Goal: Obtain resource: Download file/media

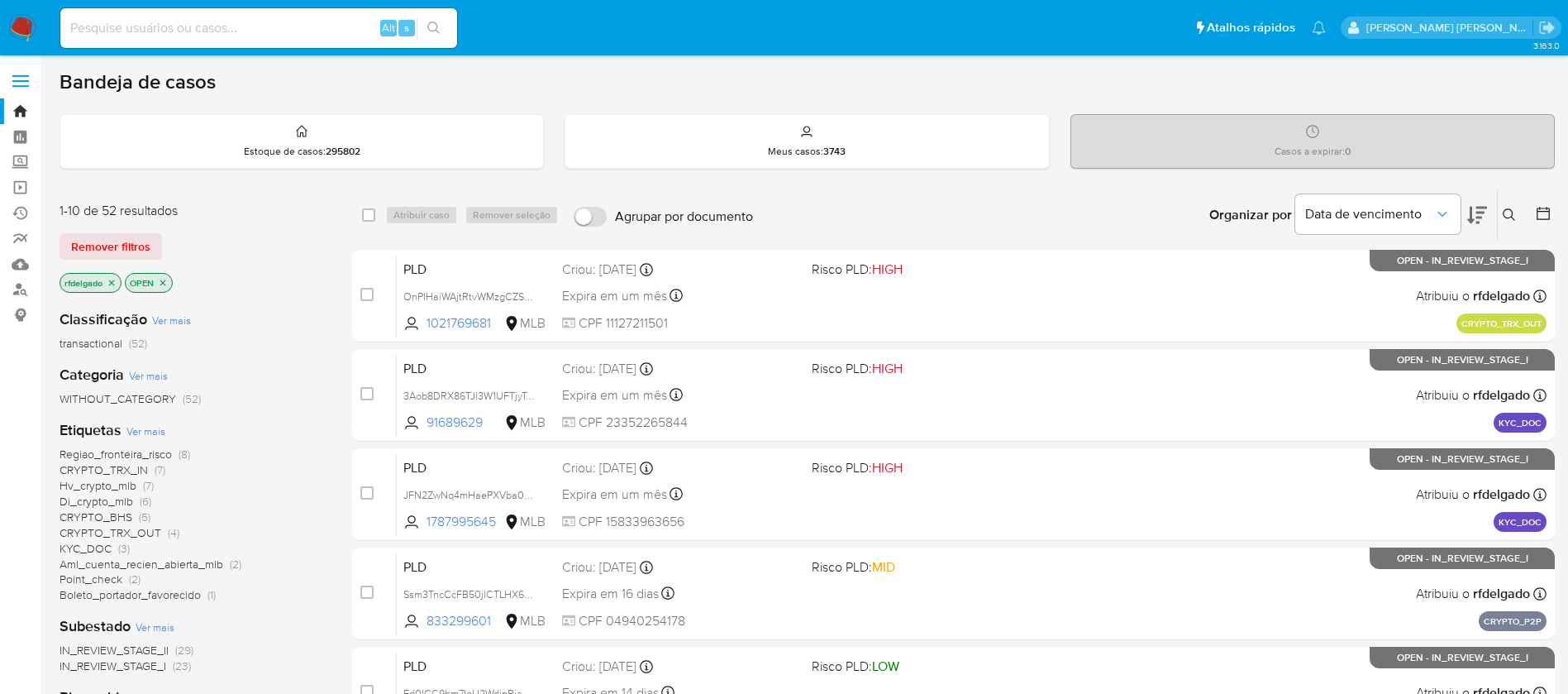
click at [315, 28] on input at bounding box center [259, 28] width 397 height 22
paste input "Lai2zRmbOt1E4nrobUWCIXfn"
type input "Lai2zRmbOt1E4nrobUWCIXfn"
click at [430, 24] on icon "search-icon" at bounding box center [433, 28] width 14 height 14
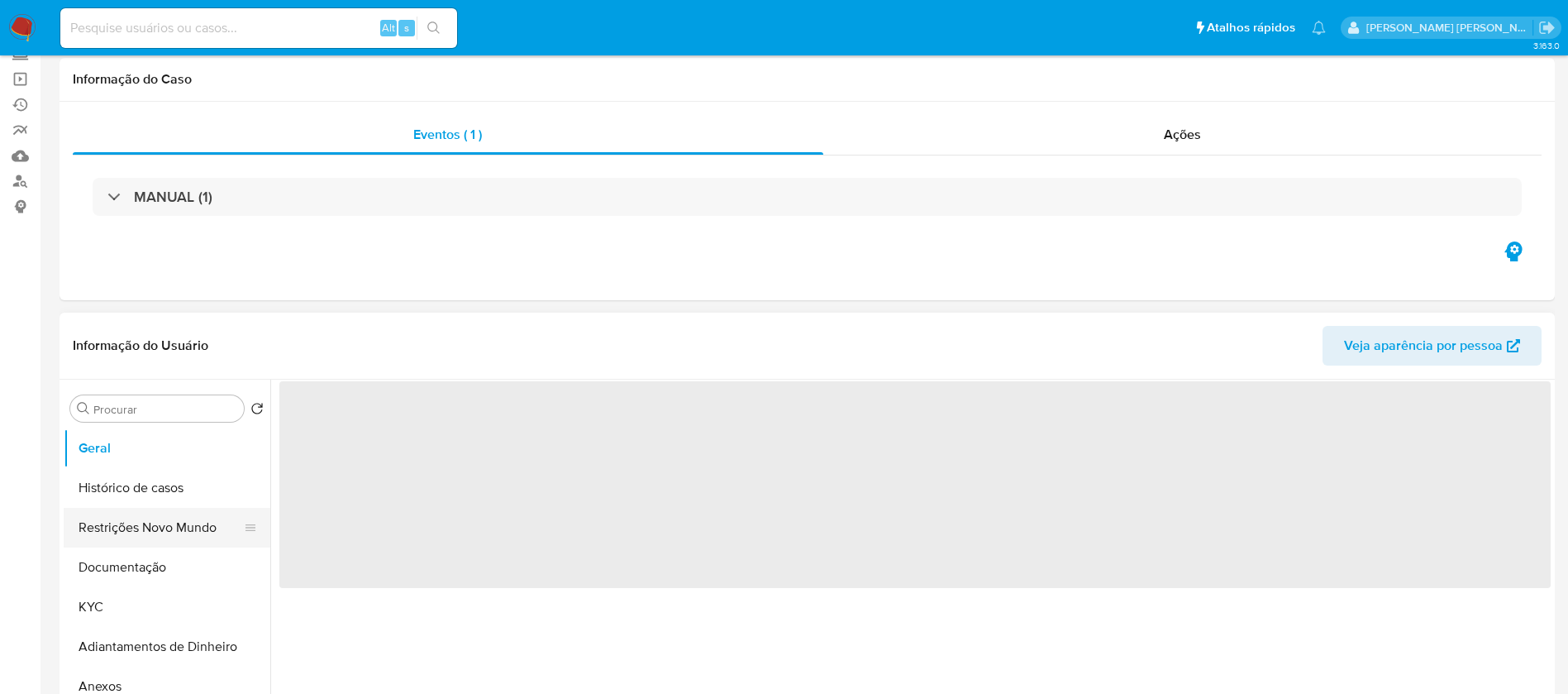
scroll to position [248, 0]
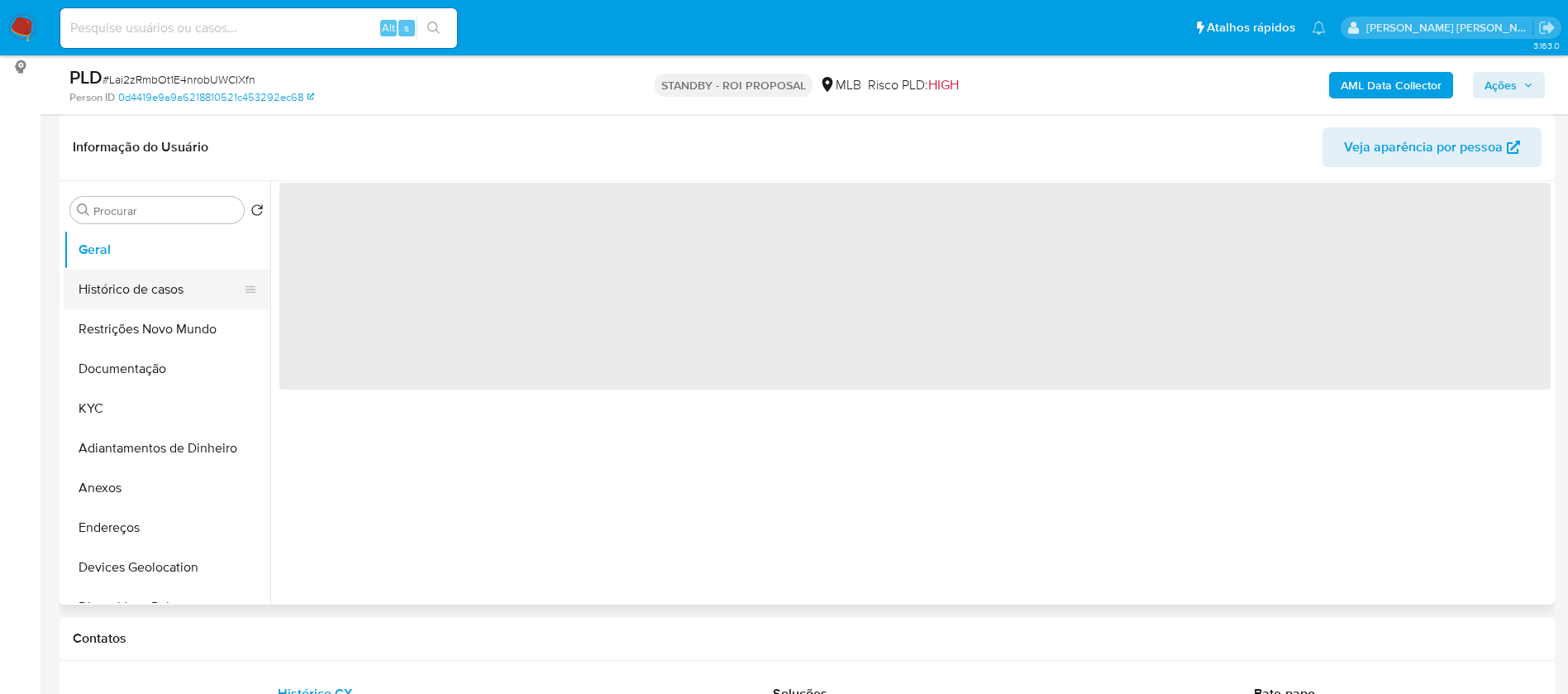
select select "10"
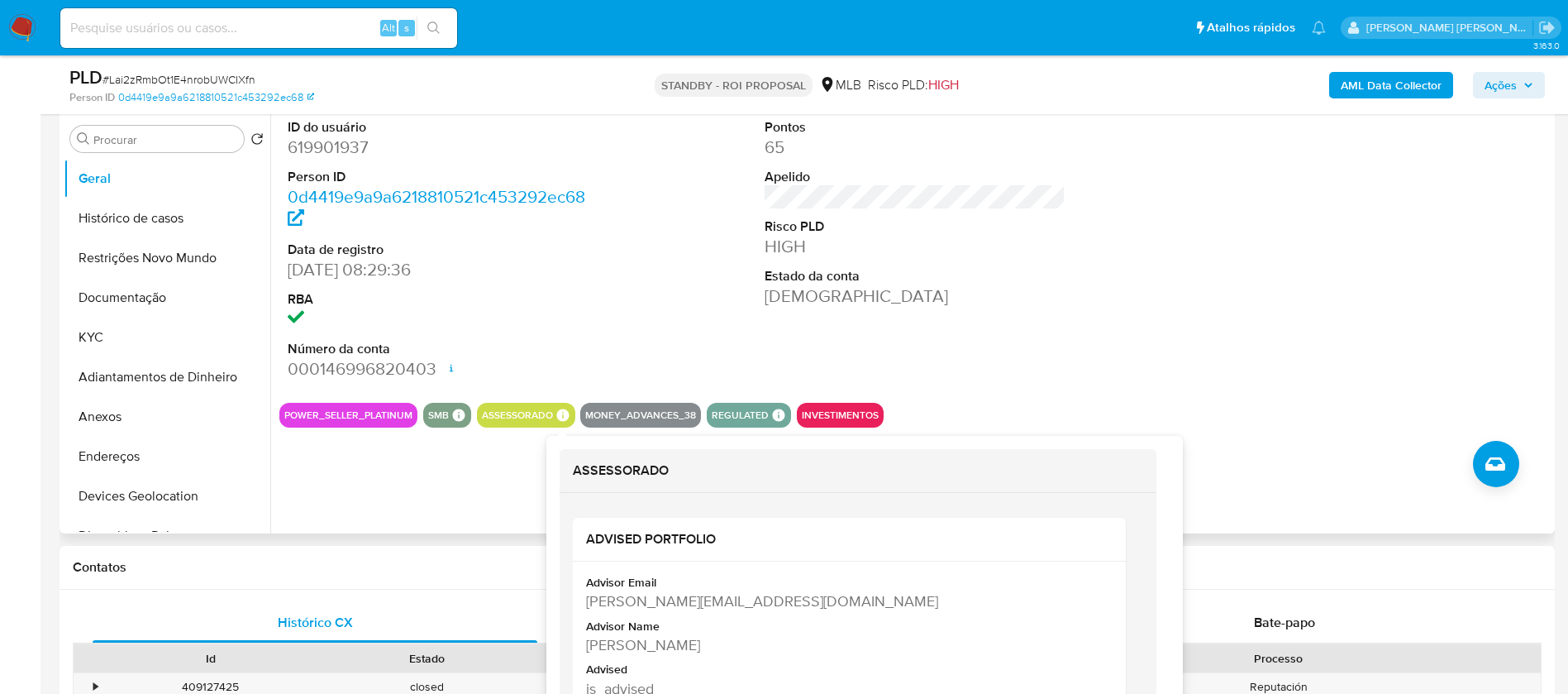
scroll to position [372, 0]
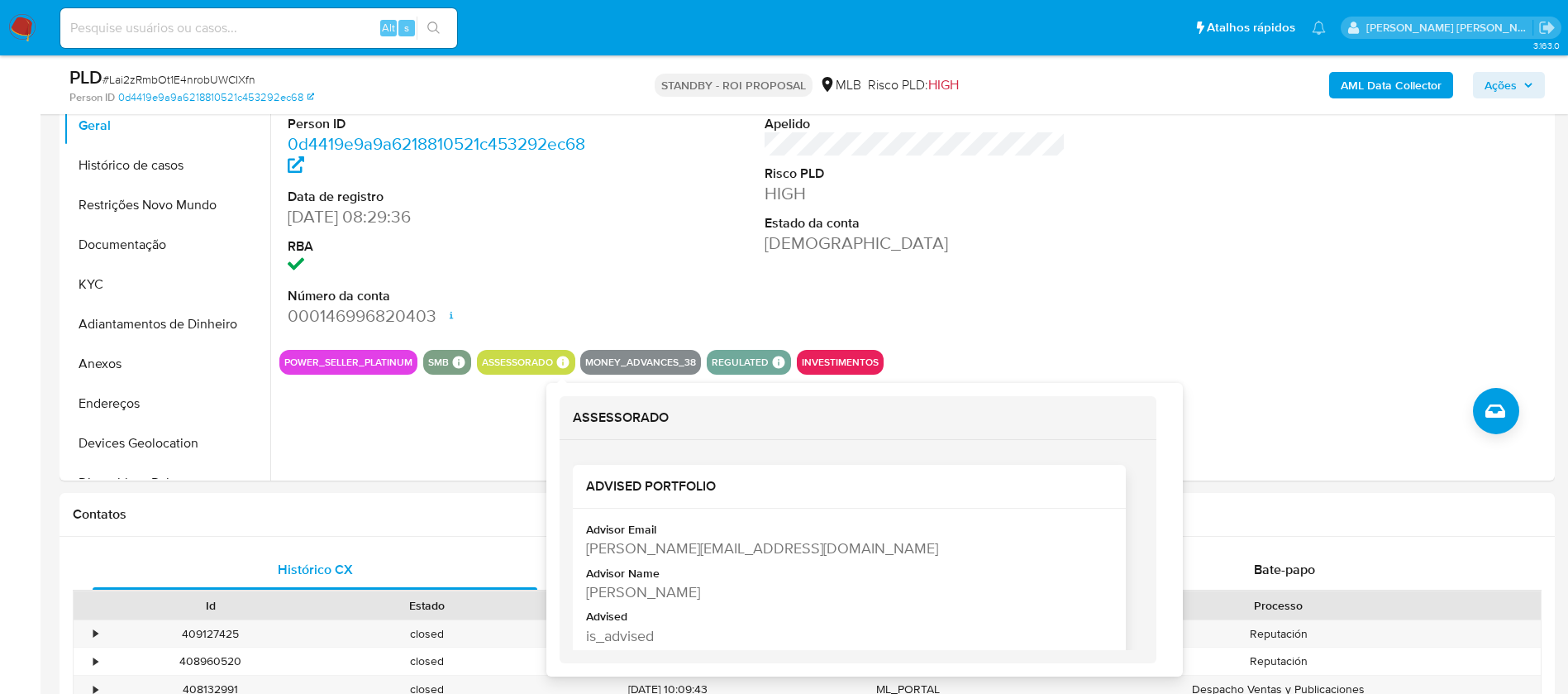
click at [650, 592] on div "Patricia Pereira De Santana" at bounding box center [848, 591] width 523 height 21
copy div "Patricia Pereira De Santana"
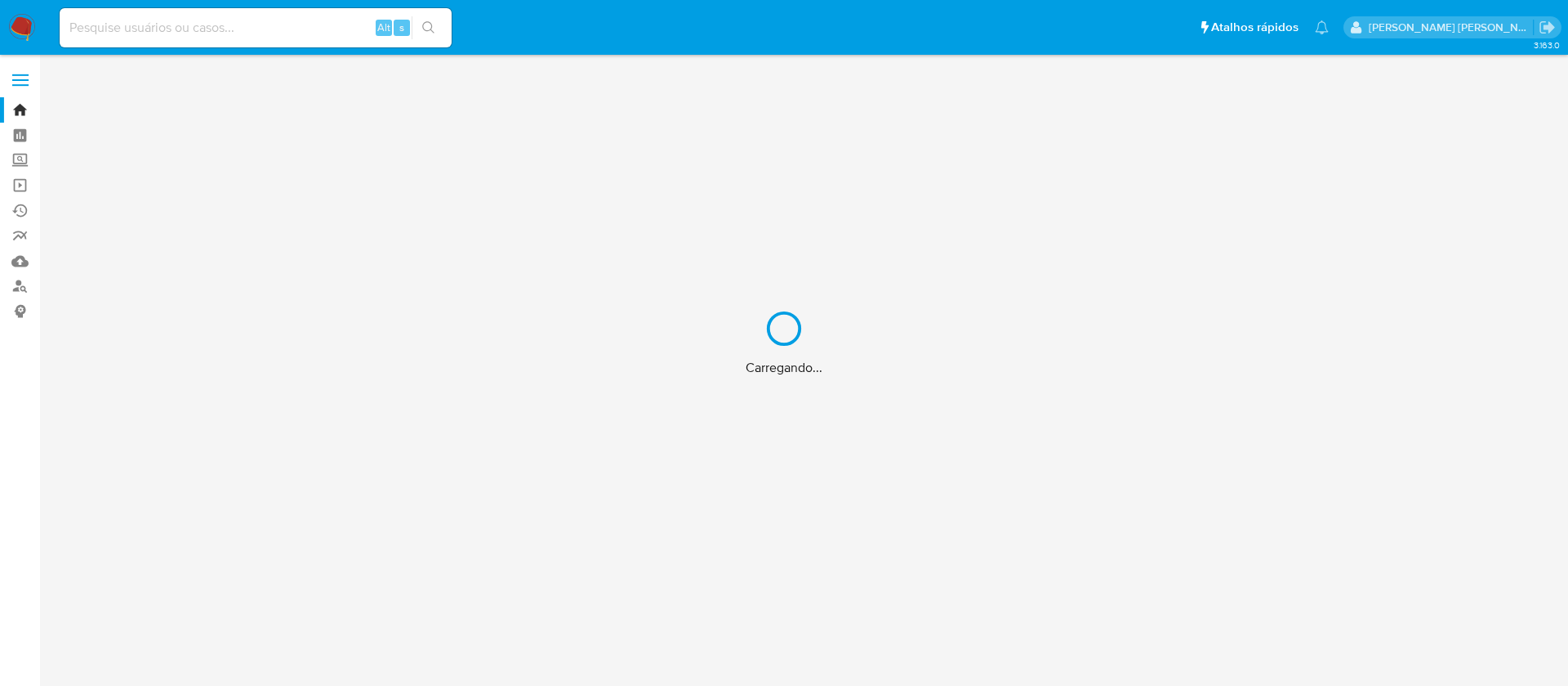
click at [257, 29] on div "Carregando..." at bounding box center [784, 343] width 1568 height 686
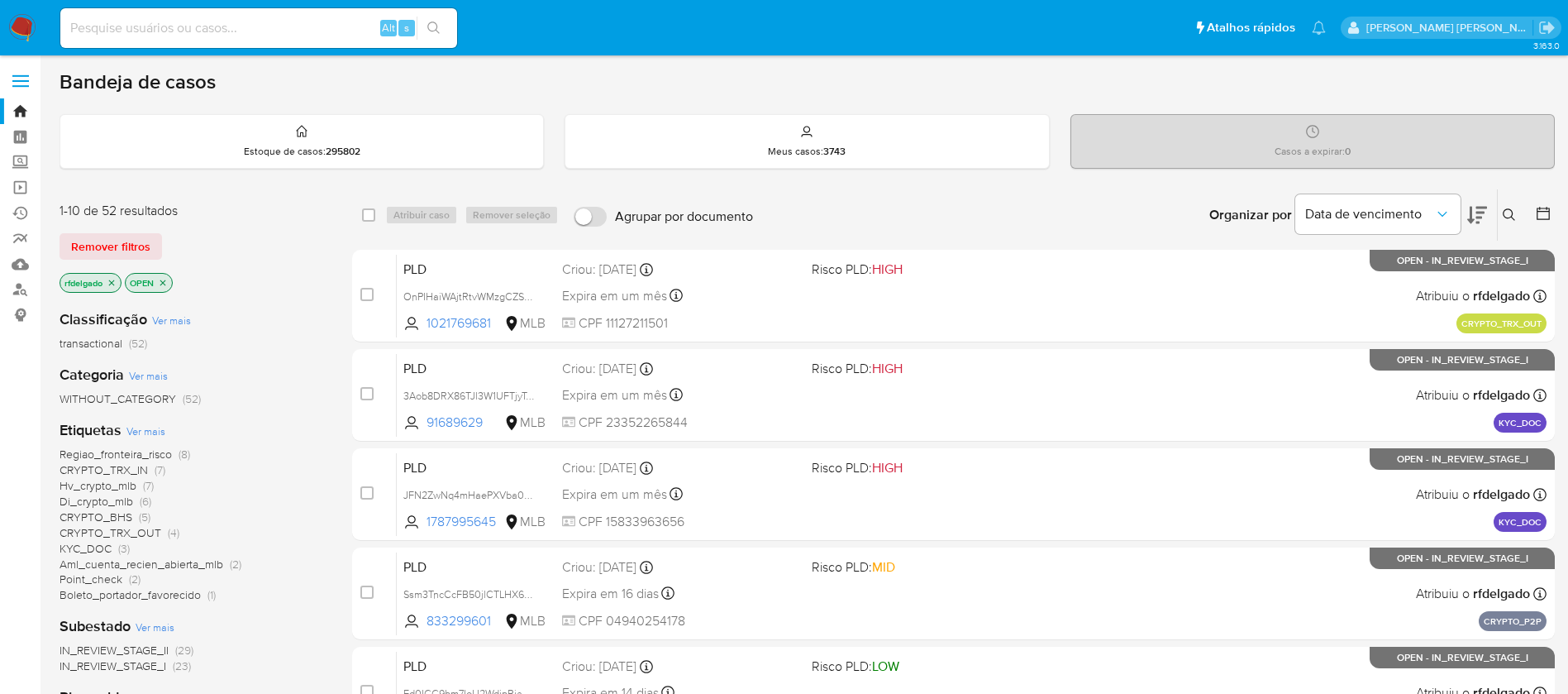
click at [225, 30] on input at bounding box center [259, 28] width 397 height 22
paste input "N0SfYSmysbvWx0xGXHJyRiHQ"
type input "N0SfYSmysbvWx0xGXHJyRiHQ"
click at [432, 22] on icon "search-icon" at bounding box center [433, 28] width 13 height 13
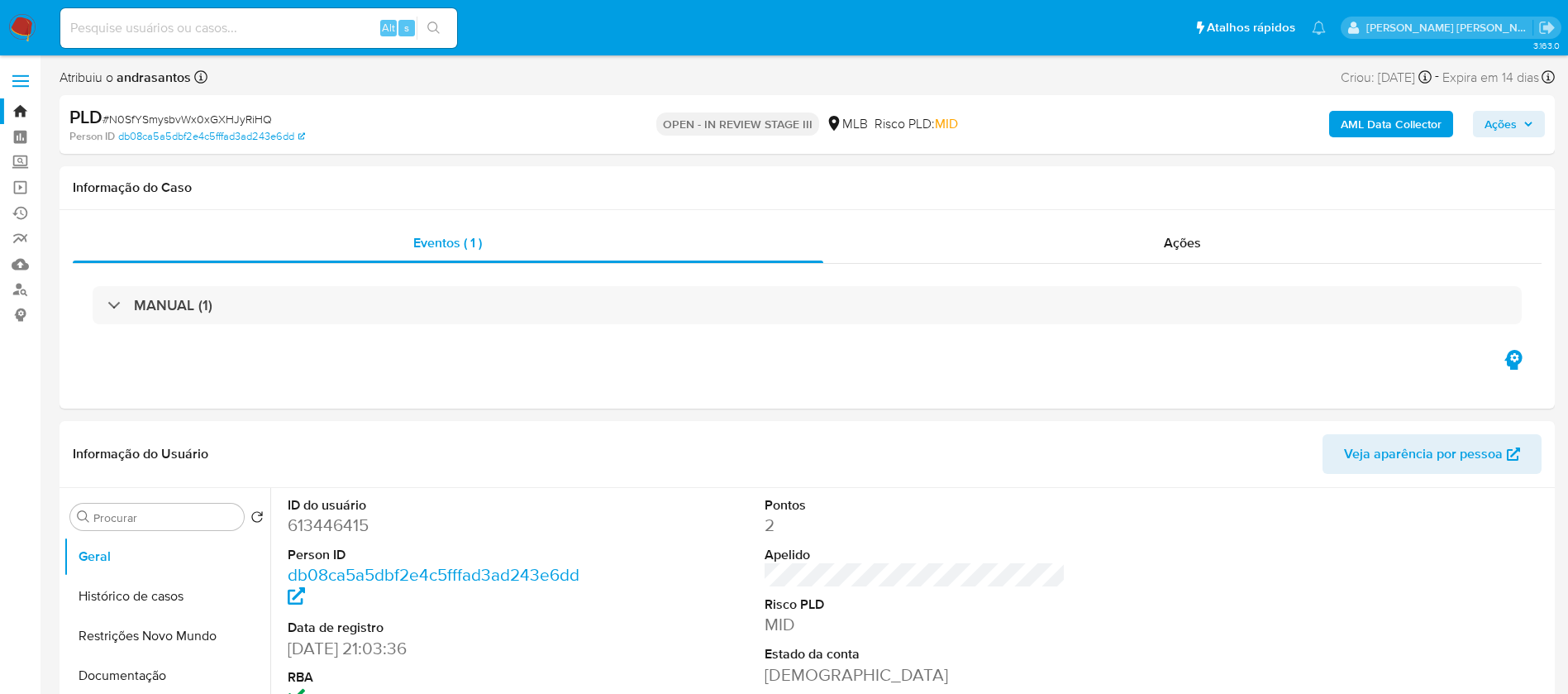
select select "10"
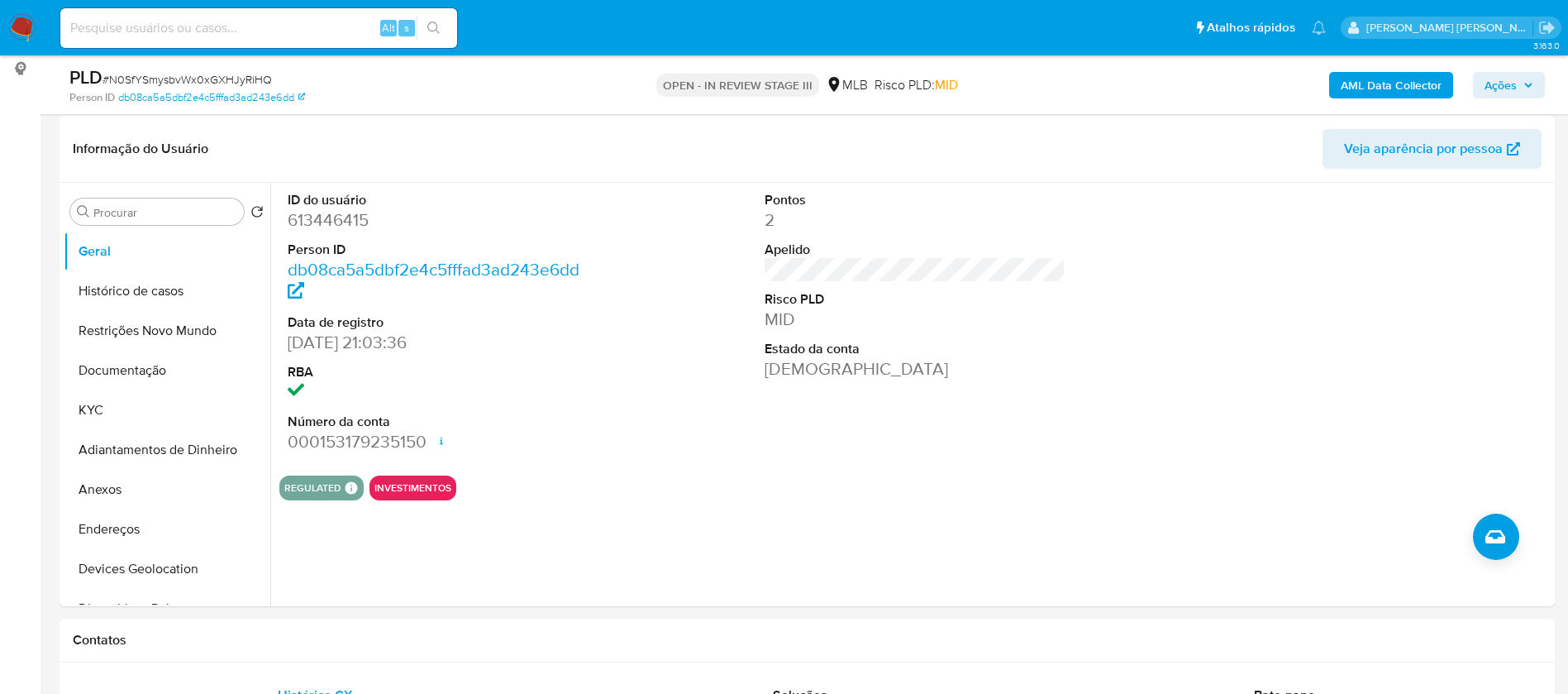
scroll to position [248, 0]
click at [125, 408] on button "KYC" at bounding box center [160, 408] width 194 height 40
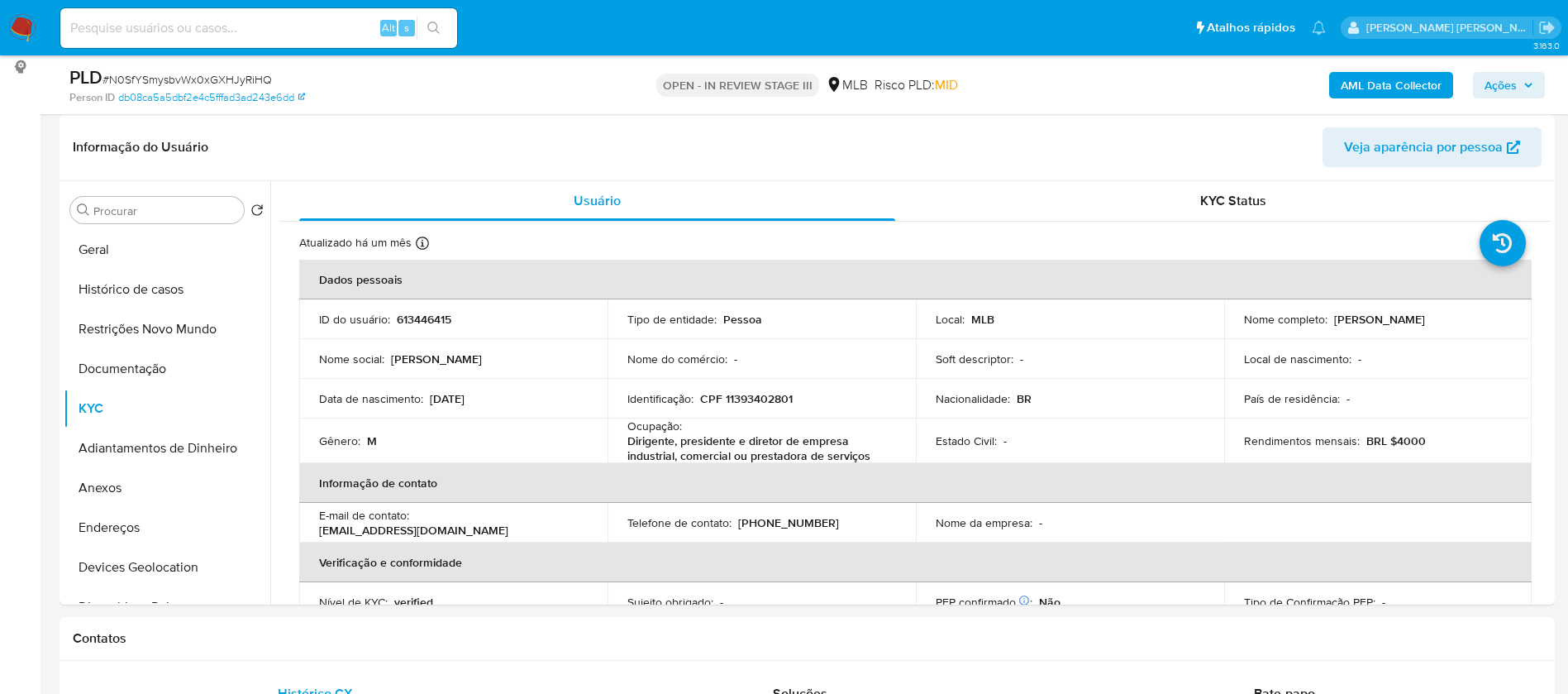
click at [370, 17] on input at bounding box center [259, 28] width 397 height 22
paste input "HcLtr46QdP8ypYq76vnP1406"
type input "HcLtr46QdP8ypYq76vnP1406"
click at [430, 16] on button "search-icon" at bounding box center [433, 28] width 33 height 24
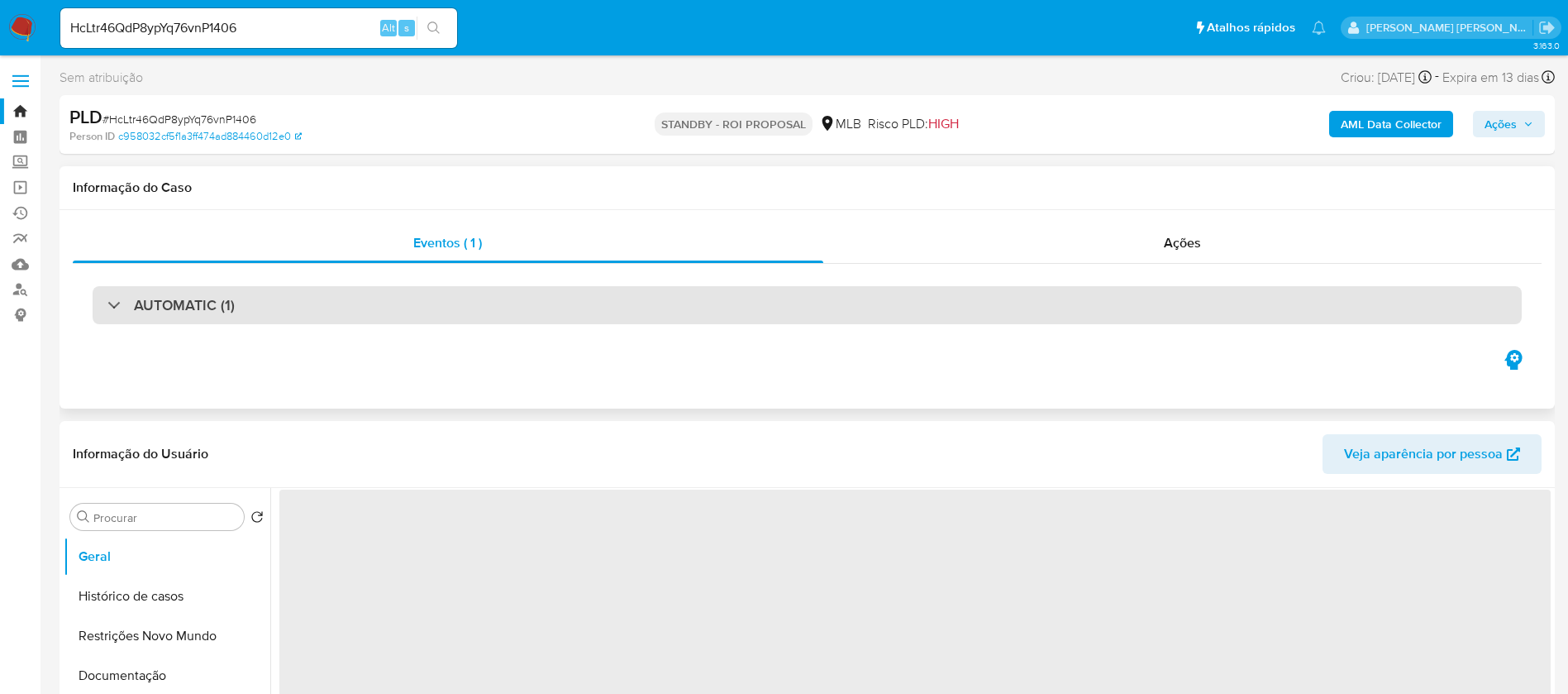
select select "10"
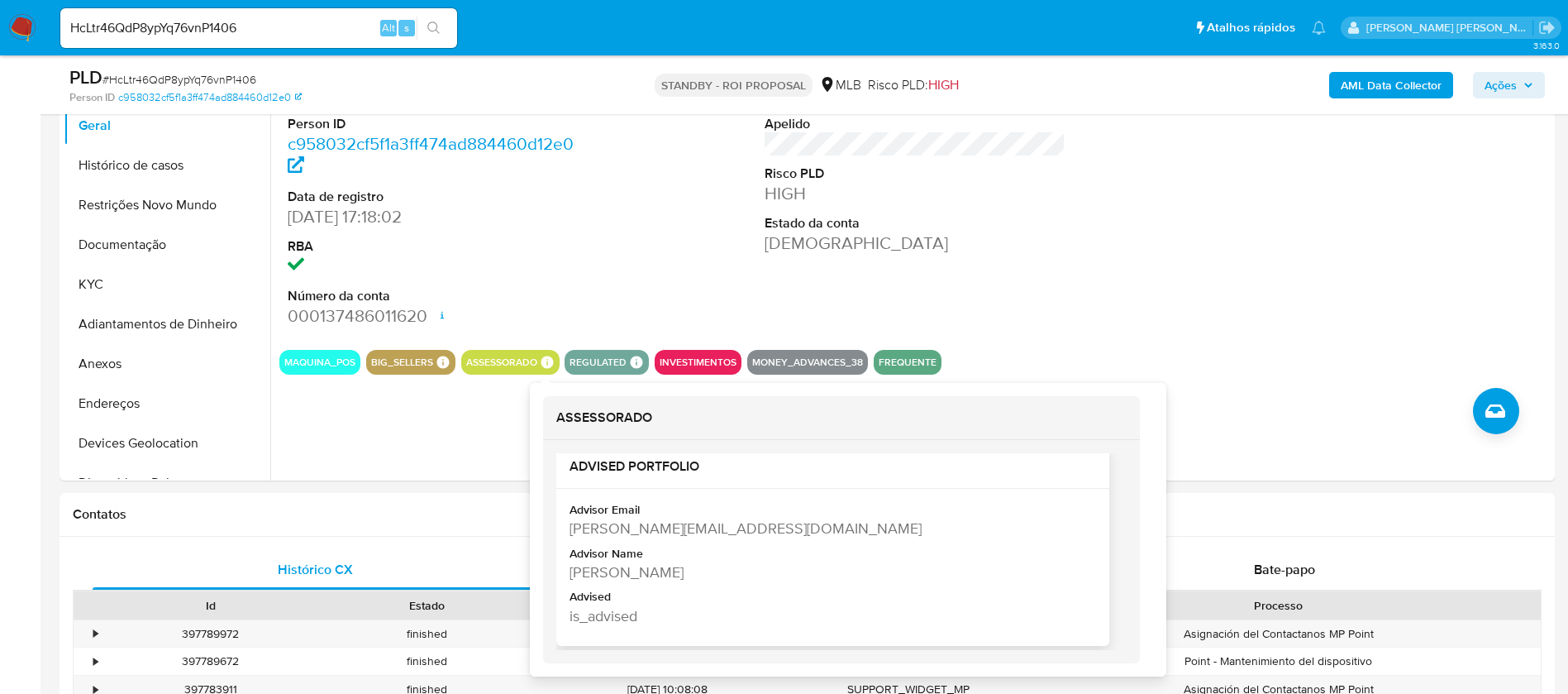
scroll to position [24, 0]
click at [675, 568] on div "Leonardo Rangel Motta" at bounding box center [832, 566] width 523 height 21
click at [675, 567] on div "Leonardo Rangel Motta" at bounding box center [832, 566] width 523 height 21
copy div "Leonardo Rangel Motta"
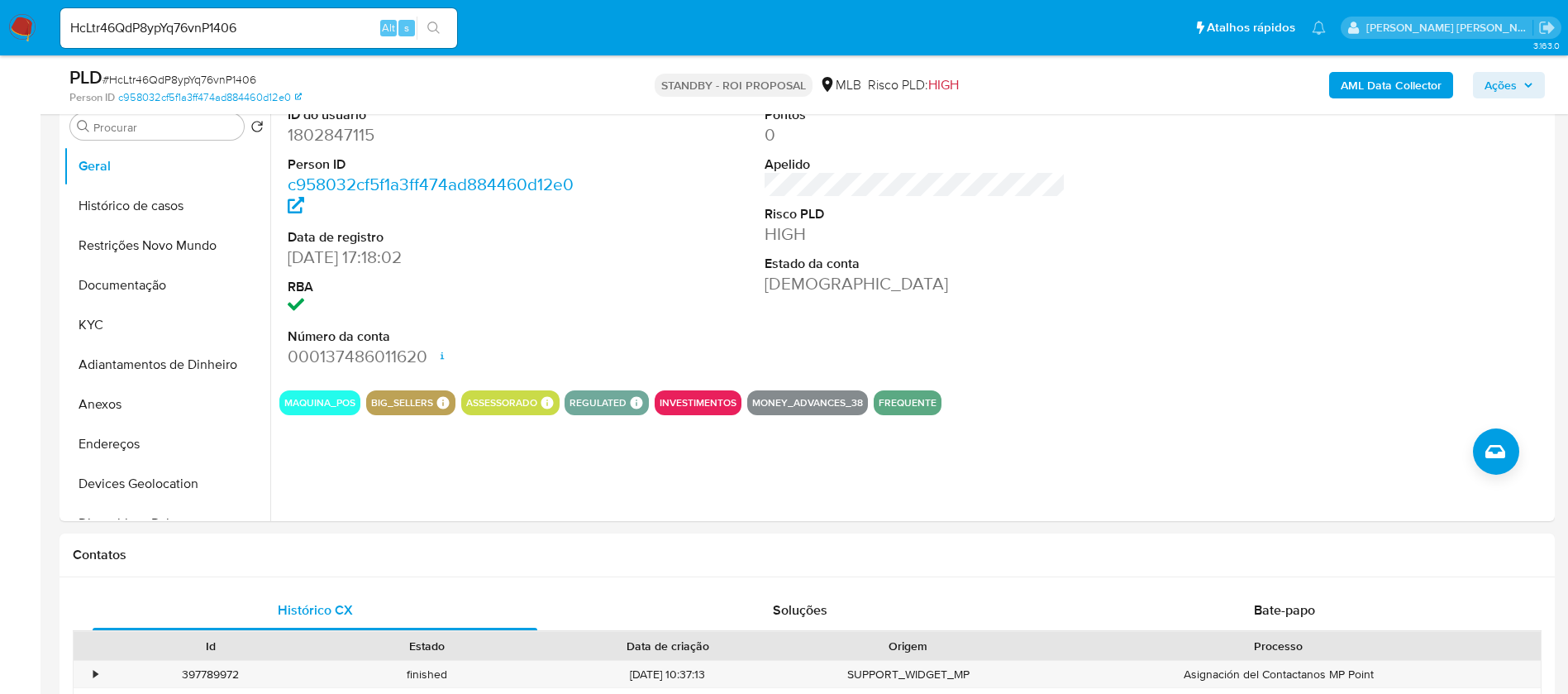
scroll to position [0, 0]
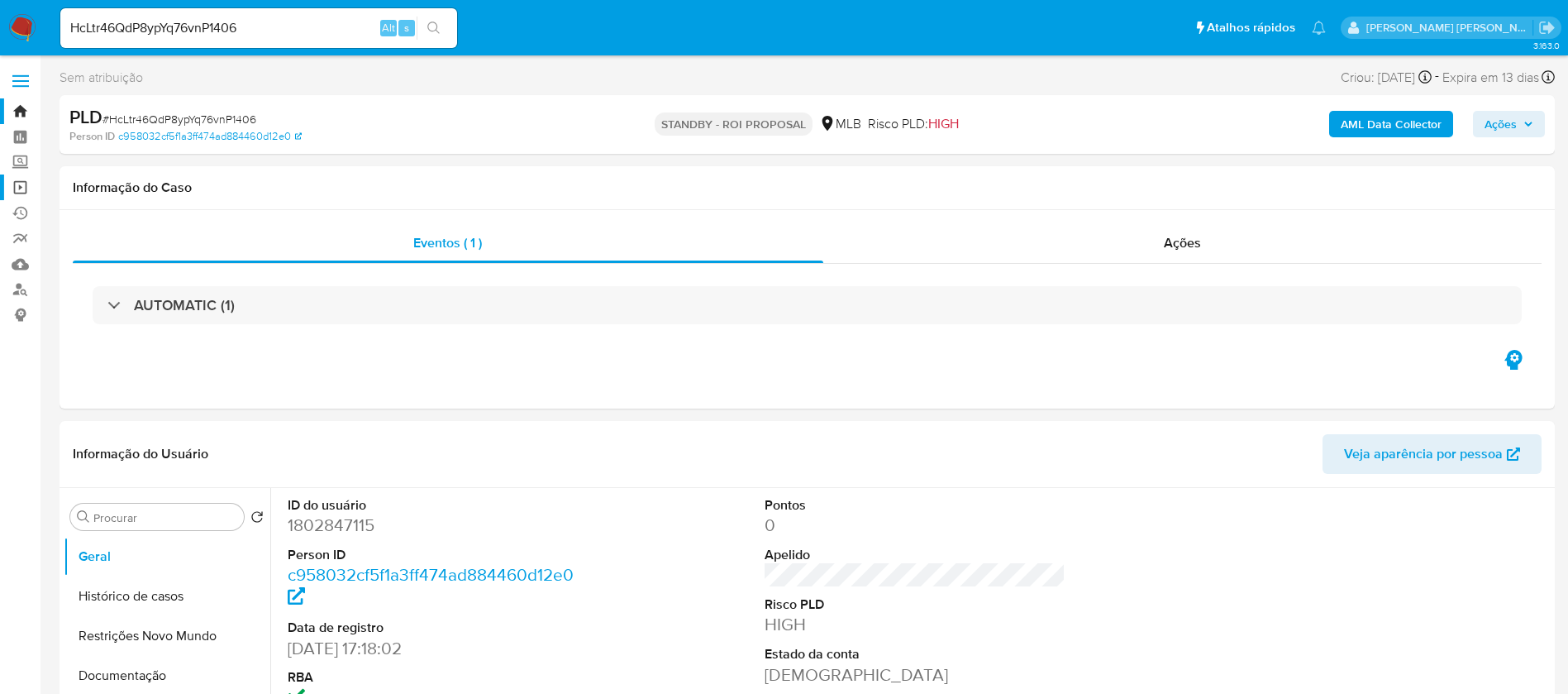
click at [25, 181] on link "Operações em massa" at bounding box center [98, 187] width 196 height 25
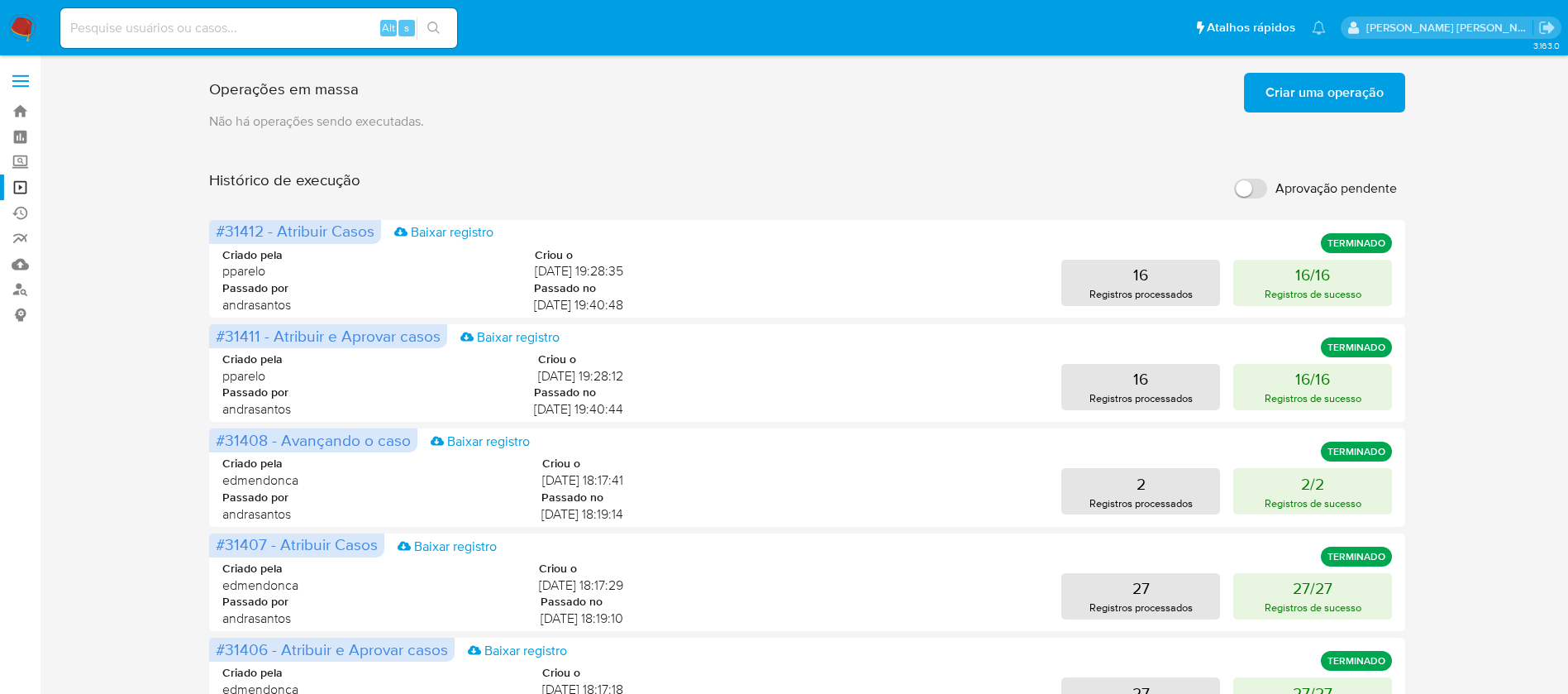
click at [1305, 100] on span "Criar uma operação" at bounding box center [1325, 92] width 119 height 36
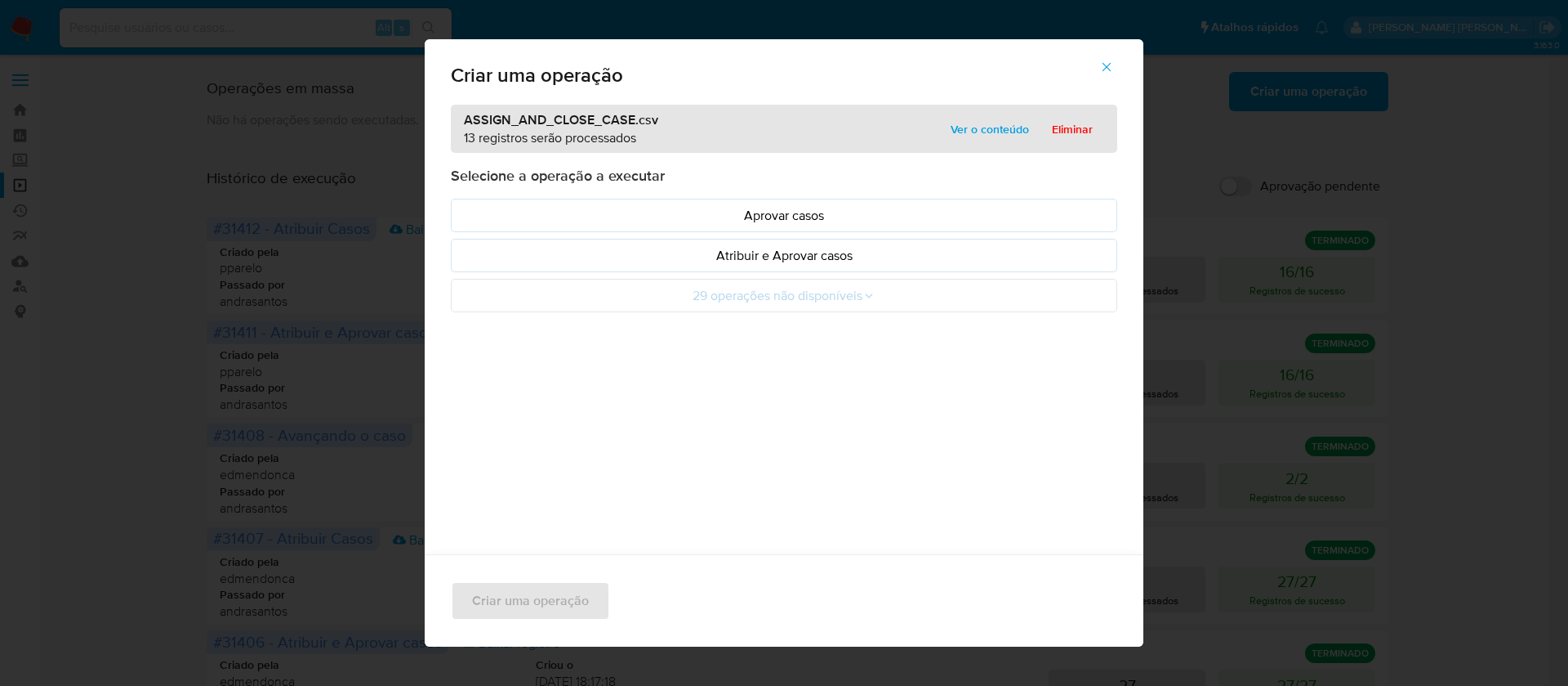
click at [1114, 67] on icon "button" at bounding box center [1107, 67] width 14 height 14
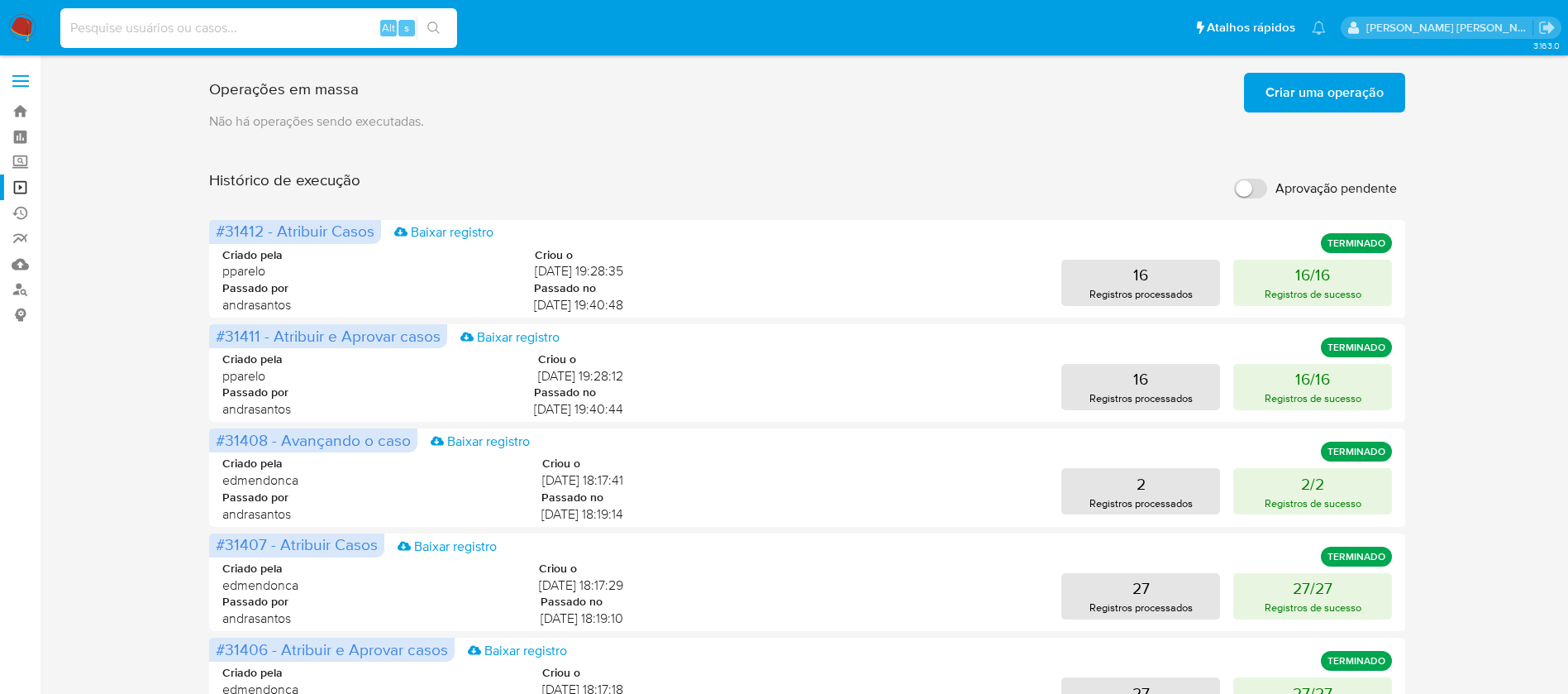
click at [290, 26] on input at bounding box center [259, 28] width 397 height 22
paste input "N0SfYSmysbvWx0xGXHJyRiHQ"
type input "N0SfYSmysbvWx0xGXHJyRiHQ"
click at [440, 30] on icon "search-icon" at bounding box center [433, 28] width 14 height 14
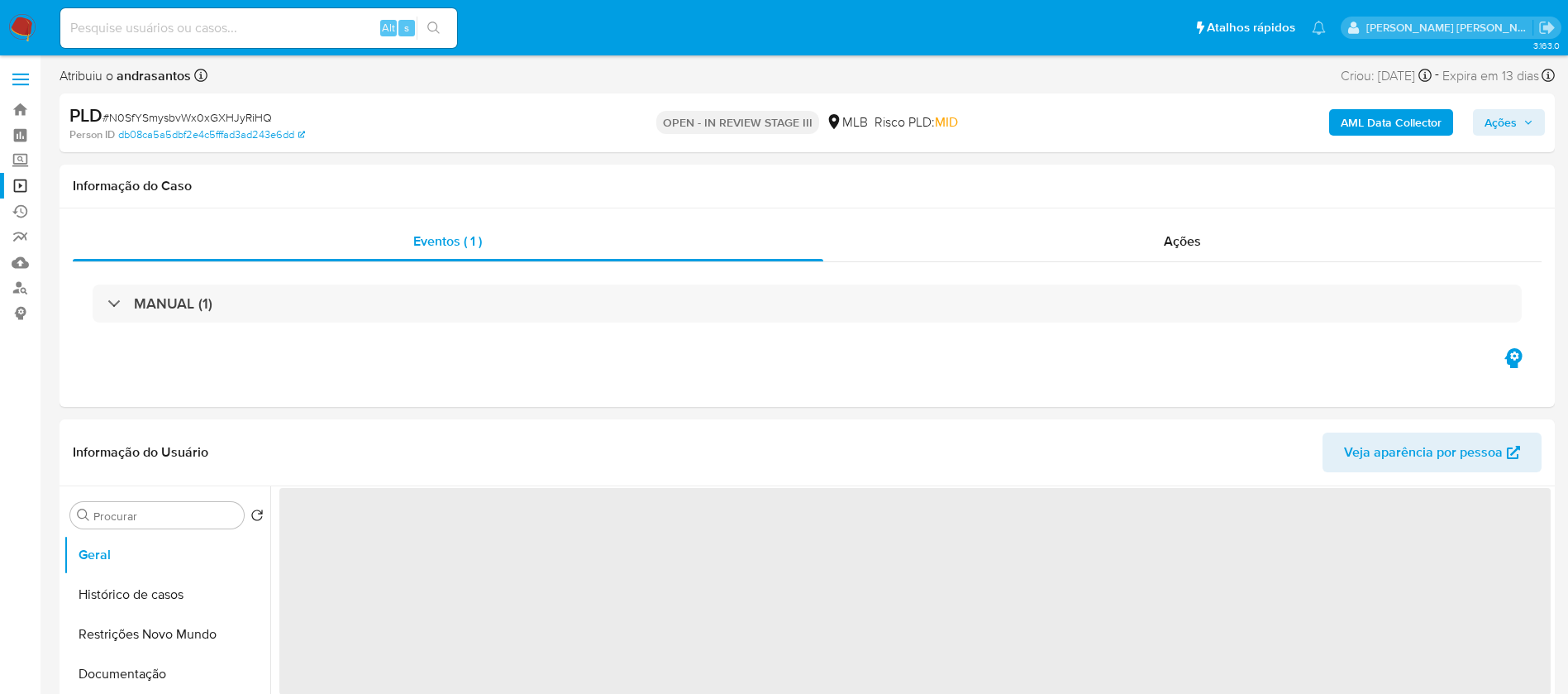
select select "10"
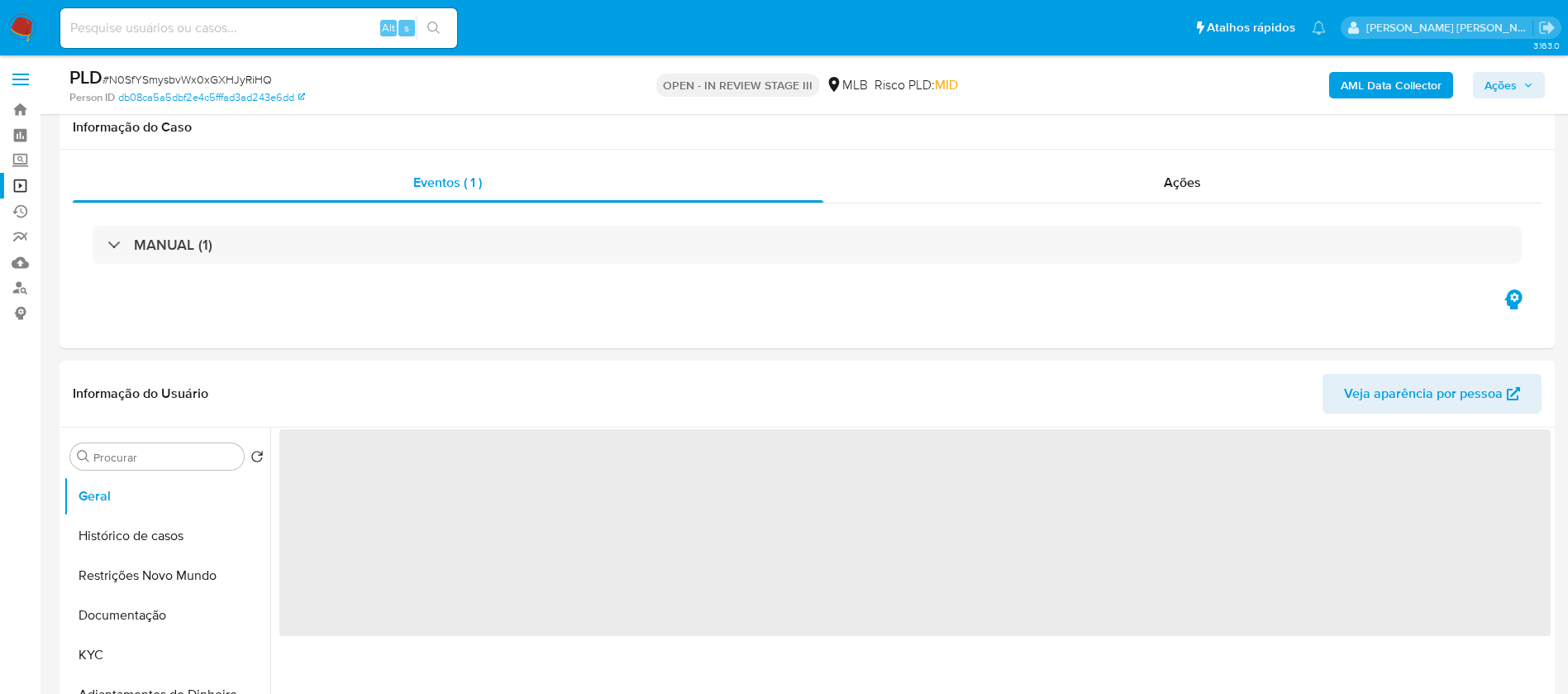
scroll to position [124, 0]
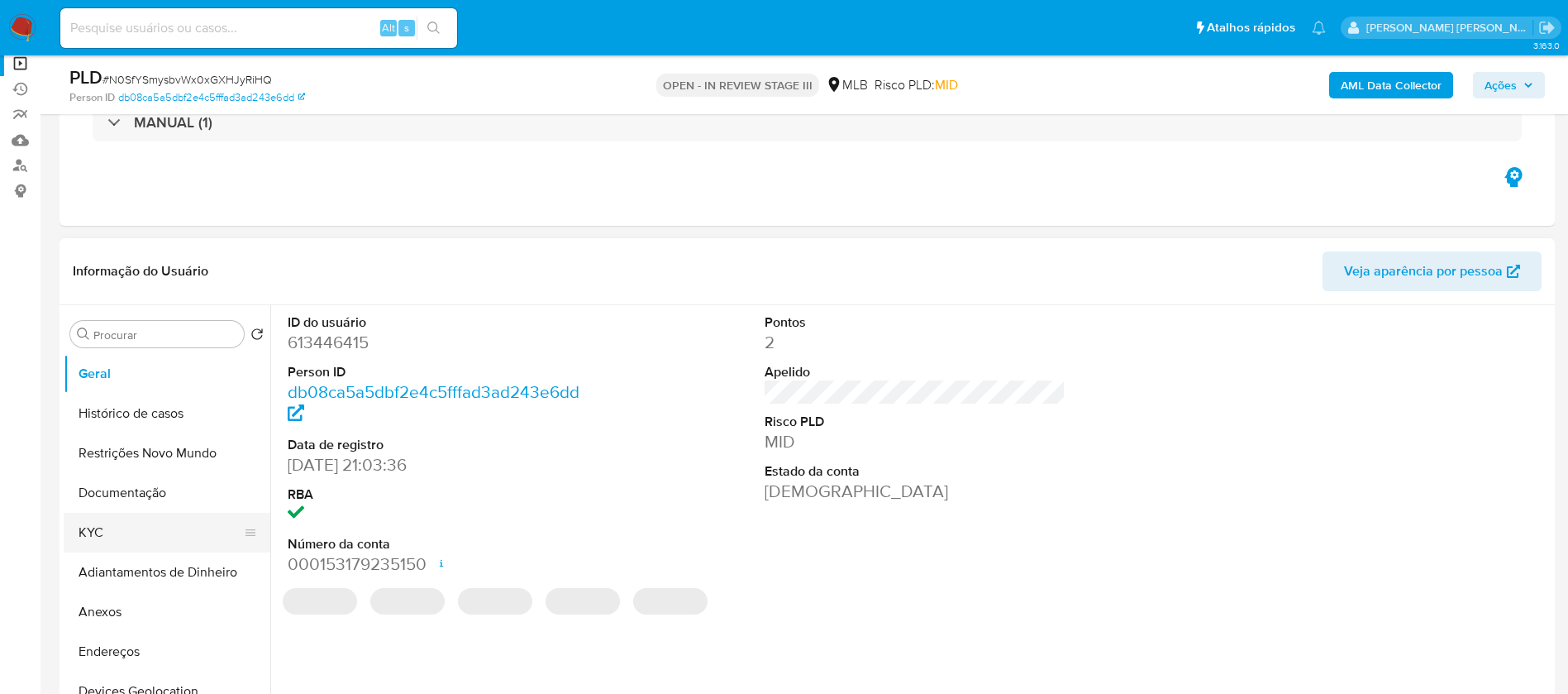
click at [106, 534] on button "KYC" at bounding box center [160, 532] width 194 height 40
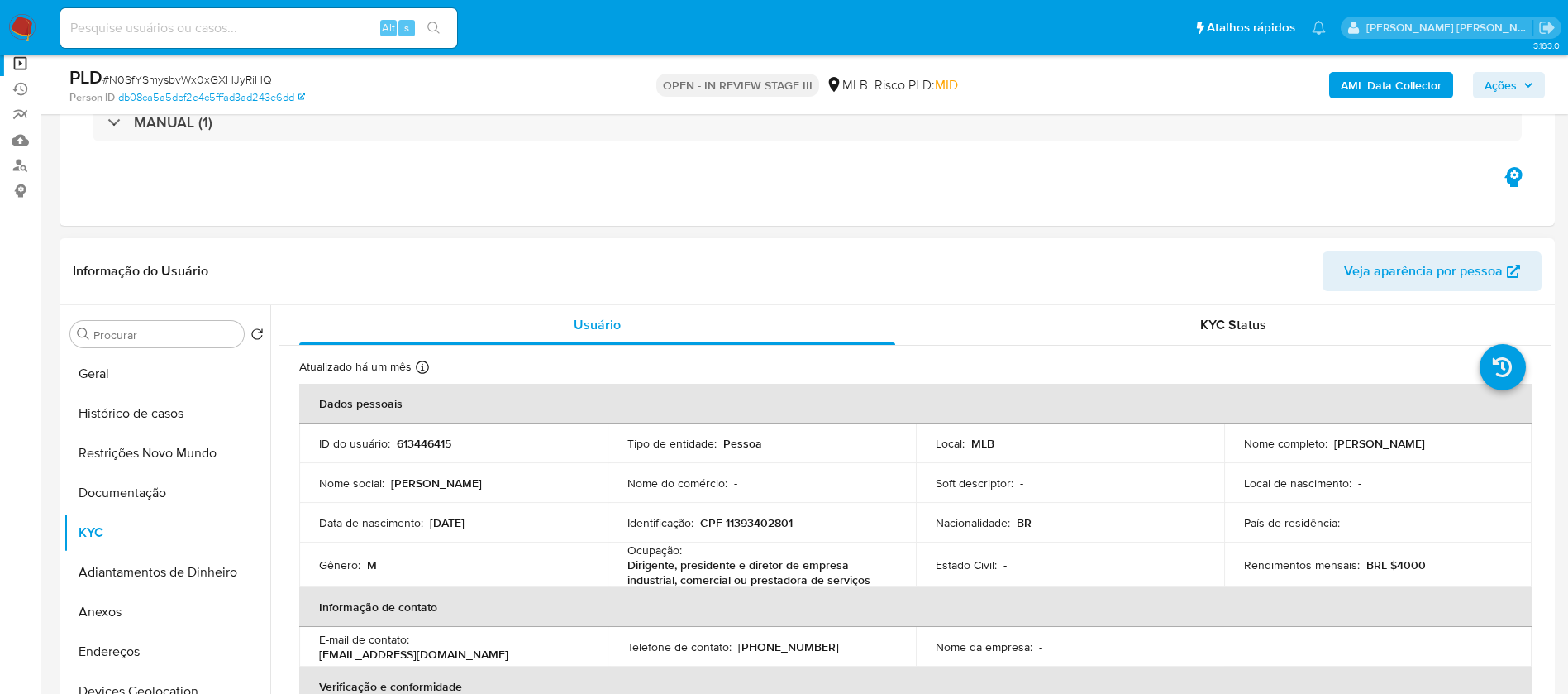
drag, startPoint x: 1490, startPoint y: 440, endPoint x: 1328, endPoint y: 442, distance: 162.0
click at [1328, 442] on div "Nome completo : Nelson Dantas da Silva Junior" at bounding box center [1378, 443] width 269 height 14
copy p "Nelson Dantas da Silva Junior"
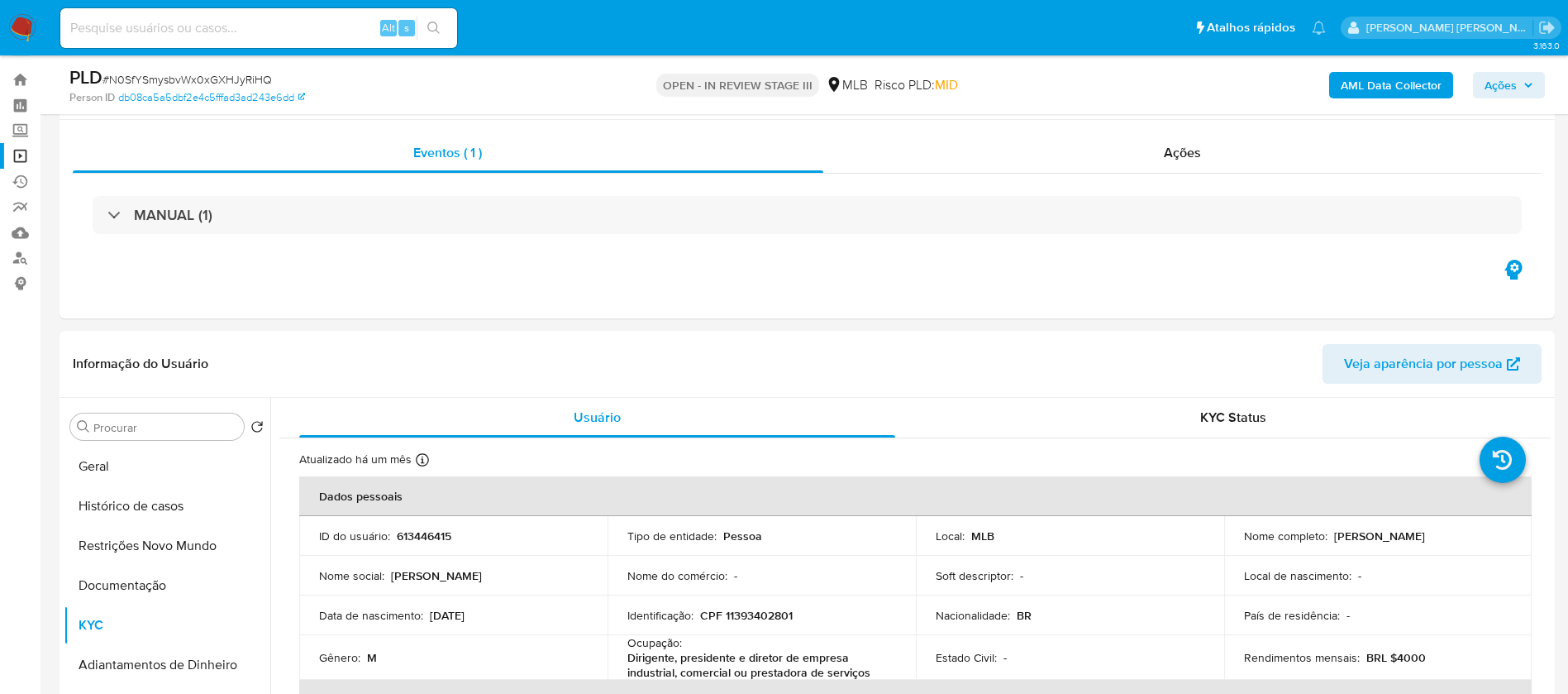
scroll to position [0, 0]
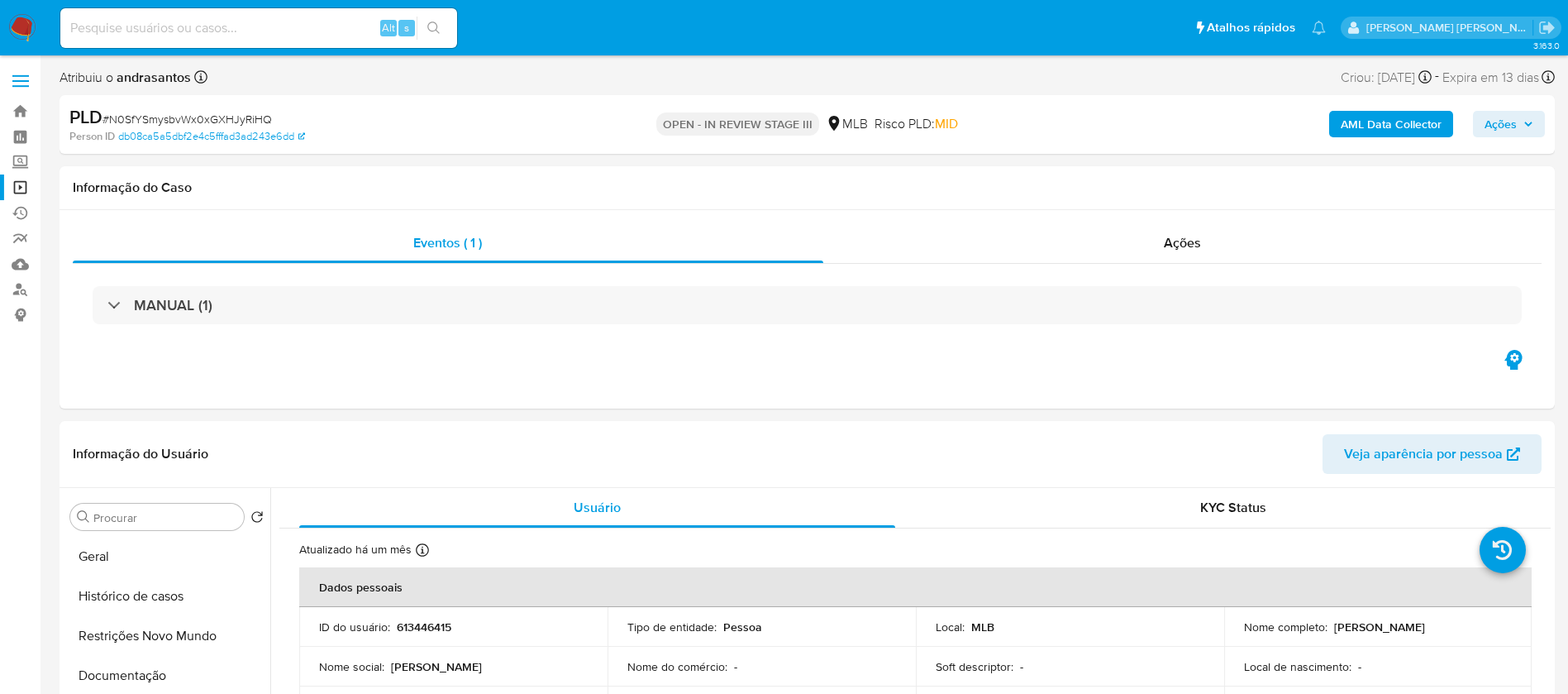
click at [23, 185] on link "Operações em massa" at bounding box center [98, 187] width 196 height 25
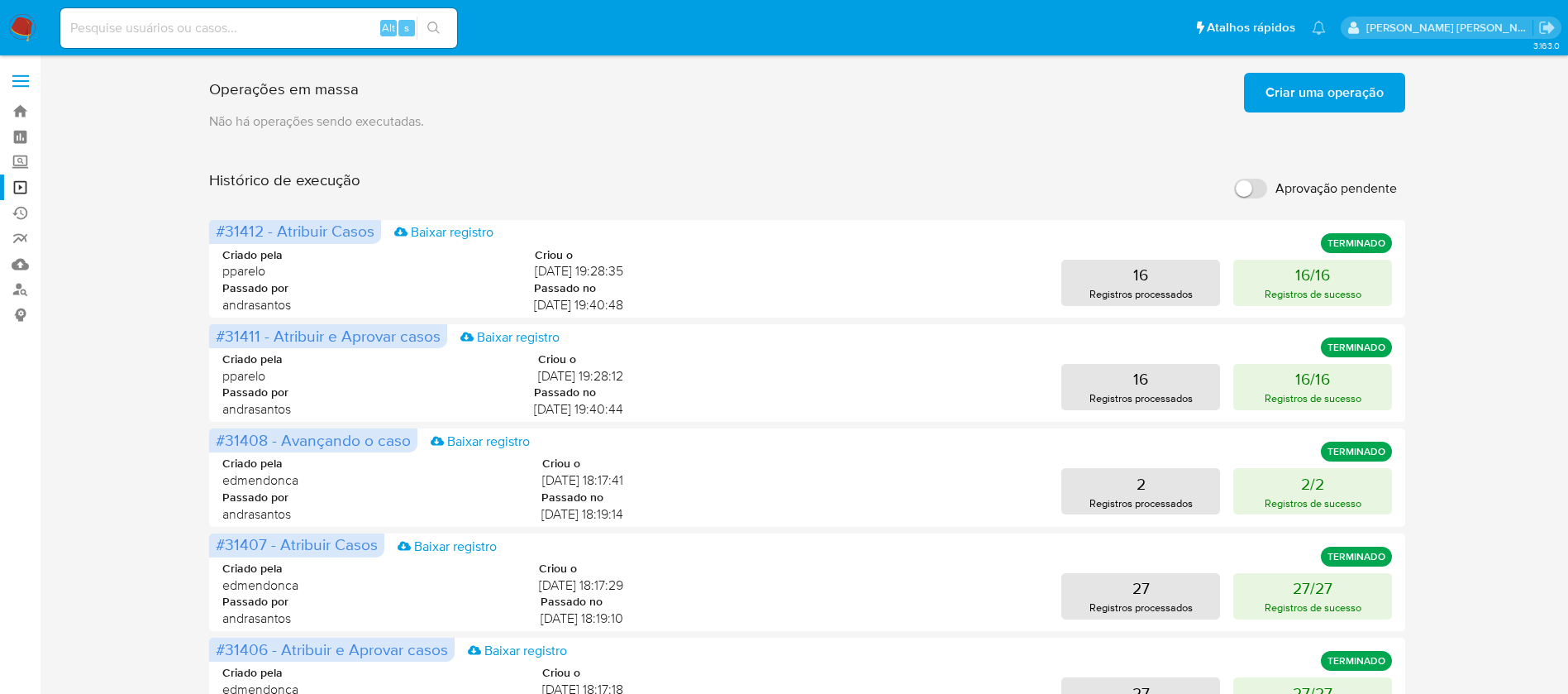
click at [1299, 83] on span "Criar uma operação" at bounding box center [1325, 92] width 119 height 36
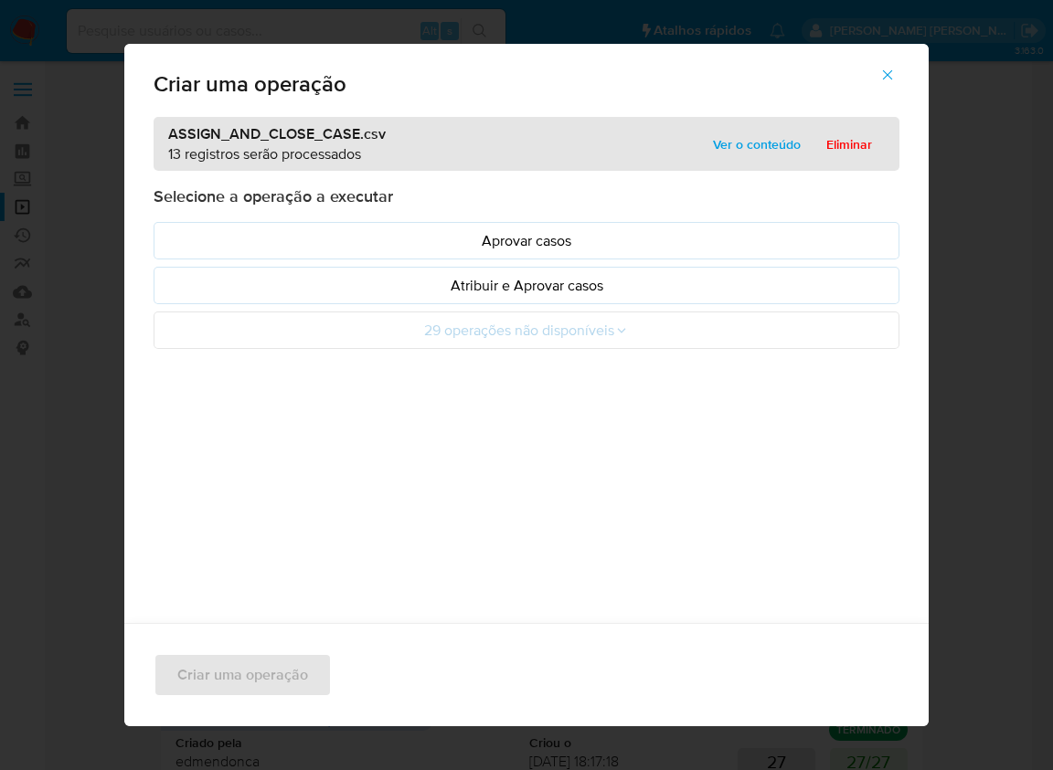
drag, startPoint x: 899, startPoint y: 79, endPoint x: 911, endPoint y: 39, distance: 41.9
click at [895, 79] on icon "button" at bounding box center [887, 75] width 16 height 16
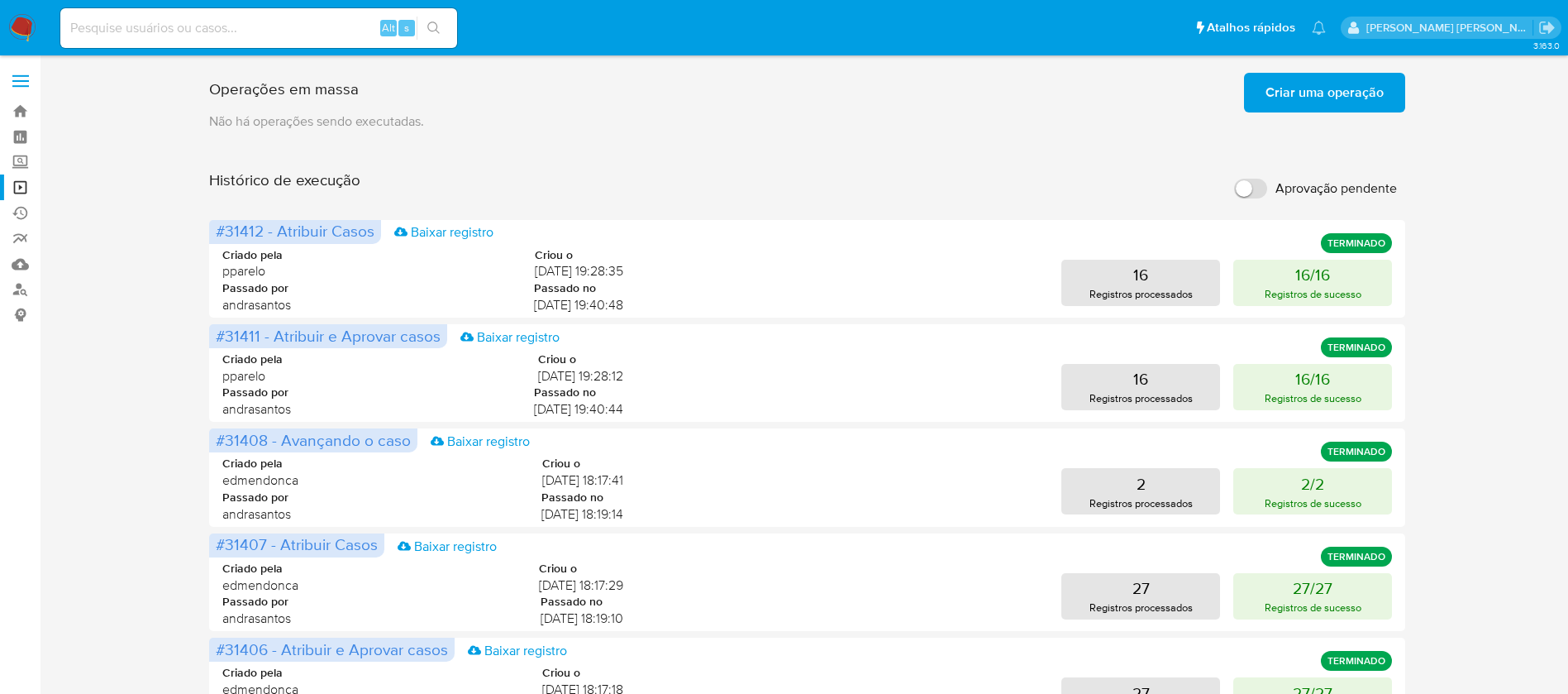
click at [1278, 95] on span "Criar uma operação" at bounding box center [1325, 92] width 119 height 36
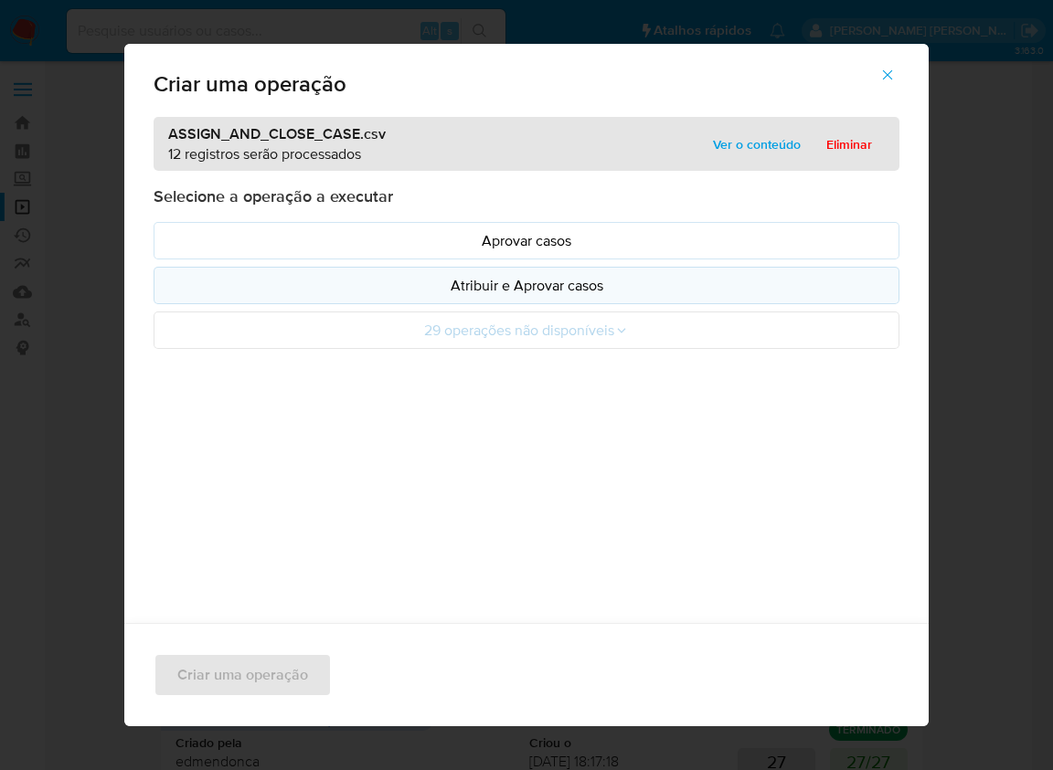
click at [396, 286] on p "Atribuir e Aprovar casos" at bounding box center [526, 285] width 715 height 21
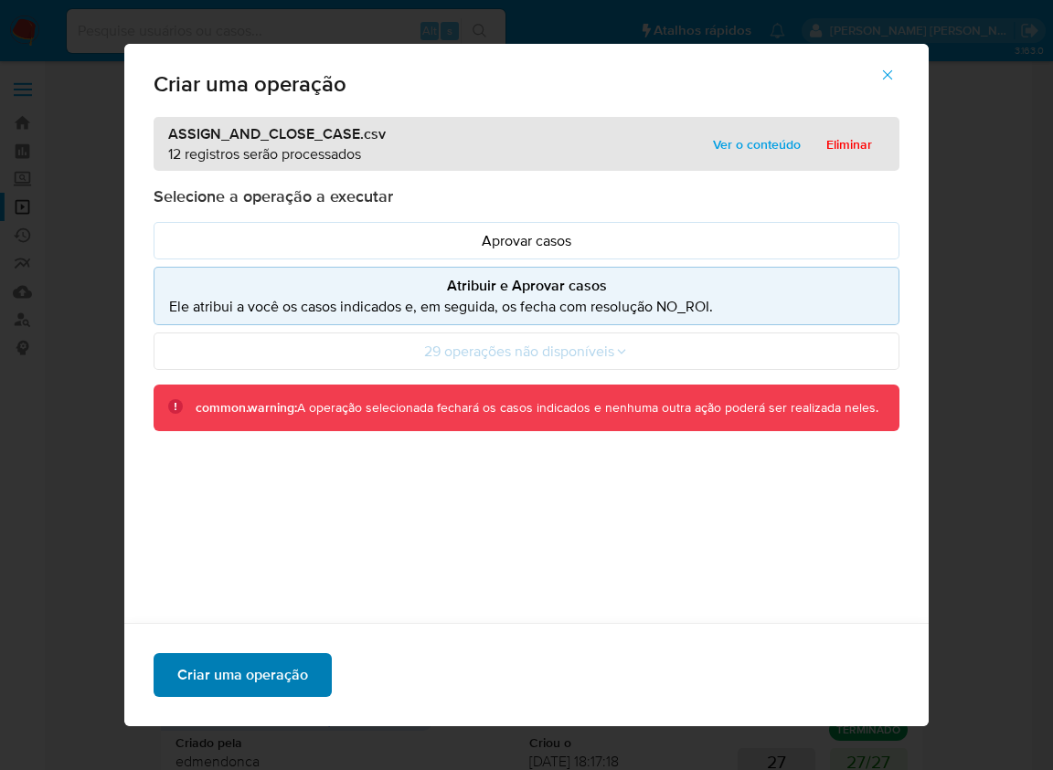
click at [254, 683] on span "Criar uma operação" at bounding box center [242, 675] width 131 height 40
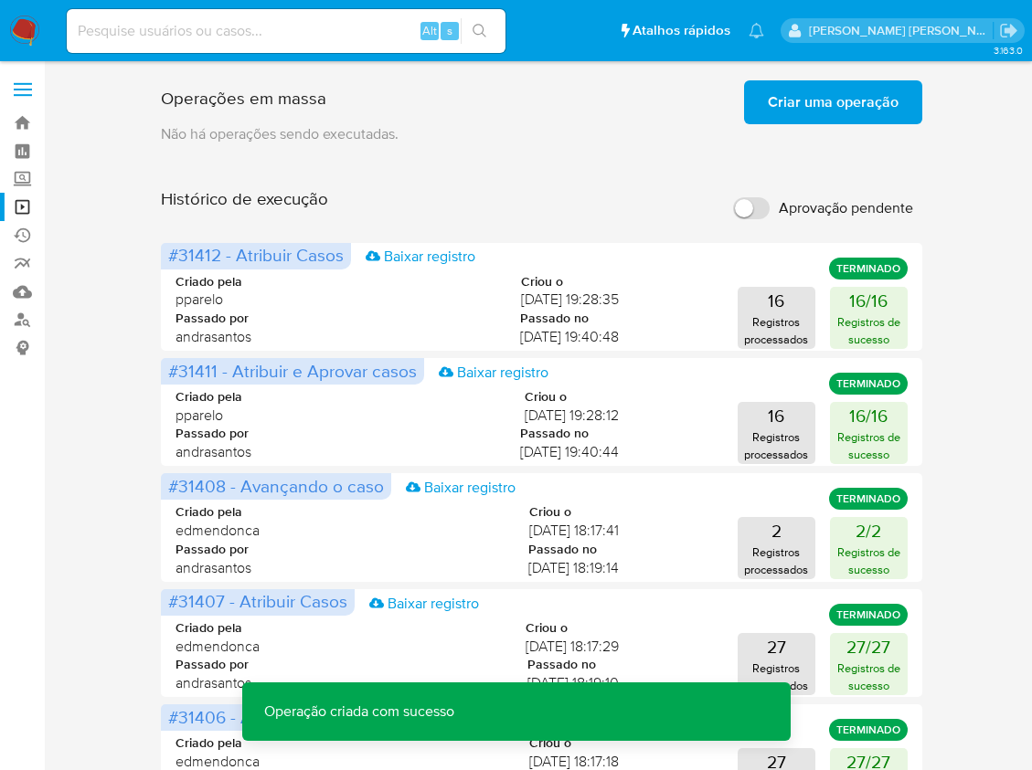
click at [849, 102] on span "Criar uma operação" at bounding box center [833, 102] width 131 height 40
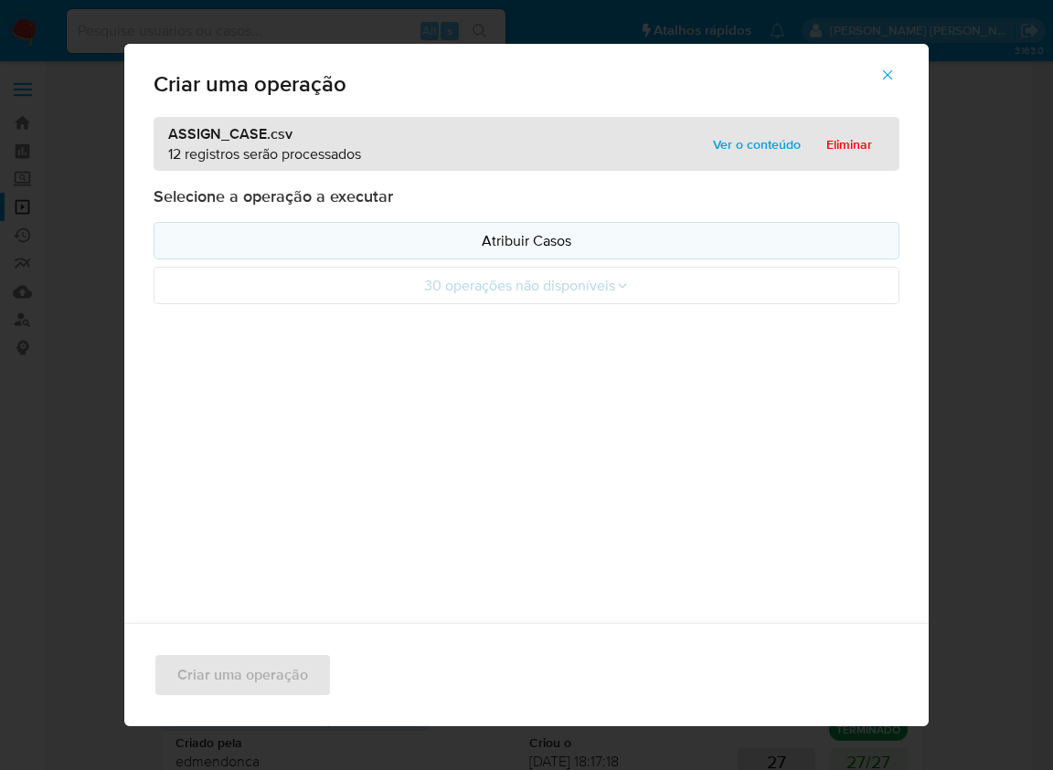
click at [284, 245] on p "Atribuir Casos" at bounding box center [526, 240] width 715 height 21
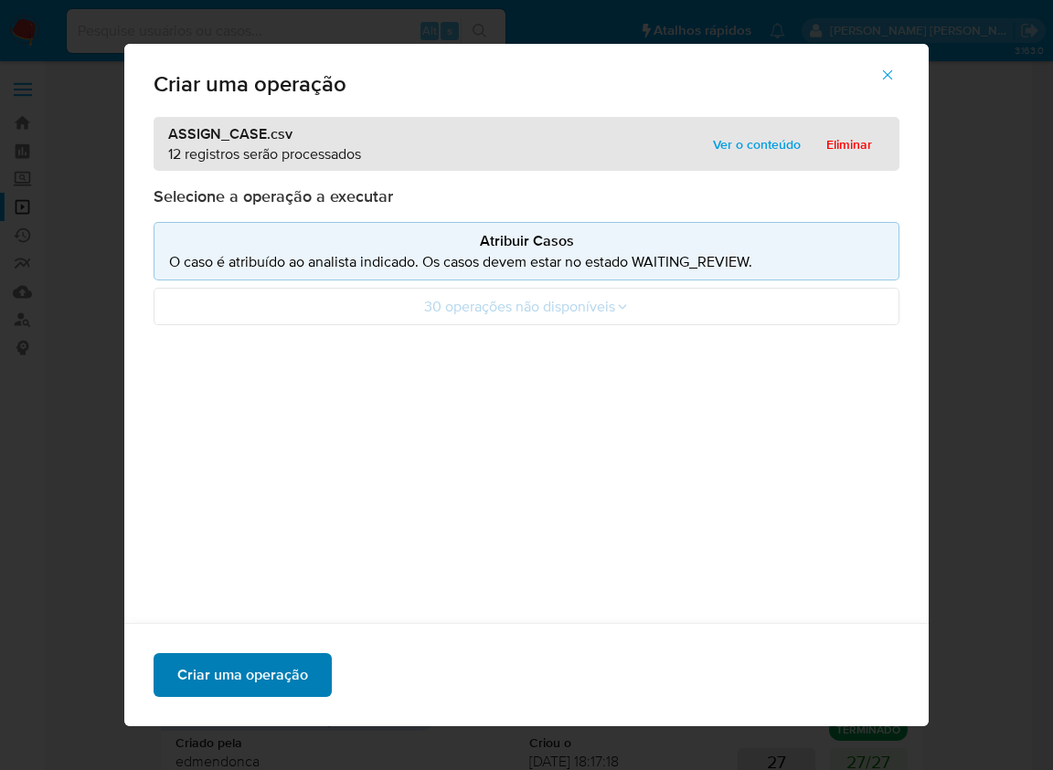
click at [238, 667] on span "Criar uma operação" at bounding box center [242, 675] width 131 height 40
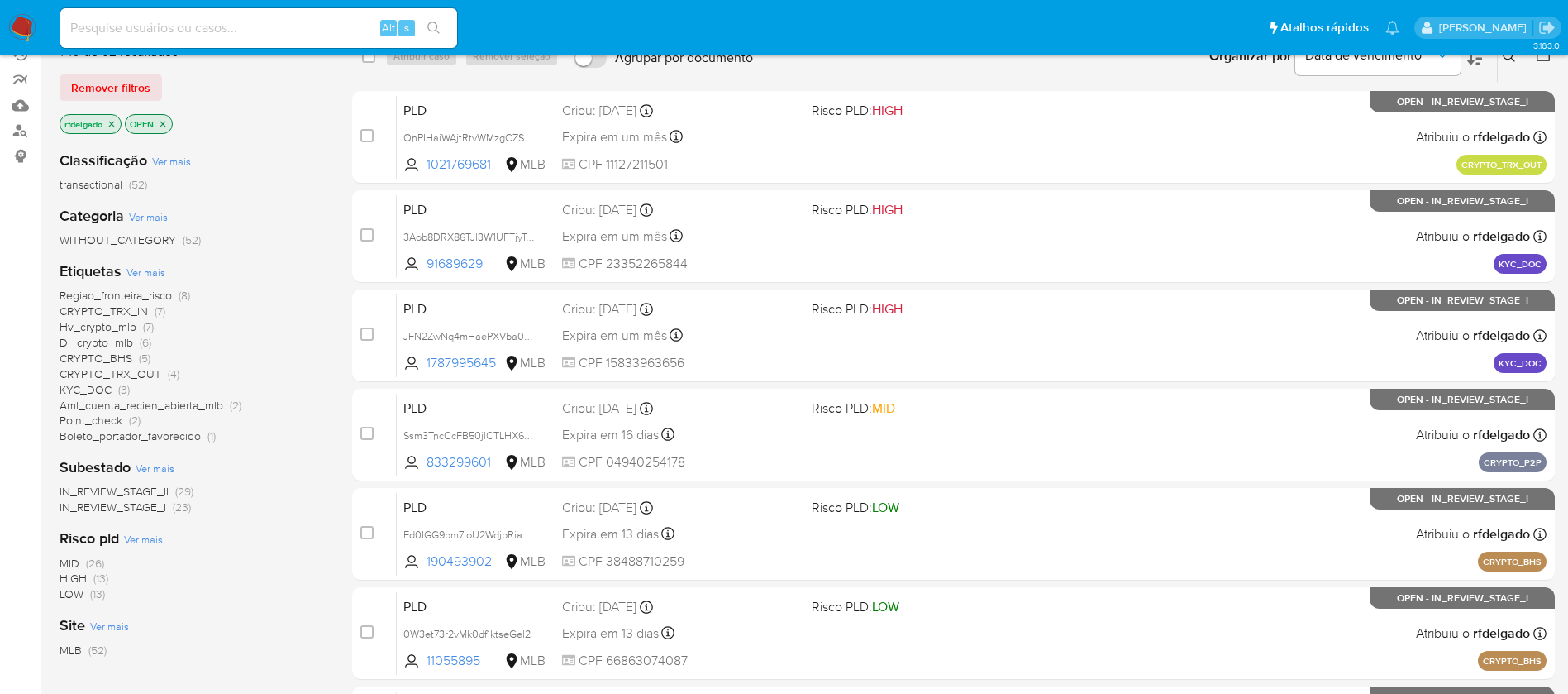
scroll to position [124, 0]
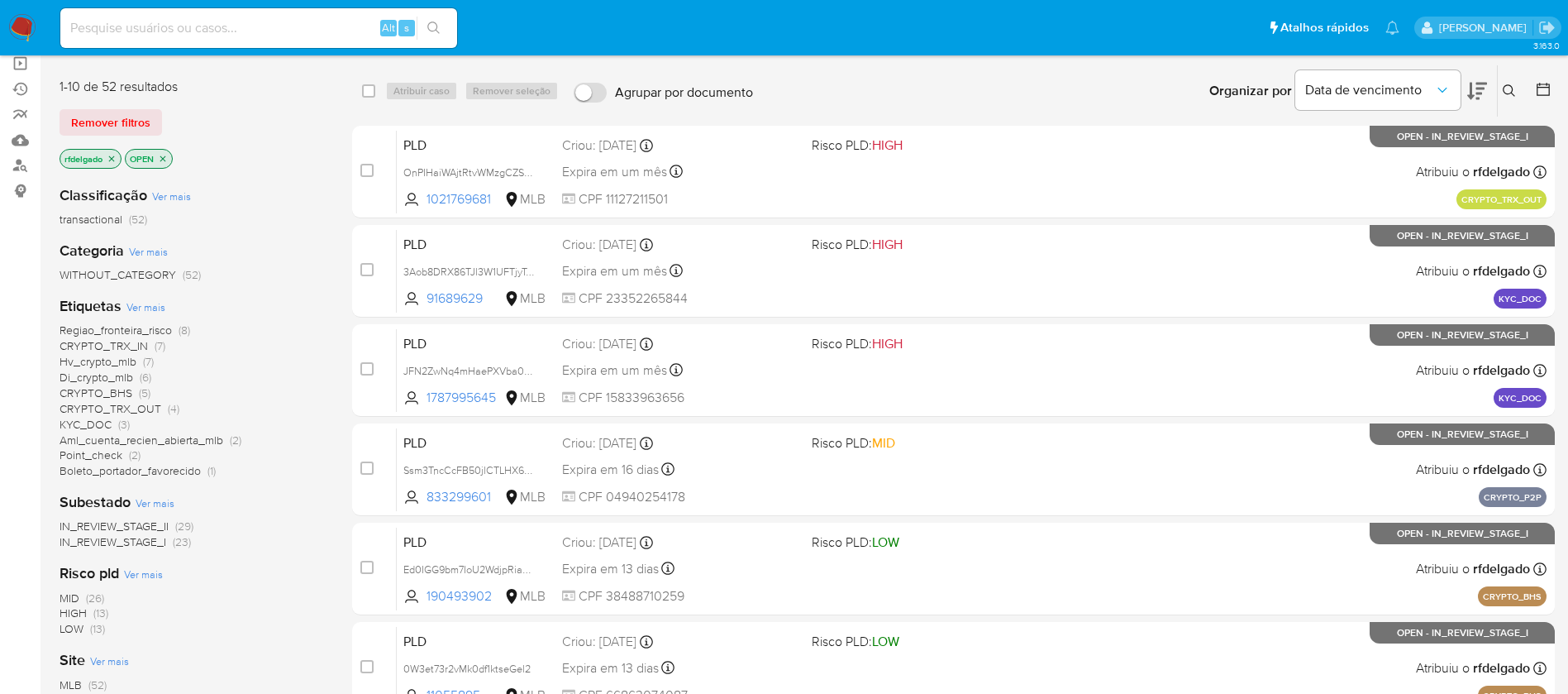
click at [144, 345] on span "CRYPTO_TRX_IN" at bounding box center [104, 346] width 89 height 16
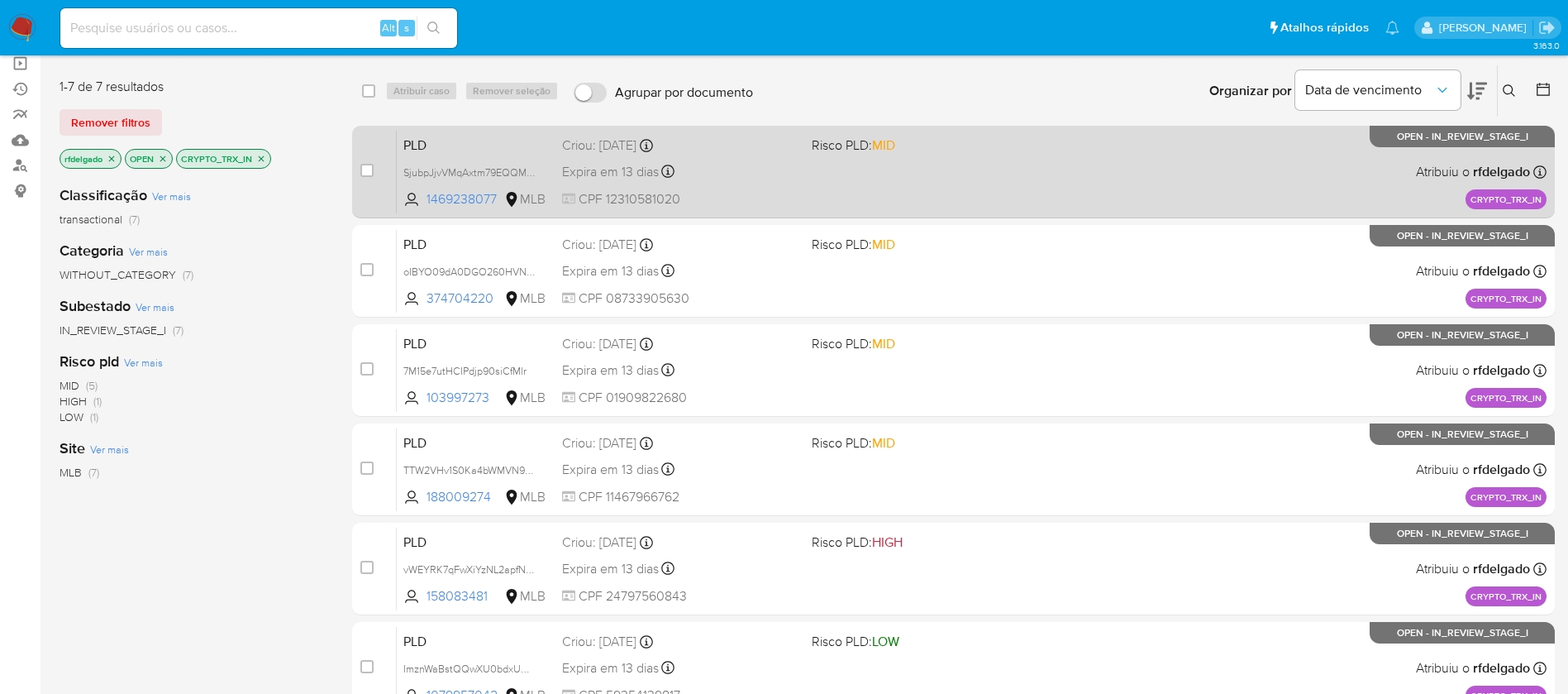
click at [784, 184] on div "PLD SjubpJjvVMqAxtm79EQQMKVP 1469238077 MLB Risco PLD: MID Criou: 12/09/2025 Cr…" at bounding box center [972, 171] width 1150 height 83
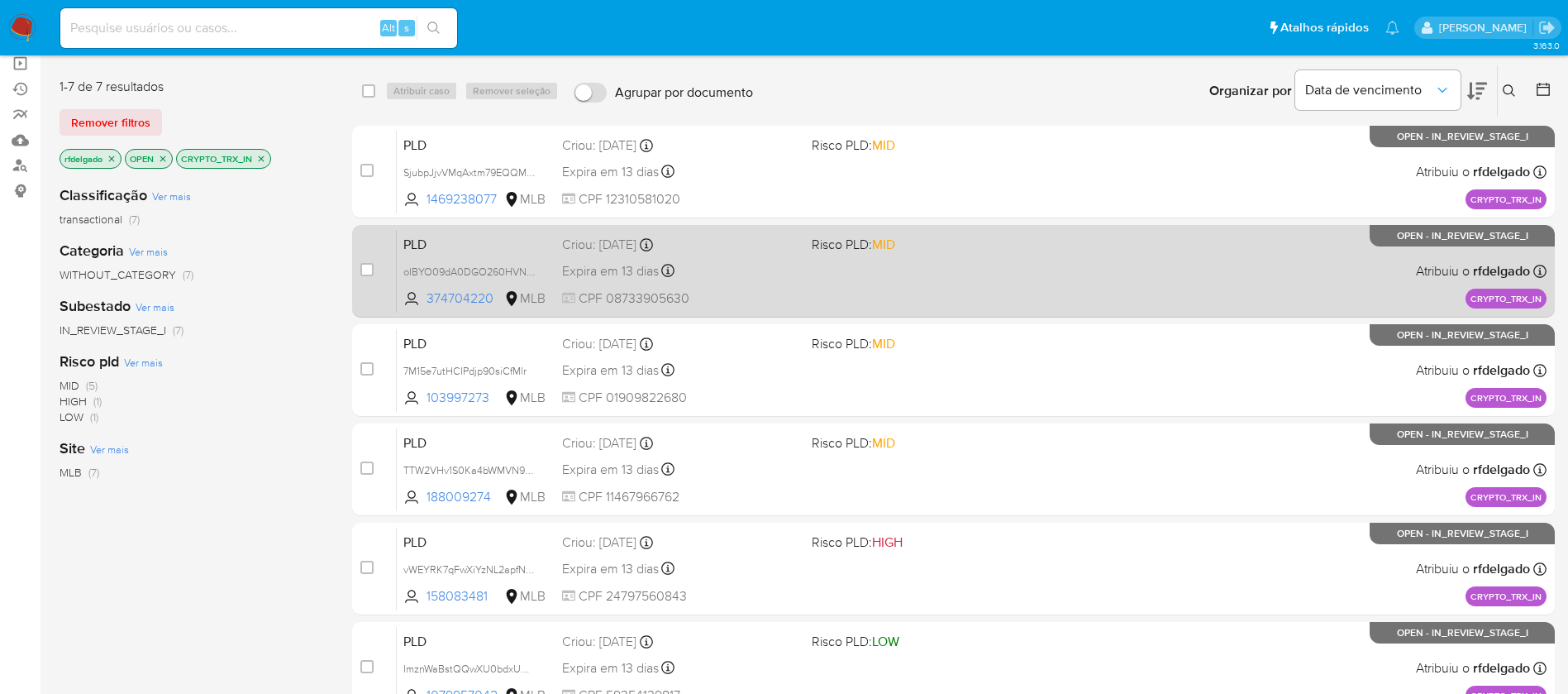
click at [811, 273] on div "PLD oIBYO09dA0DGO260HVNOYlSU 374704220 MLB Risco PLD: MID Criou: 12/09/2025 Cri…" at bounding box center [972, 271] width 1150 height 83
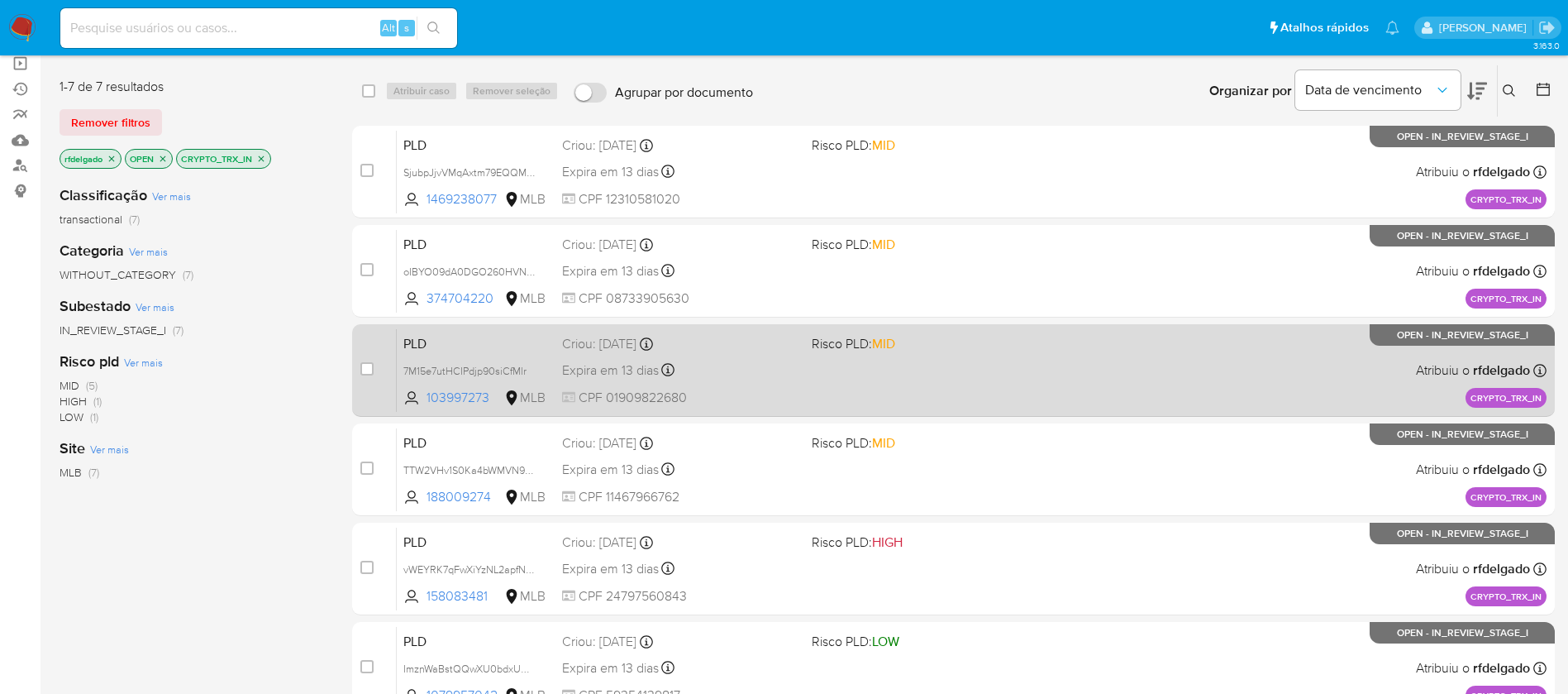
click at [718, 379] on div "Expira em 13 dias Expira em 27/10/2025 20:45:37" at bounding box center [679, 370] width 236 height 23
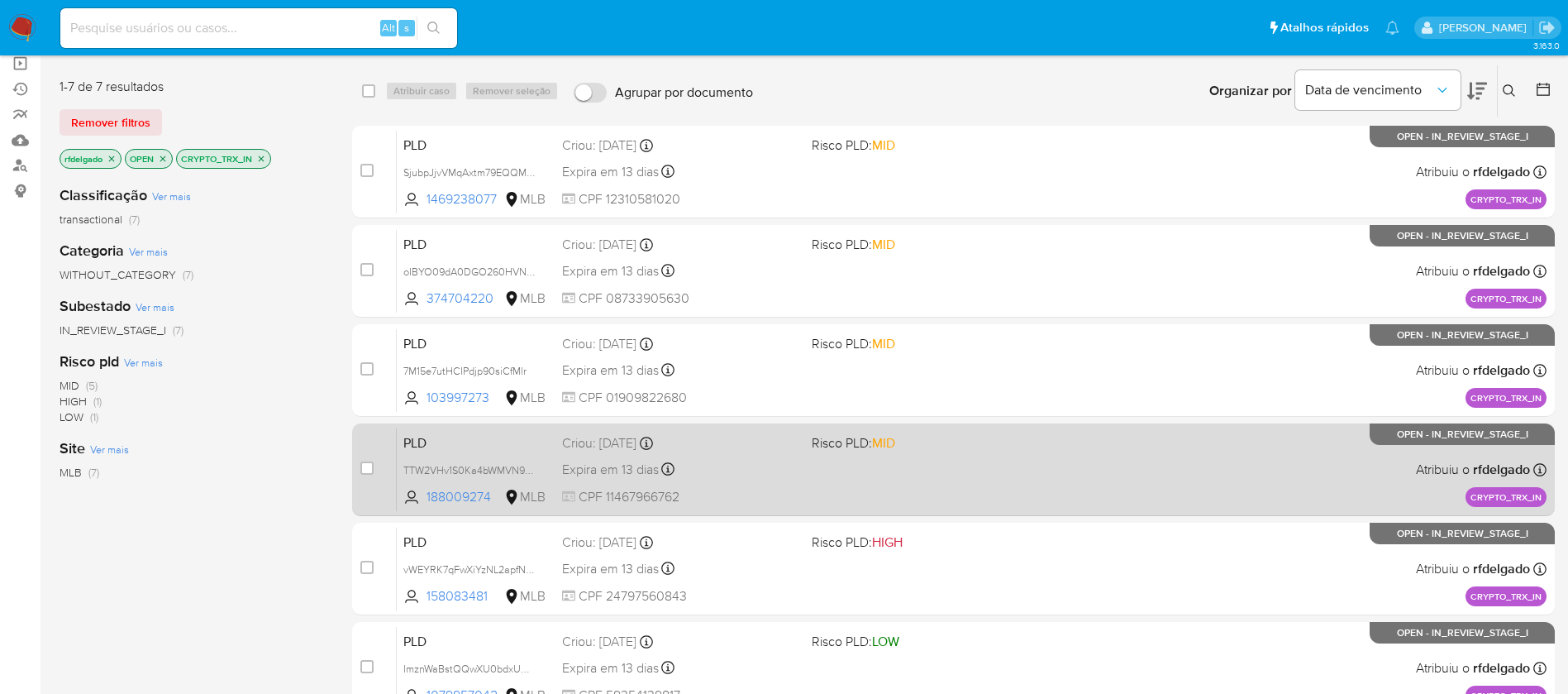
click at [769, 448] on div "Criou: 12/09/2025 Criou: 12/09/2025 20:45:33" at bounding box center [679, 443] width 236 height 18
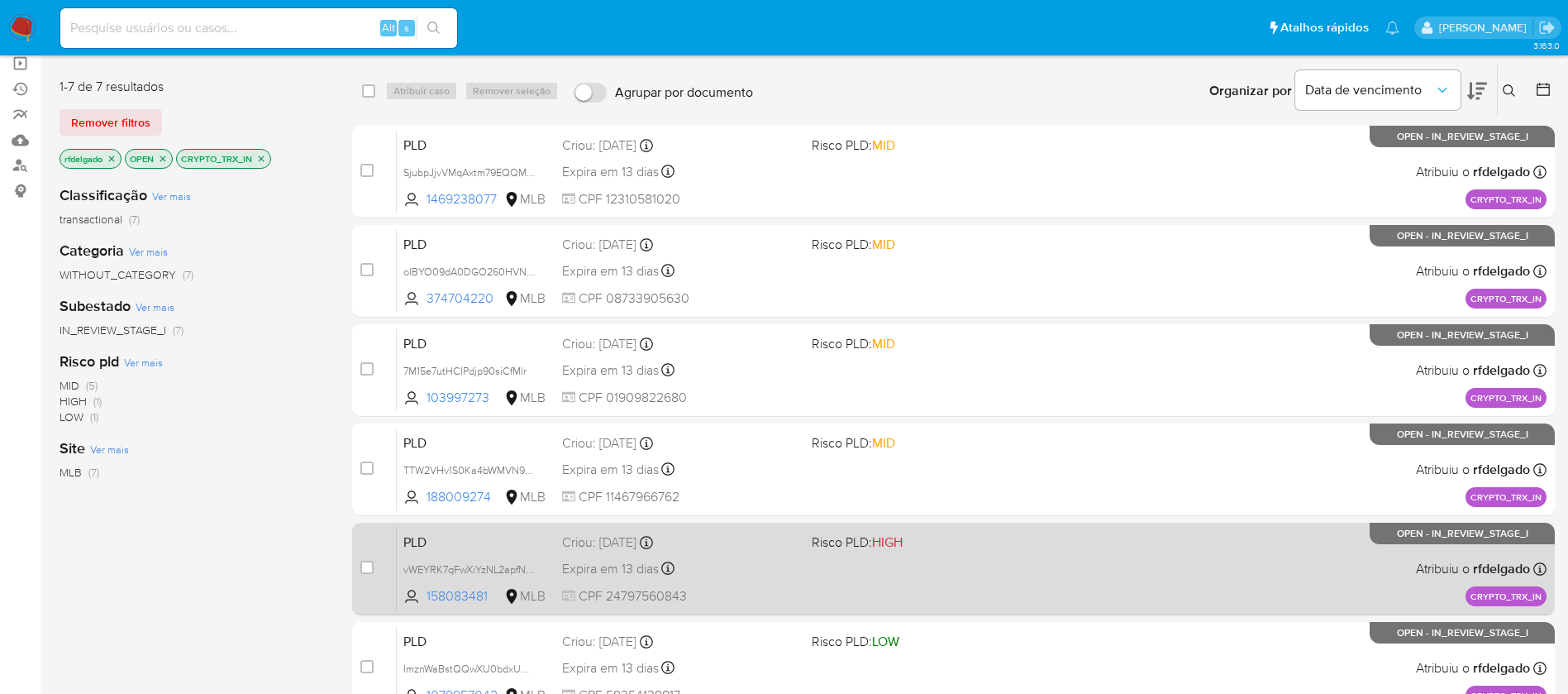
click at [782, 542] on div "Criou: 12/09/2025 Criou: 12/09/2025 20:45:30" at bounding box center [679, 542] width 236 height 18
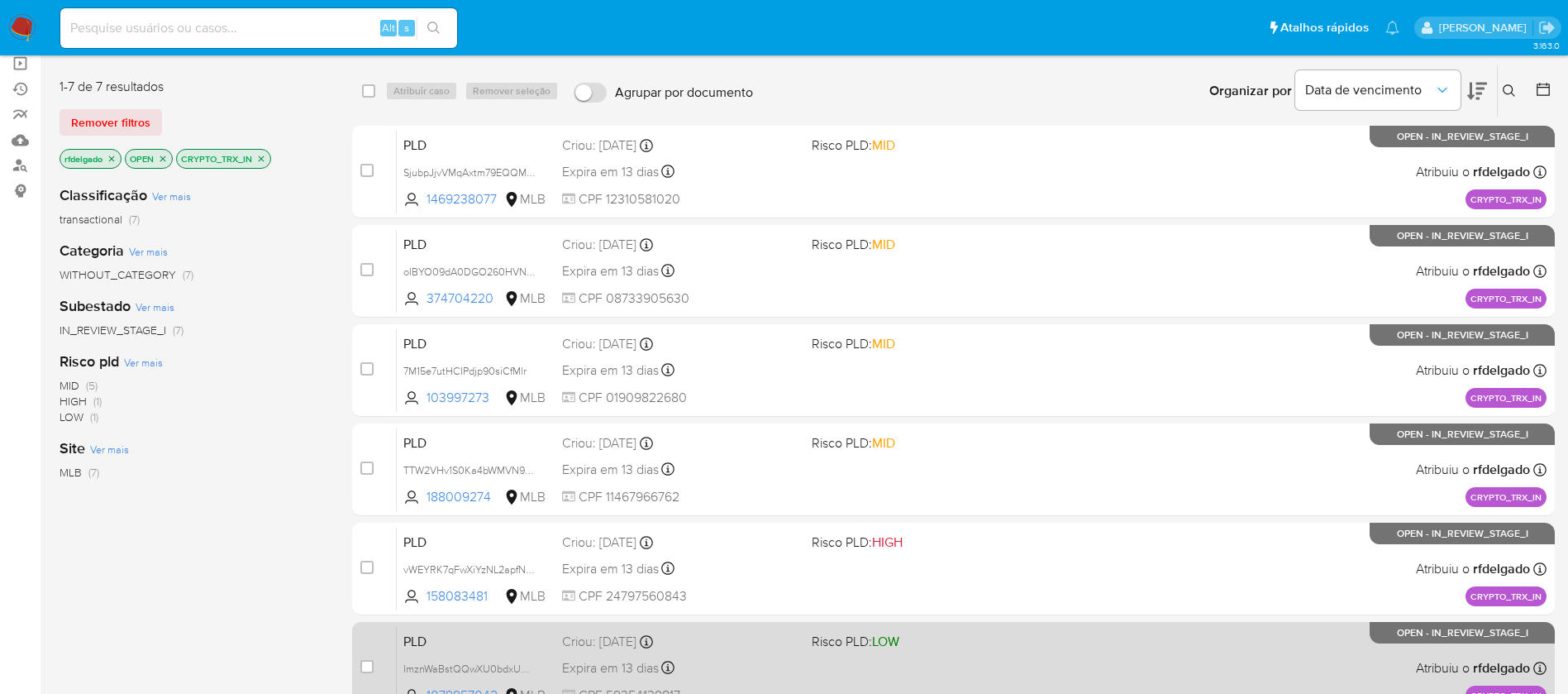
click at [804, 650] on div "PLD ImznWaBstQQwXU0bdxUWKGT0 1079957042 MLB Risco PLD: LOW Criou: 12/09/2025 Cr…" at bounding box center [972, 668] width 1150 height 83
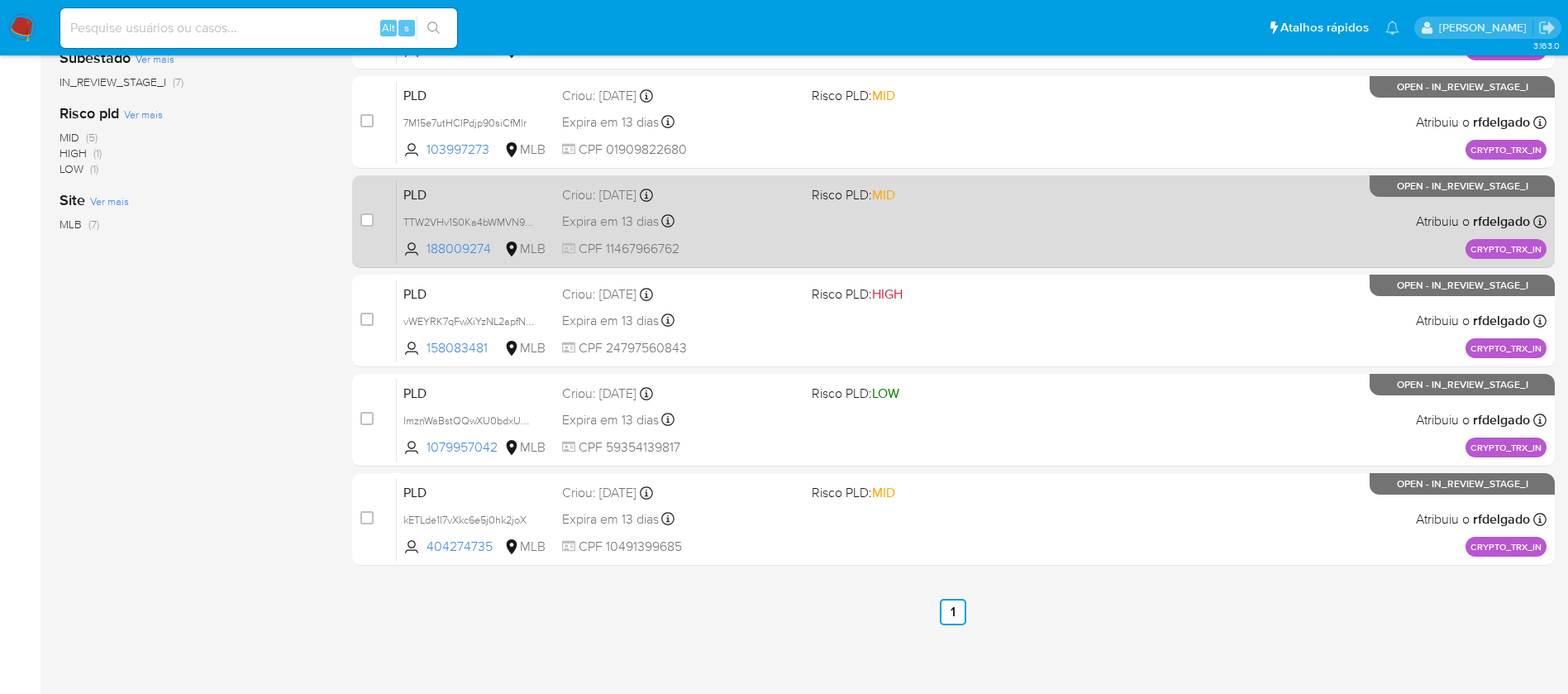
scroll to position [374, 0]
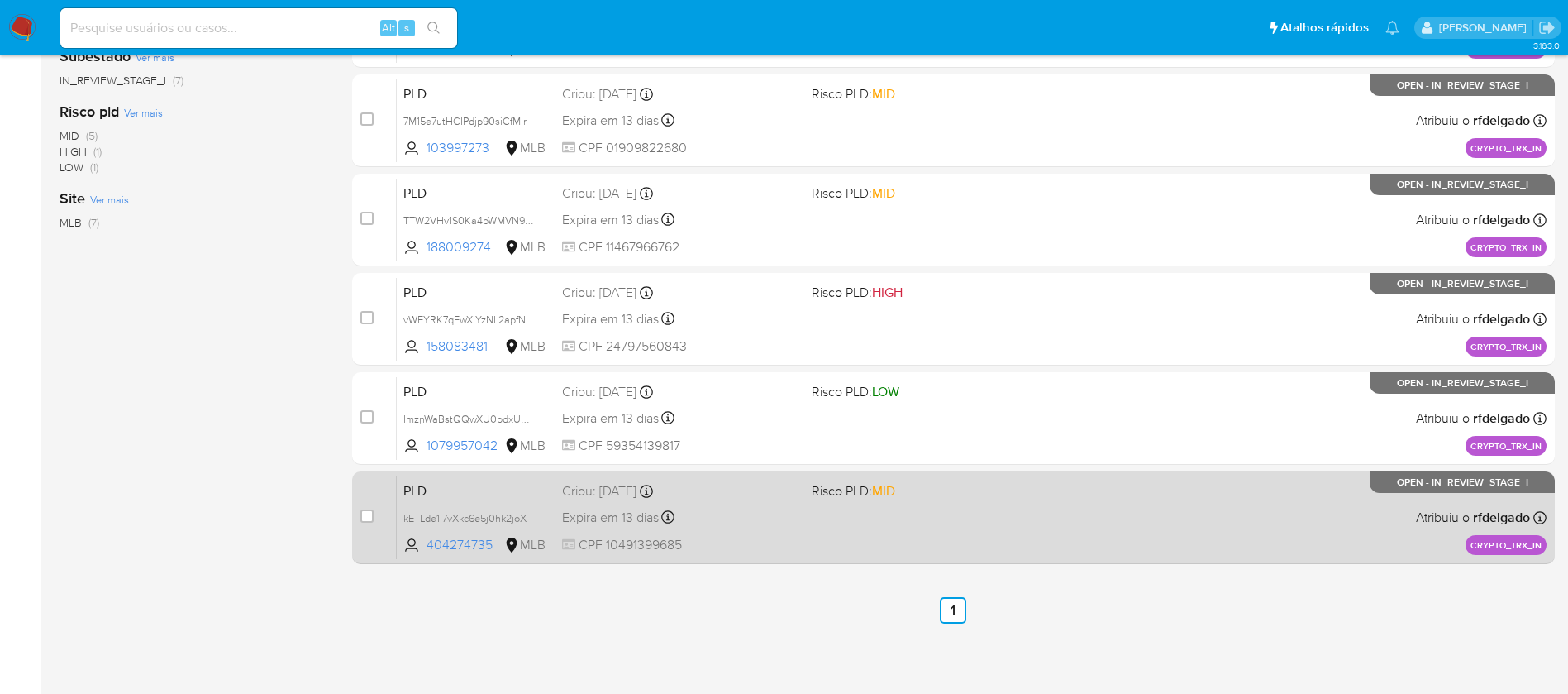
click at [766, 528] on div "PLD kETLde1l7vXkc6e5j0hk2joX 404274735 MLB Risco PLD: MID Criou: 12/09/2025 Cri…" at bounding box center [972, 517] width 1150 height 83
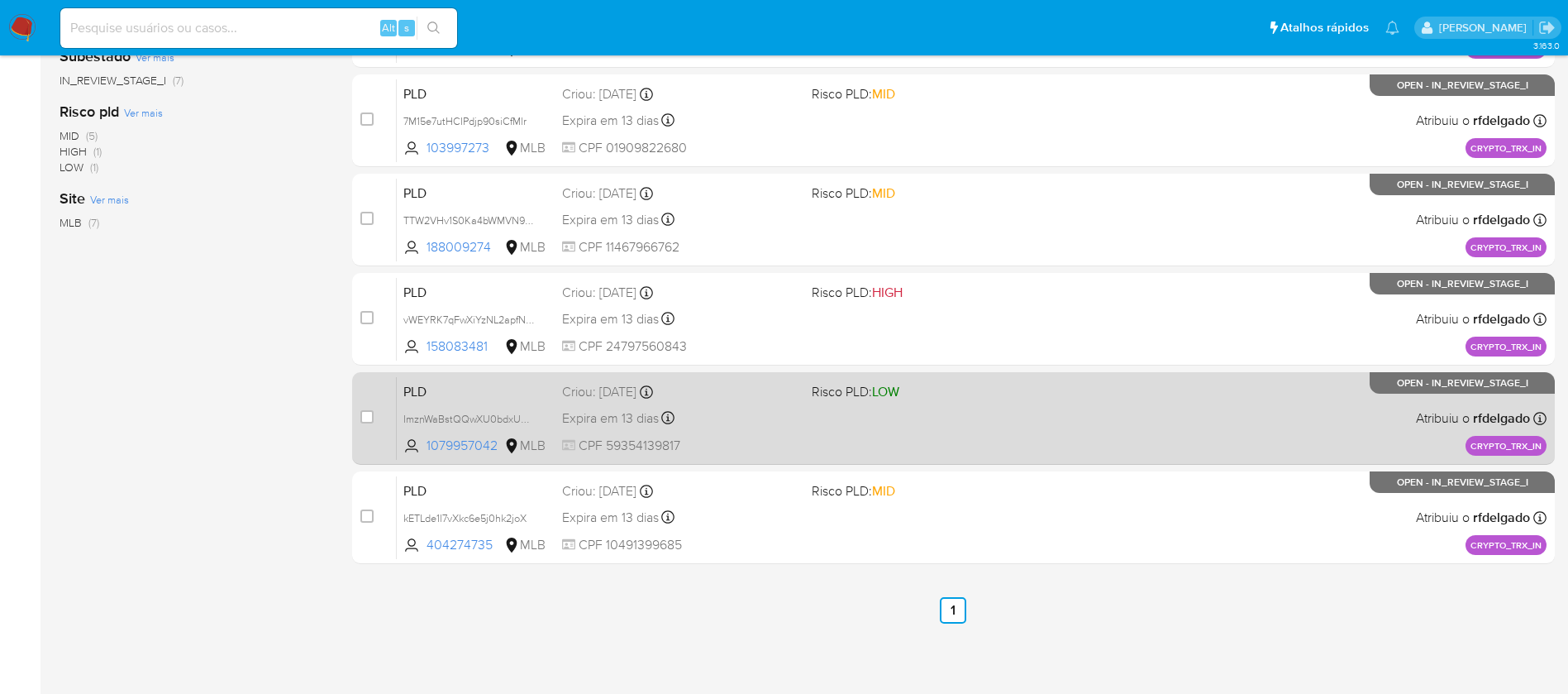
scroll to position [0, 0]
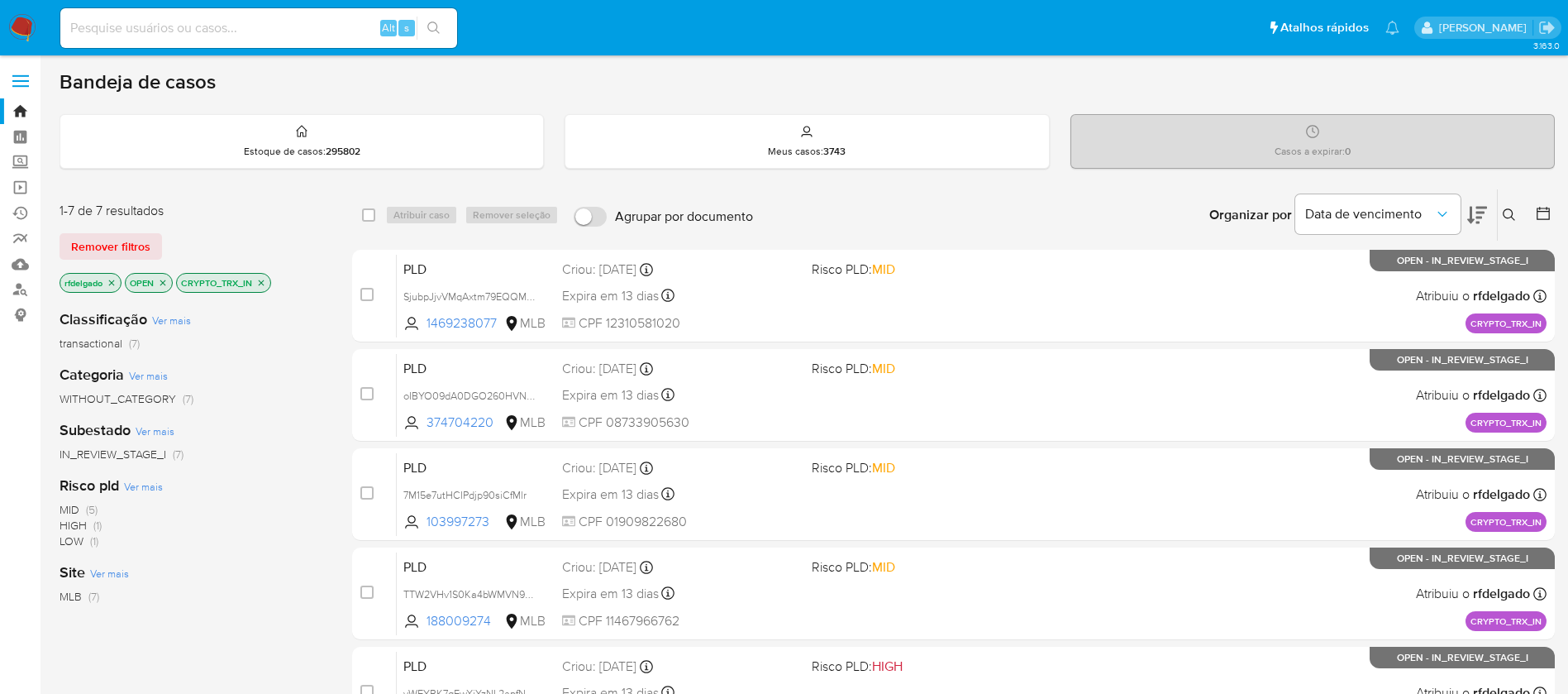
click at [265, 281] on icon "close-filter" at bounding box center [261, 282] width 10 height 10
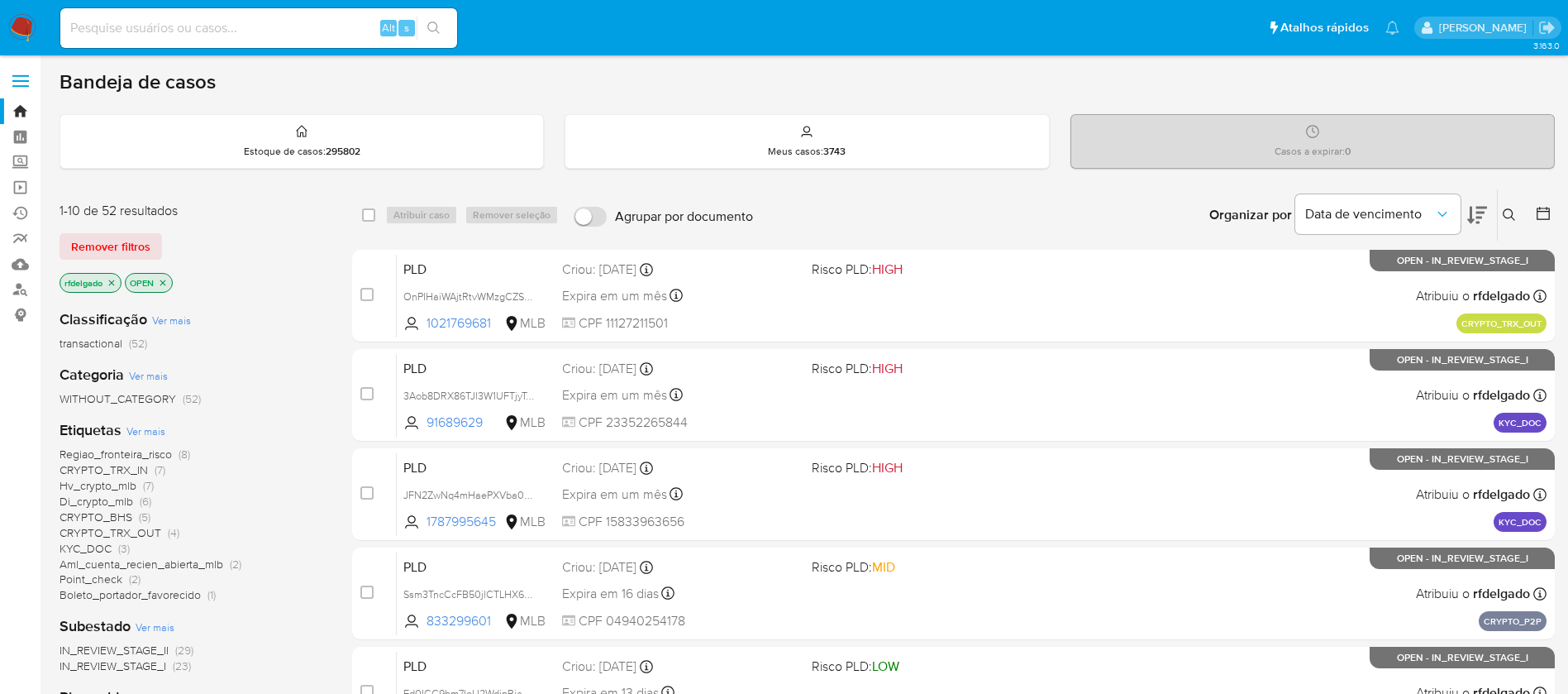
click at [120, 483] on span "Hv_crypto_mlb" at bounding box center [98, 485] width 77 height 16
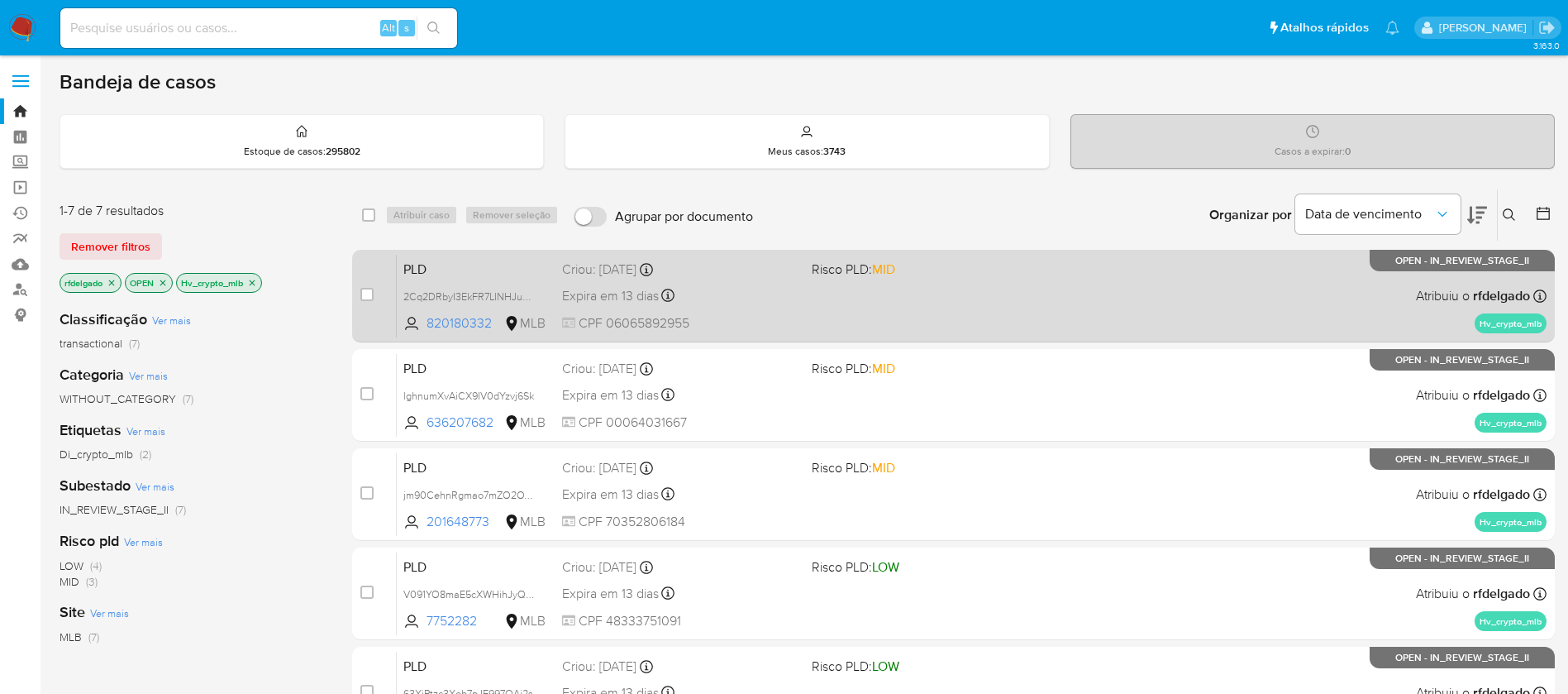
click at [1047, 313] on div "PLD 2Cq2DRbyI3EkFR7LINHJuwlH 820180332 MLB Risco PLD: MID Criou: 12/09/2025 Cri…" at bounding box center [972, 296] width 1150 height 83
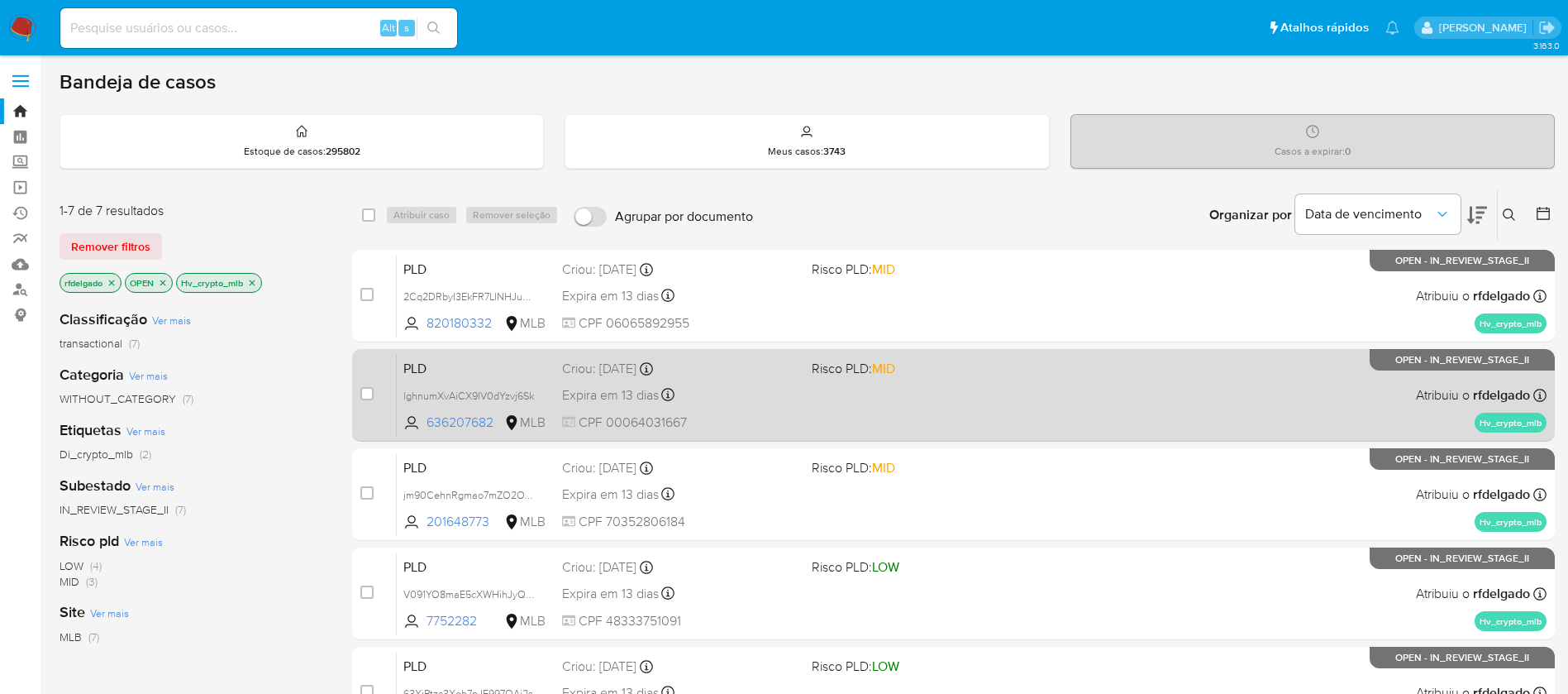
click at [877, 402] on div "PLD lghnumXvAiCX9IV0dYzvj6Sk 636207682 MLB Risco PLD: MID Criou: 12/09/2025 Cri…" at bounding box center [972, 395] width 1150 height 83
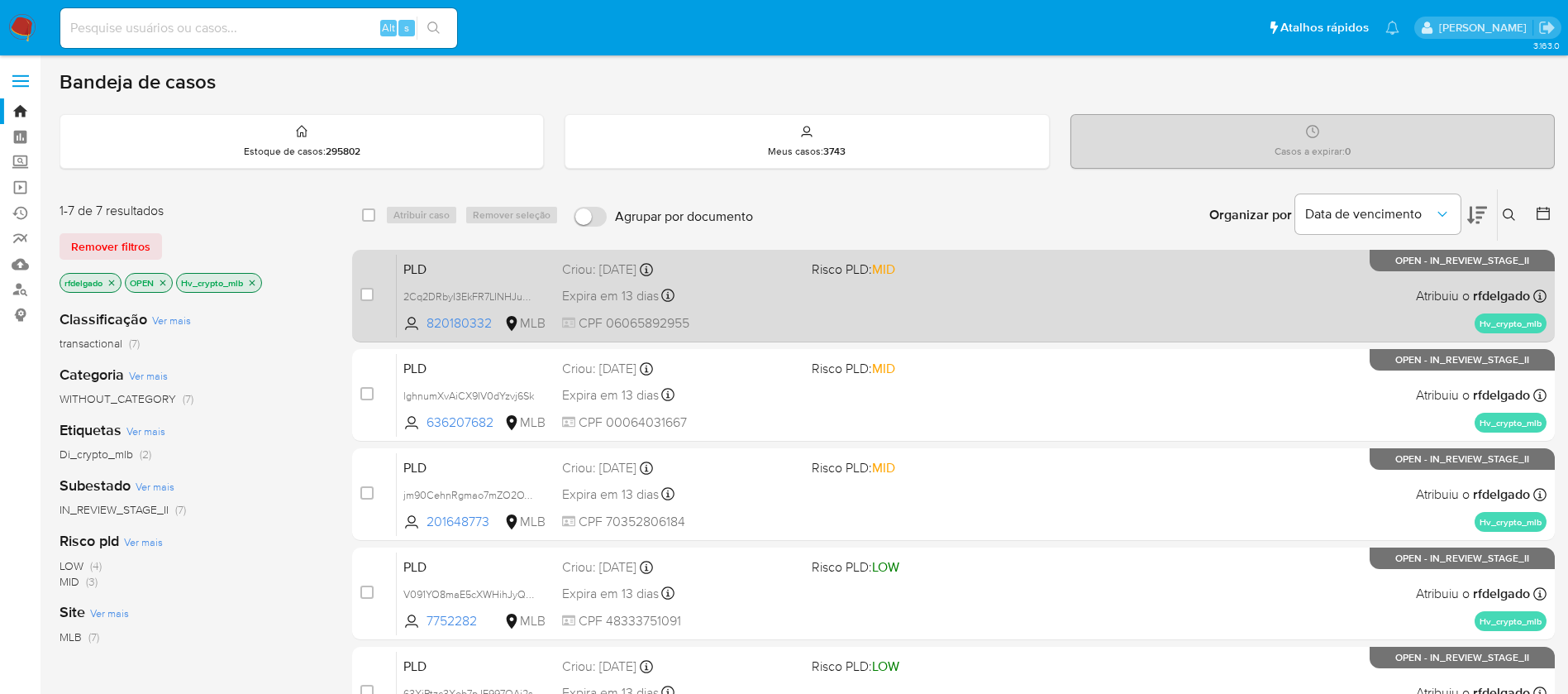
click at [952, 293] on span at bounding box center [929, 295] width 236 height 4
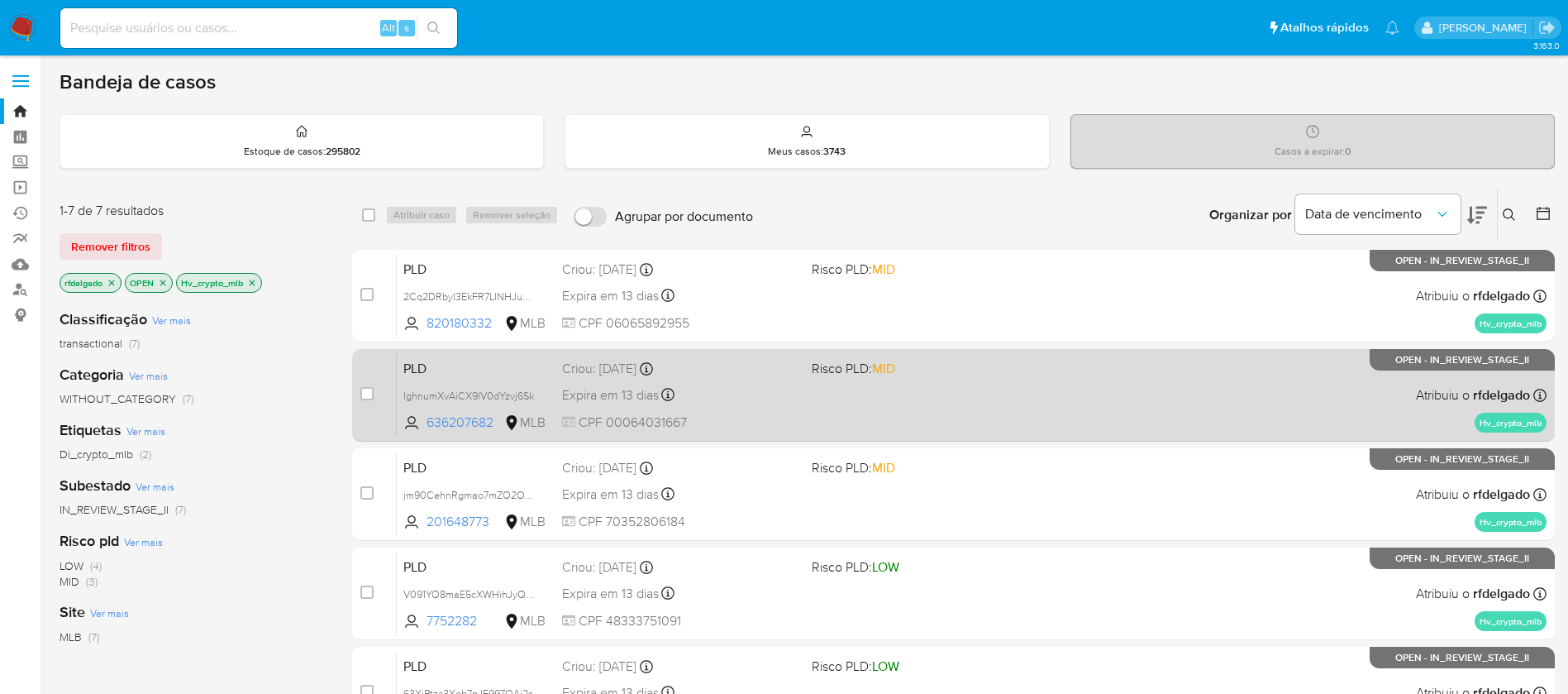
click at [1042, 384] on div "PLD lghnumXvAiCX9IV0dYzvj6Sk 636207682 MLB Risco PLD: MID Criou: 12/09/2025 Cri…" at bounding box center [972, 395] width 1150 height 83
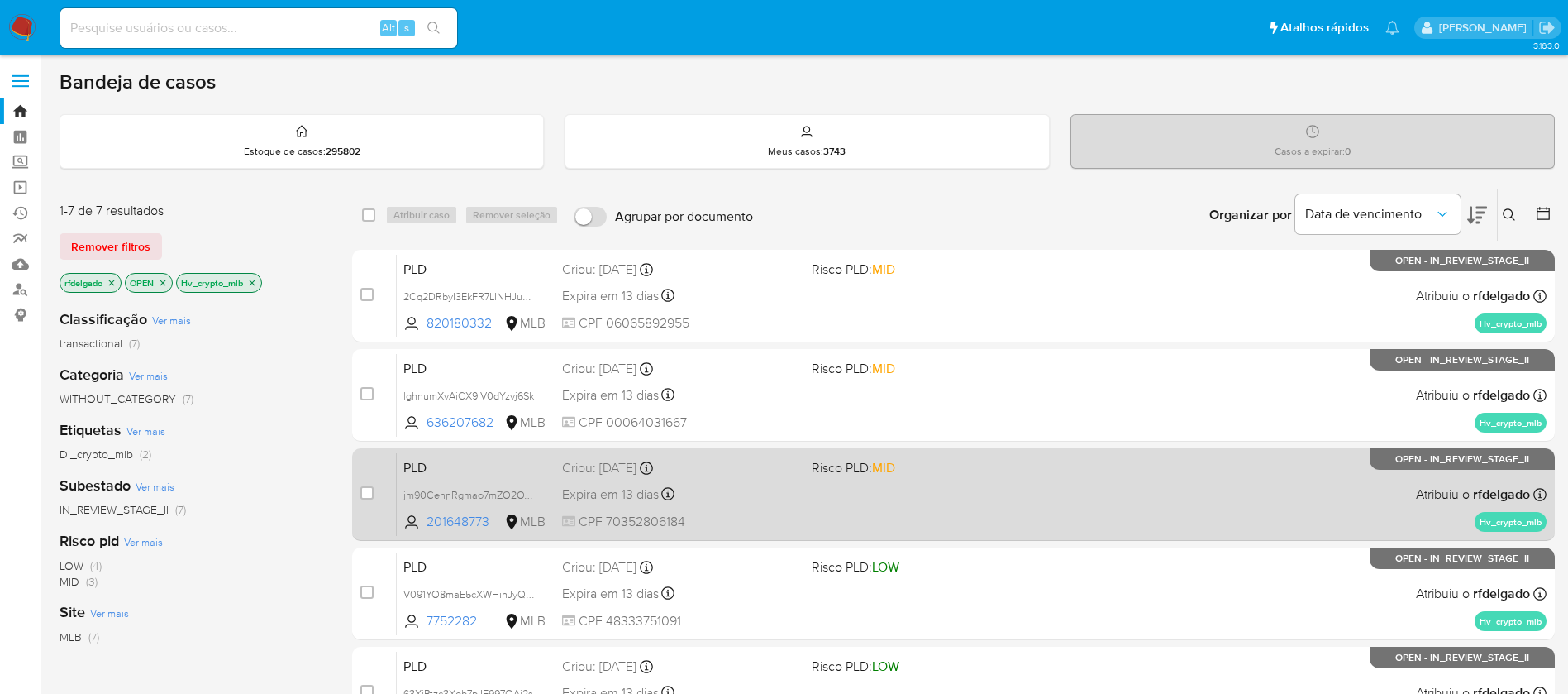
click at [1041, 514] on div "PLD jm90CehnRgmao7mZO2OYtS9b 201648773 MLB Risco PLD: MID Criou: 12/09/2025 Cri…" at bounding box center [972, 494] width 1150 height 83
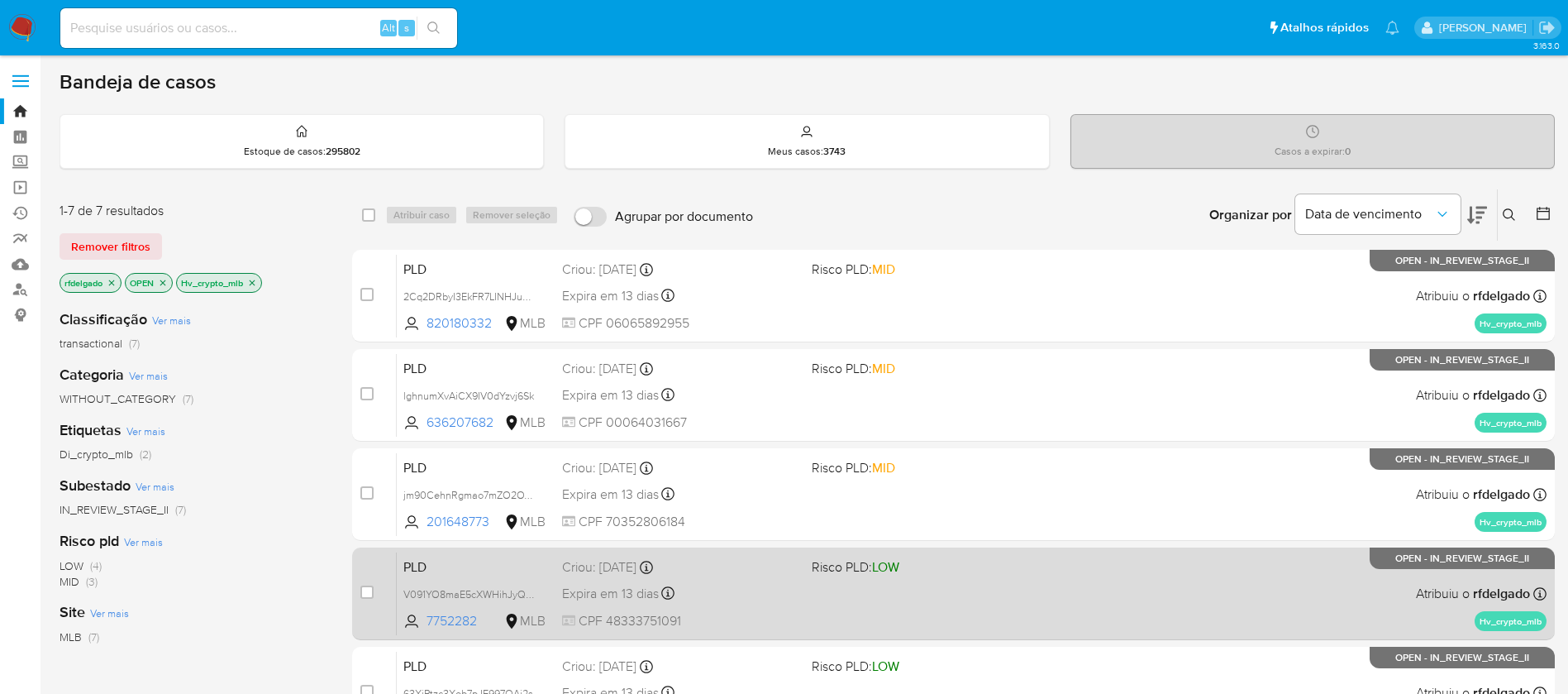
click at [1050, 570] on div "PLD V091YO8maE5cXWHihJyQW4Tc 7752282 MLB Risco PLD: LOW Criou: 12/09/2025 Criou…" at bounding box center [972, 593] width 1150 height 83
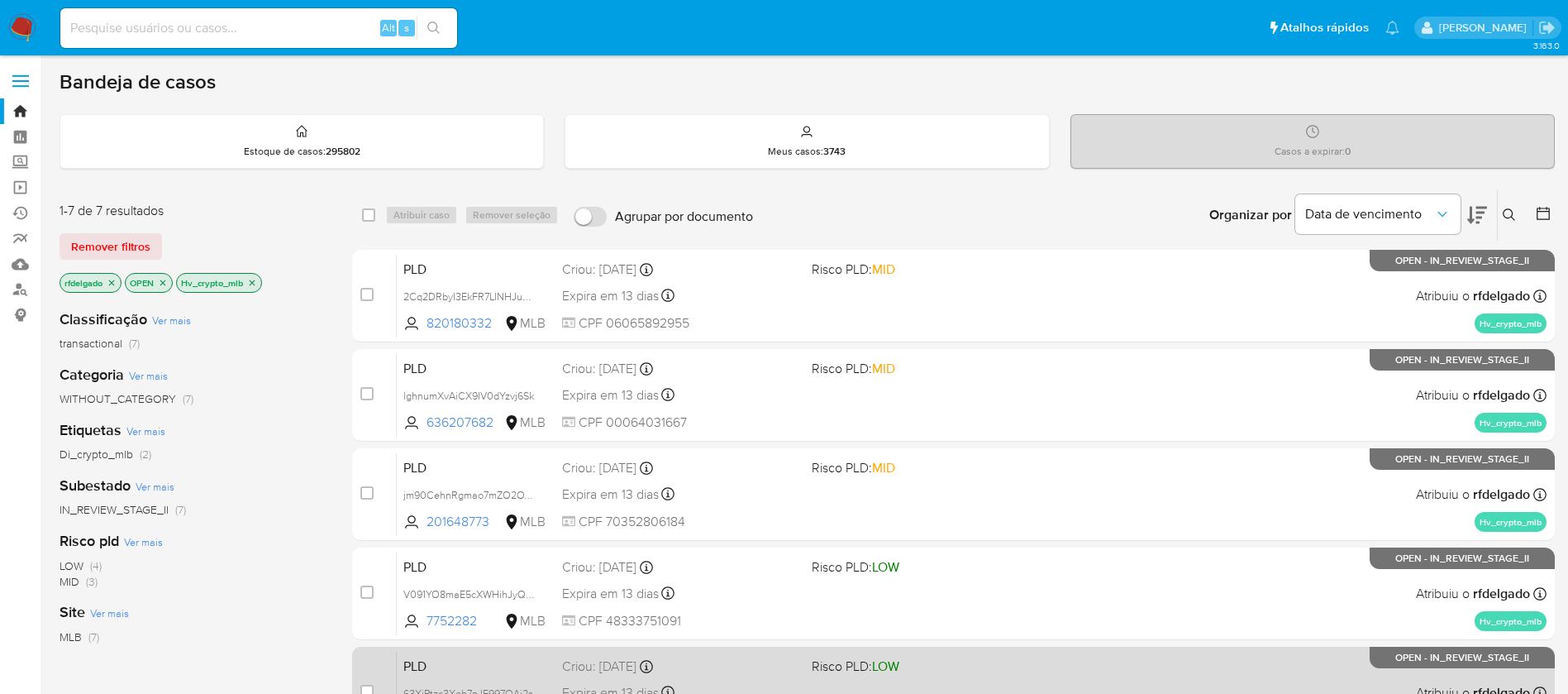
click at [1070, 683] on div "PLD 63XjPtzc3Xob7pJE997QAj2s 282449700 MLB Risco PLD: LOW Criou: 12/09/2025 Cri…" at bounding box center [972, 692] width 1150 height 83
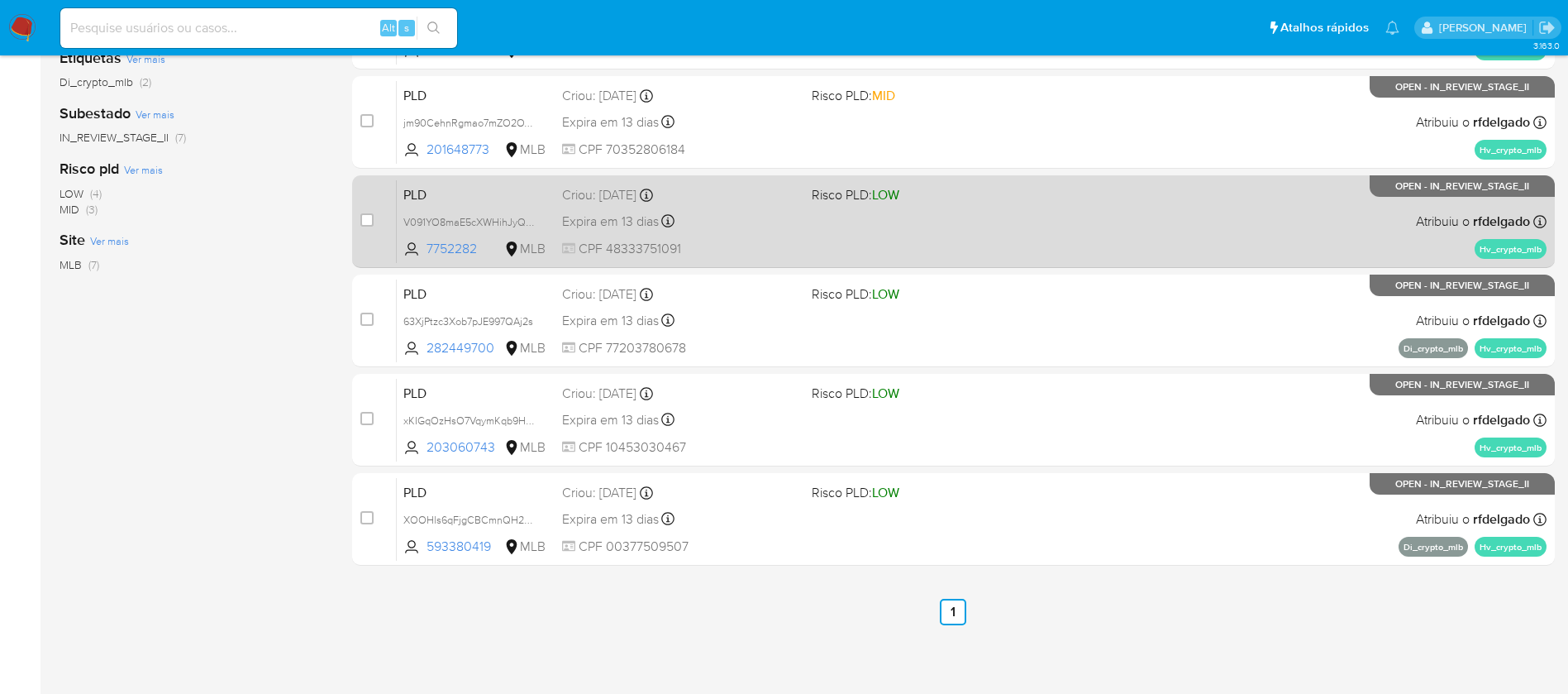
scroll to position [374, 0]
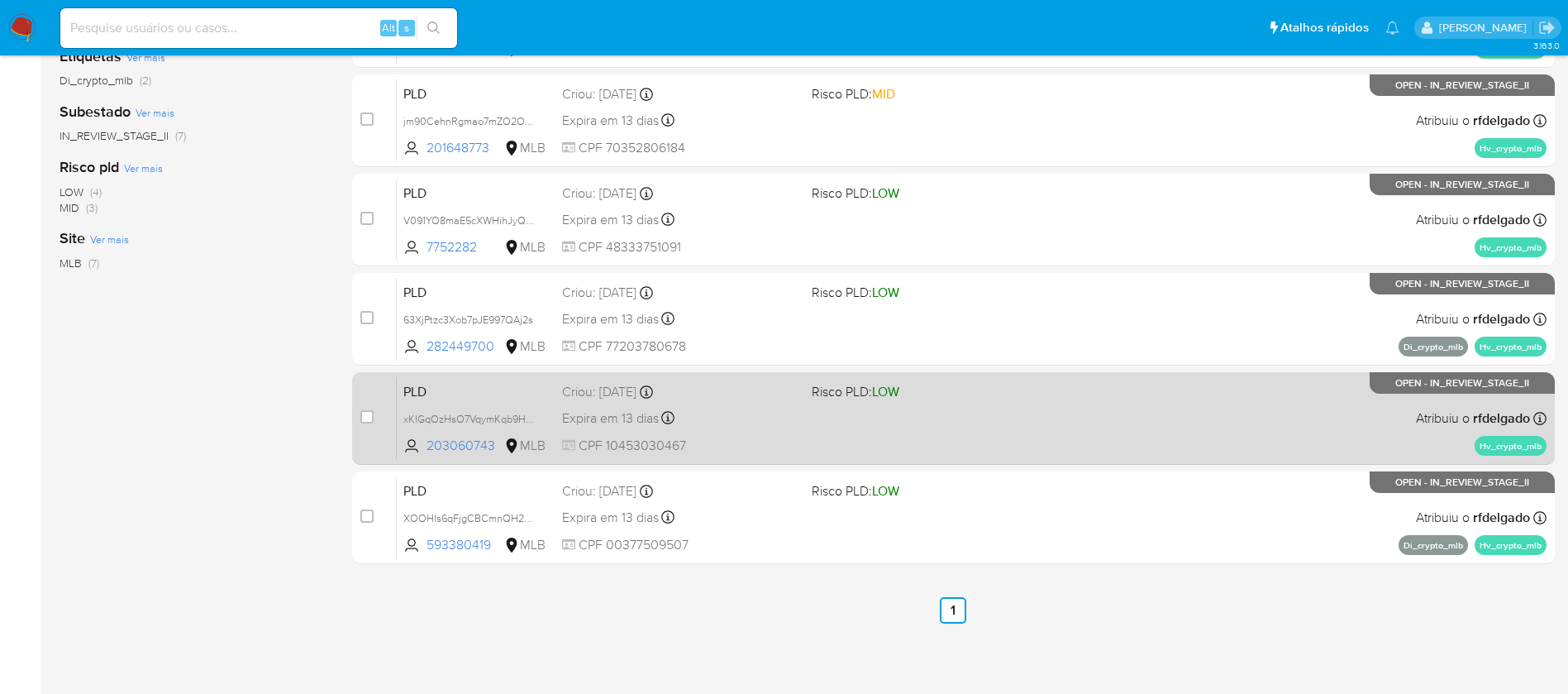
click at [1006, 407] on div "PLD xKIGqOzHsO7VqymKqb9HKo3j 203060743 MLB Risco PLD: LOW Criou: 12/09/2025 Cri…" at bounding box center [972, 418] width 1150 height 83
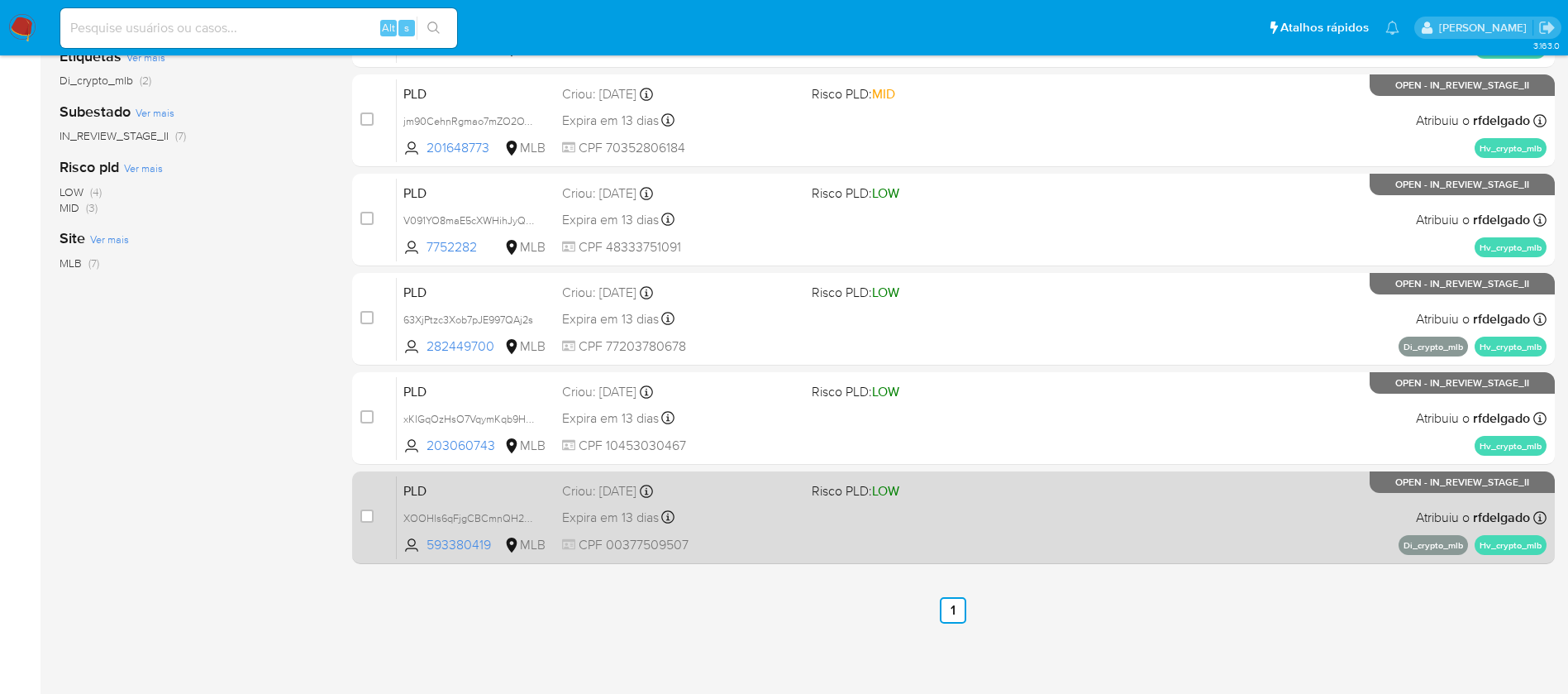
click at [1095, 496] on div "PLD XOOHls6qFjgCBCmnQH2RbSNz 593380419 MLB Risco PLD: LOW Criou: 12/09/2025 Cri…" at bounding box center [972, 517] width 1150 height 83
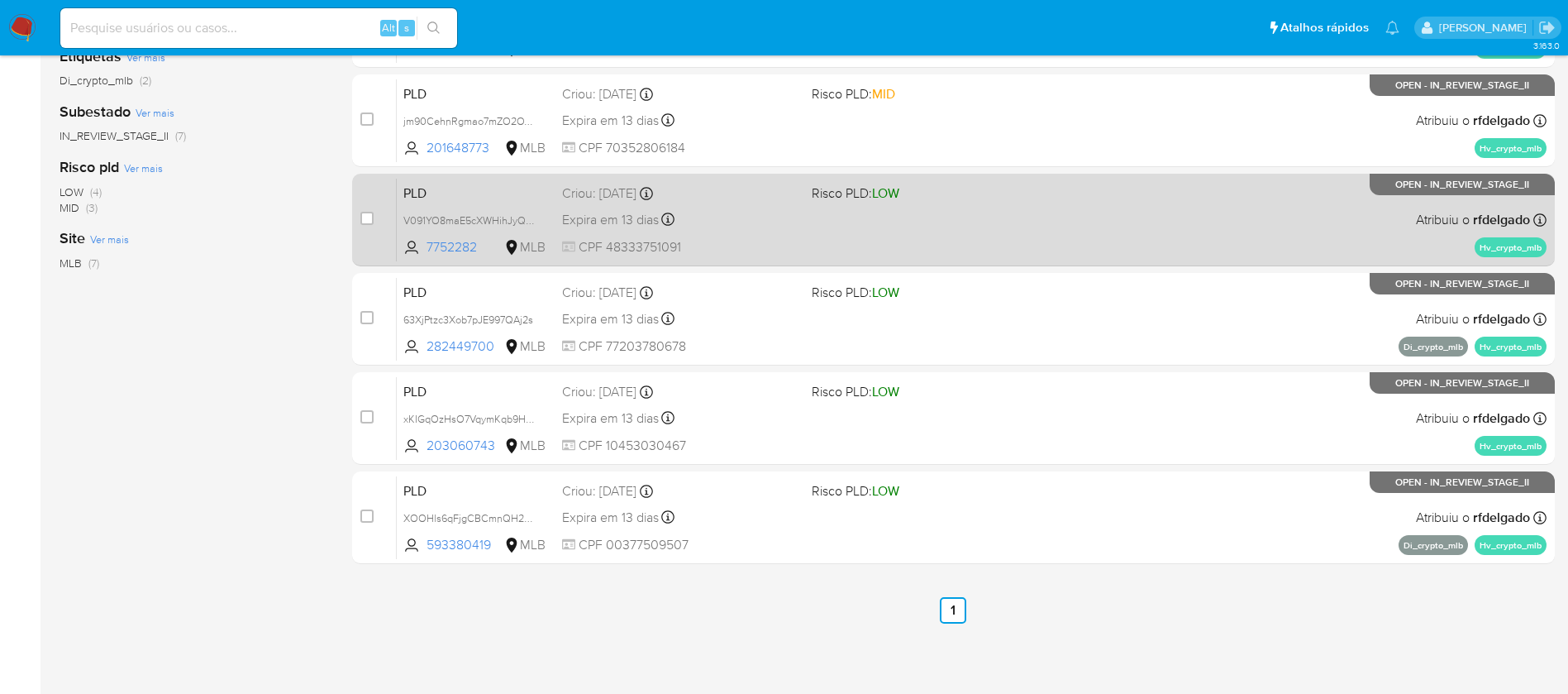
scroll to position [0, 0]
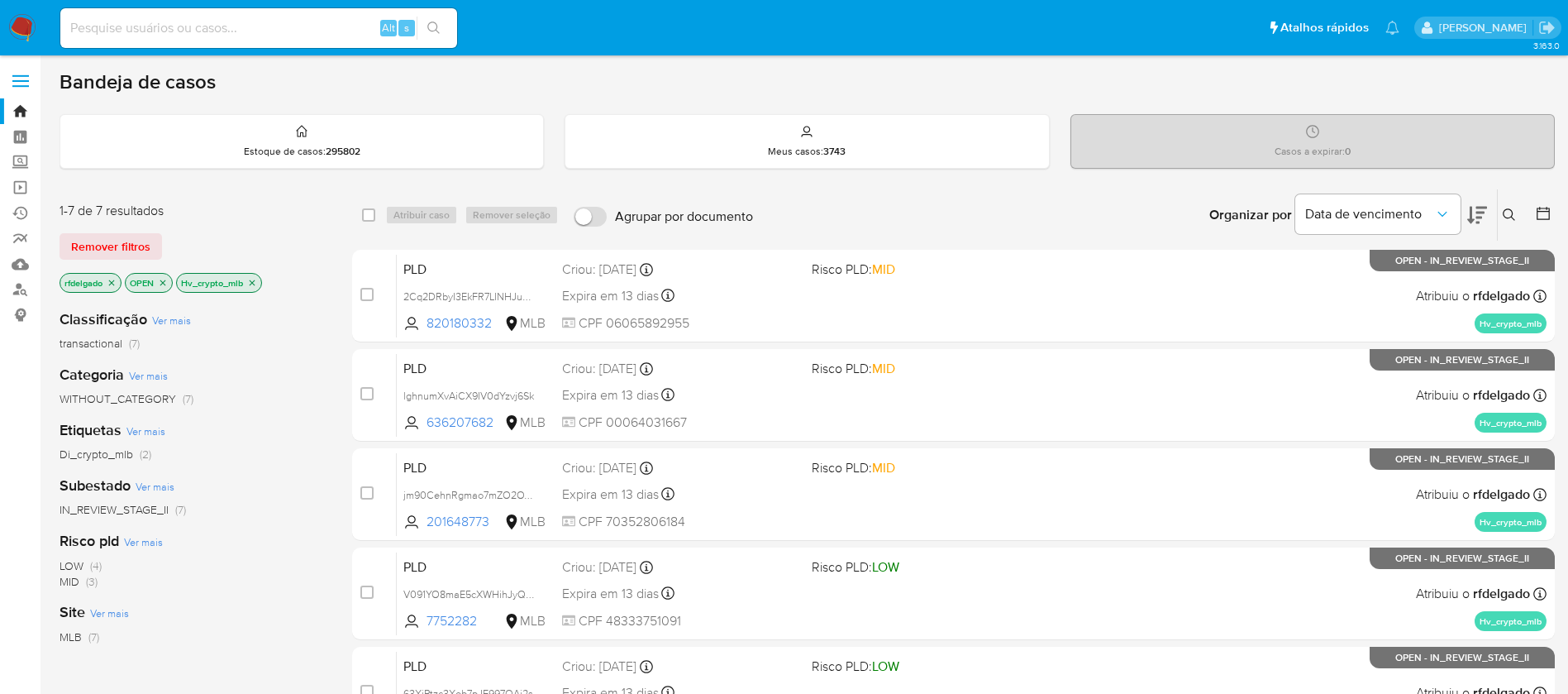
click at [28, 22] on img at bounding box center [22, 28] width 28 height 28
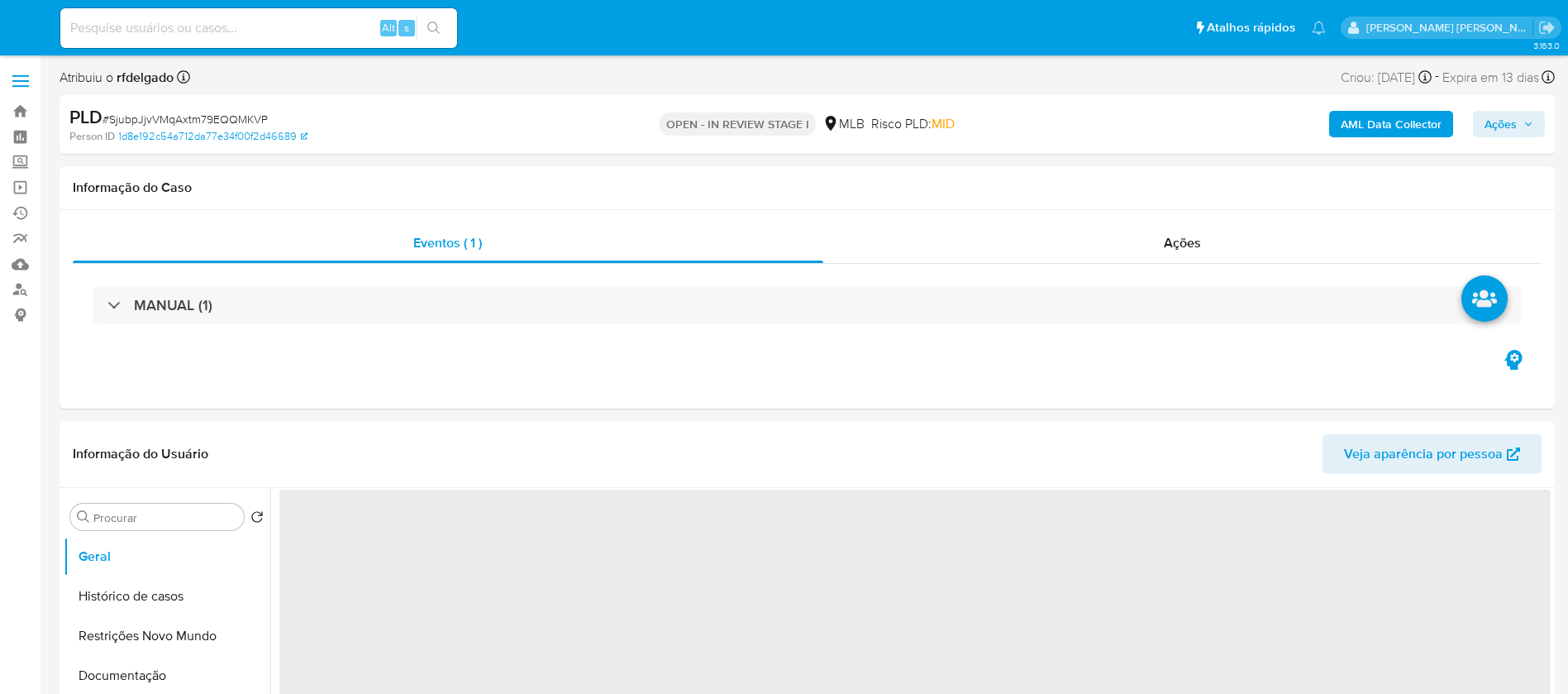
select select "10"
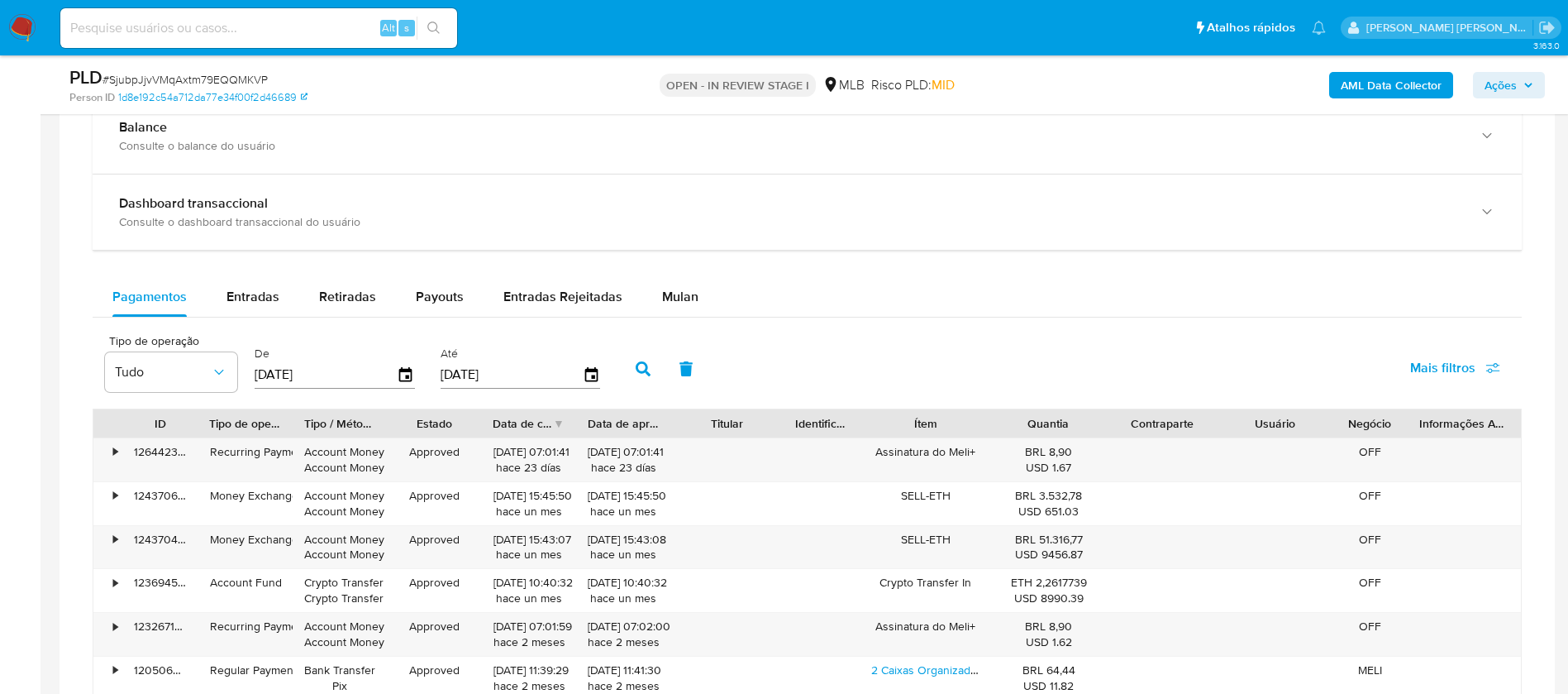
scroll to position [1241, 0]
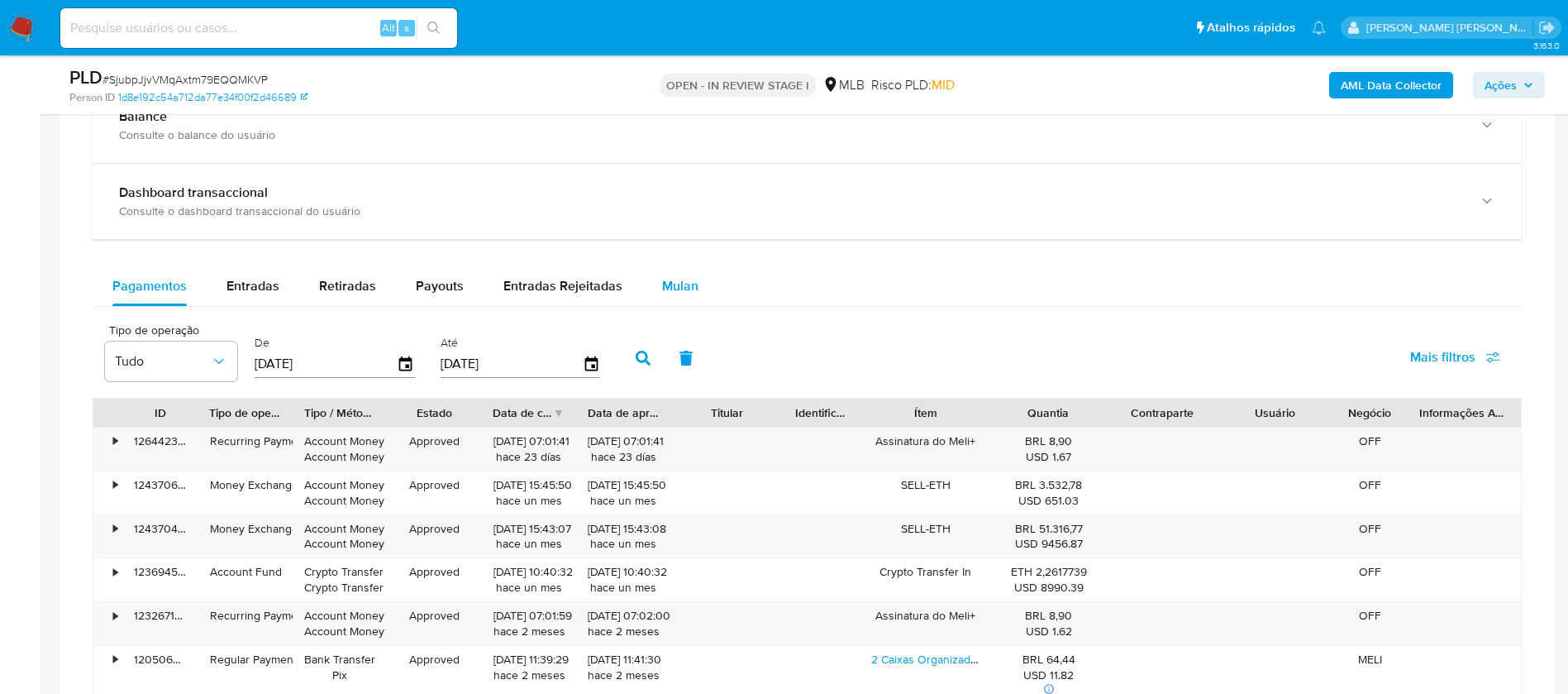
click at [683, 281] on span "Mulan" at bounding box center [680, 285] width 36 height 19
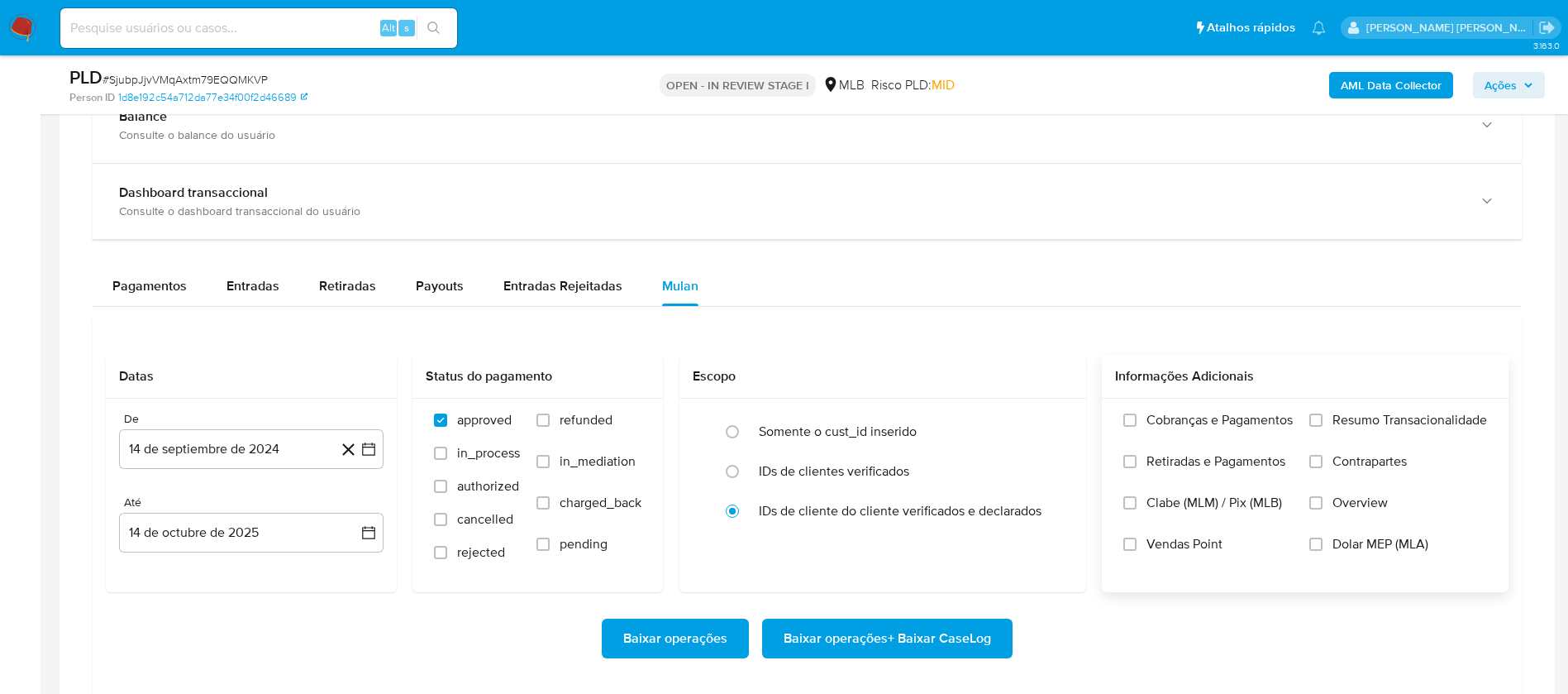
click at [1331, 412] on label "Resumo Transacionalidade" at bounding box center [1398, 433] width 177 height 42
click at [1323, 414] on input "Resumo Transacionalidade" at bounding box center [1316, 420] width 14 height 14
click at [1195, 543] on span "Vendas Point" at bounding box center [1184, 544] width 76 height 16
click at [1136, 543] on input "Vendas Point" at bounding box center [1130, 544] width 14 height 14
click at [291, 446] on button "14 de septiembre de 2024" at bounding box center [252, 449] width 264 height 40
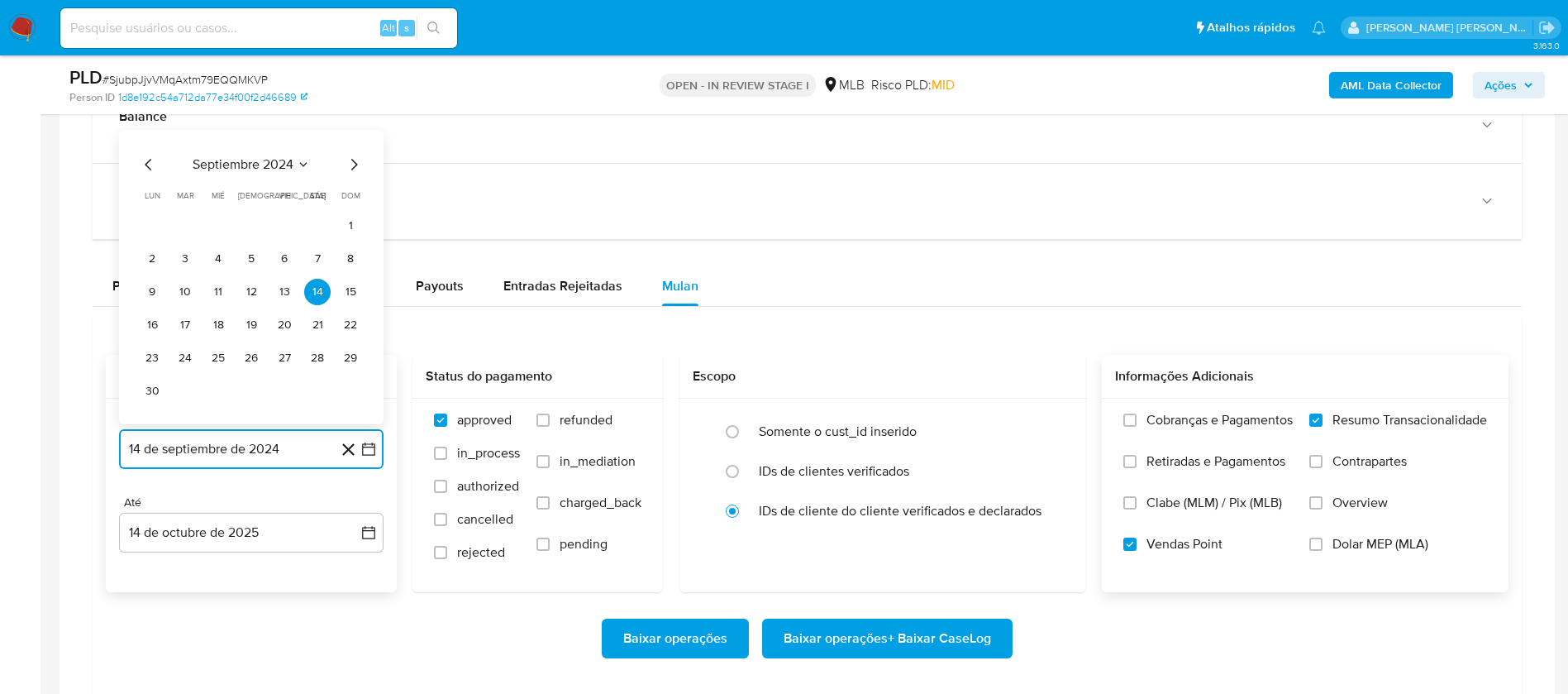
click at [267, 158] on span "septiembre 2024" at bounding box center [242, 165] width 100 height 16
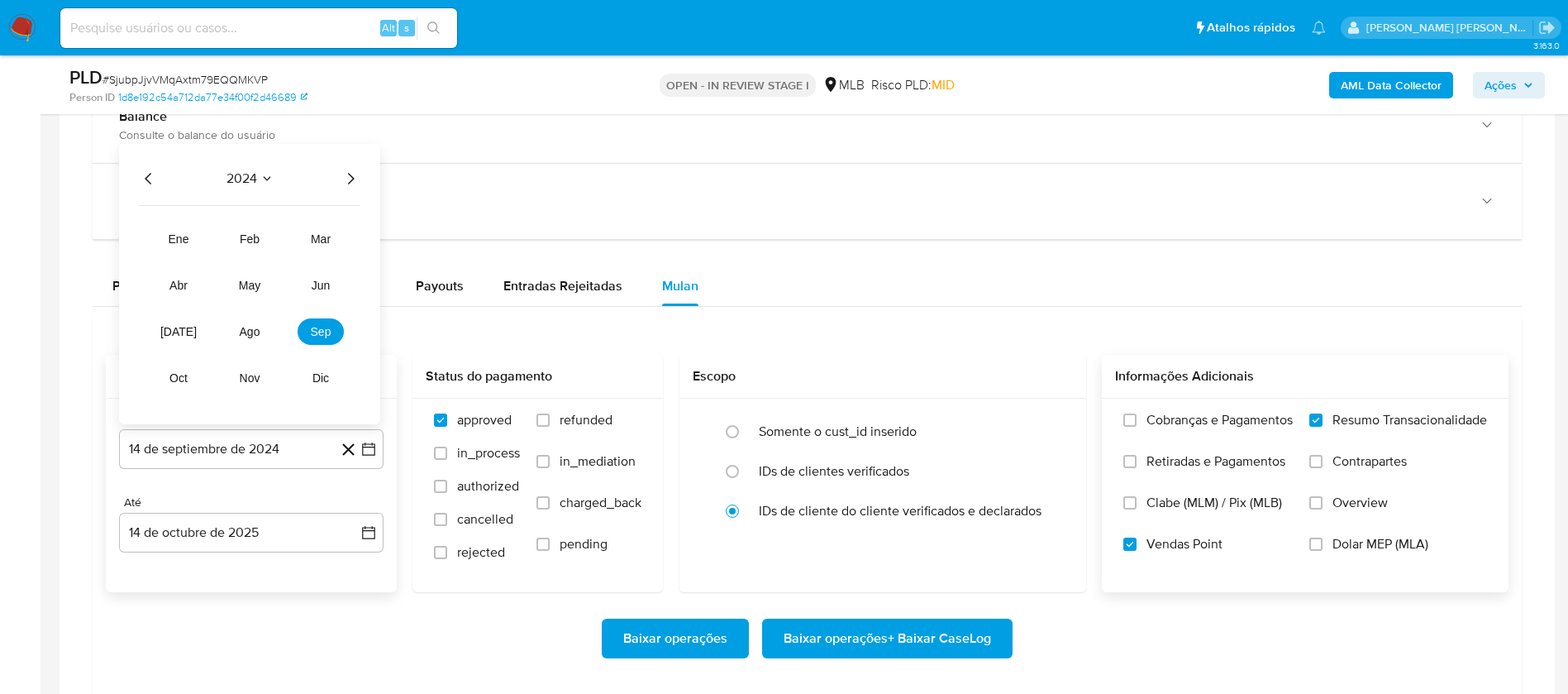
click at [342, 178] on icon "Año siguiente" at bounding box center [350, 178] width 20 height 20
click at [260, 323] on button "ago" at bounding box center [249, 331] width 46 height 26
click at [289, 254] on button "1" at bounding box center [284, 258] width 26 height 26
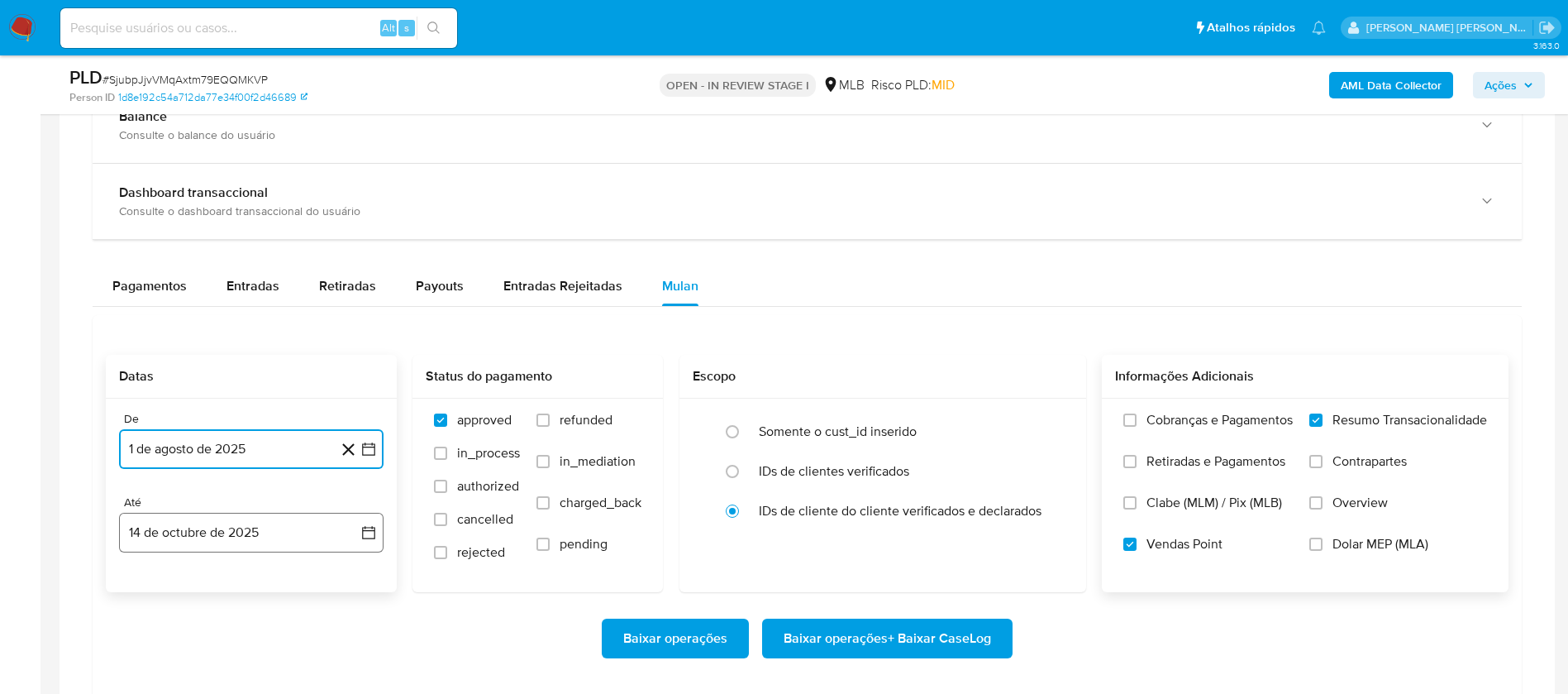
click at [283, 551] on button "14 de octubre de 2025" at bounding box center [252, 532] width 264 height 40
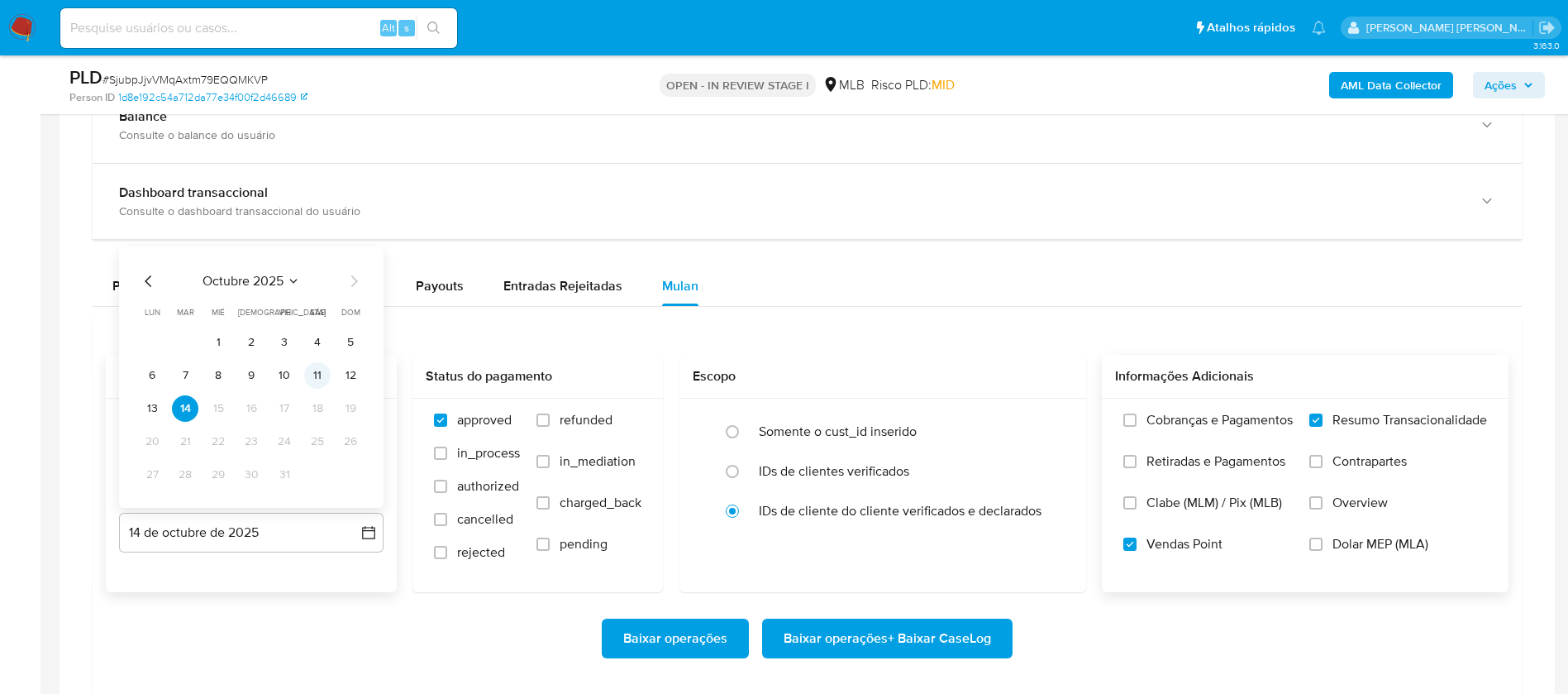
click at [316, 376] on button "11" at bounding box center [317, 375] width 26 height 26
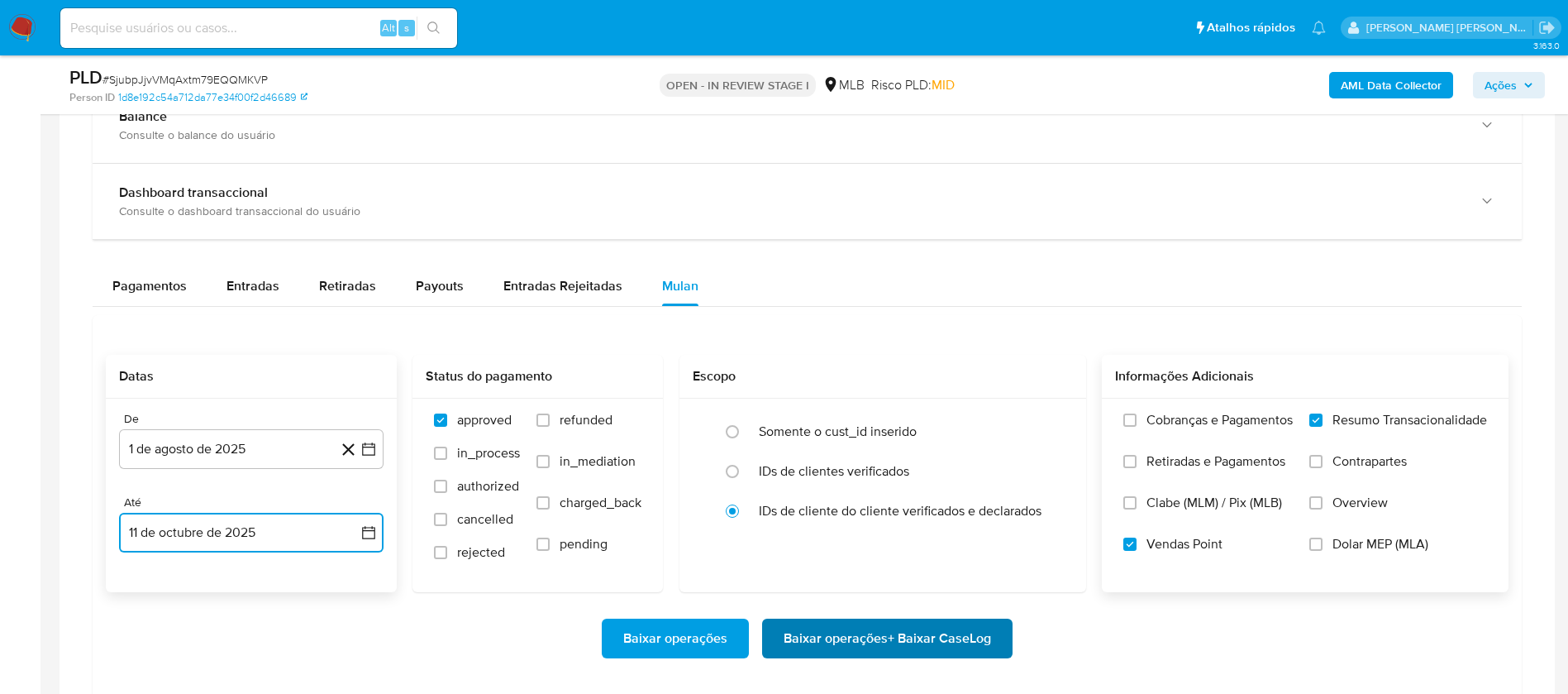
click at [816, 629] on span "Baixar operações + Baixar CaseLog" at bounding box center [887, 638] width 207 height 36
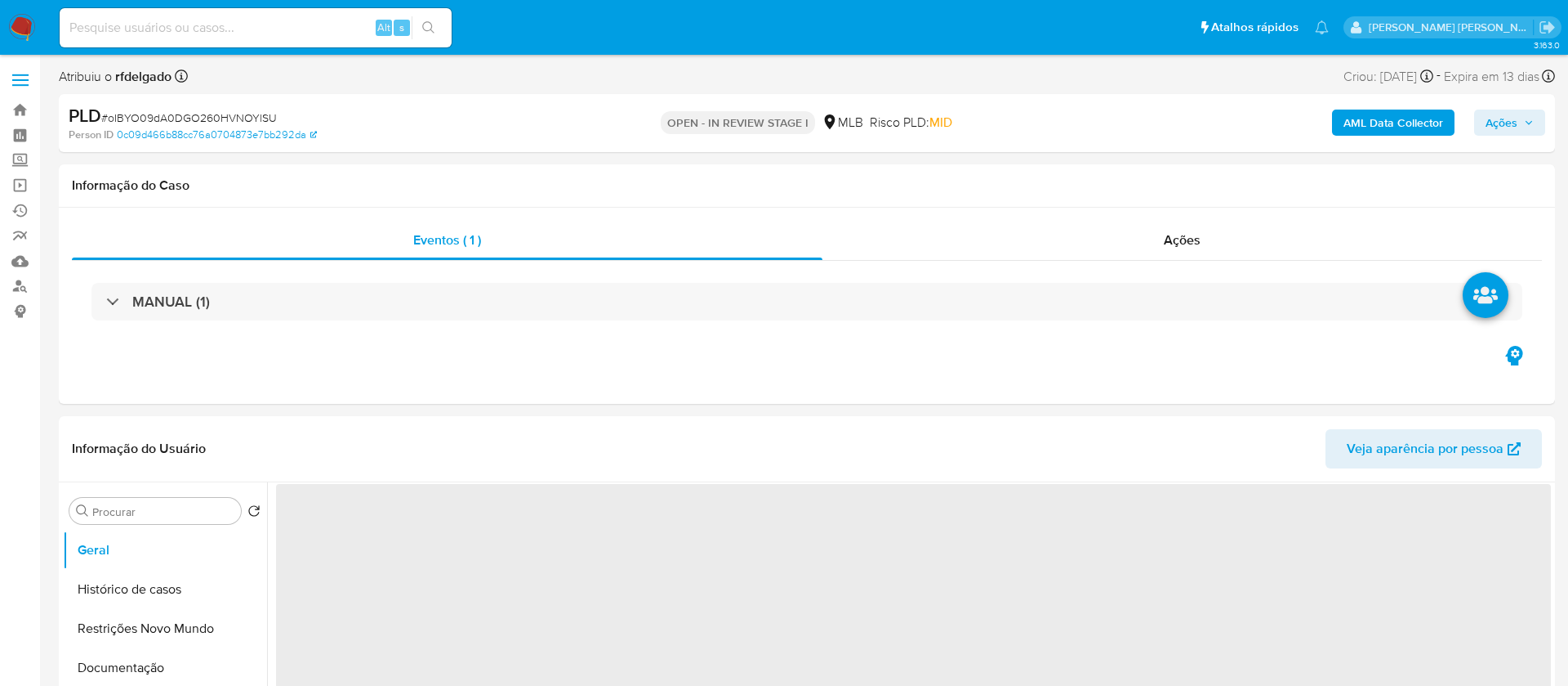
select select "10"
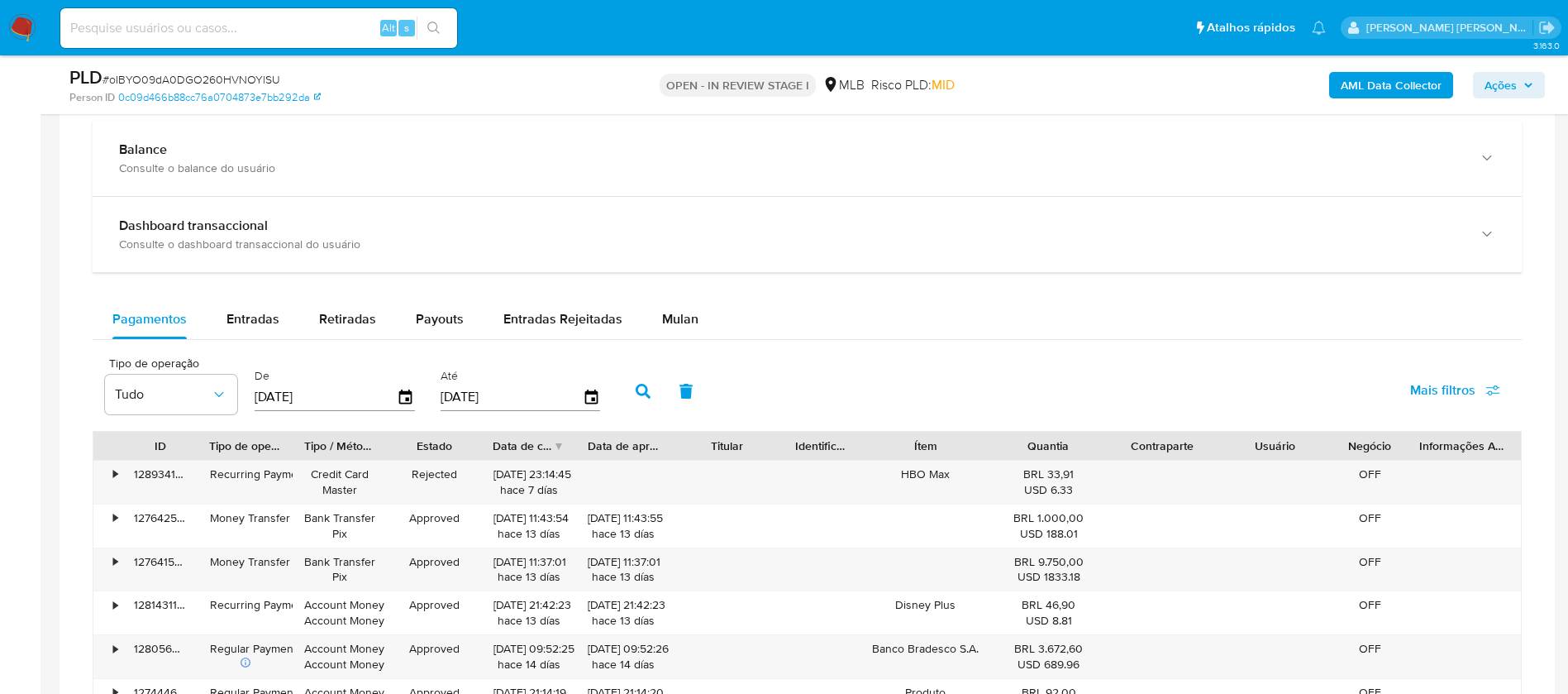
scroll to position [1241, 0]
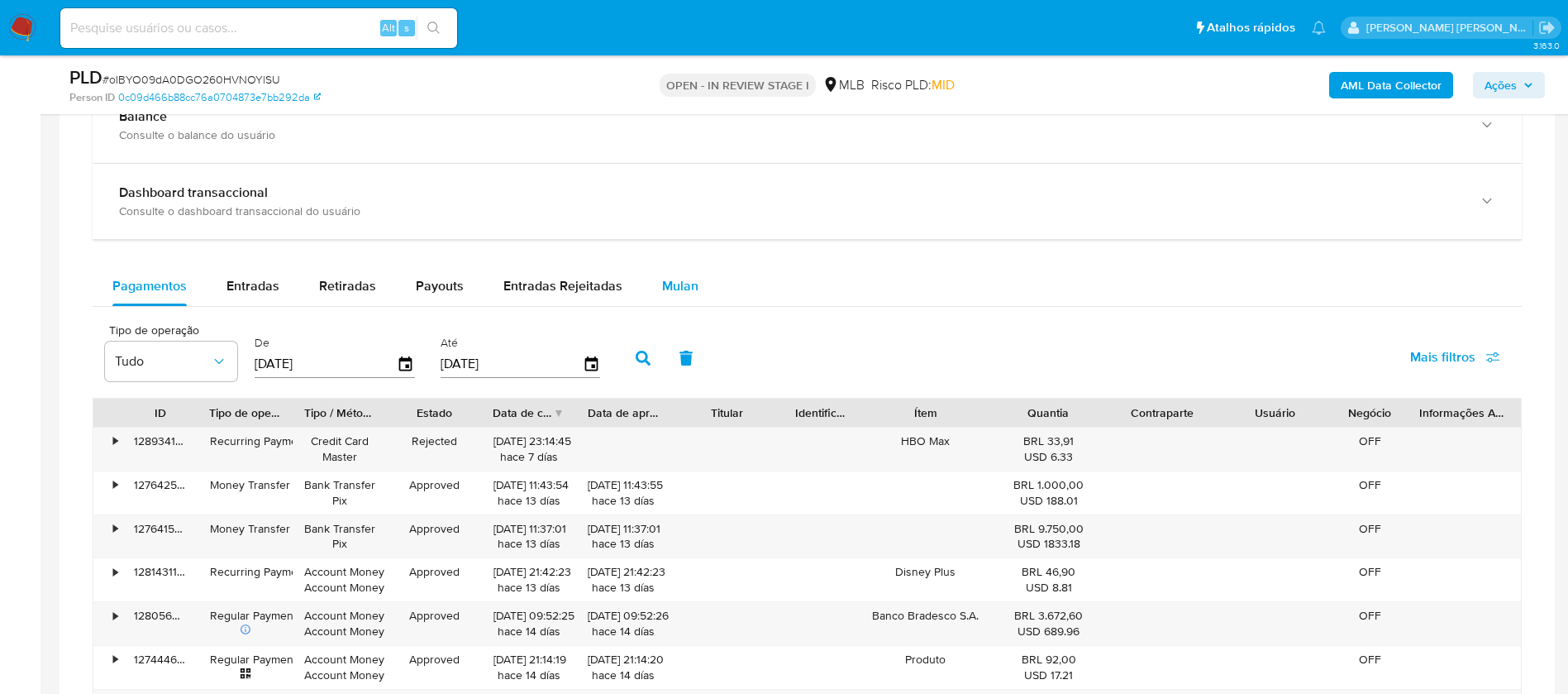
click at [691, 285] on span "Mulan" at bounding box center [680, 285] width 36 height 19
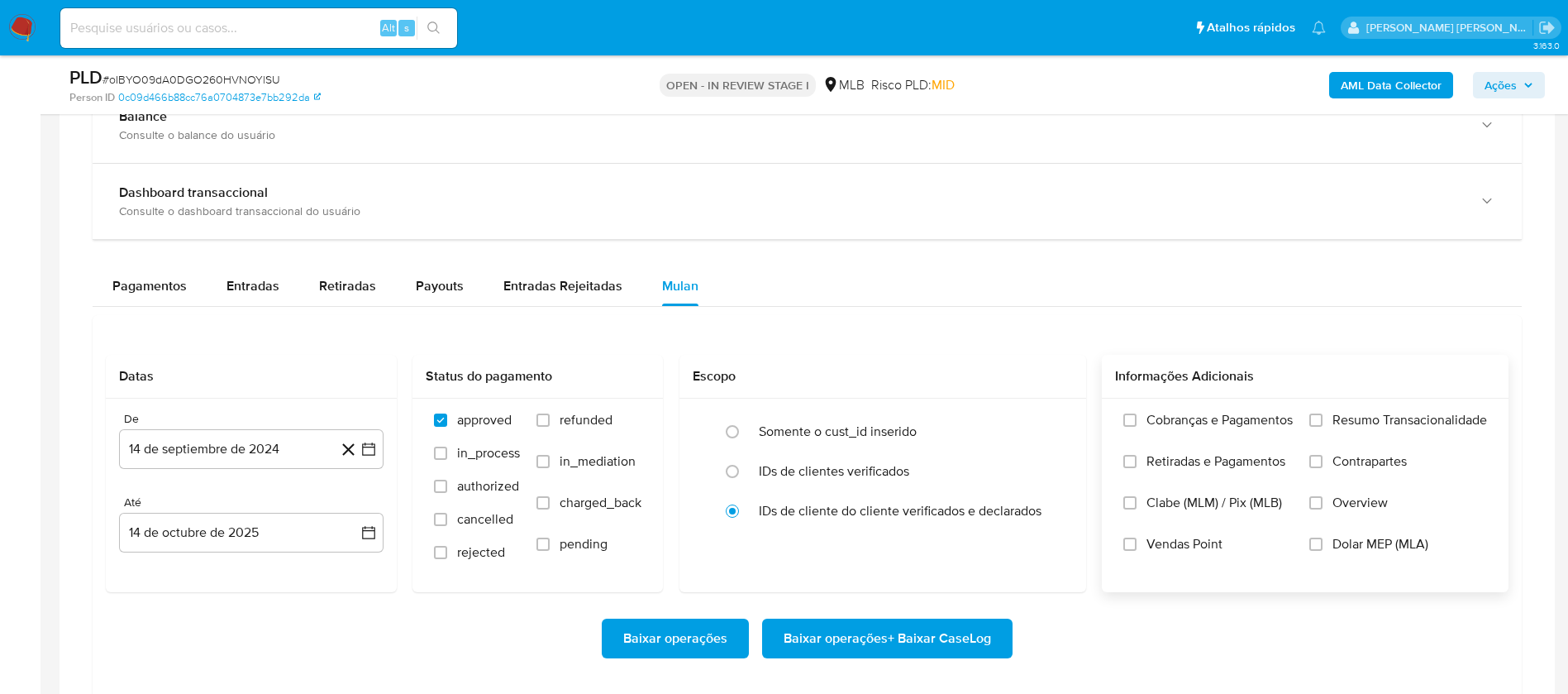
click at [1374, 418] on span "Resumo Transacionalidade" at bounding box center [1410, 420] width 155 height 16
click at [1323, 418] on input "Resumo Transacionalidade" at bounding box center [1316, 420] width 14 height 14
click at [1155, 551] on span "Vendas Point" at bounding box center [1184, 544] width 76 height 16
click at [1136, 551] on input "Vendas Point" at bounding box center [1130, 544] width 14 height 14
click at [292, 446] on button "14 de septiembre de 2024" at bounding box center [252, 449] width 264 height 40
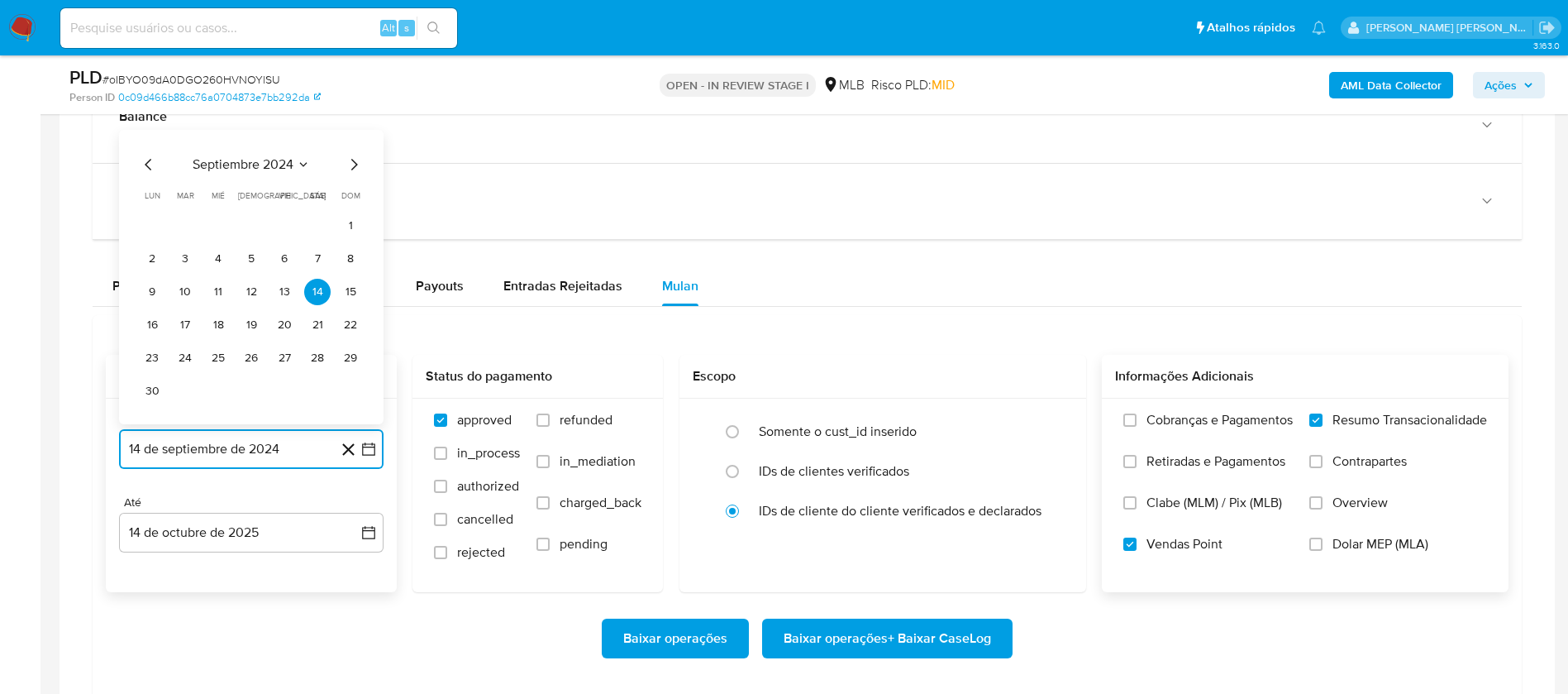
click at [263, 157] on span "septiembre 2024" at bounding box center [242, 165] width 100 height 16
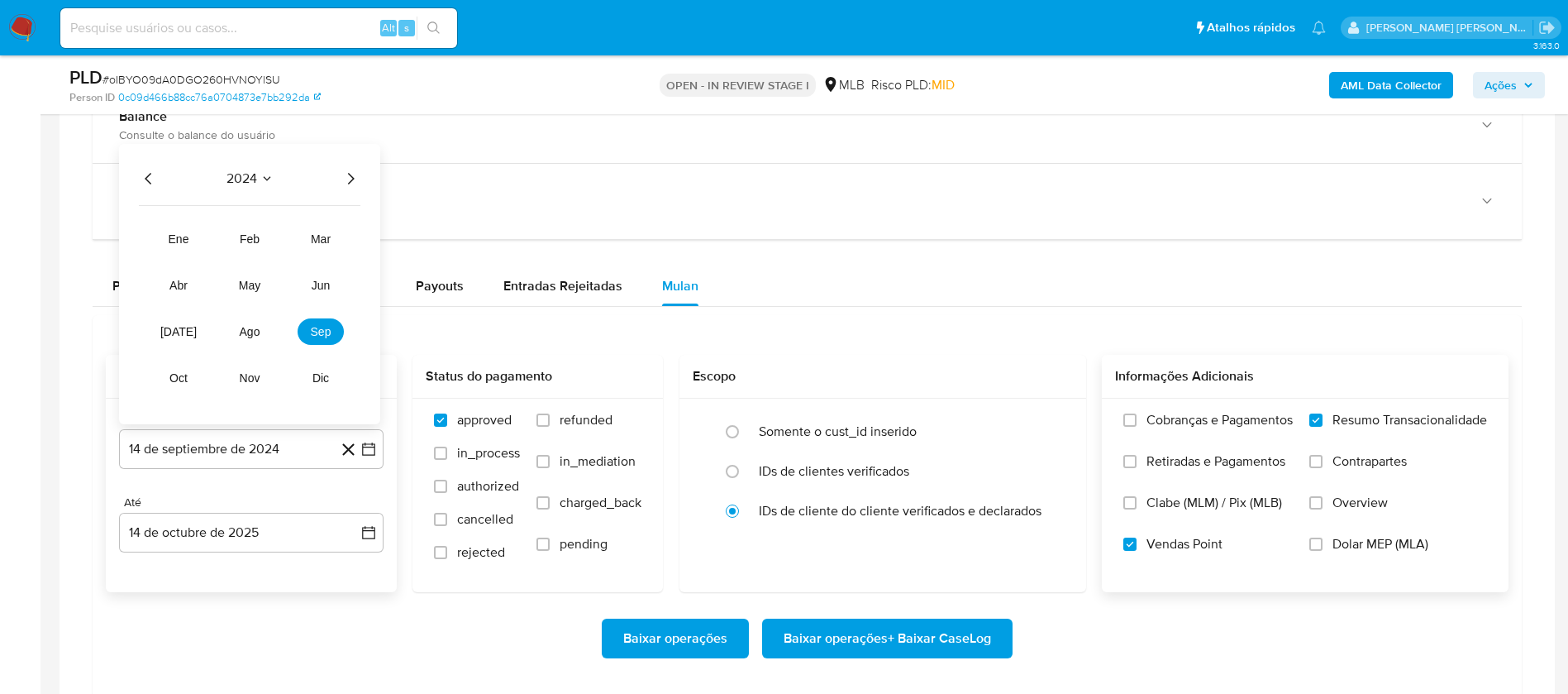
click at [357, 184] on icon "Año siguiente" at bounding box center [350, 178] width 20 height 20
click at [250, 340] on button "ago" at bounding box center [249, 331] width 46 height 26
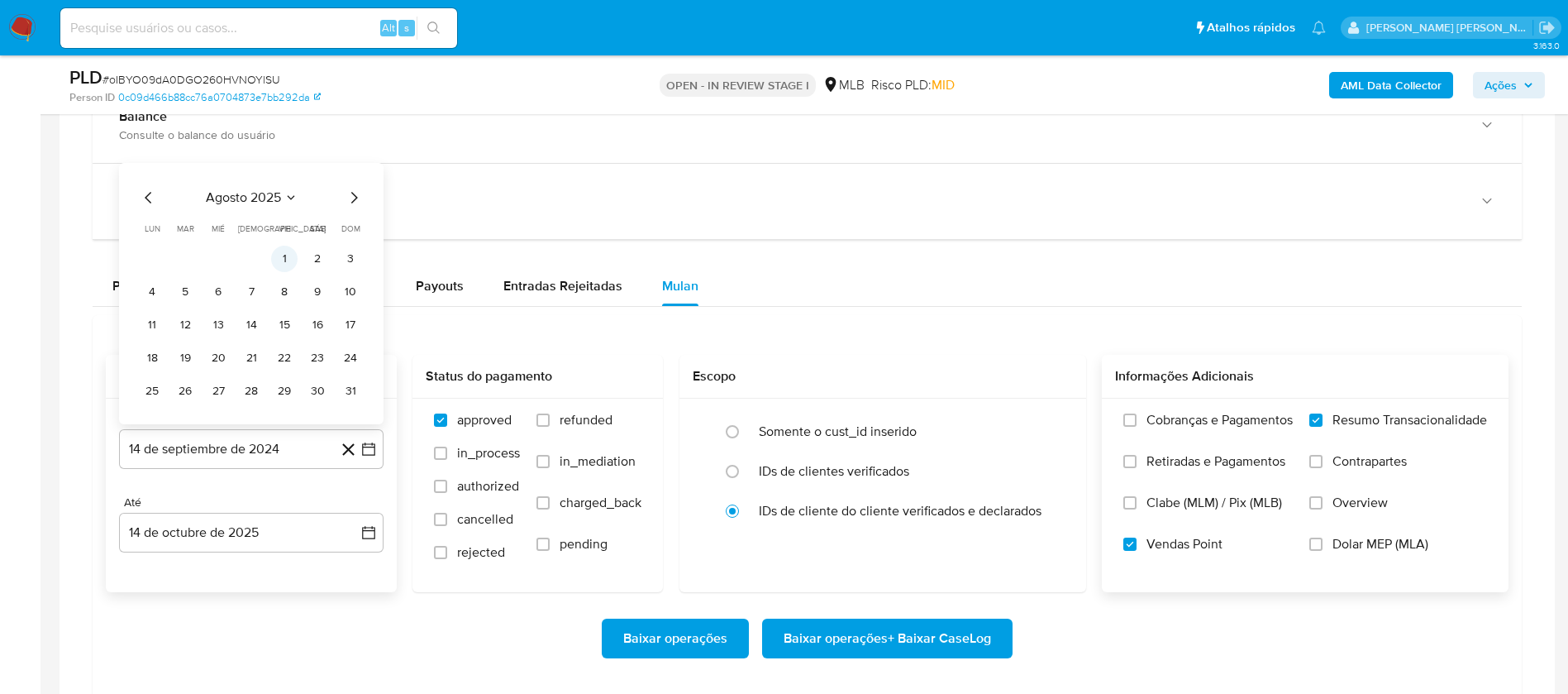
click at [296, 248] on td "1" at bounding box center [284, 258] width 26 height 26
click at [290, 253] on button "1" at bounding box center [284, 258] width 26 height 26
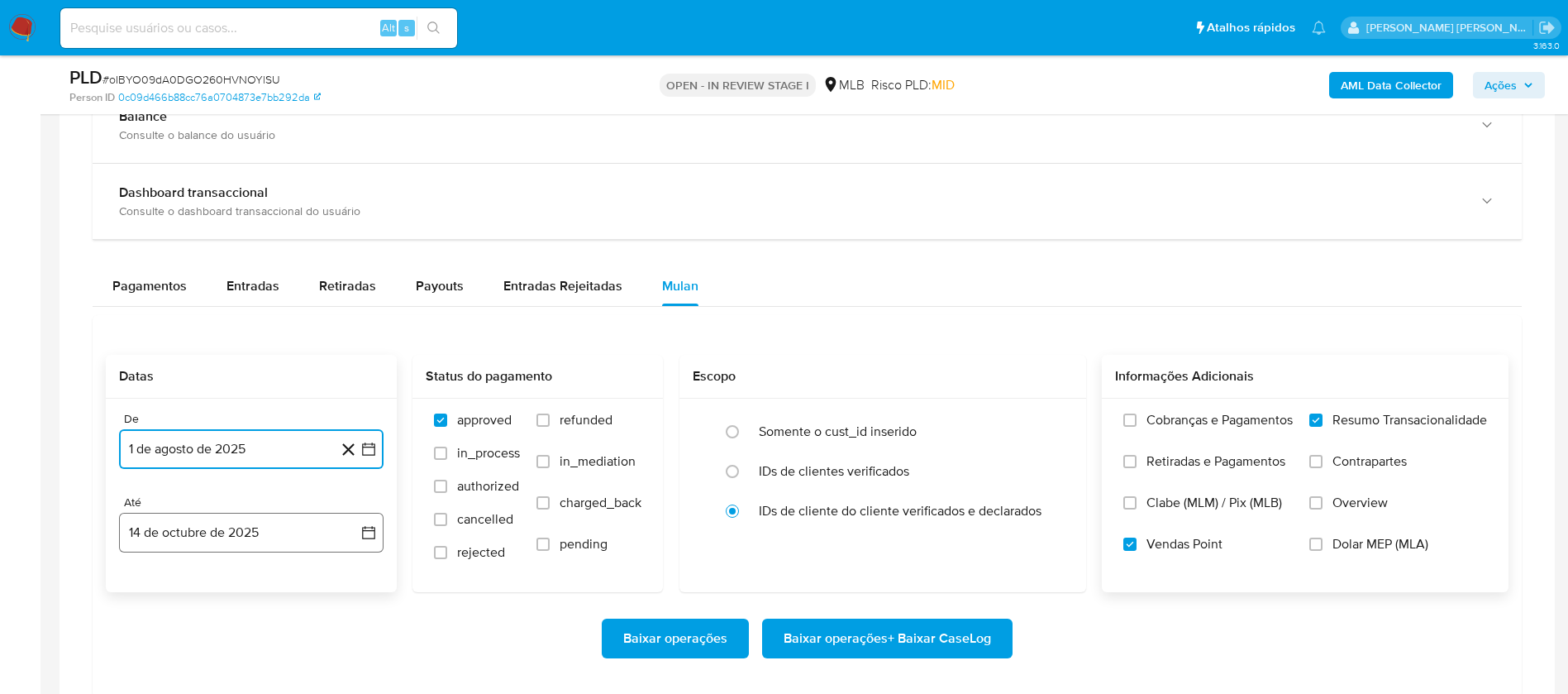
click at [233, 527] on button "14 de octubre de 2025" at bounding box center [252, 532] width 264 height 40
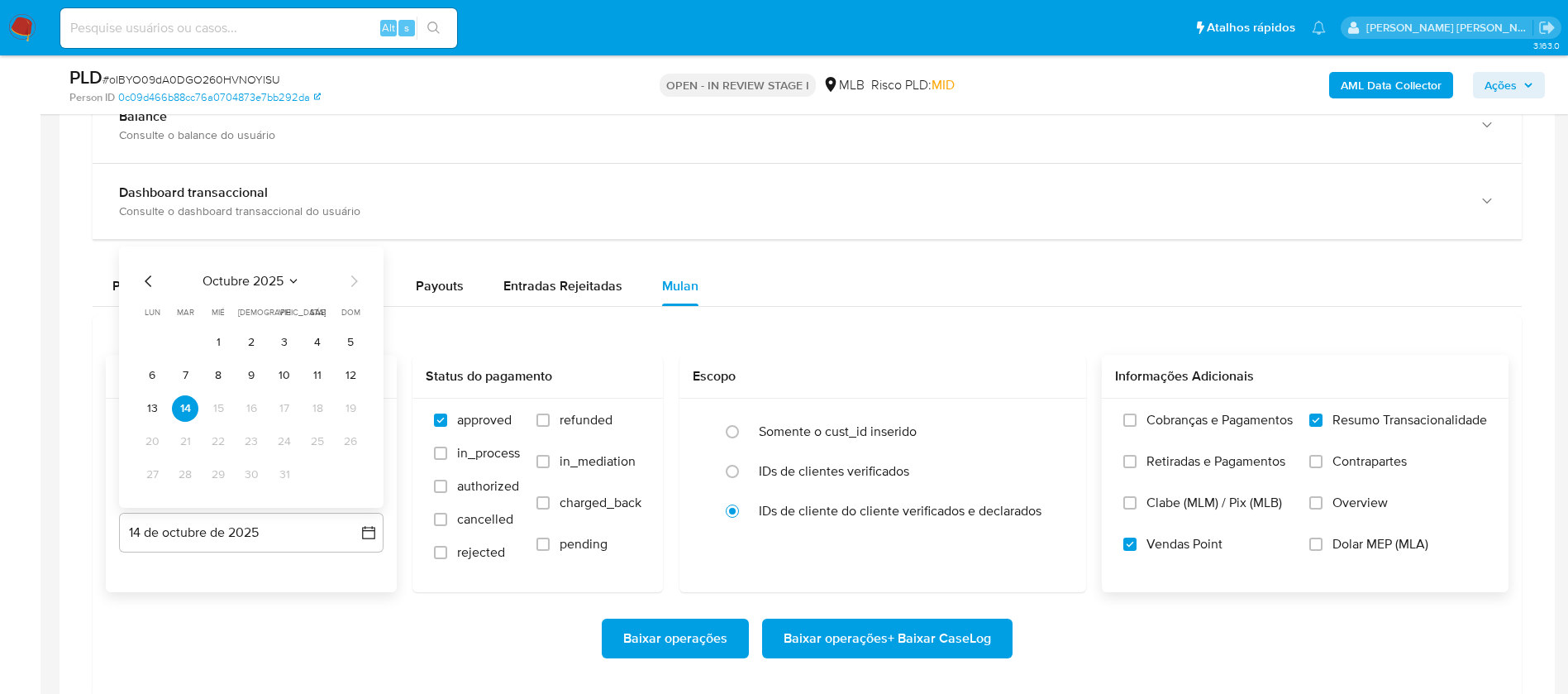
click at [359, 378] on button "12" at bounding box center [350, 375] width 26 height 26
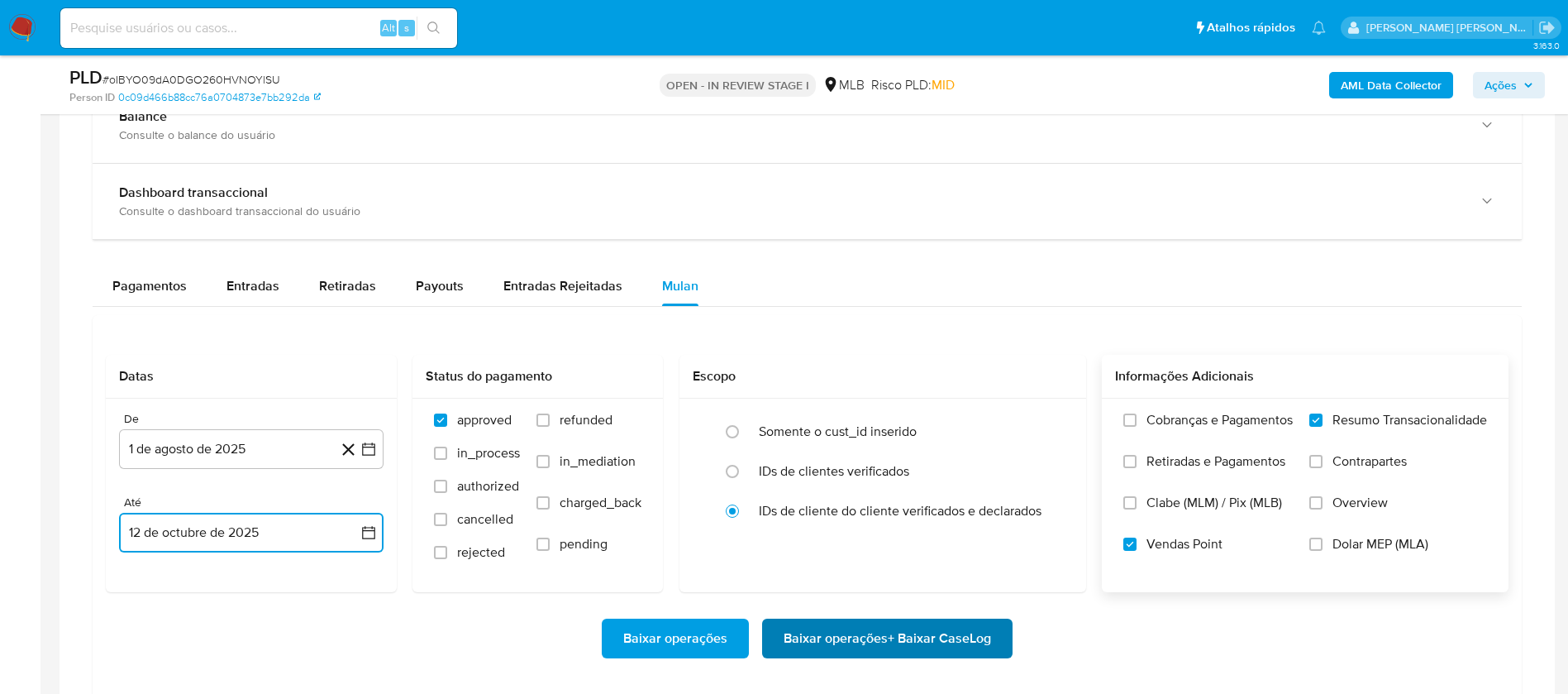
click at [915, 633] on span "Baixar operações + Baixar CaseLog" at bounding box center [887, 638] width 207 height 36
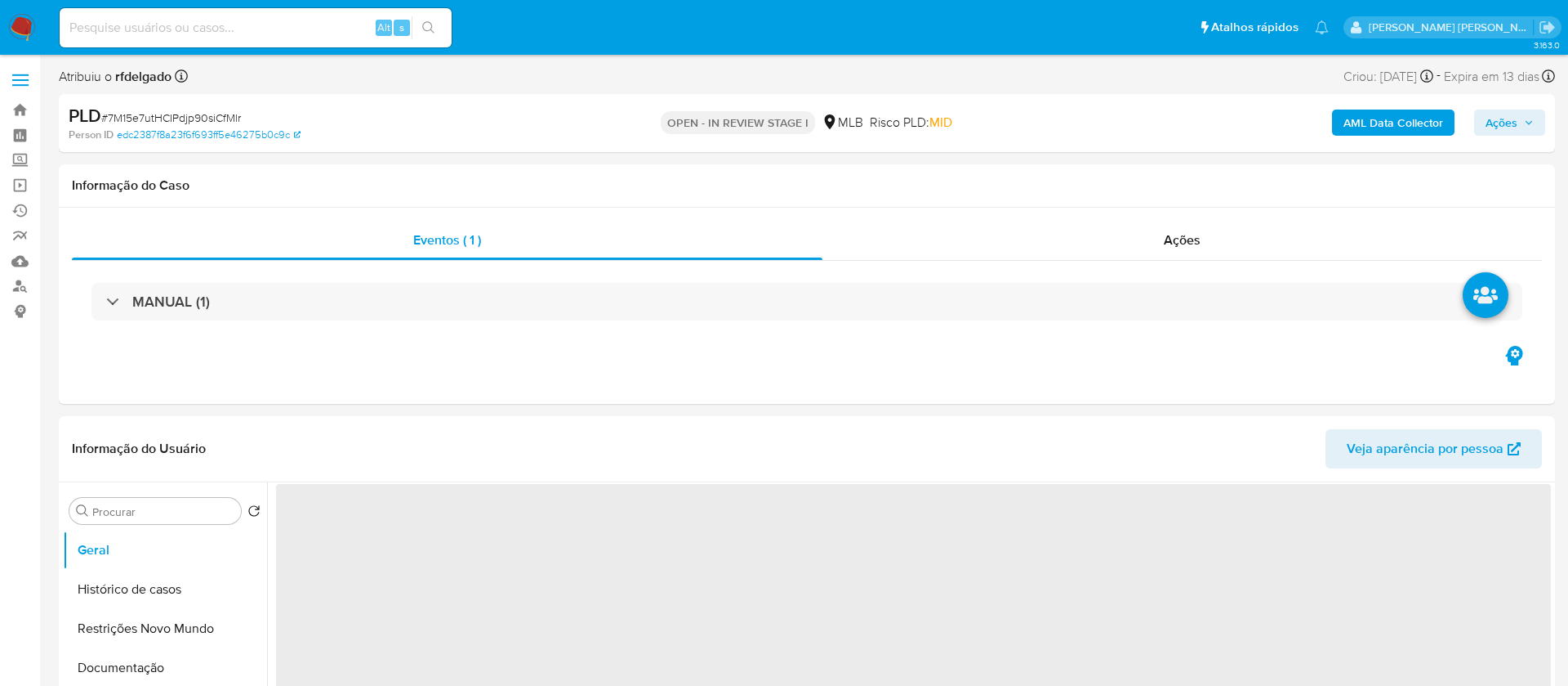
select select "10"
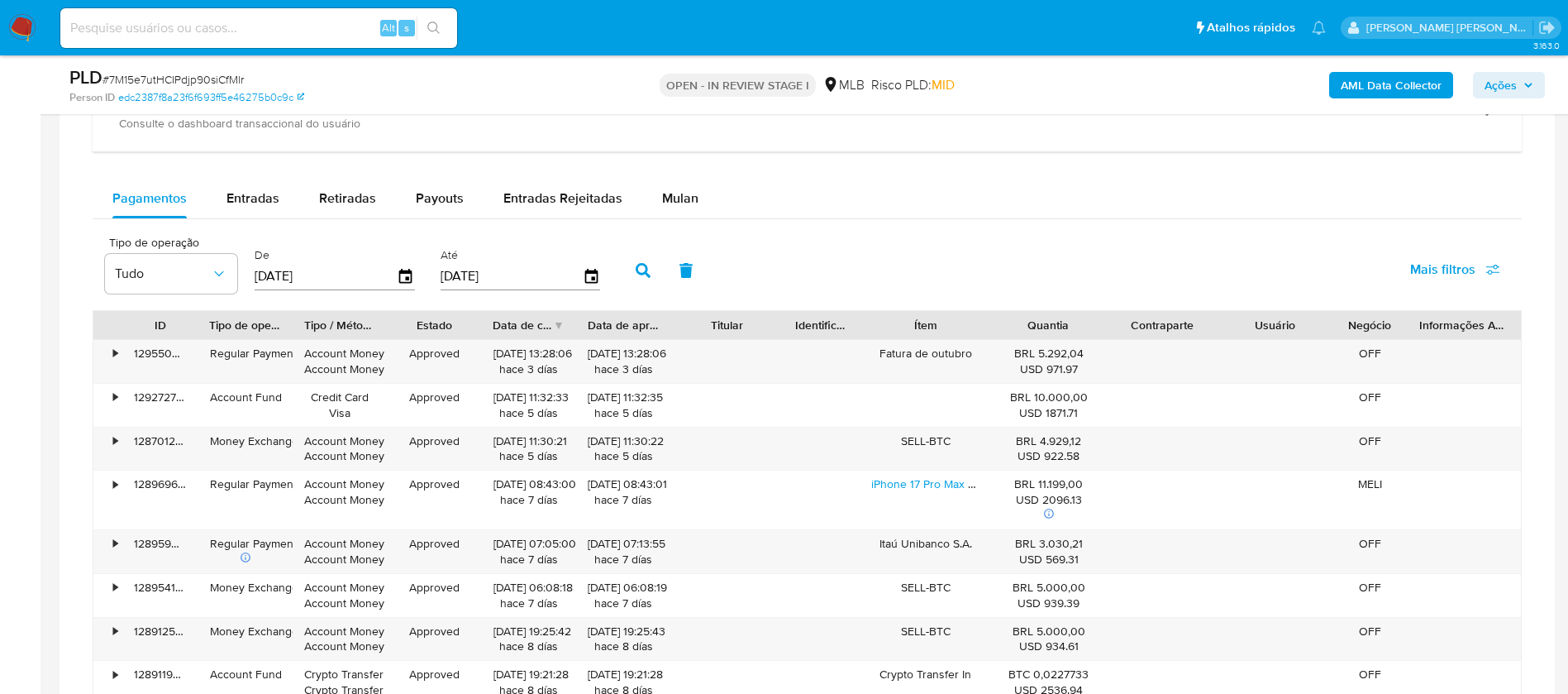
scroll to position [1364, 0]
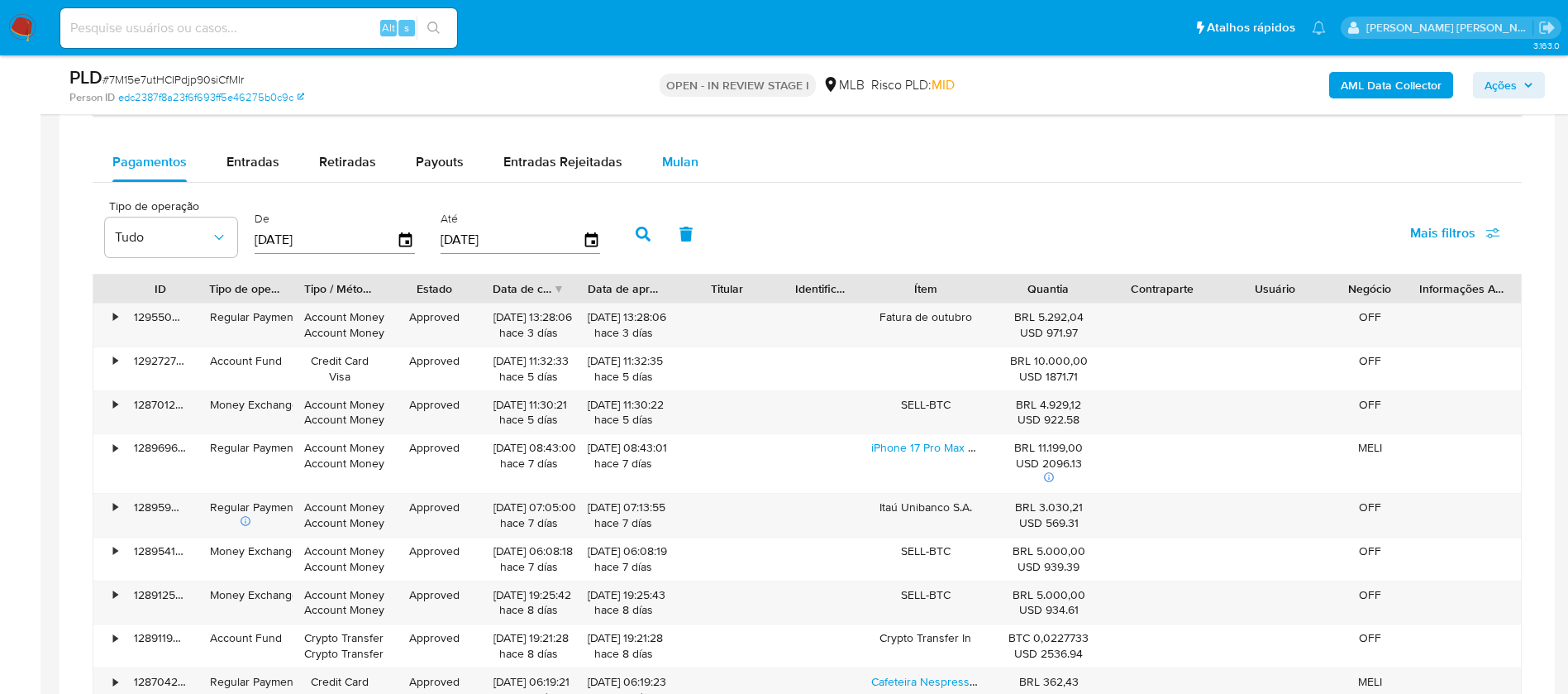
click at [680, 158] on span "Mulan" at bounding box center [680, 161] width 36 height 19
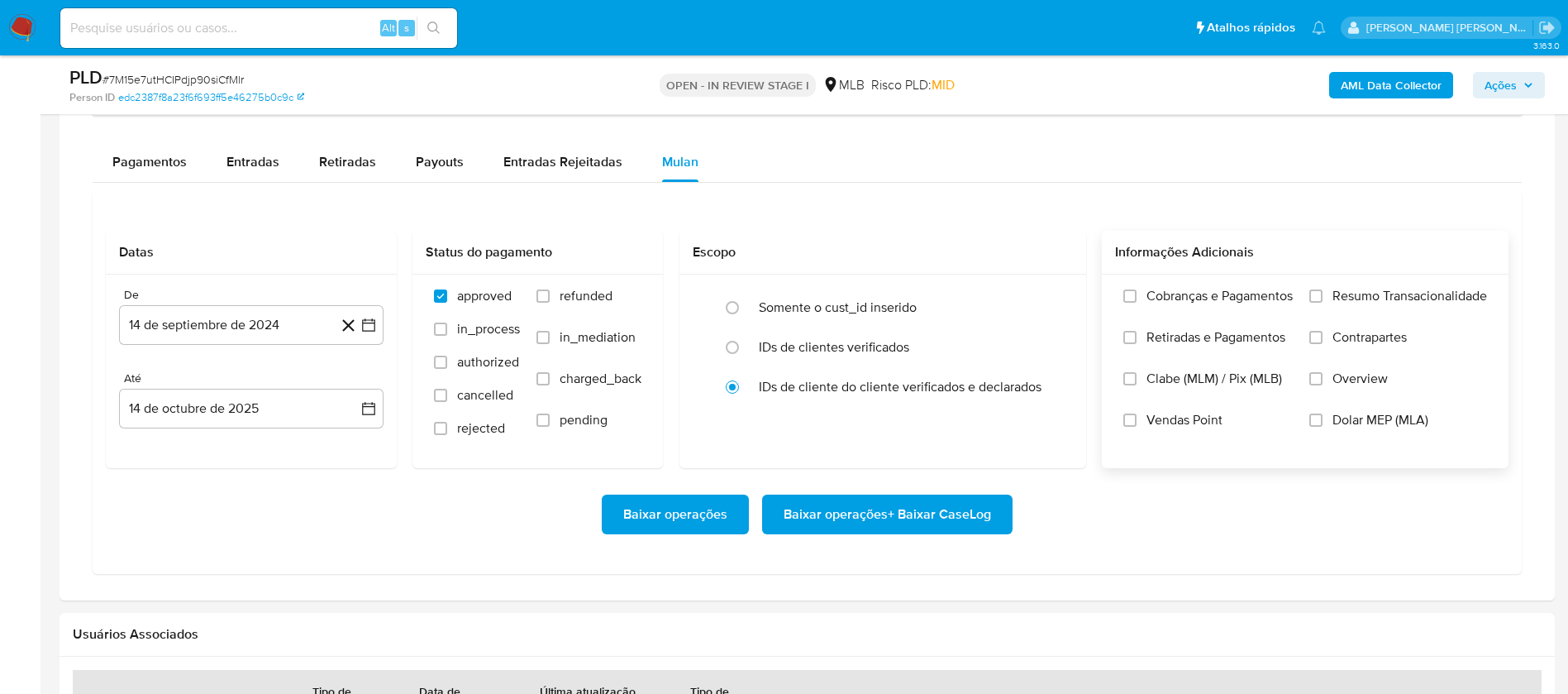
click at [1365, 288] on span "Resumo Transacionalidade" at bounding box center [1410, 296] width 155 height 16
click at [1323, 290] on input "Resumo Transacionalidade" at bounding box center [1316, 296] width 14 height 14
click at [1213, 415] on span "Vendas Point" at bounding box center [1184, 420] width 76 height 16
click at [1136, 415] on input "Vendas Point" at bounding box center [1130, 420] width 14 height 14
click at [255, 326] on button "14 de septiembre de 2024" at bounding box center [252, 325] width 264 height 40
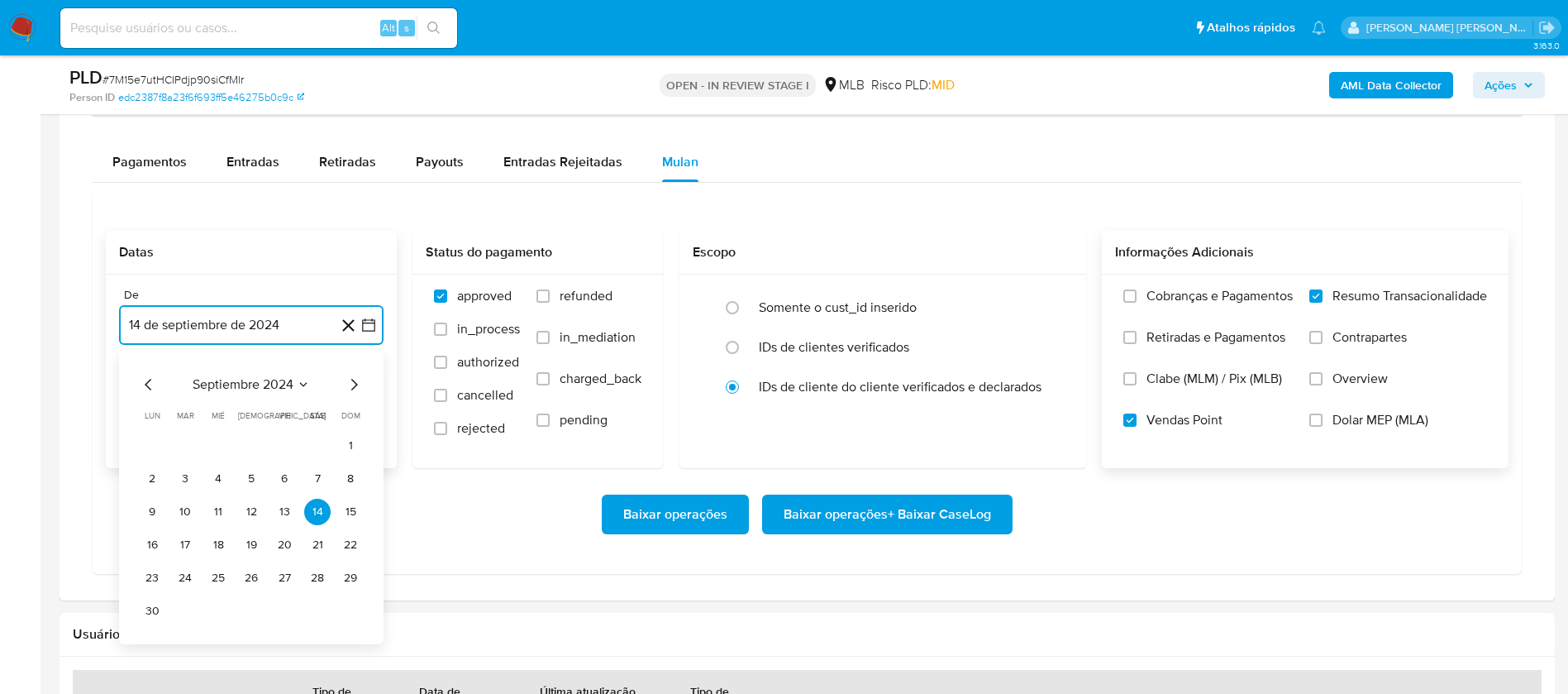
click at [281, 385] on span "septiembre 2024" at bounding box center [242, 385] width 100 height 16
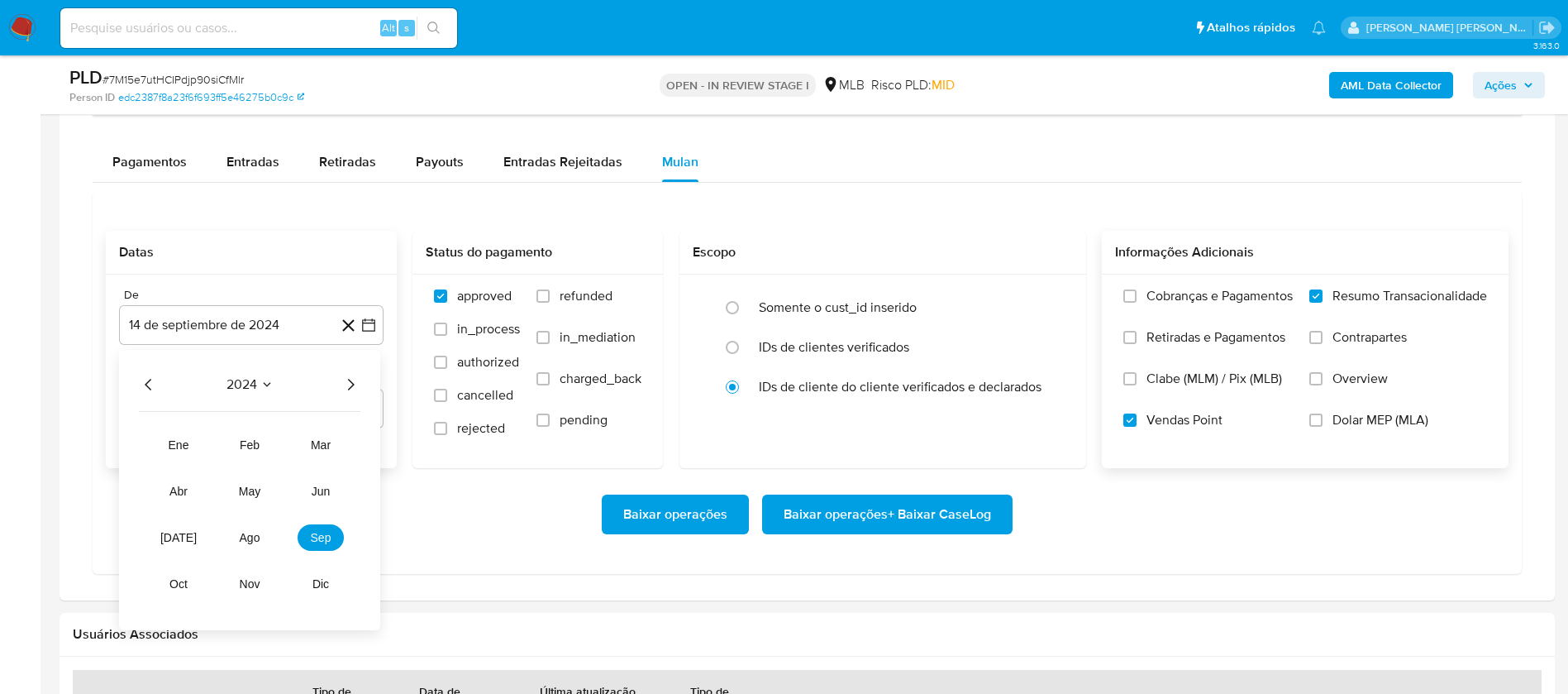
click at [347, 385] on icon "Año siguiente" at bounding box center [350, 385] width 20 height 20
click at [256, 540] on span "ago" at bounding box center [250, 537] width 21 height 14
click at [282, 448] on button "1" at bounding box center [284, 445] width 26 height 26
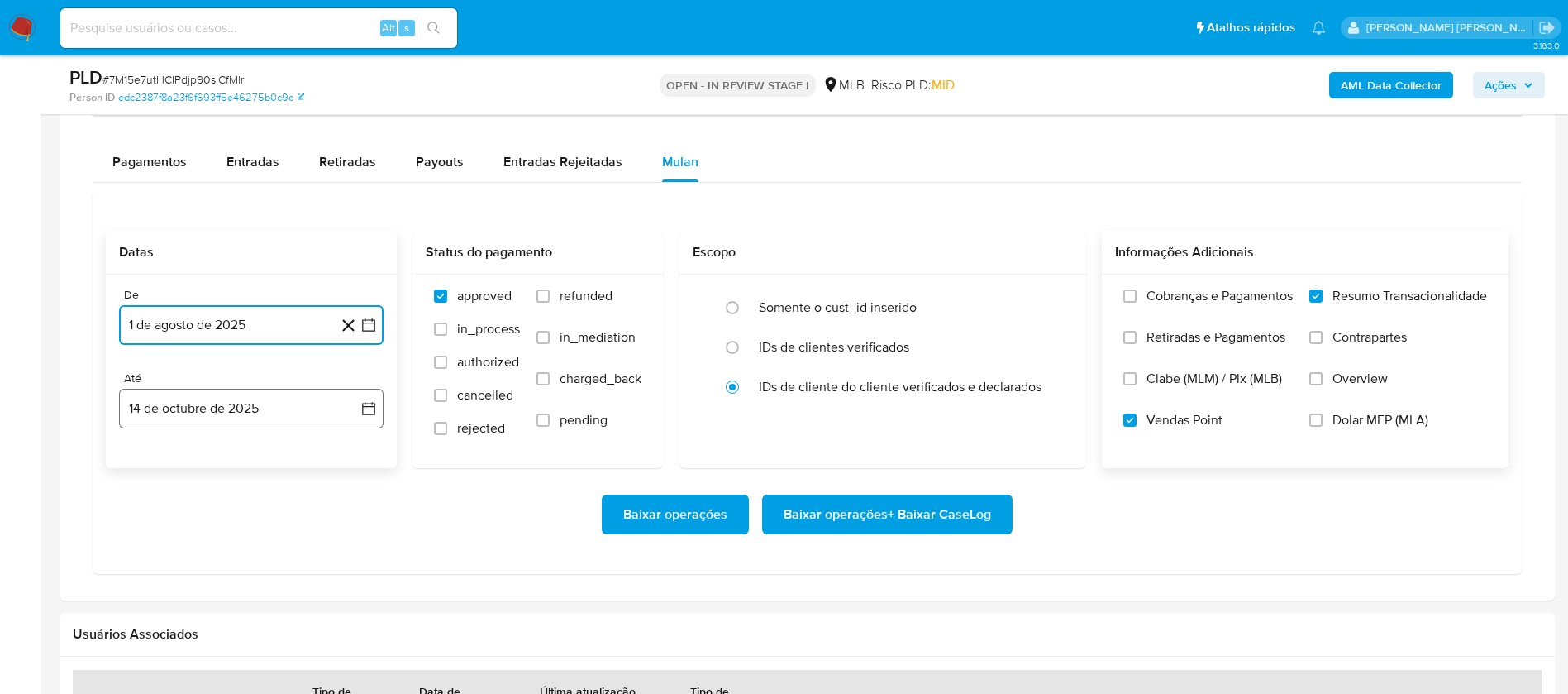
click at [286, 408] on button "14 de octubre de 2025" at bounding box center [252, 408] width 264 height 40
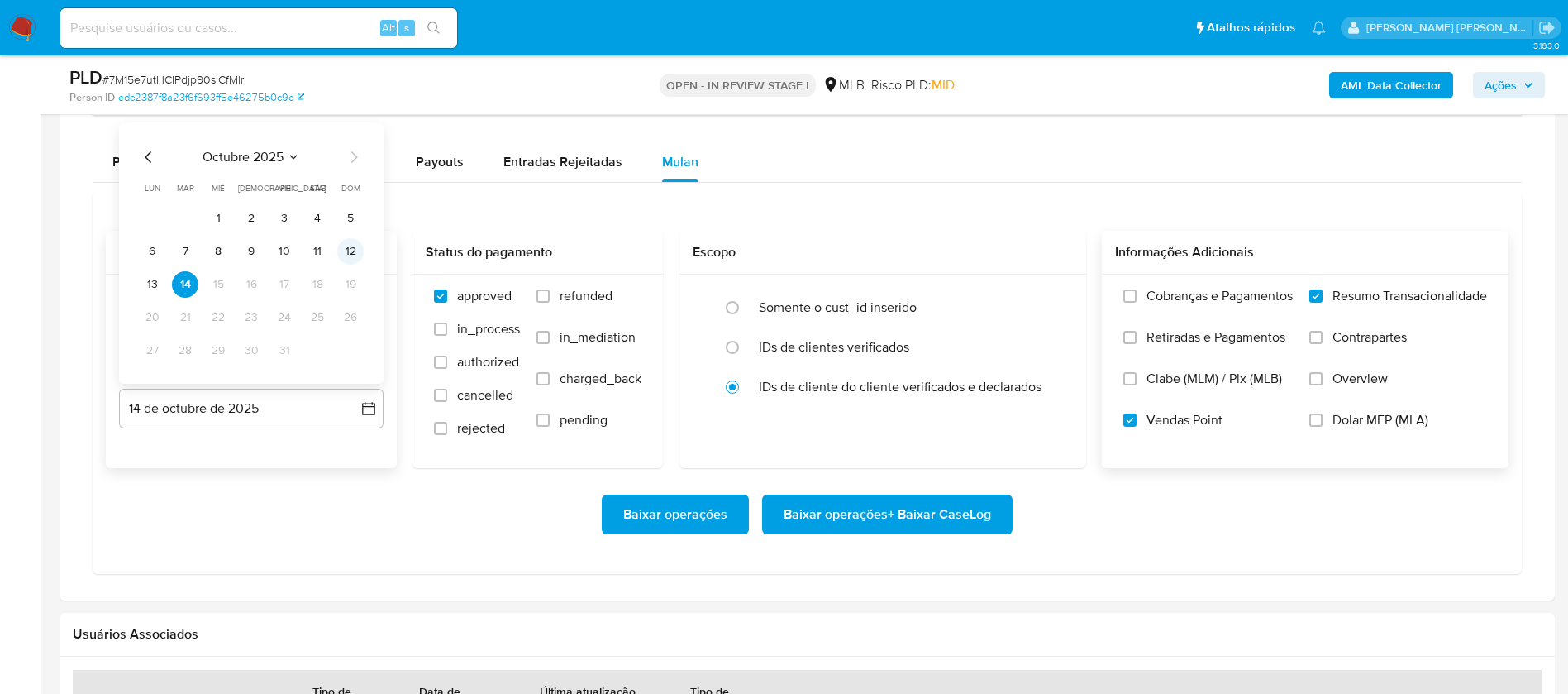
click at [345, 247] on button "12" at bounding box center [350, 251] width 26 height 26
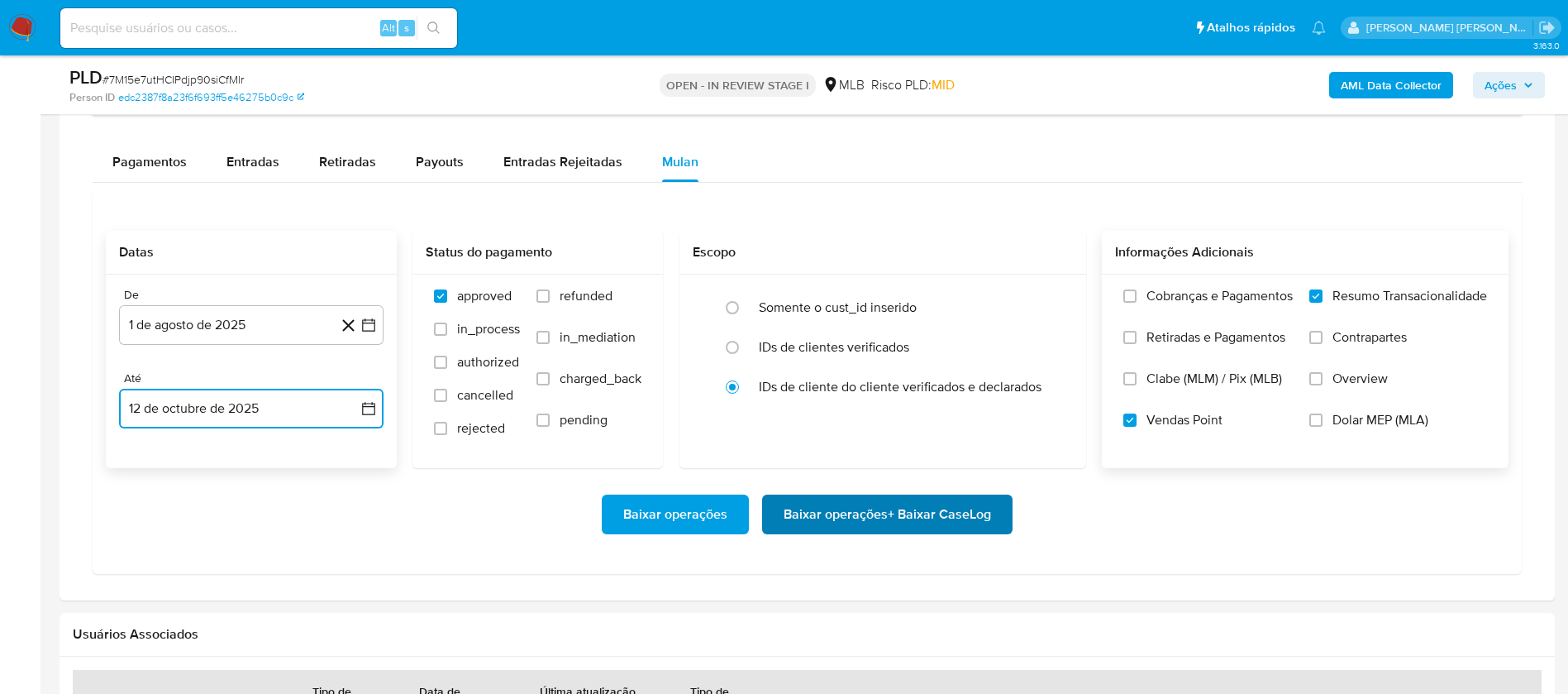
click at [810, 497] on span "Baixar operações + Baixar CaseLog" at bounding box center [887, 514] width 207 height 36
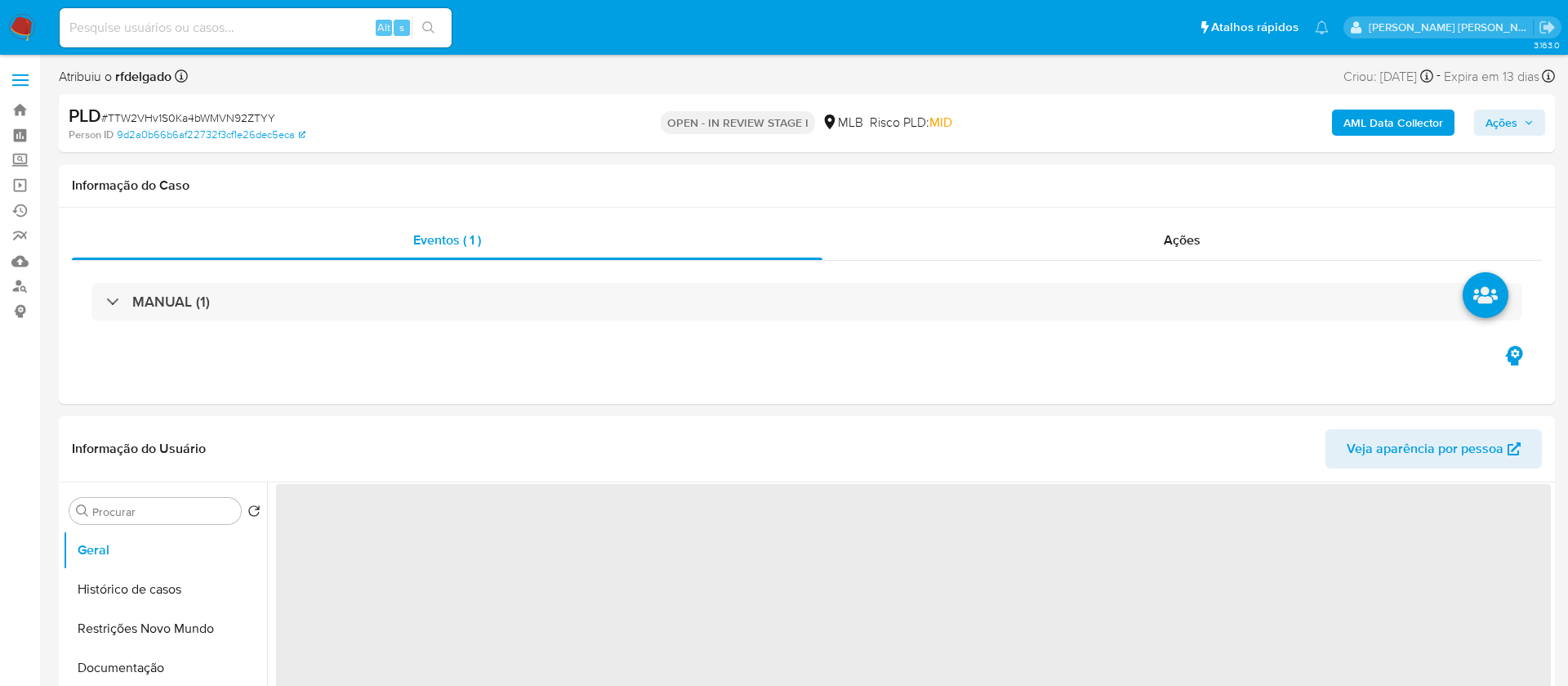
select select "10"
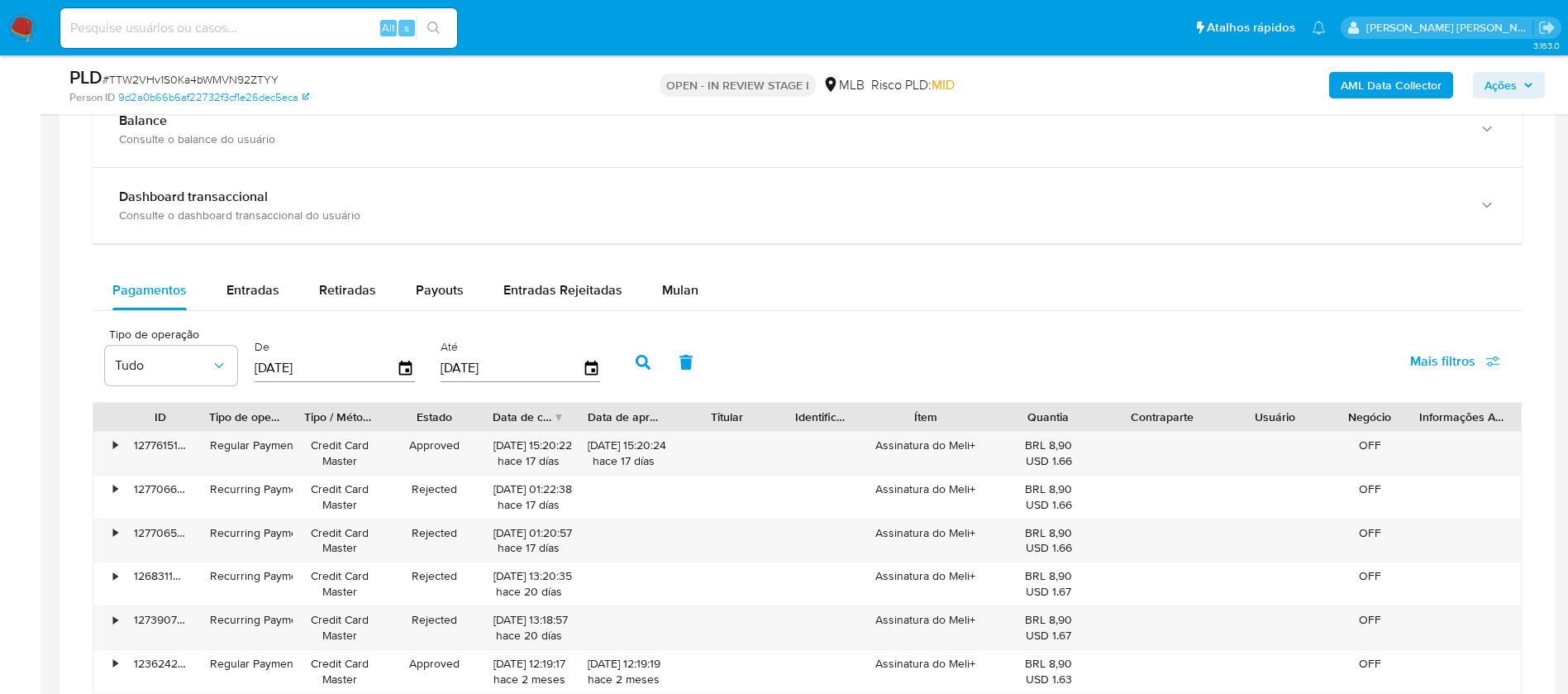
scroll to position [1241, 0]
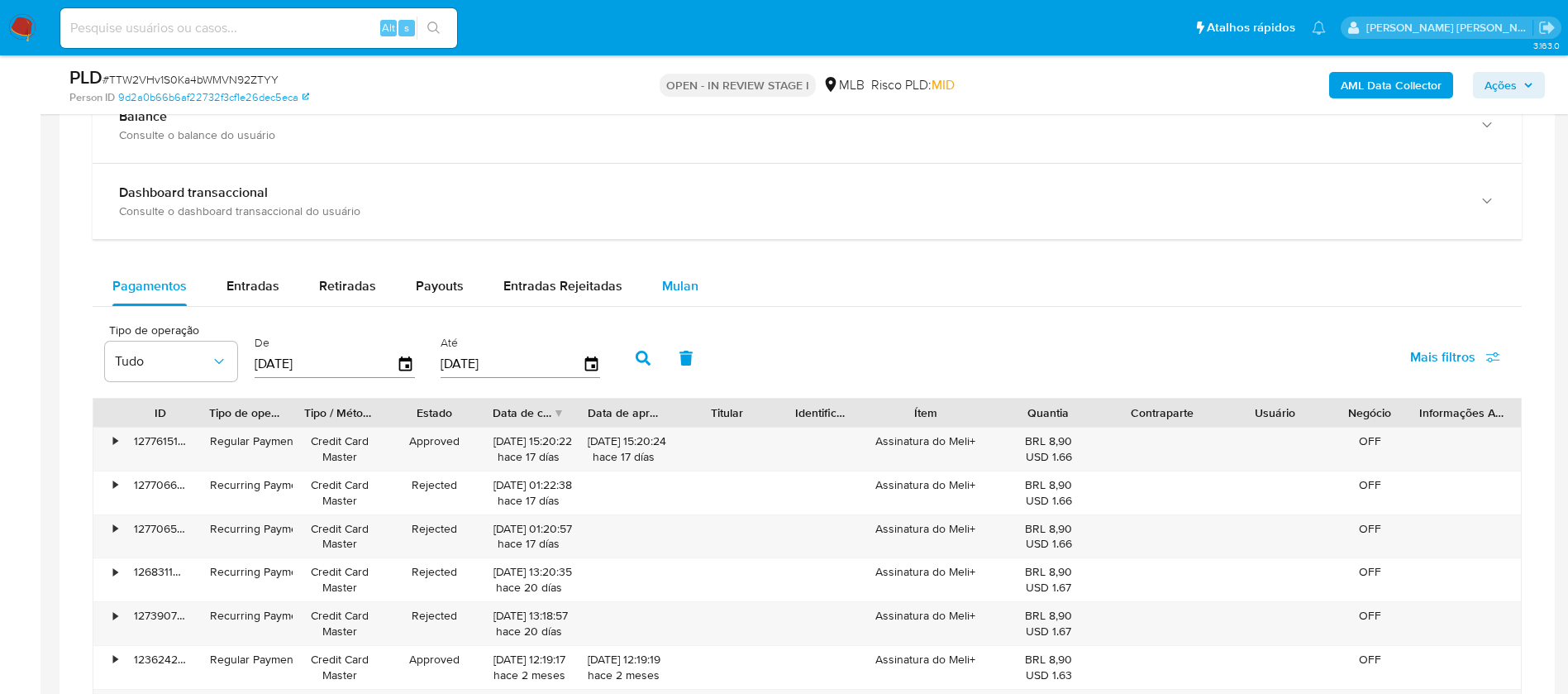
click at [682, 286] on span "Mulan" at bounding box center [680, 285] width 36 height 19
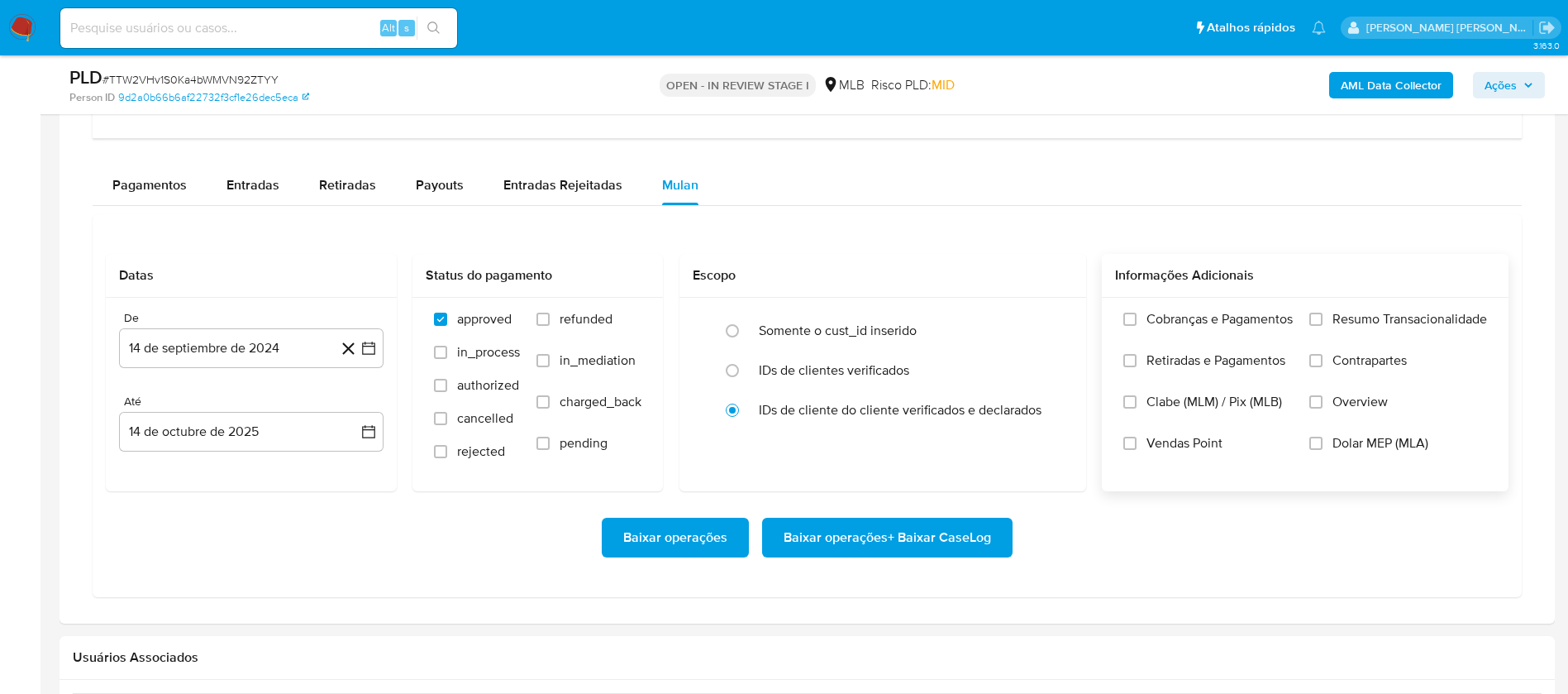
scroll to position [1364, 0]
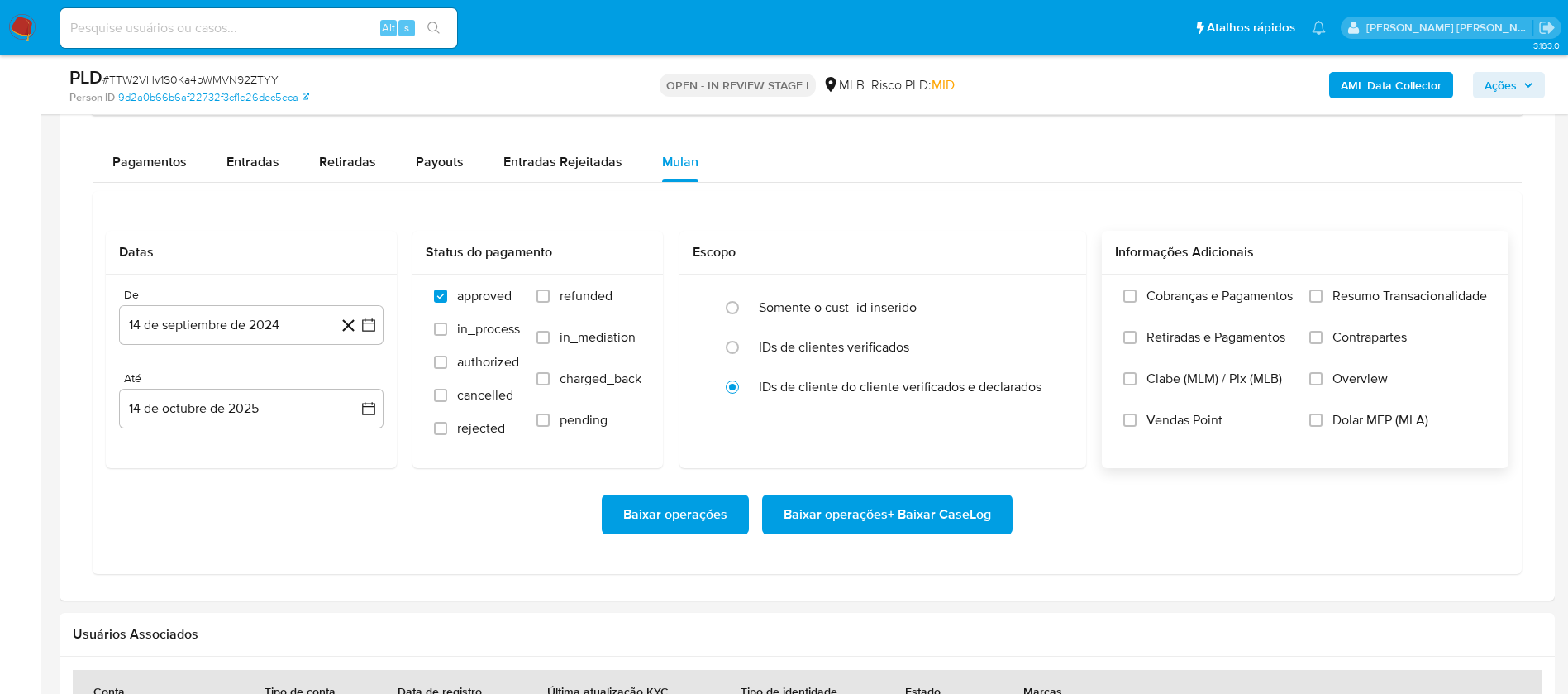
click at [1331, 299] on label "Resumo Transacionalidade" at bounding box center [1398, 309] width 177 height 42
click at [1323, 299] on input "Resumo Transacionalidade" at bounding box center [1316, 296] width 14 height 14
click at [1187, 425] on span "Vendas Point" at bounding box center [1184, 420] width 76 height 16
click at [1136, 425] on input "Vendas Point" at bounding box center [1130, 420] width 14 height 14
click at [308, 317] on button "14 de septiembre de 2024" at bounding box center [252, 325] width 264 height 40
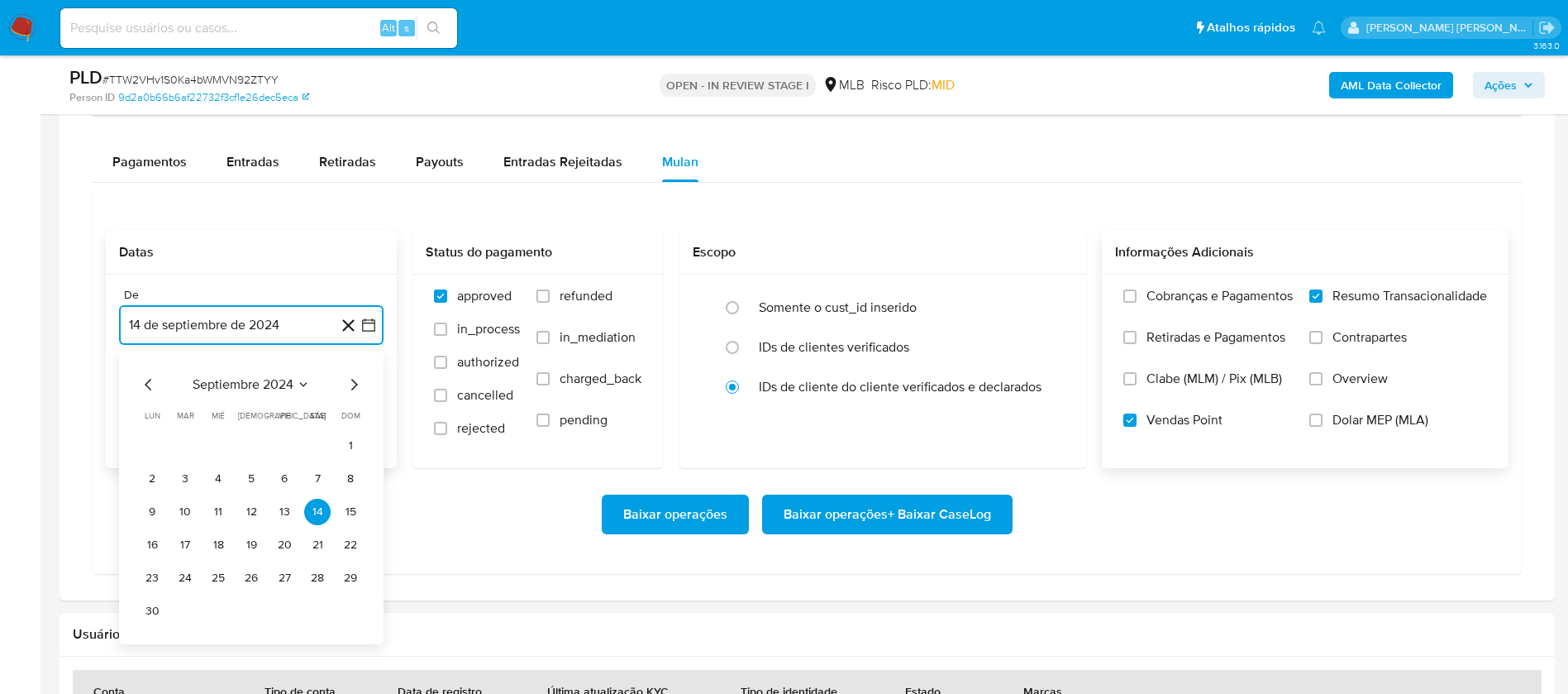
click at [286, 390] on span "septiembre 2024" at bounding box center [242, 385] width 100 height 16
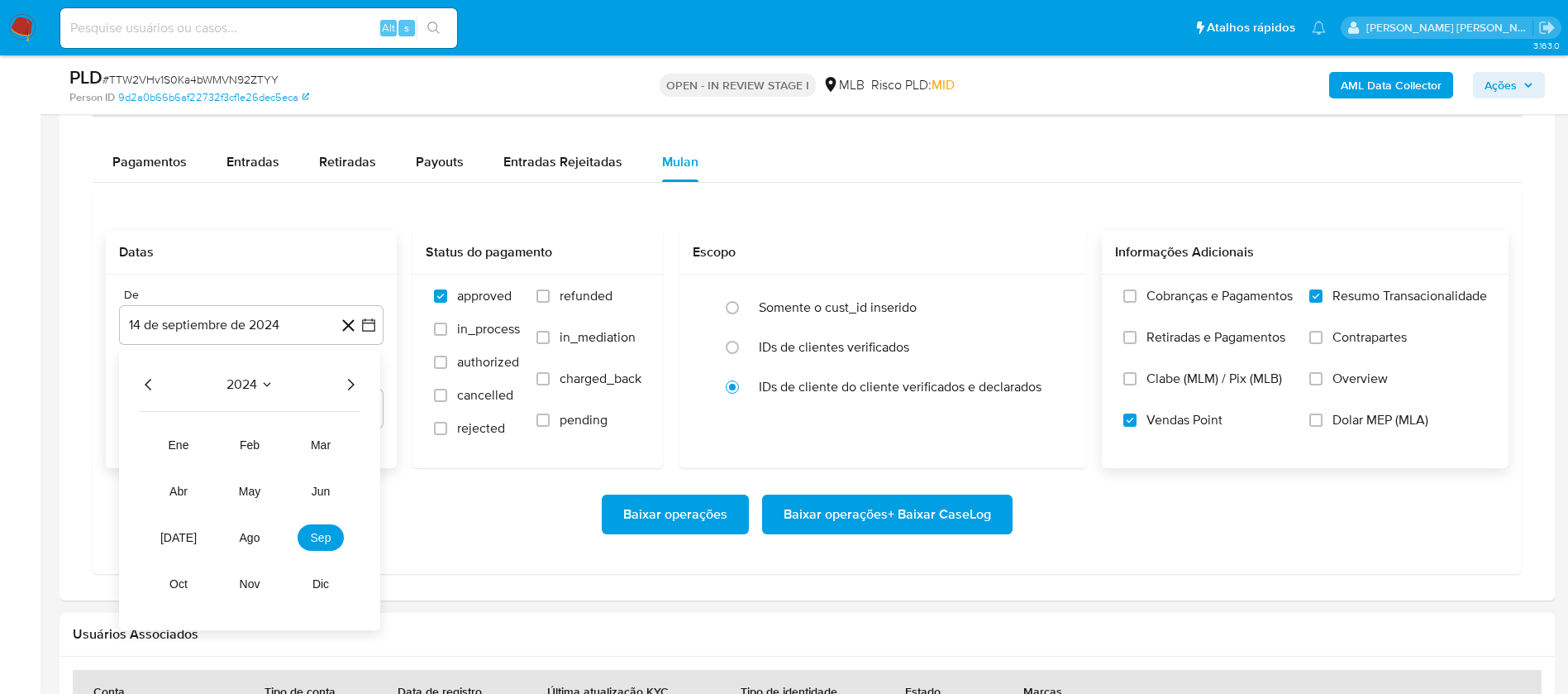
click at [353, 376] on icon "Año siguiente" at bounding box center [350, 385] width 20 height 20
click at [252, 536] on span "ago" at bounding box center [250, 537] width 21 height 14
click at [283, 447] on button "1" at bounding box center [284, 445] width 26 height 26
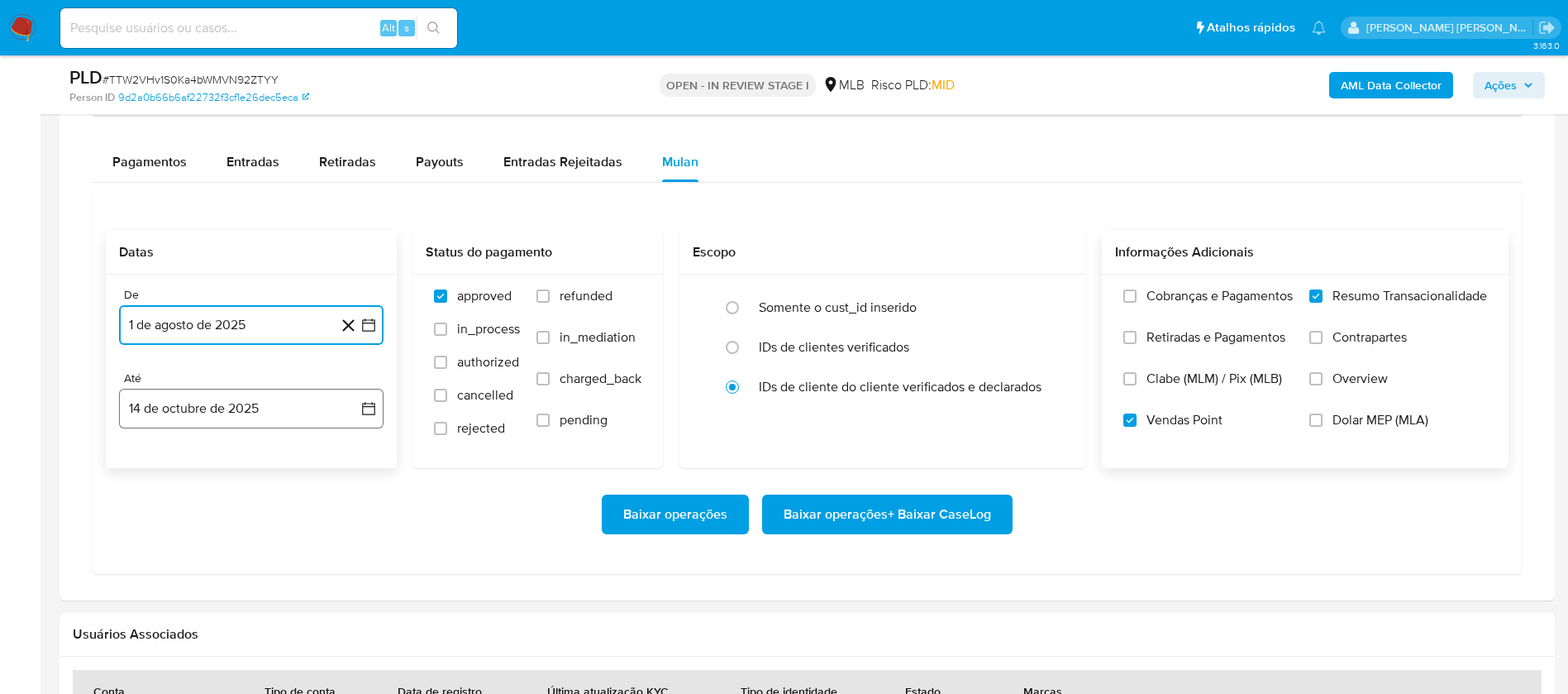
click at [290, 407] on button "14 de octubre de 2025" at bounding box center [252, 408] width 264 height 40
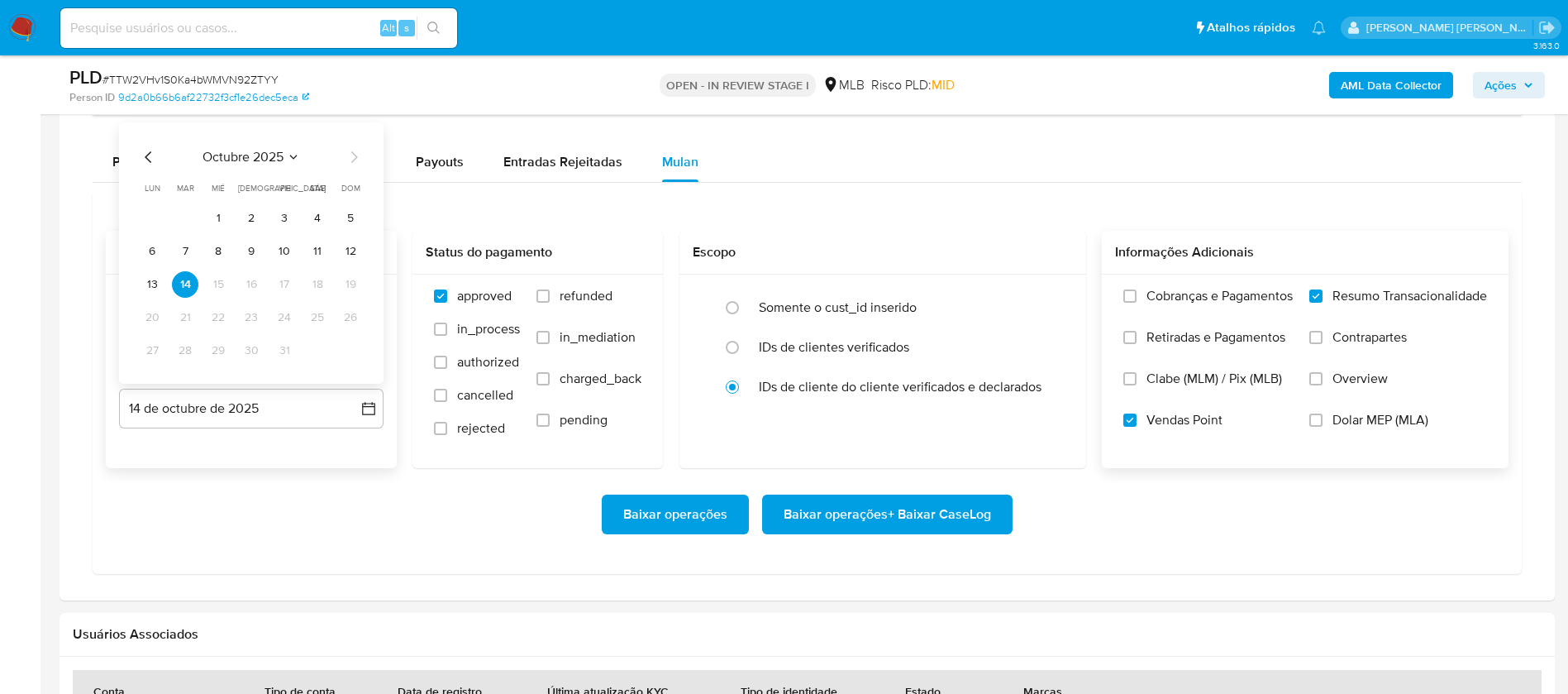
click at [352, 248] on button "12" at bounding box center [350, 251] width 26 height 26
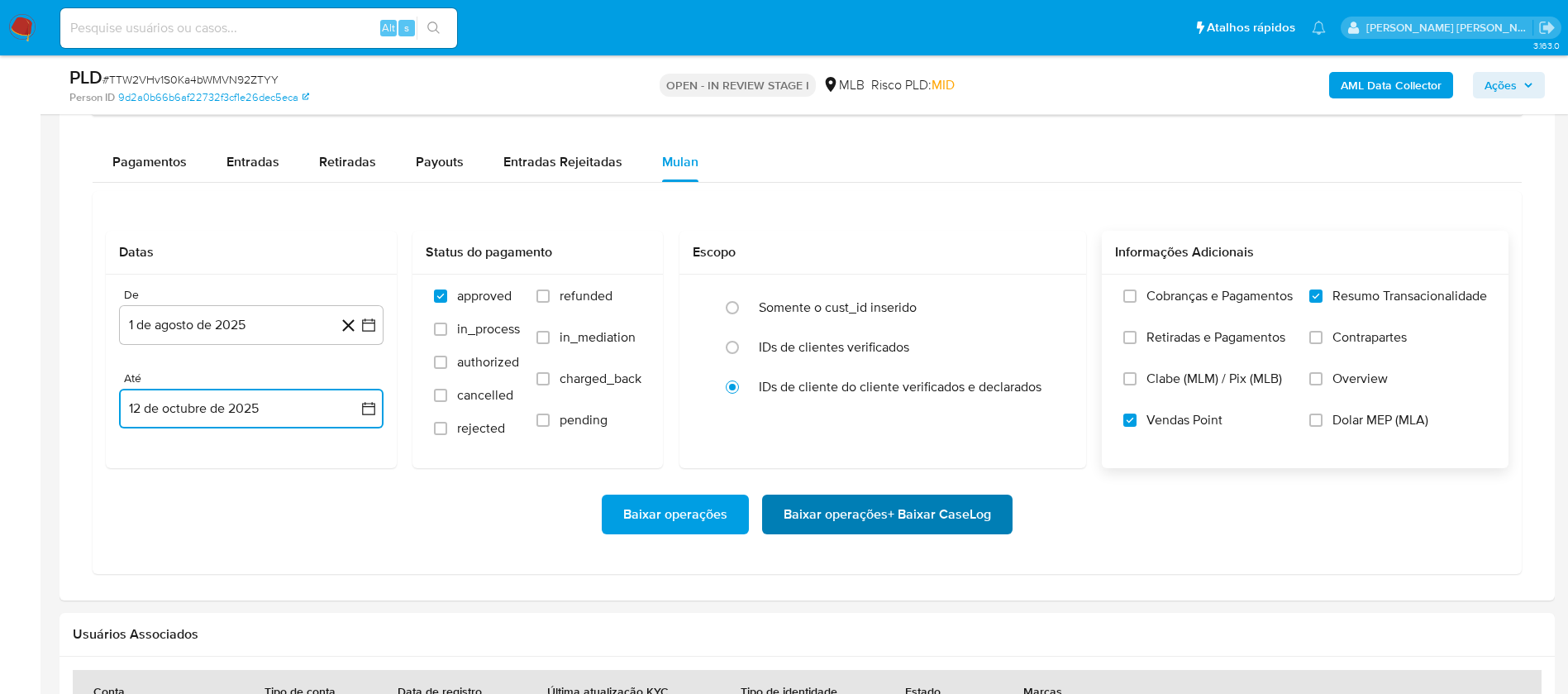
click at [850, 514] on span "Baixar operações + Baixar CaseLog" at bounding box center [887, 514] width 207 height 36
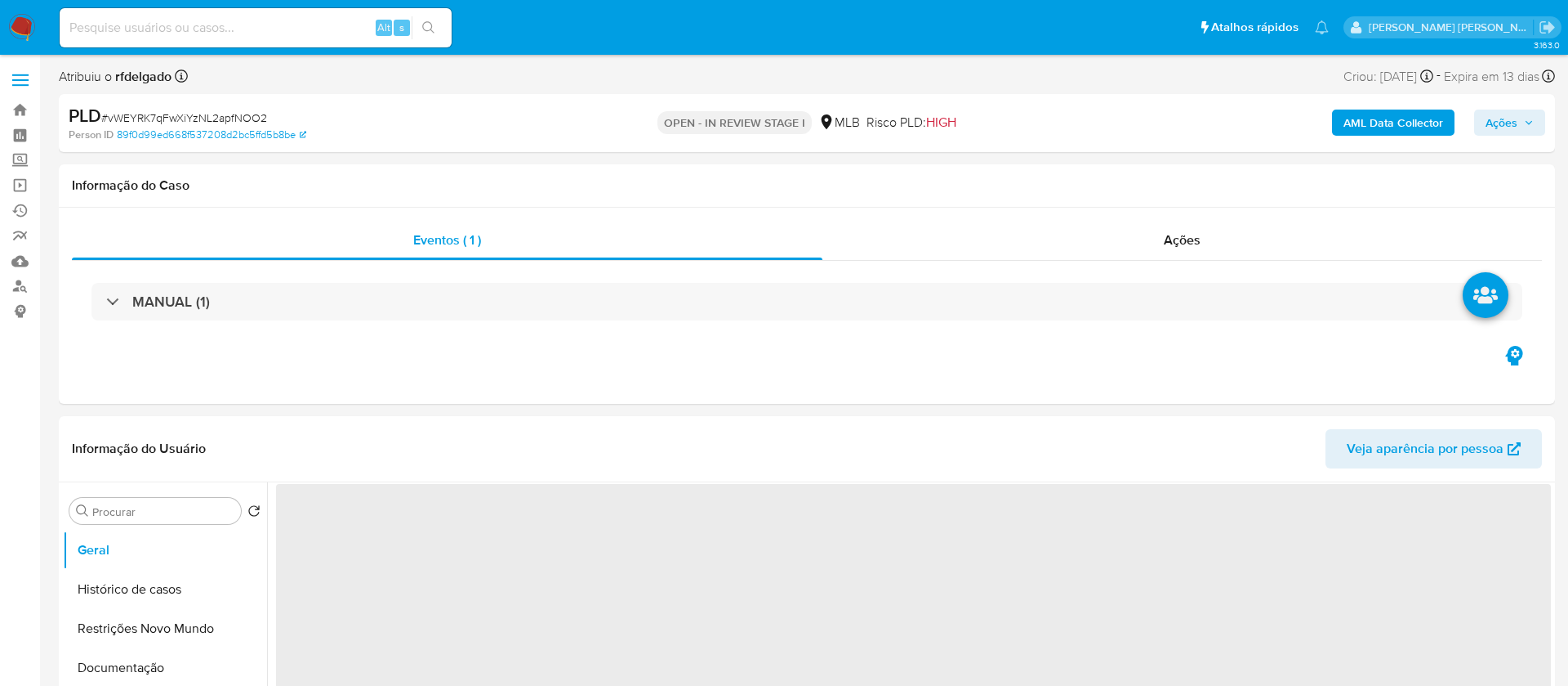
select select "10"
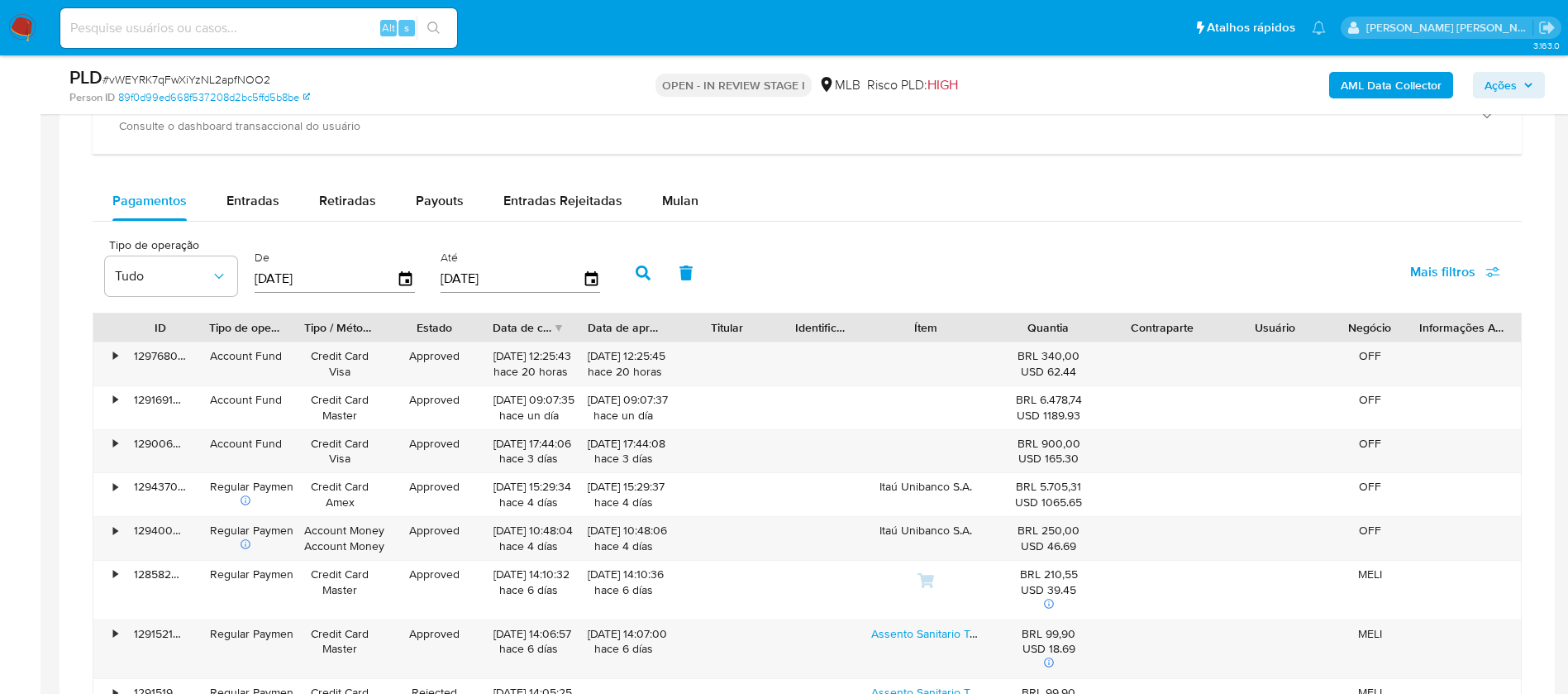
scroll to position [1364, 0]
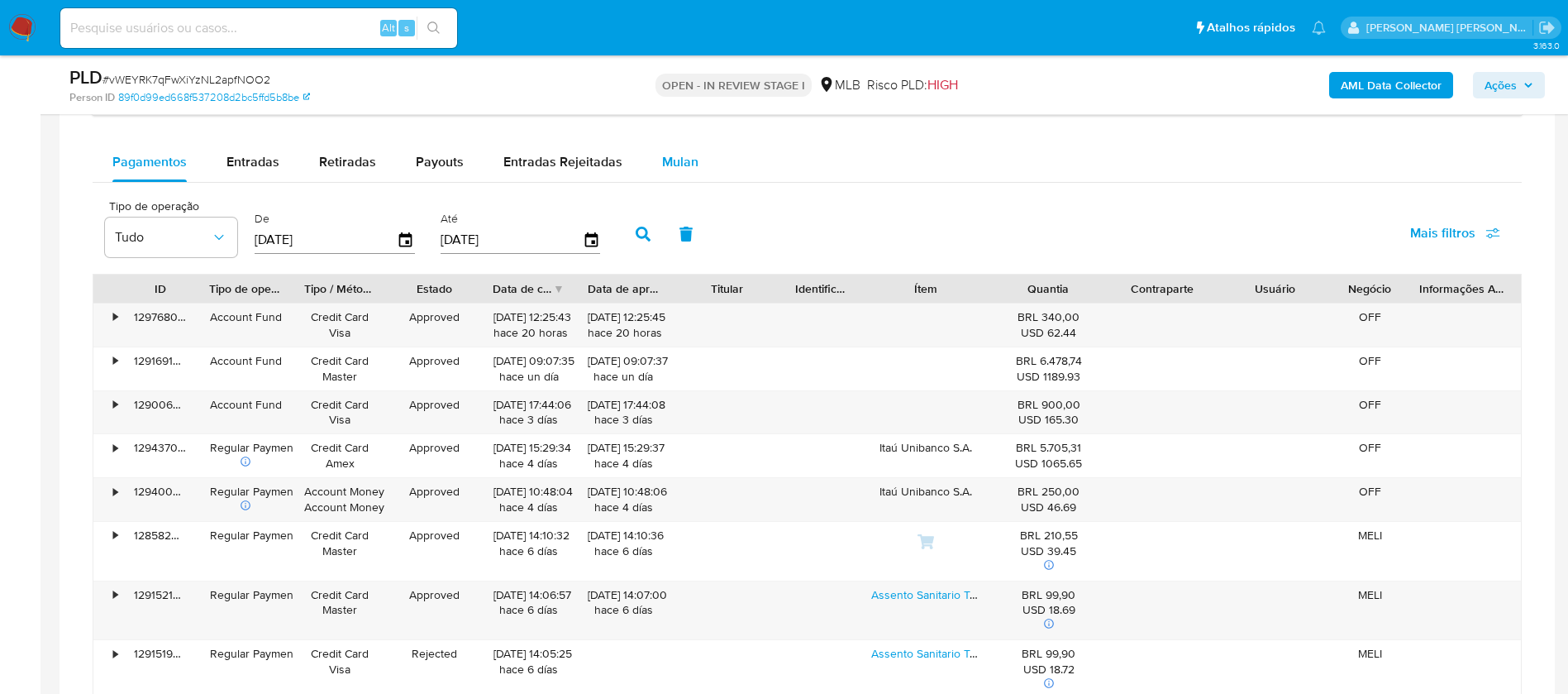
click at [666, 152] on span "Mulan" at bounding box center [680, 161] width 36 height 19
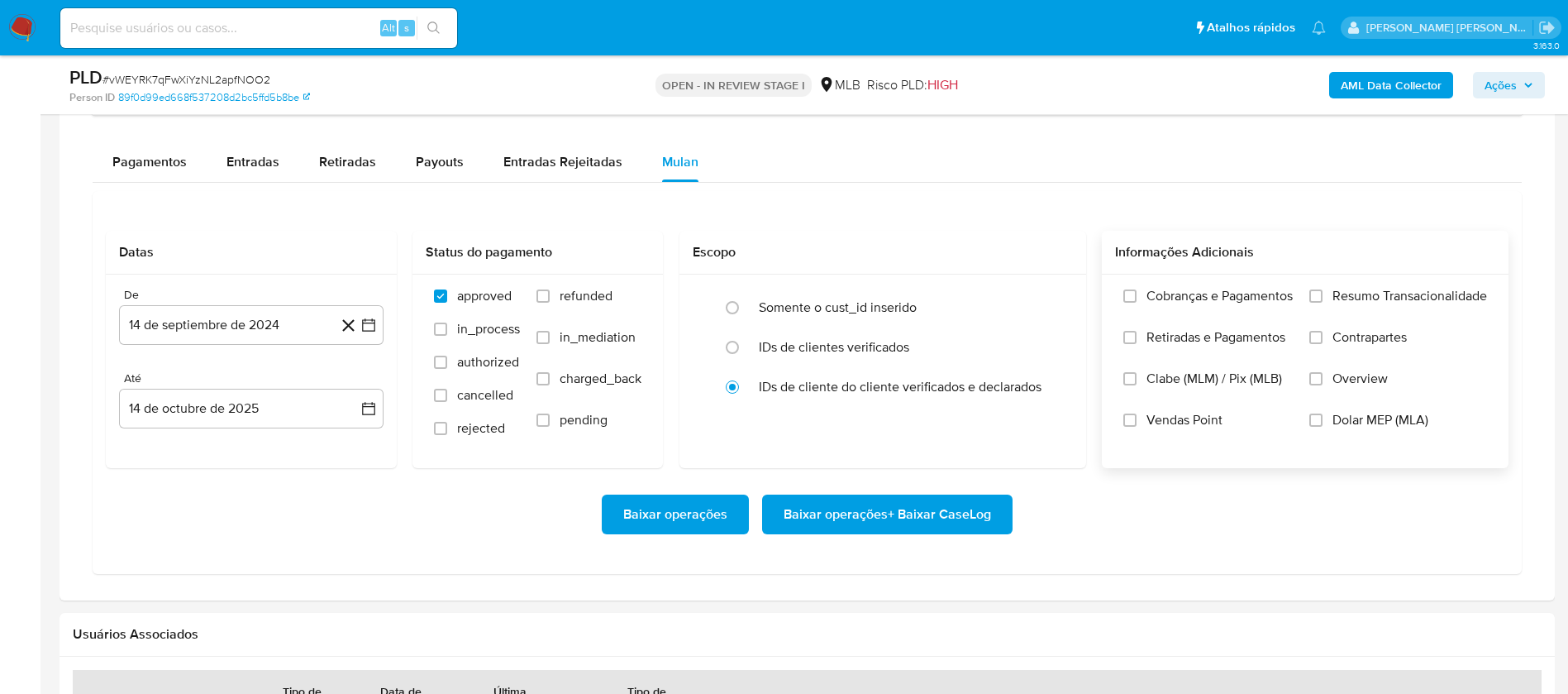
click at [1344, 296] on span "Resumo Transacionalidade" at bounding box center [1410, 296] width 155 height 16
click at [1323, 296] on input "Resumo Transacionalidade" at bounding box center [1316, 296] width 14 height 14
click at [1204, 418] on span "Vendas Point" at bounding box center [1184, 420] width 76 height 16
click at [1136, 418] on input "Vendas Point" at bounding box center [1130, 420] width 14 height 14
click at [236, 331] on button "14 de septiembre de 2024" at bounding box center [252, 325] width 264 height 40
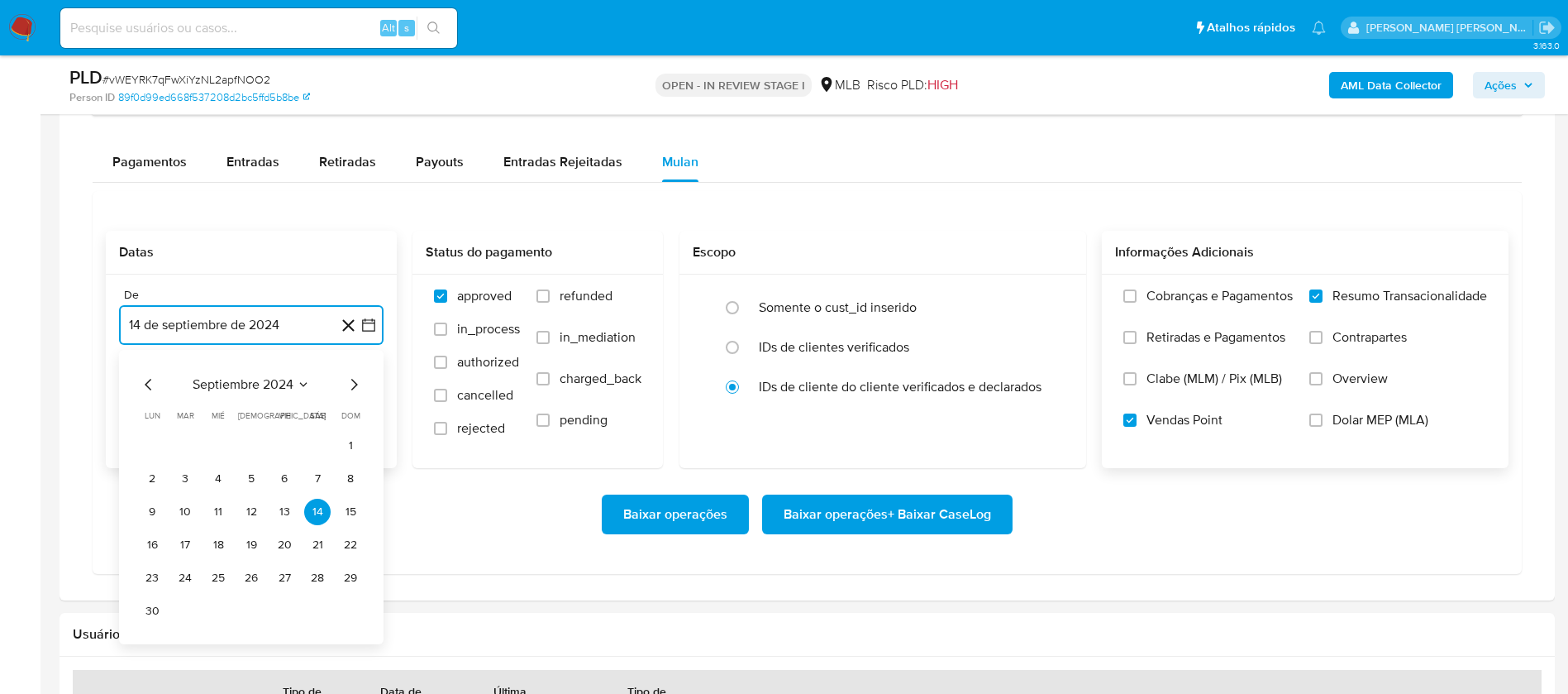
click at [258, 380] on span "septiembre 2024" at bounding box center [242, 385] width 100 height 16
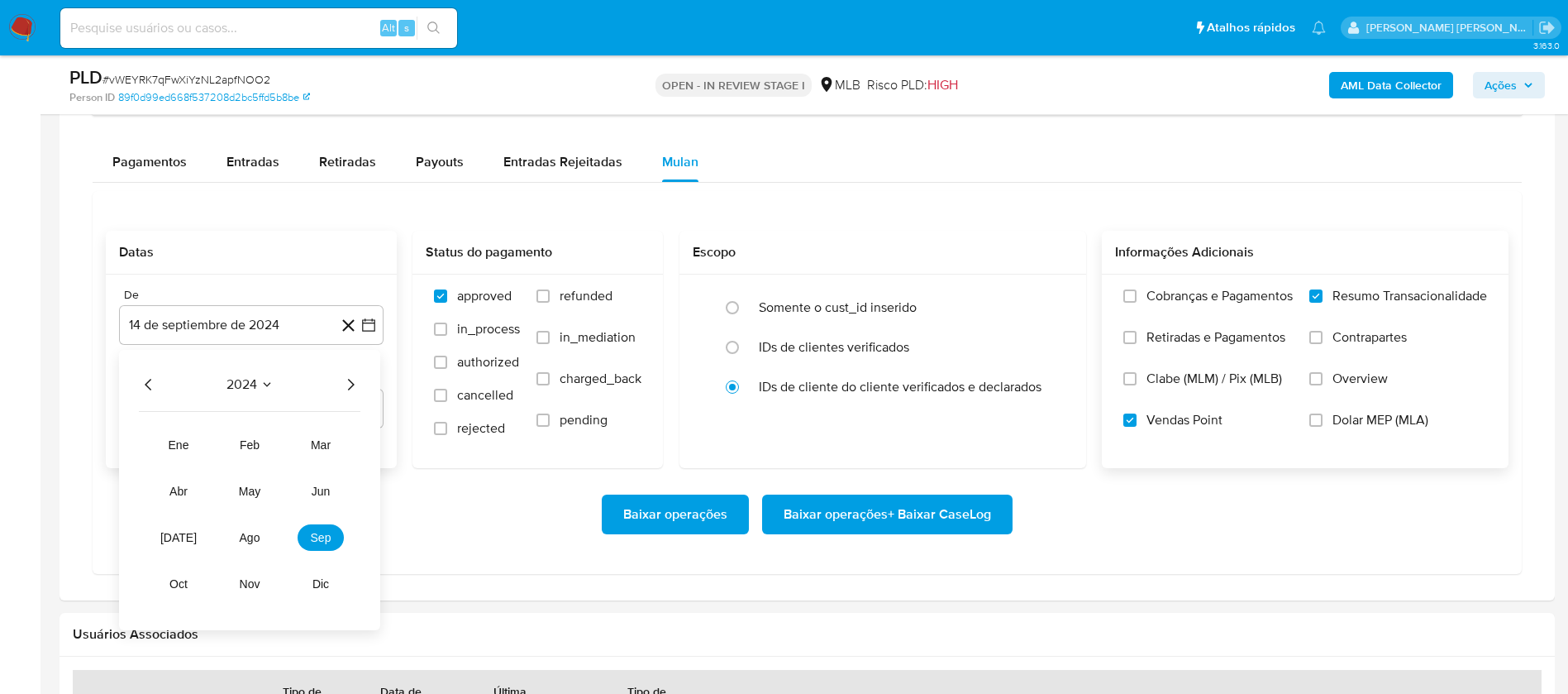
click at [343, 381] on icon "Año siguiente" at bounding box center [350, 385] width 20 height 20
click at [249, 524] on button "ago" at bounding box center [249, 537] width 46 height 26
click at [285, 448] on button "1" at bounding box center [284, 445] width 26 height 26
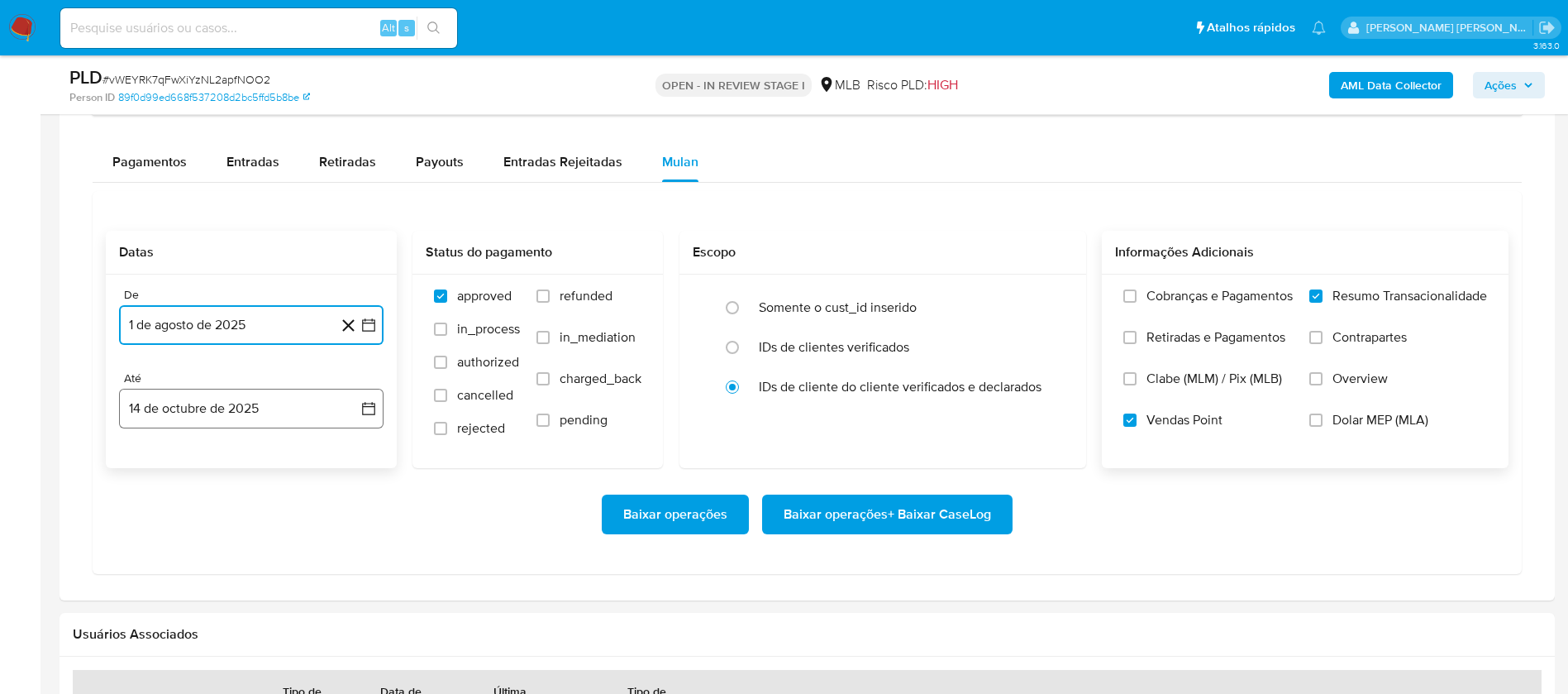
click at [290, 407] on button "14 de octubre de 2025" at bounding box center [252, 408] width 264 height 40
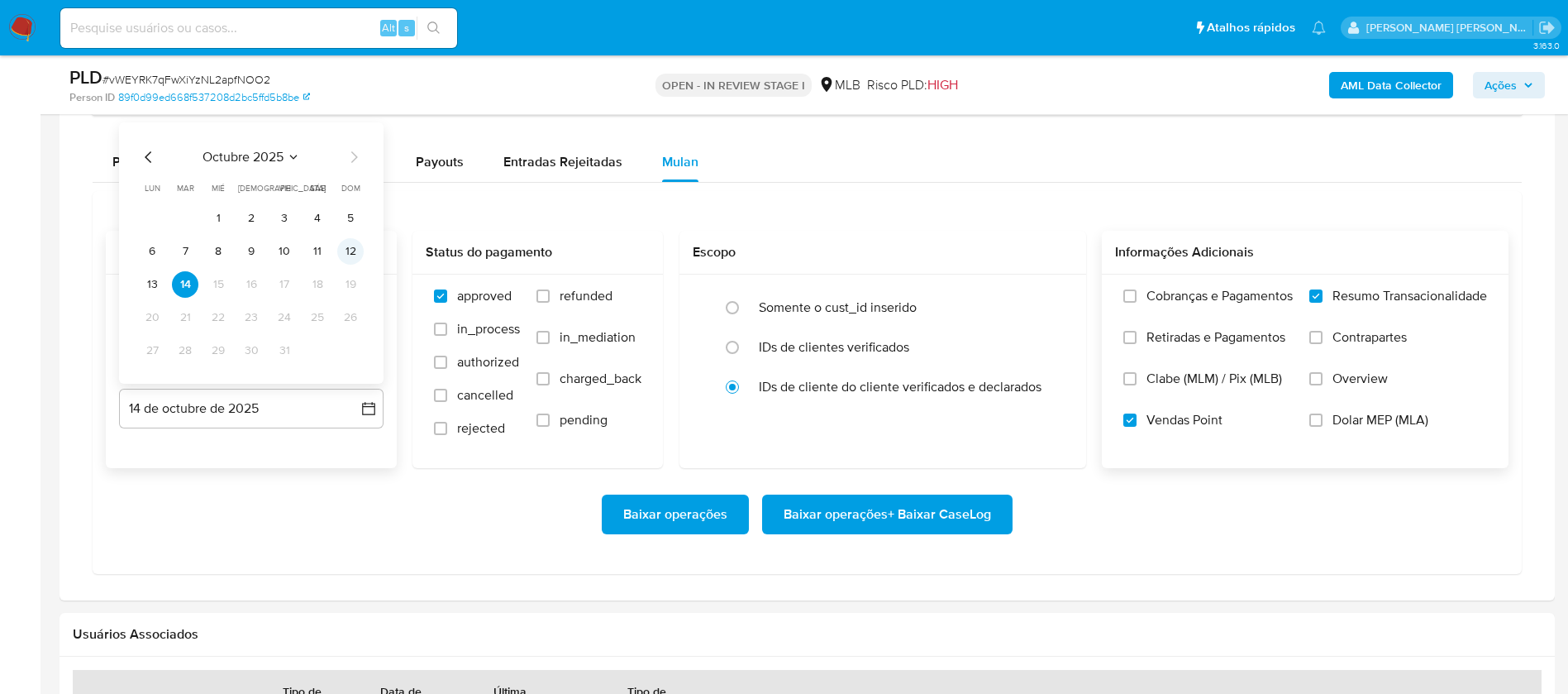
click at [347, 254] on button "12" at bounding box center [350, 251] width 26 height 26
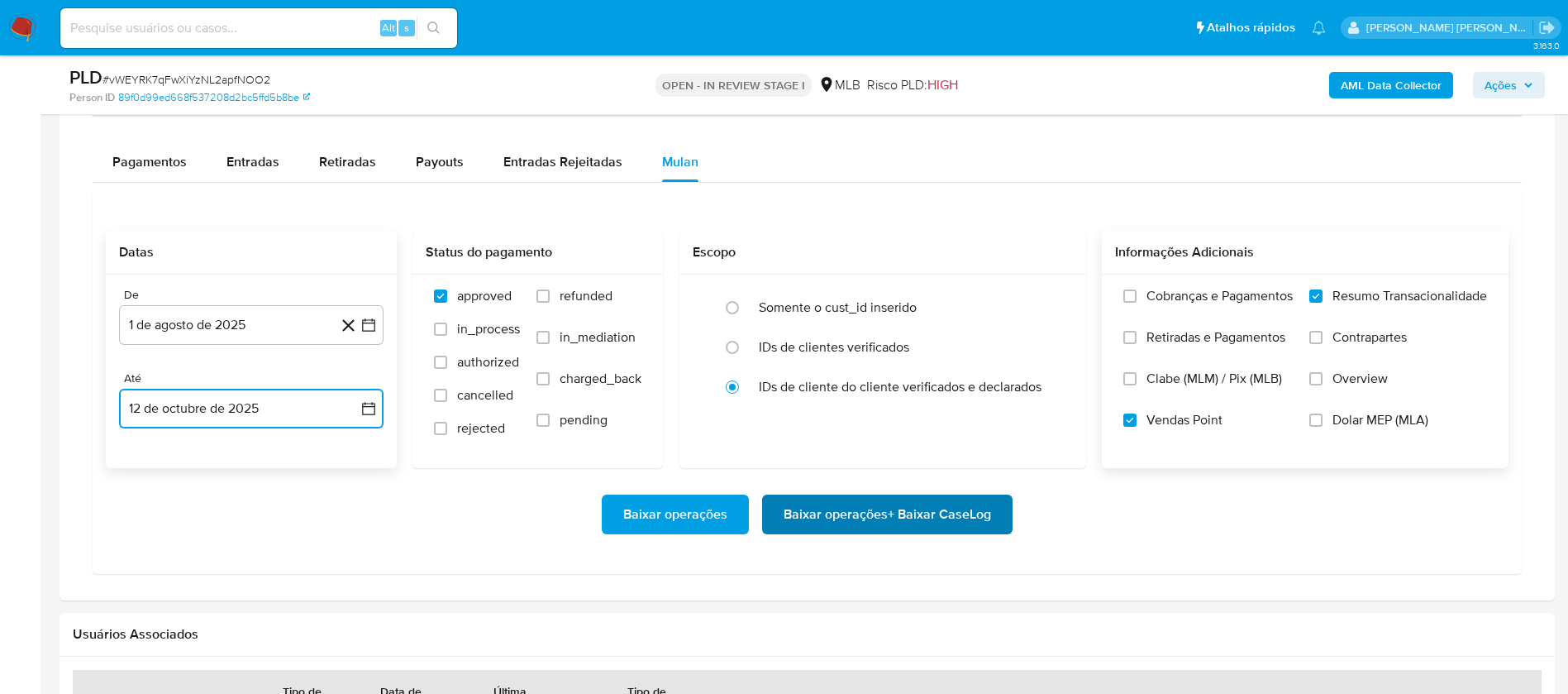
click at [819, 507] on span "Baixar operações + Baixar CaseLog" at bounding box center [887, 514] width 207 height 36
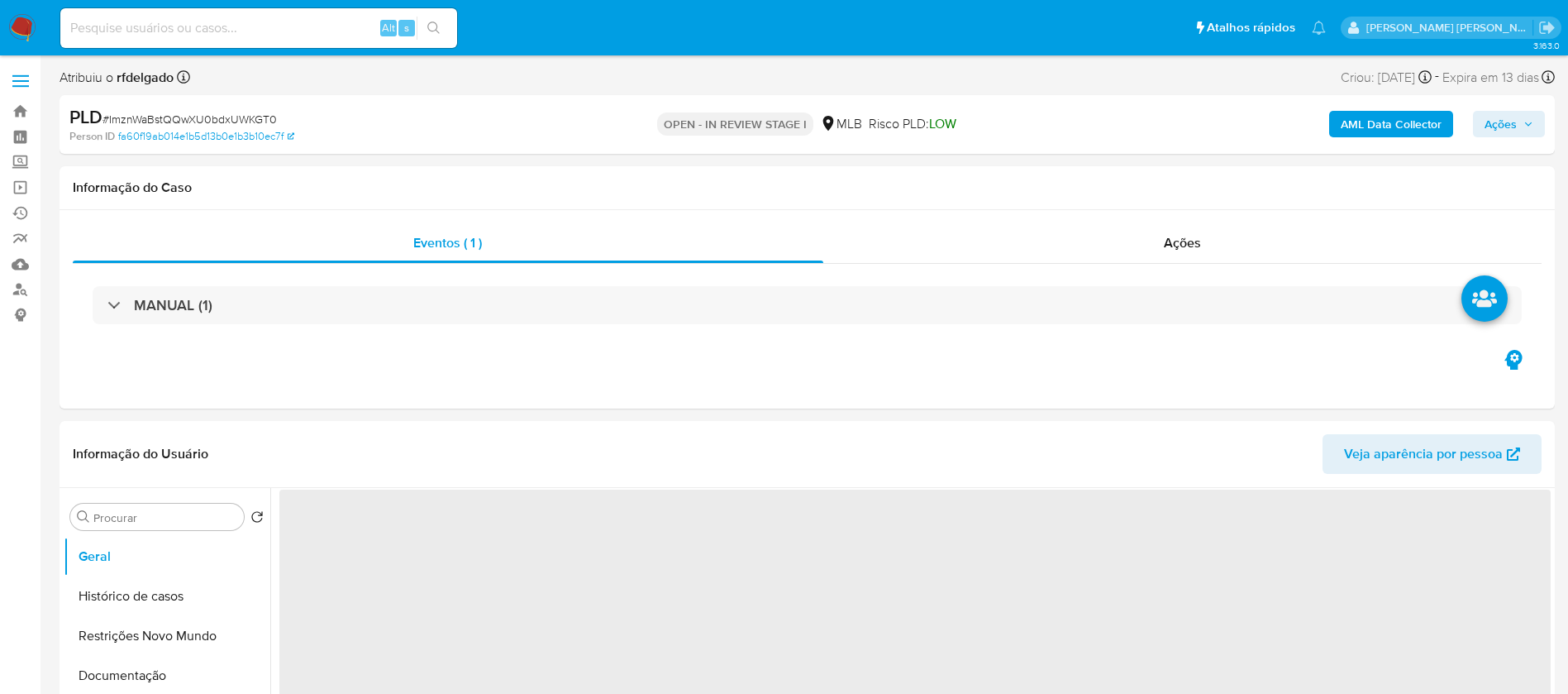
select select "10"
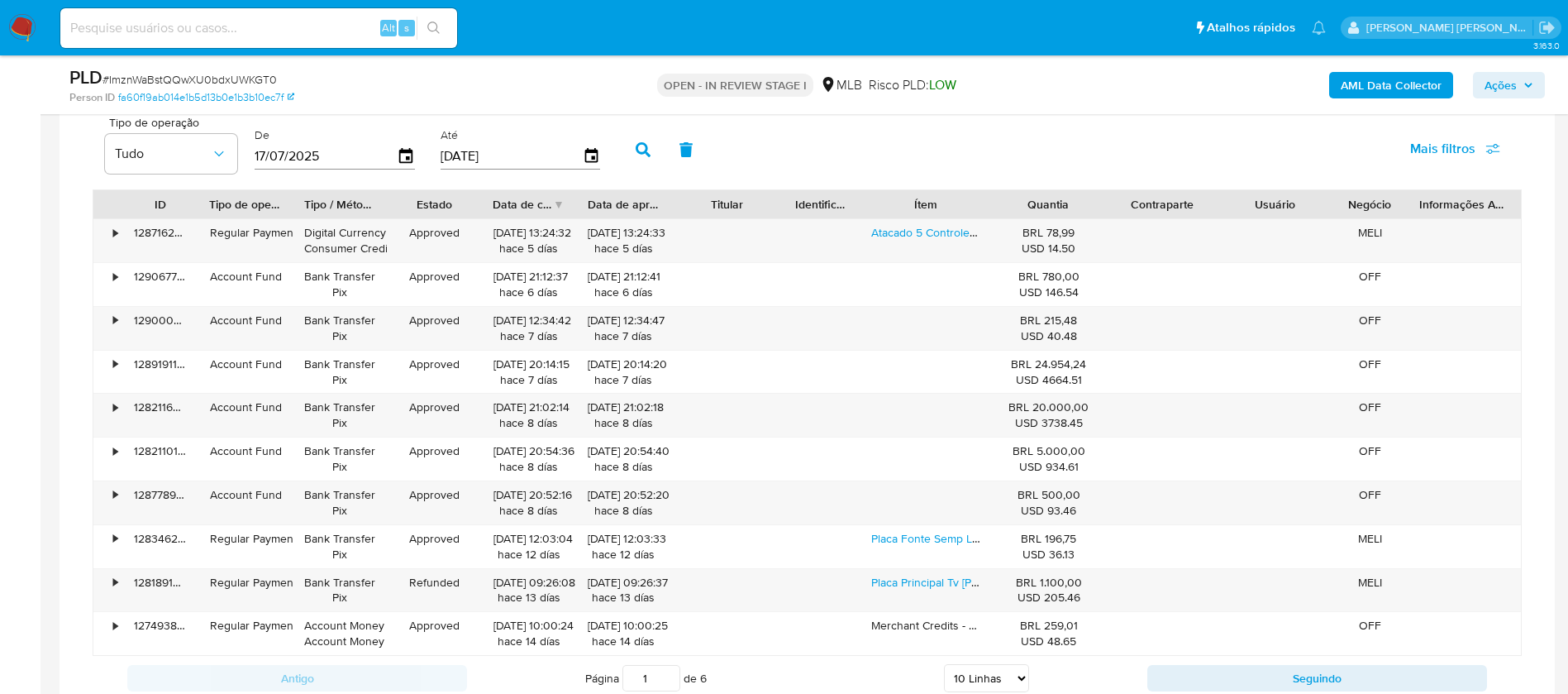
scroll to position [1241, 0]
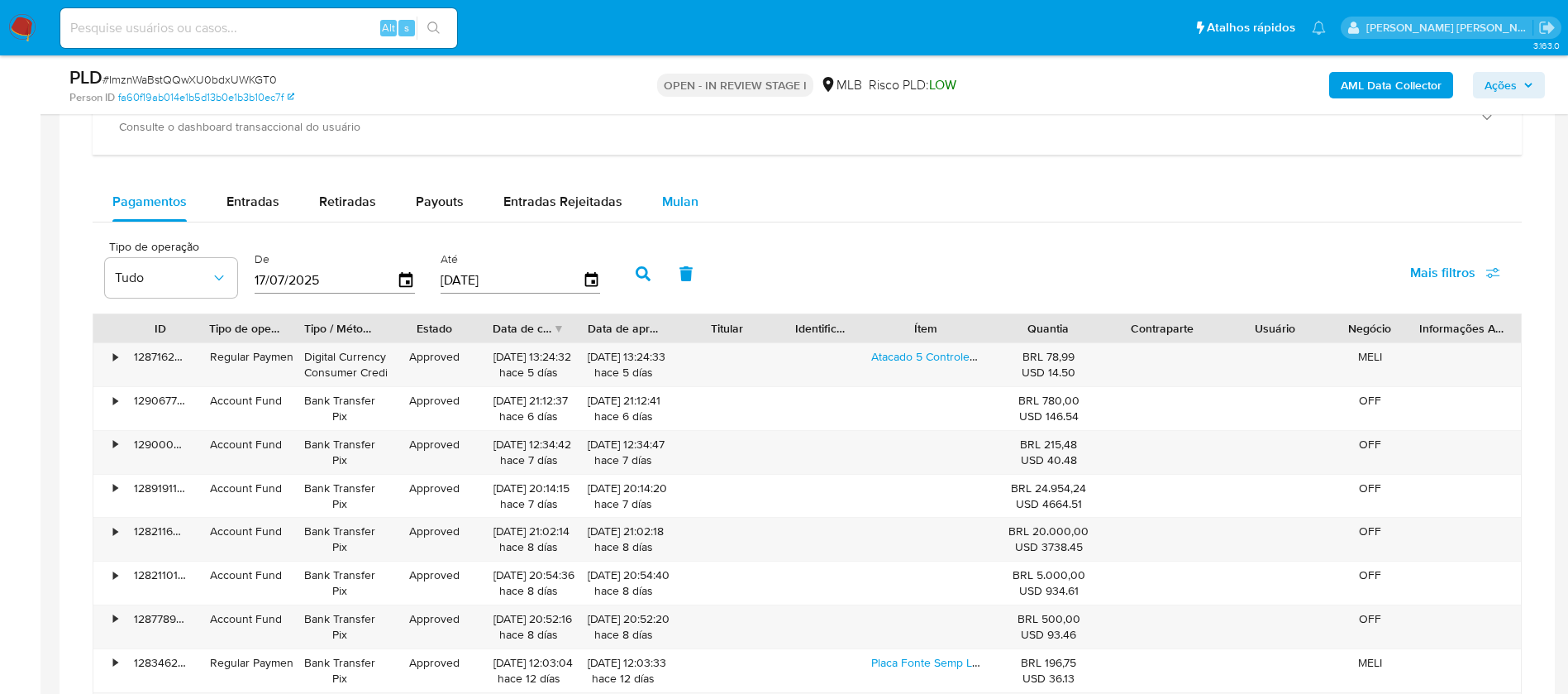
click at [678, 203] on span "Mulan" at bounding box center [680, 201] width 36 height 19
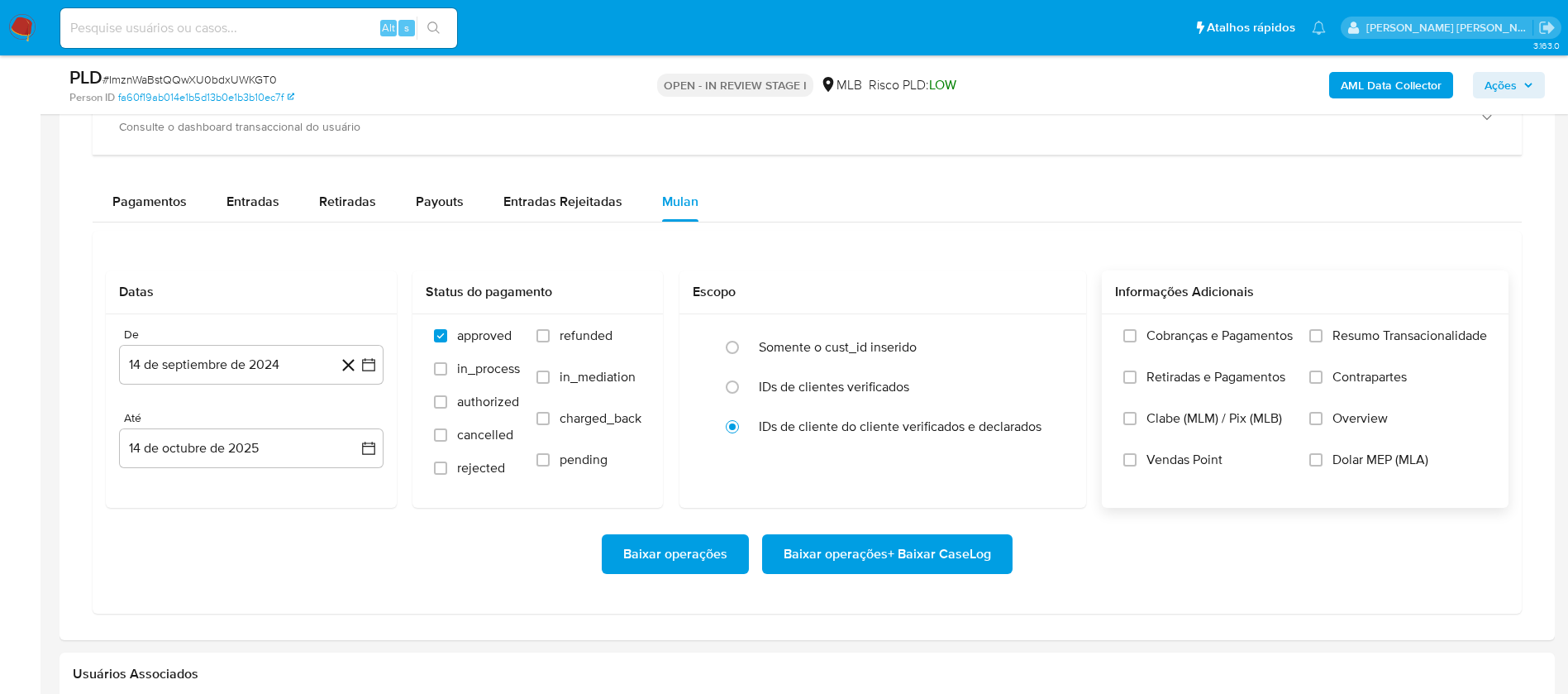
click at [1372, 330] on span "Resumo Transacionalidade" at bounding box center [1410, 336] width 155 height 16
click at [1323, 330] on input "Resumo Transacionalidade" at bounding box center [1316, 336] width 14 height 14
click at [1203, 452] on span "Vendas Point" at bounding box center [1184, 460] width 76 height 16
click at [1136, 453] on input "Vendas Point" at bounding box center [1130, 460] width 14 height 14
click at [206, 367] on button "14 de septiembre de 2024" at bounding box center [252, 365] width 264 height 40
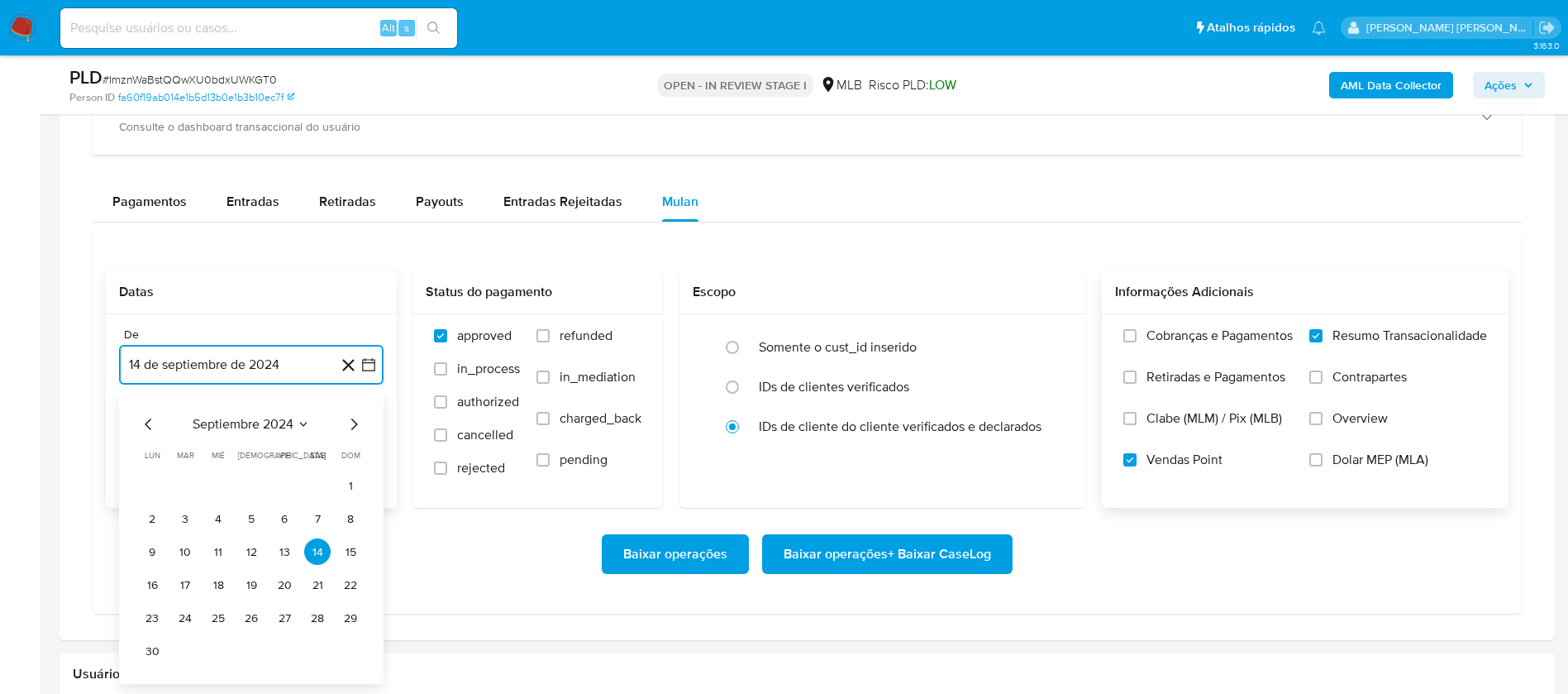
click at [249, 423] on span "septiembre 2024" at bounding box center [242, 424] width 100 height 16
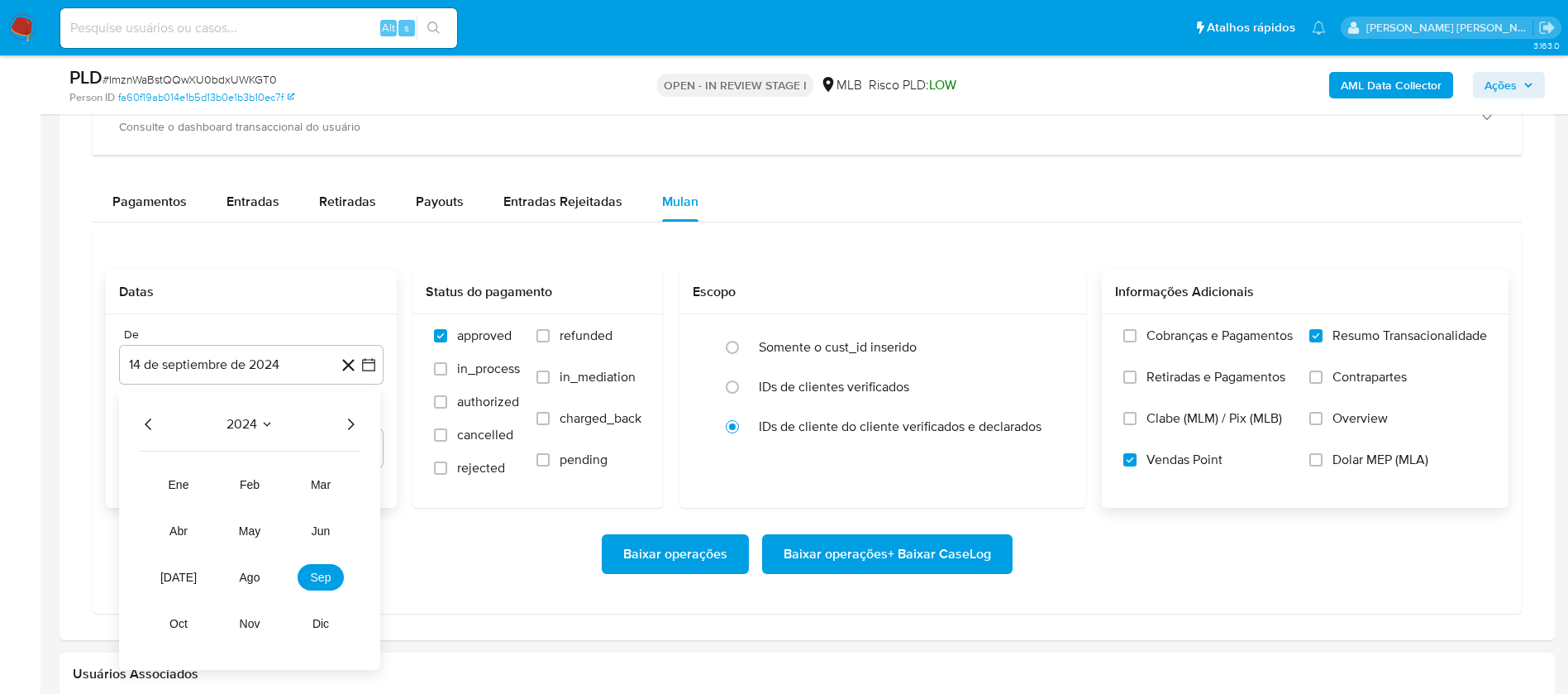
click at [354, 419] on icon "Año siguiente" at bounding box center [350, 424] width 20 height 20
click at [254, 590] on tr "ene feb mar abr may jun jul ago sep oct nov dic" at bounding box center [250, 554] width 188 height 166
click at [254, 576] on span "ago" at bounding box center [250, 576] width 21 height 14
click at [292, 475] on button "1" at bounding box center [284, 485] width 26 height 26
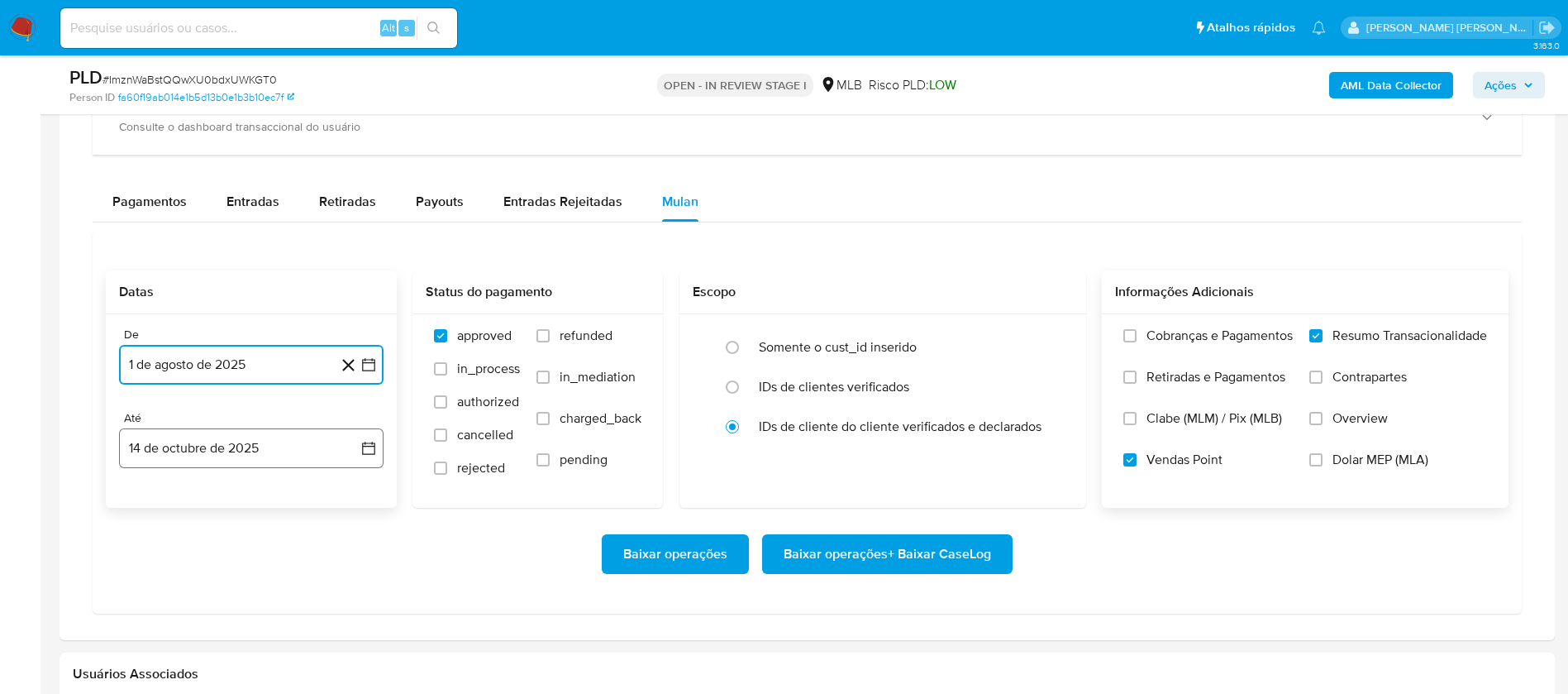
click at [283, 451] on button "14 de octubre de 2025" at bounding box center [252, 448] width 264 height 40
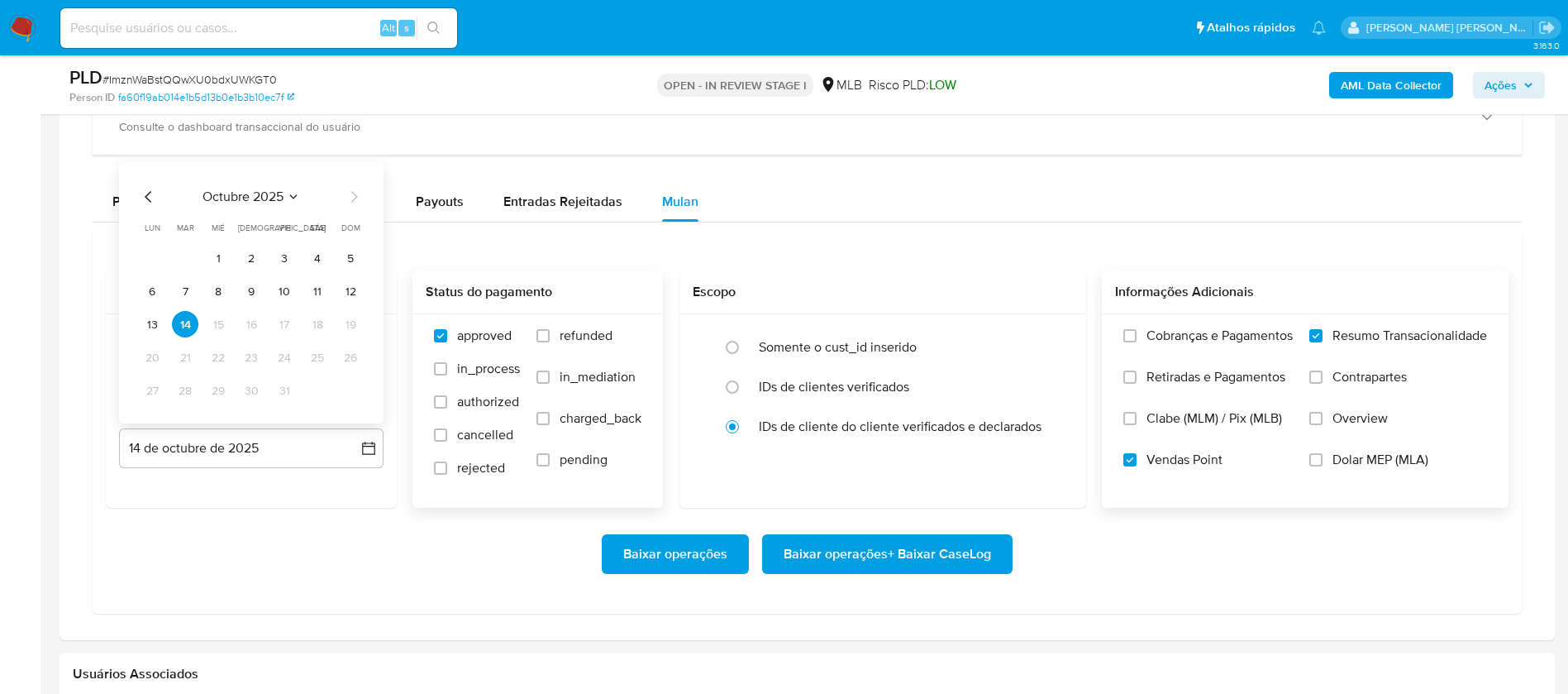
drag, startPoint x: 347, startPoint y: 290, endPoint x: 628, endPoint y: 402, distance: 302.5
click at [347, 288] on button "12" at bounding box center [350, 290] width 26 height 26
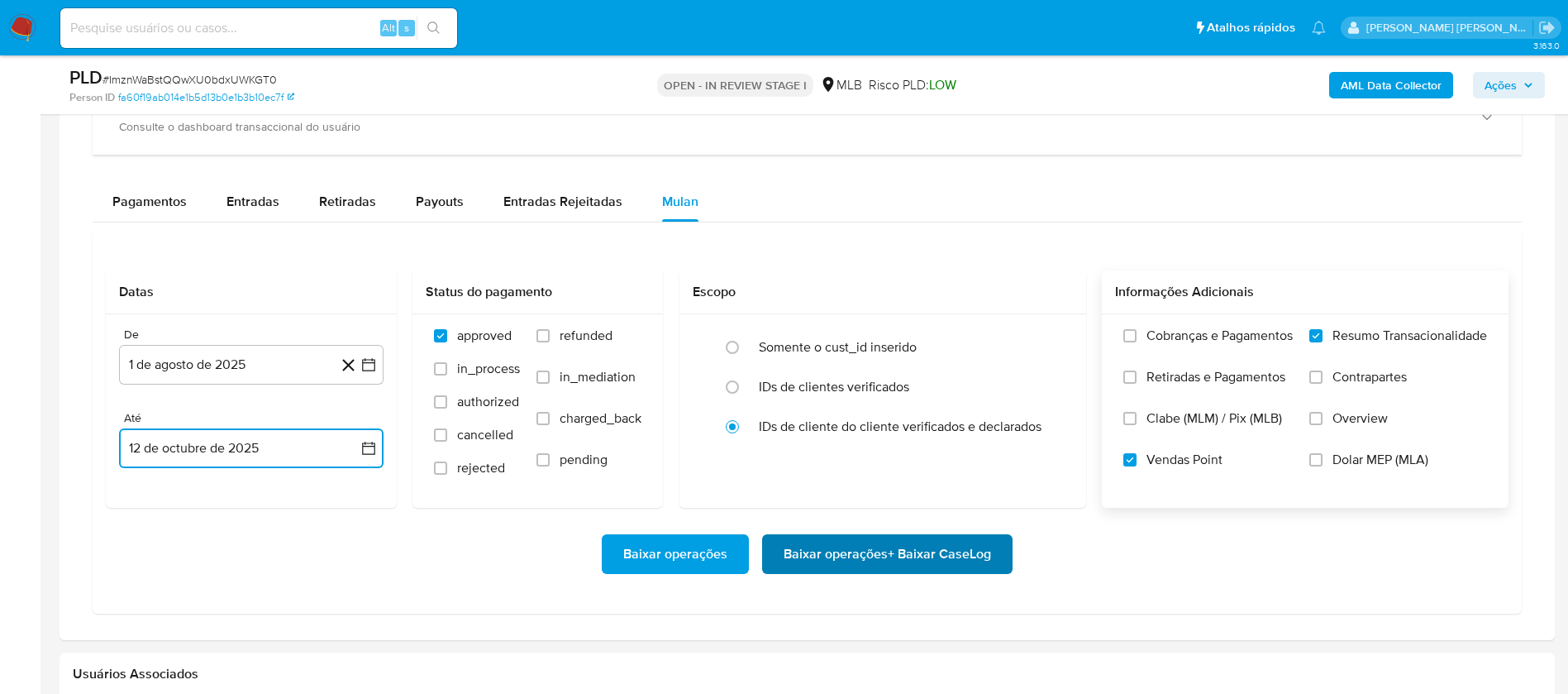
click at [836, 546] on span "Baixar operações + Baixar CaseLog" at bounding box center [887, 554] width 207 height 36
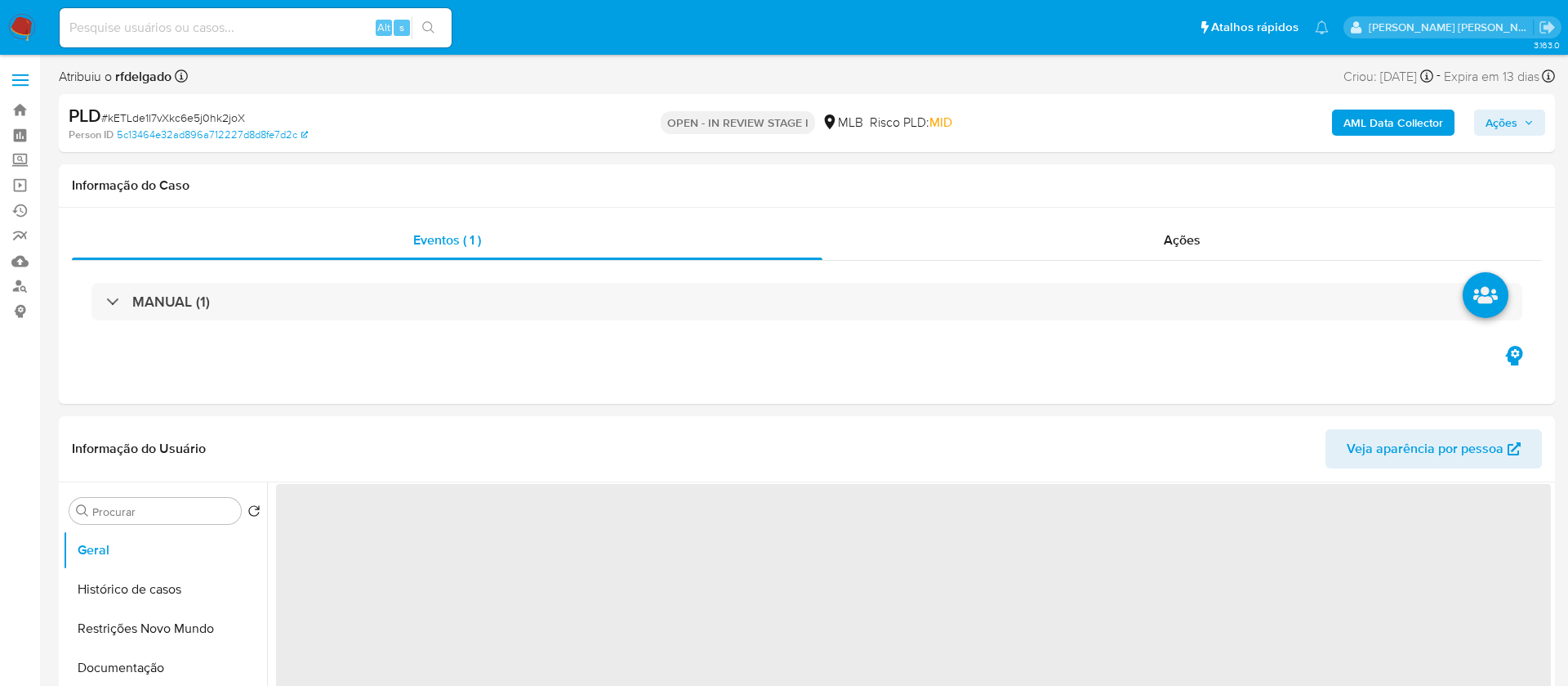
select select "10"
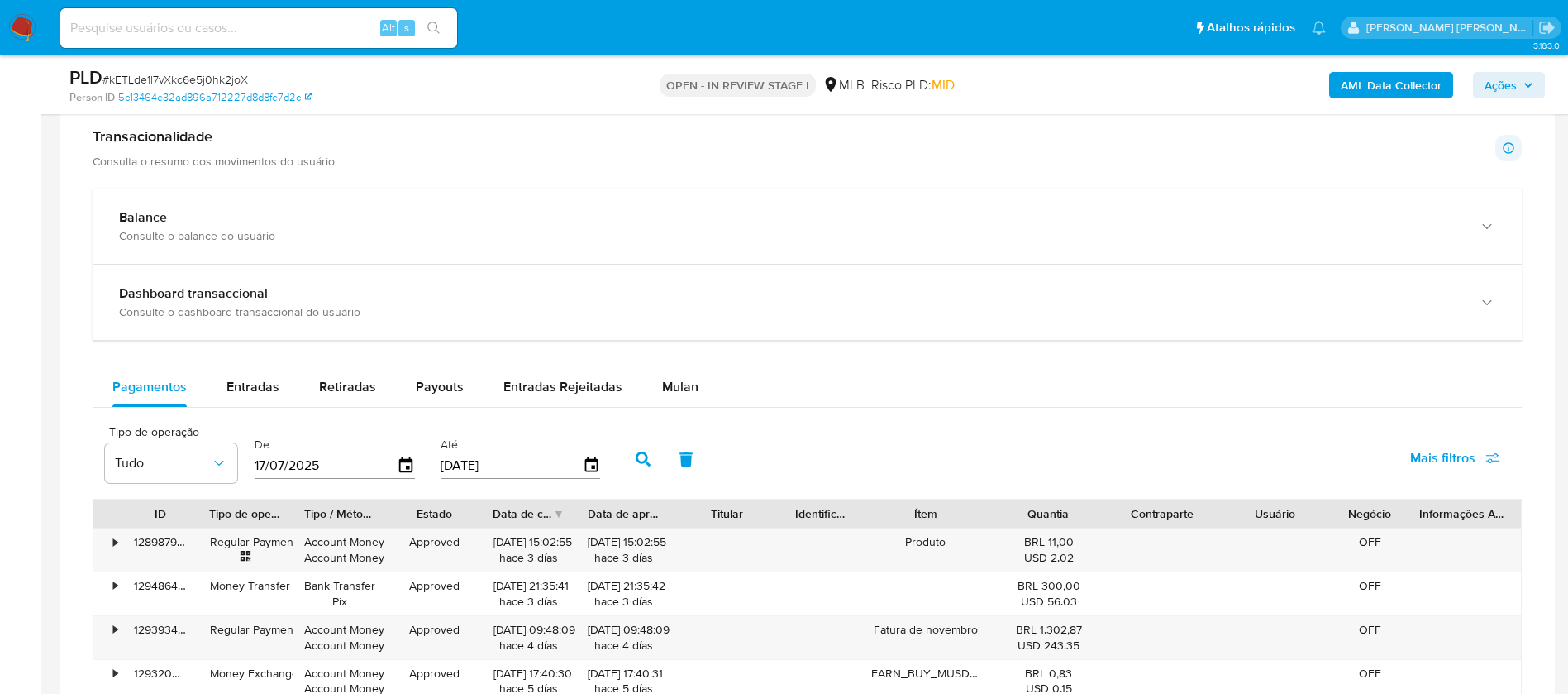
scroll to position [1116, 0]
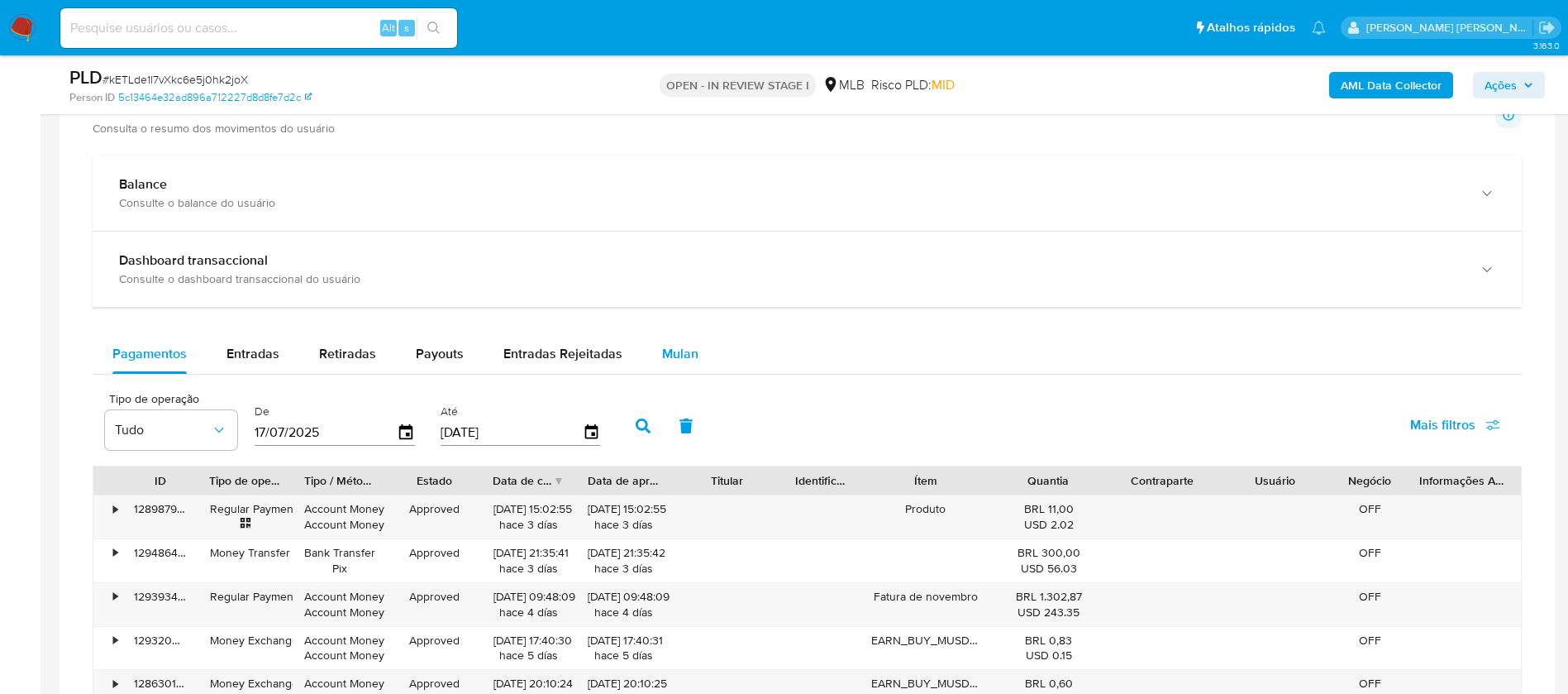
click at [679, 347] on span "Mulan" at bounding box center [680, 353] width 36 height 19
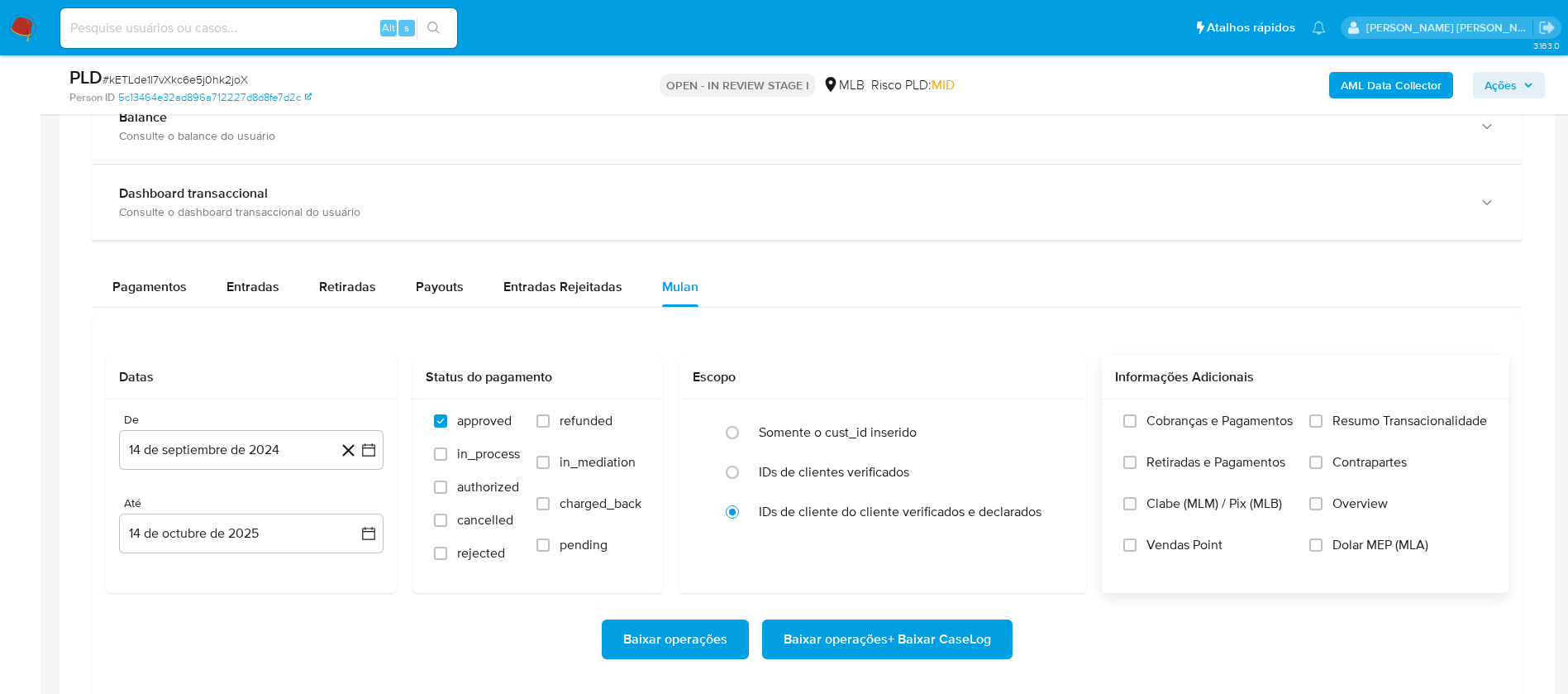
scroll to position [1241, 0]
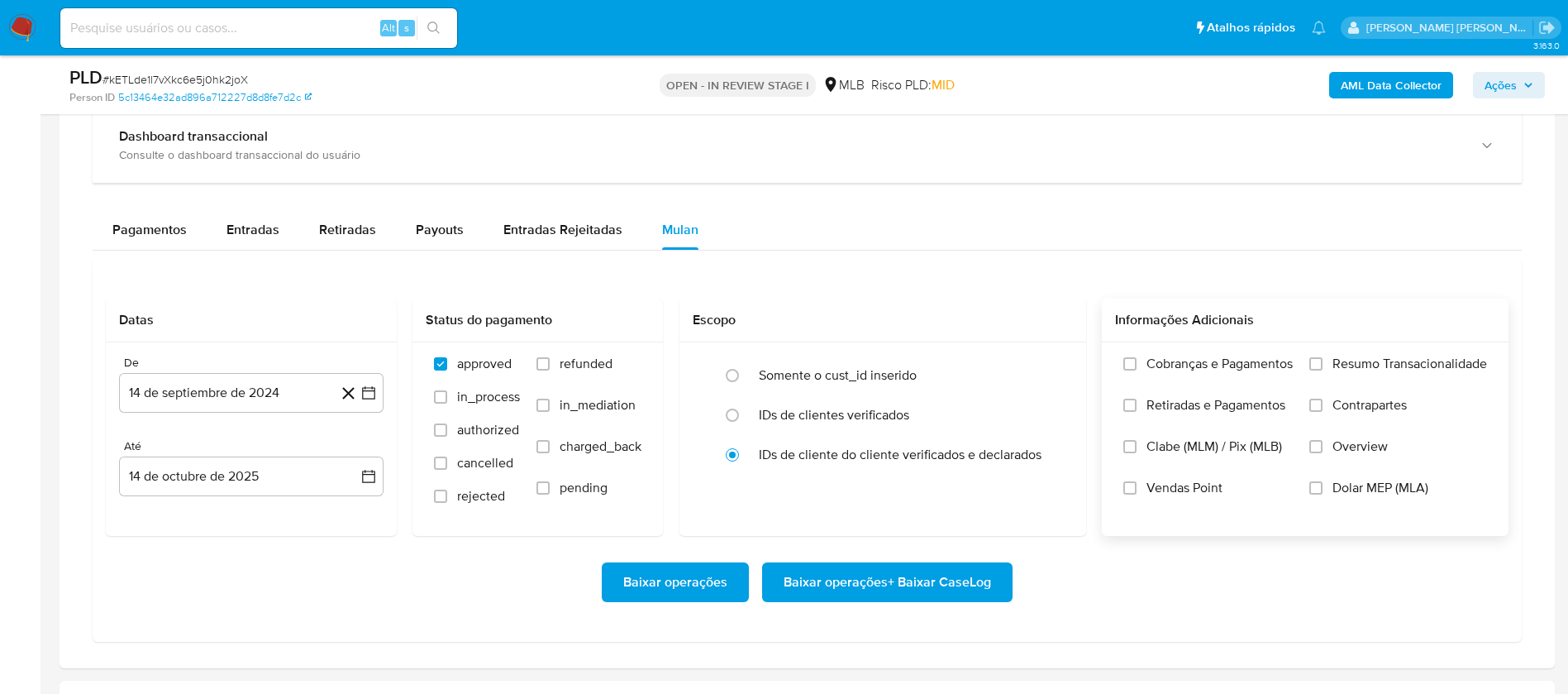
click at [1378, 356] on span "Resumo Transacionalidade" at bounding box center [1410, 364] width 155 height 16
click at [1323, 357] on input "Resumo Transacionalidade" at bounding box center [1316, 364] width 14 height 14
click at [1192, 488] on span "Vendas Point" at bounding box center [1184, 488] width 76 height 16
click at [1136, 488] on input "Vendas Point" at bounding box center [1130, 488] width 14 height 14
click at [203, 395] on button "14 de septiembre de 2024" at bounding box center [252, 393] width 264 height 40
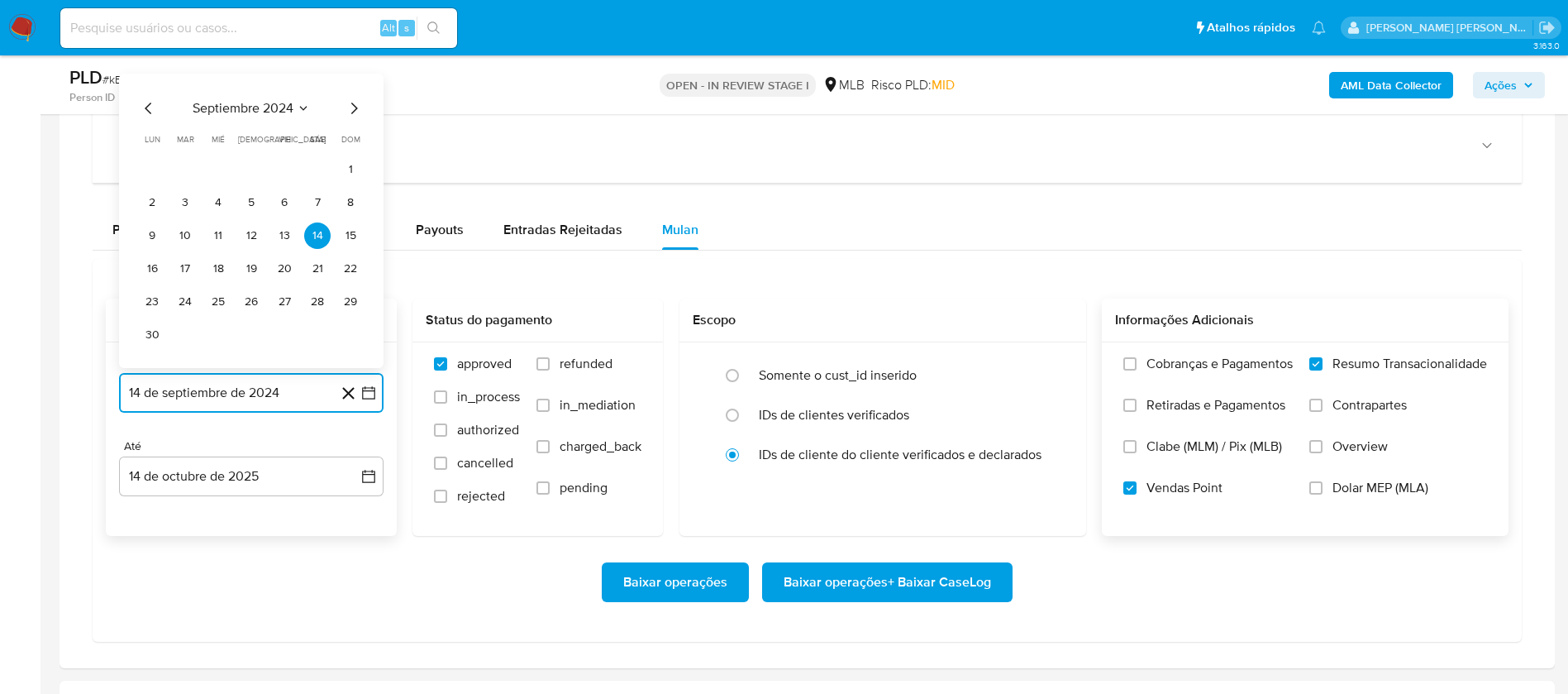
click at [273, 109] on span "septiembre 2024" at bounding box center [242, 109] width 100 height 16
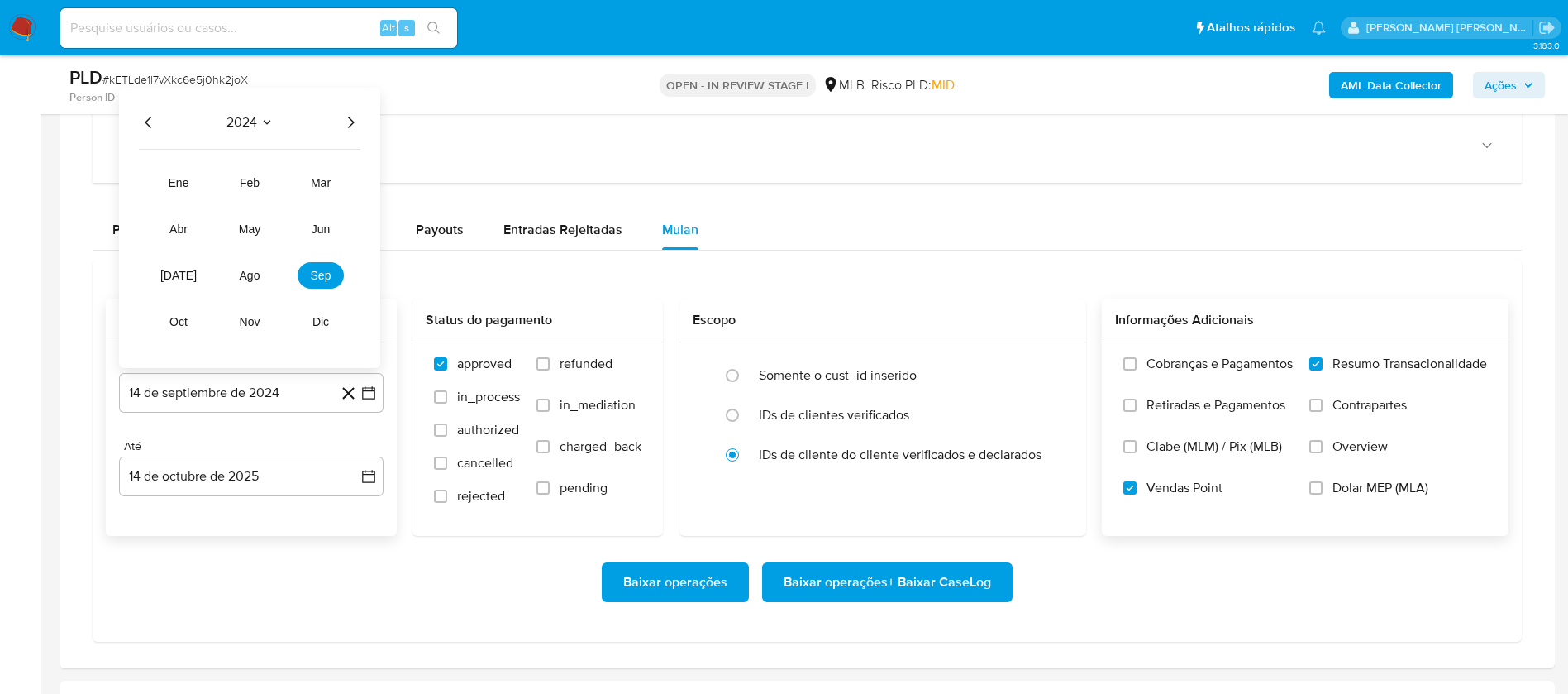
click at [350, 119] on icon "Año siguiente" at bounding box center [351, 122] width 6 height 12
click at [263, 271] on button "ago" at bounding box center [249, 275] width 46 height 26
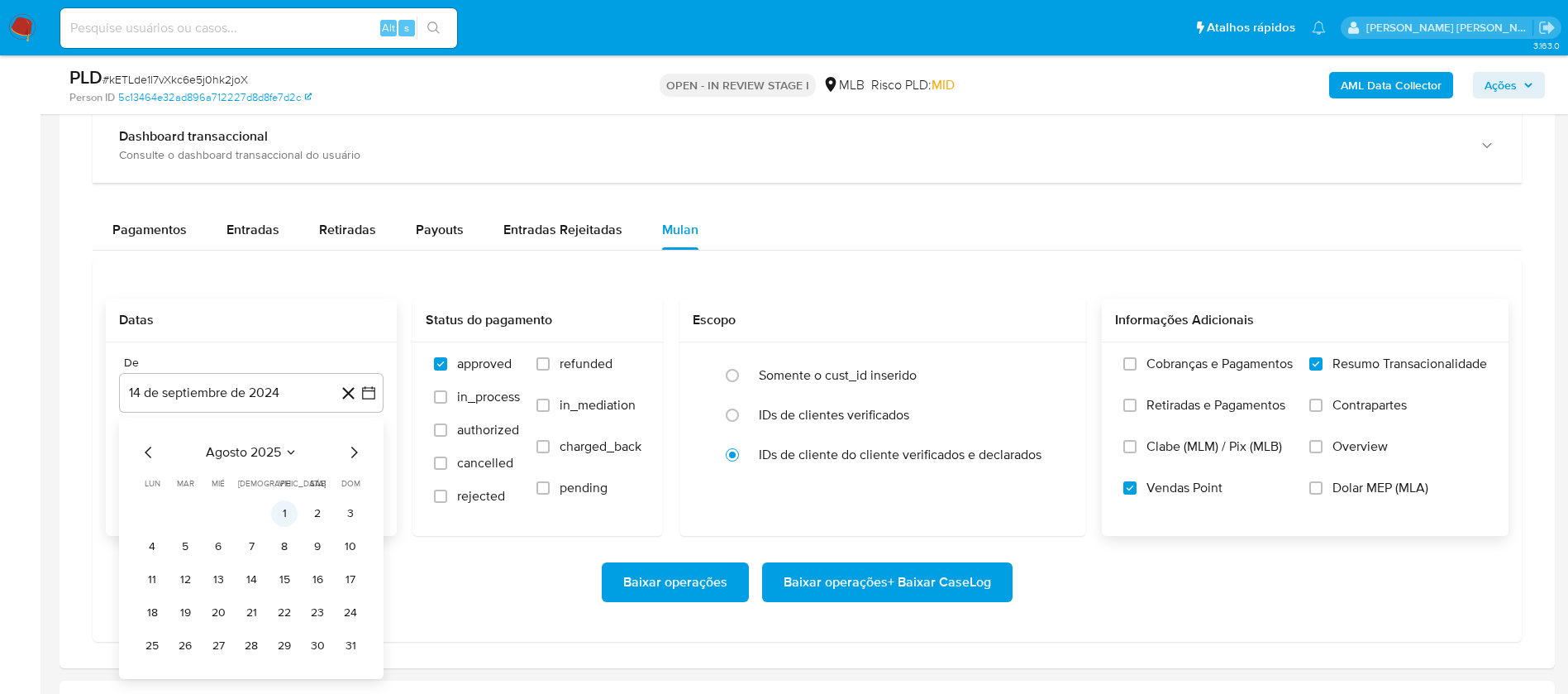
click at [282, 514] on button "1" at bounding box center [284, 513] width 26 height 26
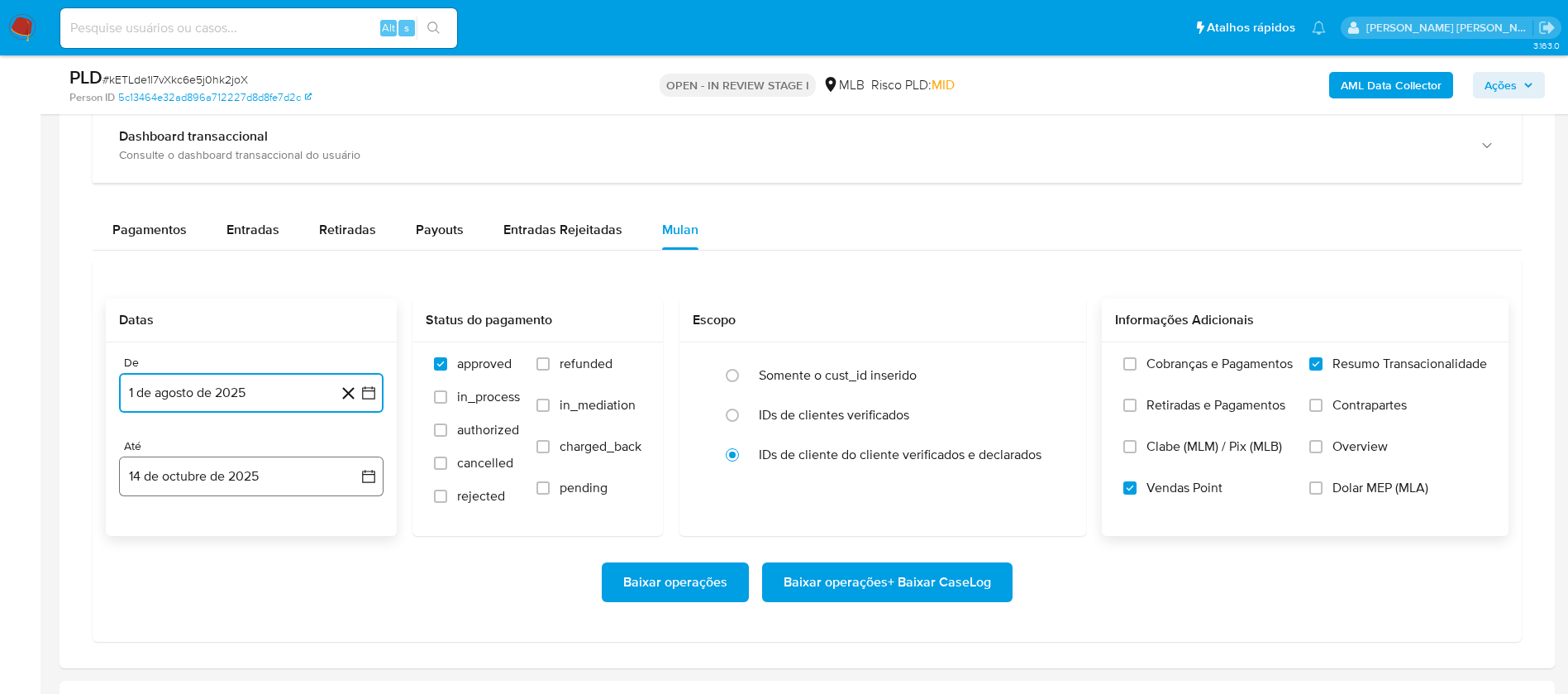
click at [291, 471] on button "14 de octubre de 2025" at bounding box center [252, 476] width 264 height 40
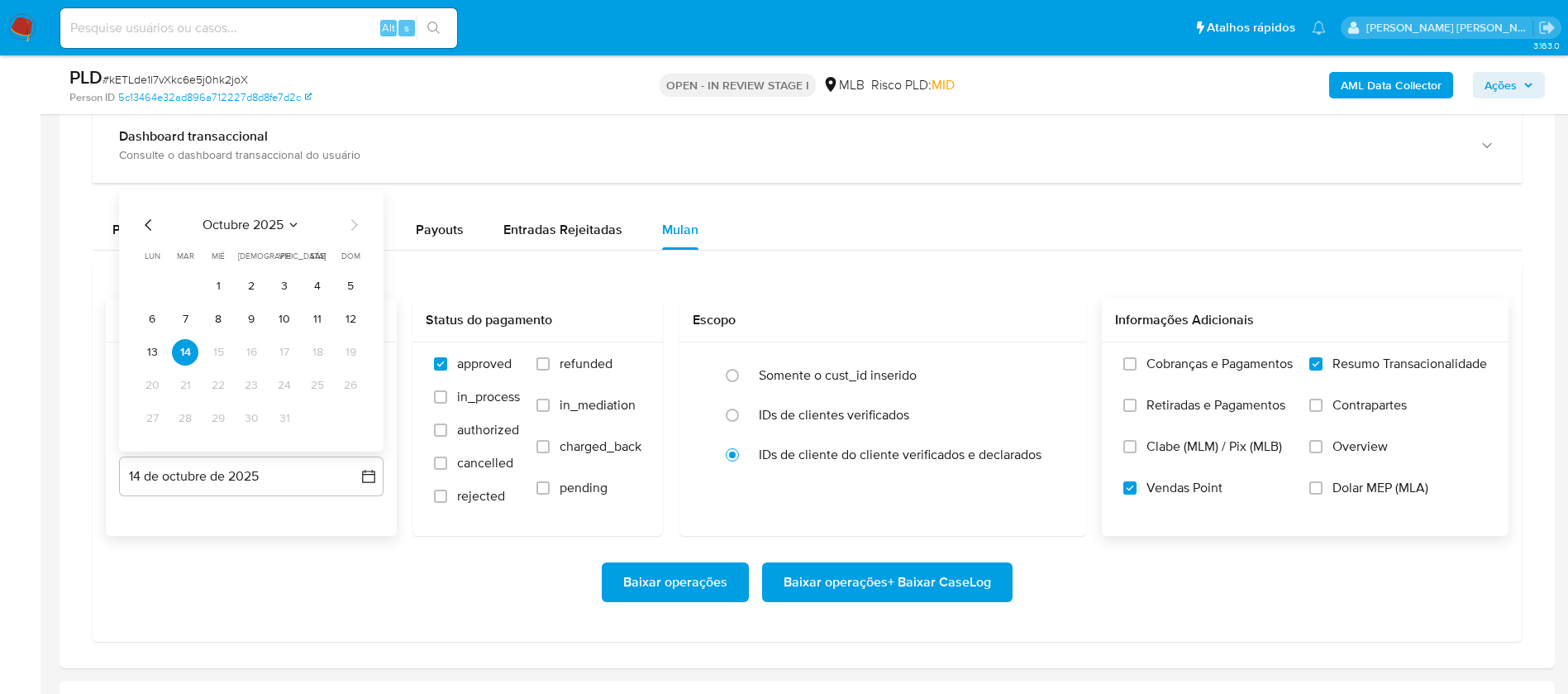
click at [355, 317] on button "12" at bounding box center [350, 318] width 26 height 26
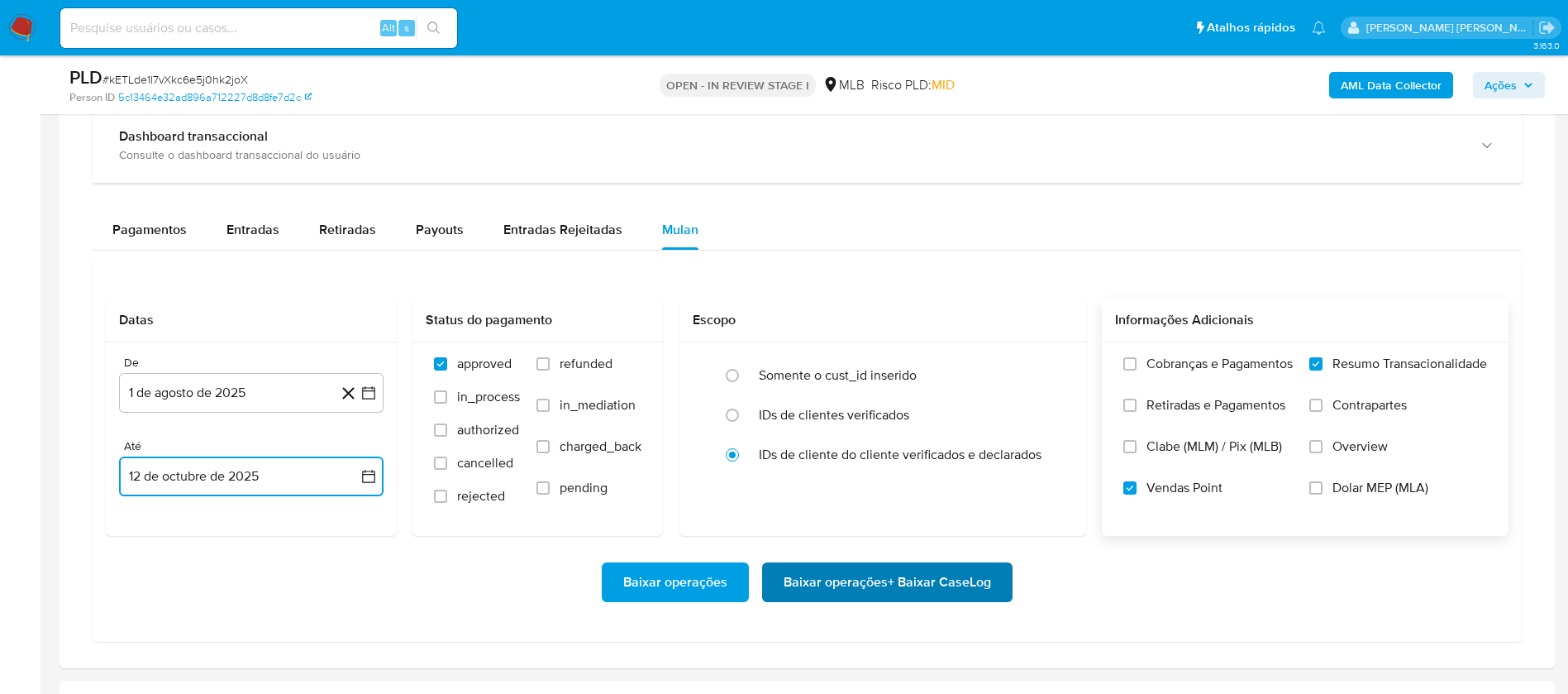
click at [801, 580] on span "Baixar operações + Baixar CaseLog" at bounding box center [887, 582] width 207 height 36
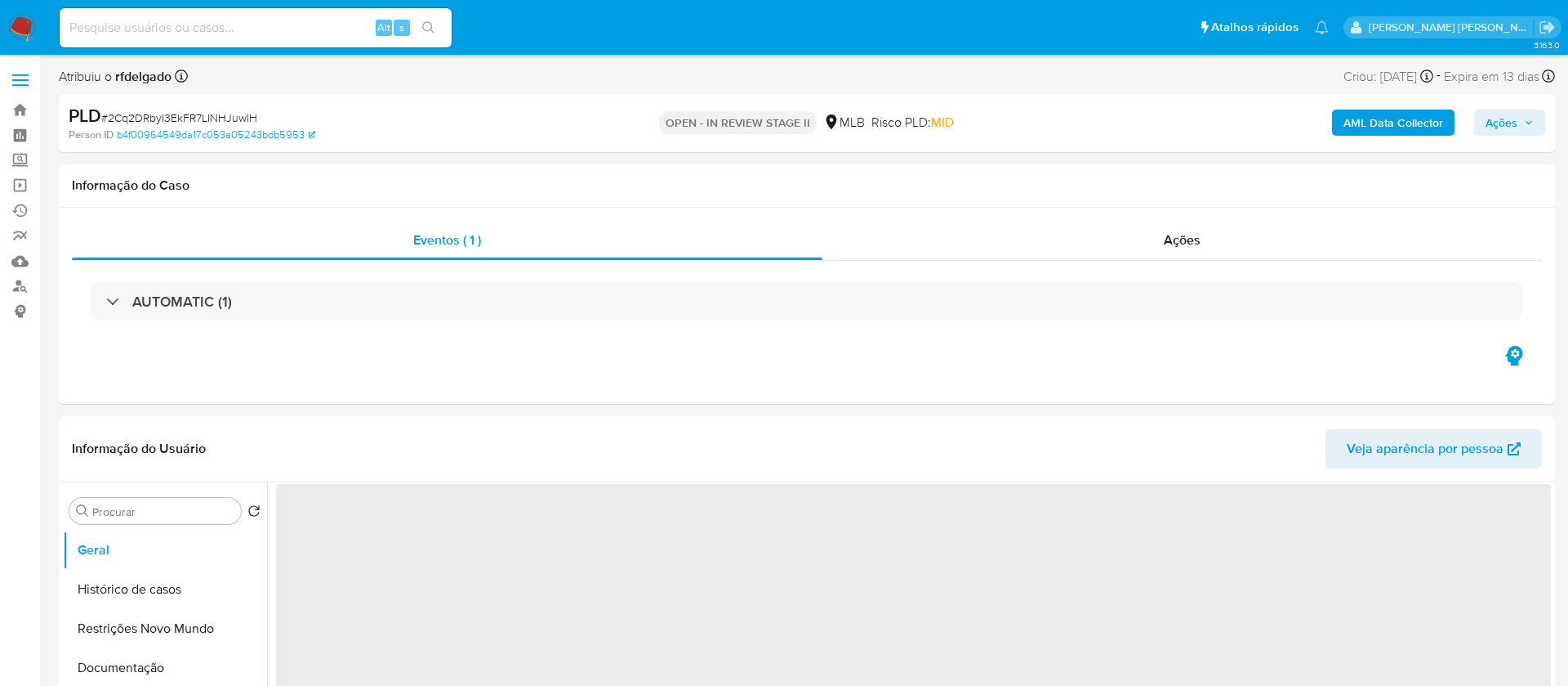
select select "10"
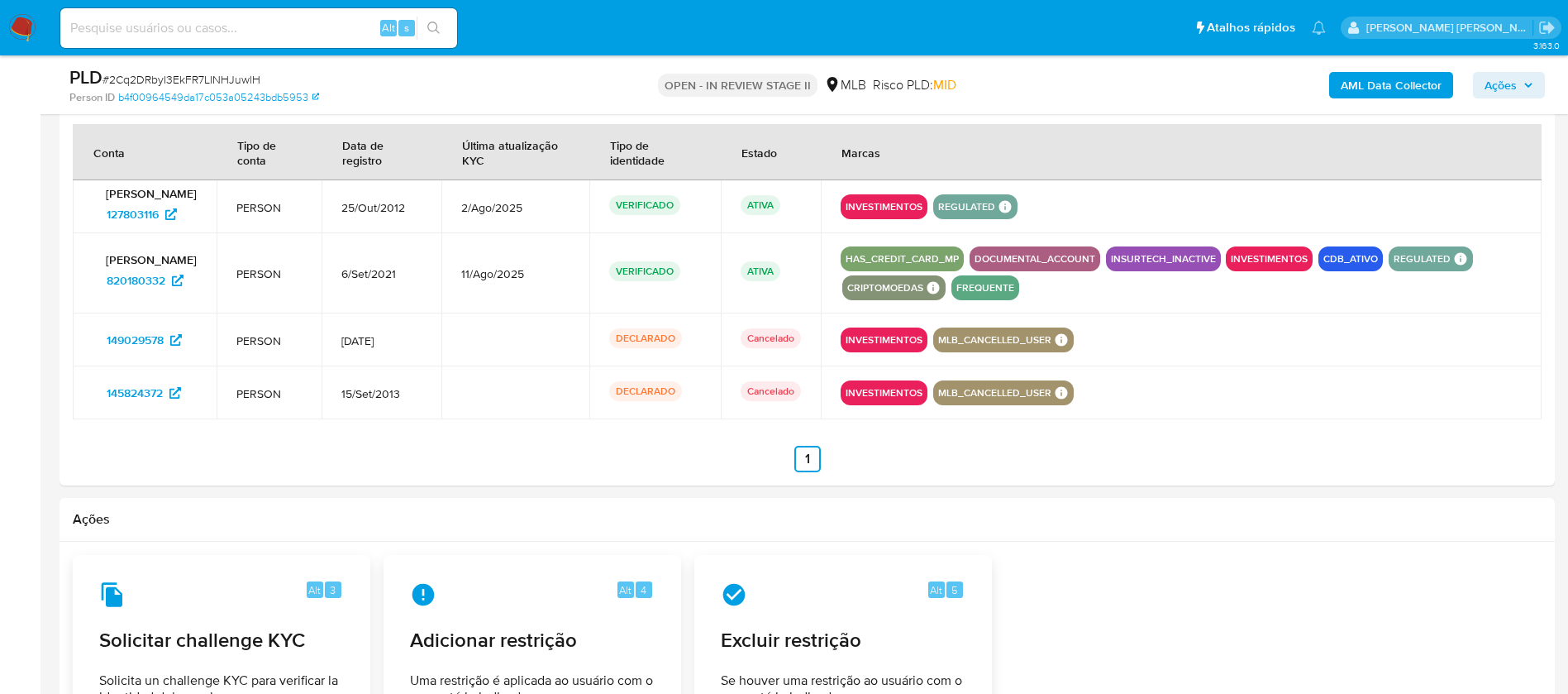
scroll to position [2108, 0]
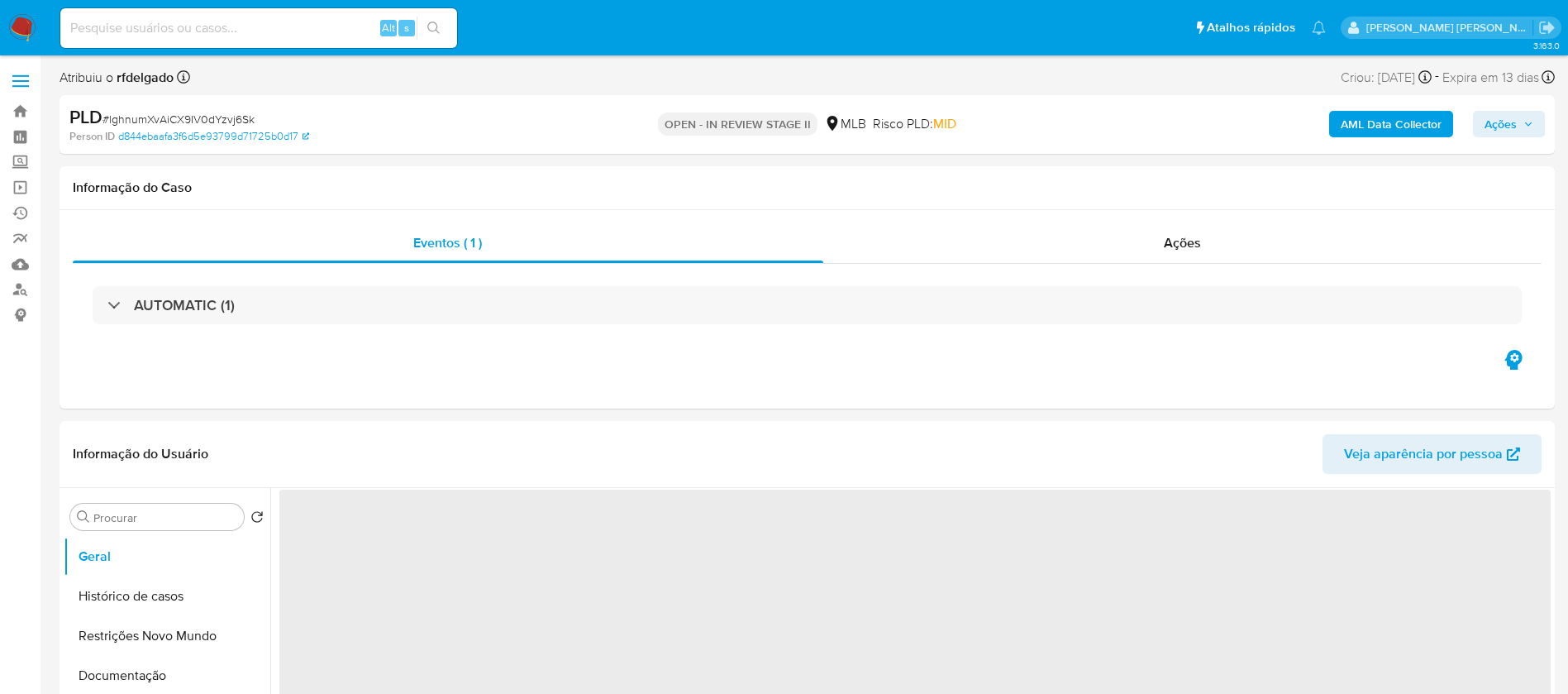
select select "10"
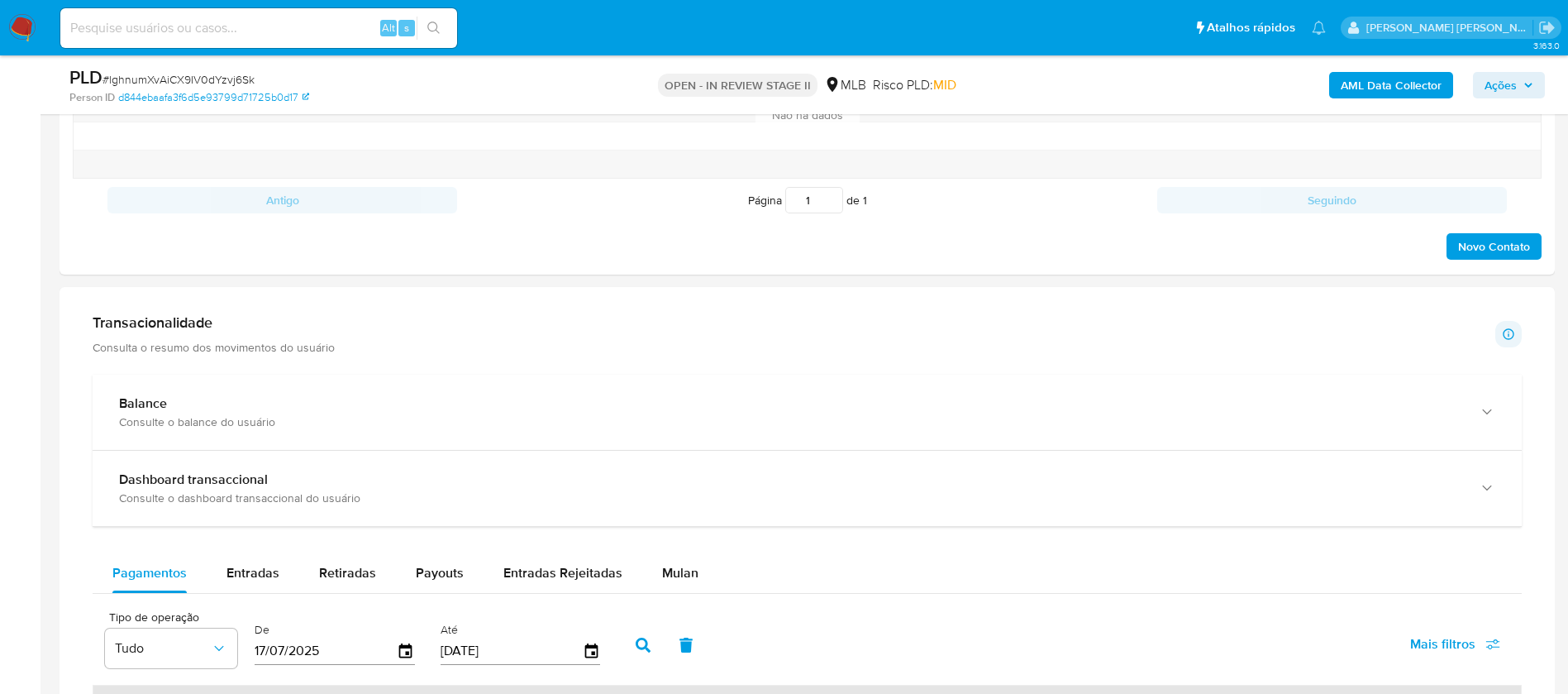
scroll to position [992, 0]
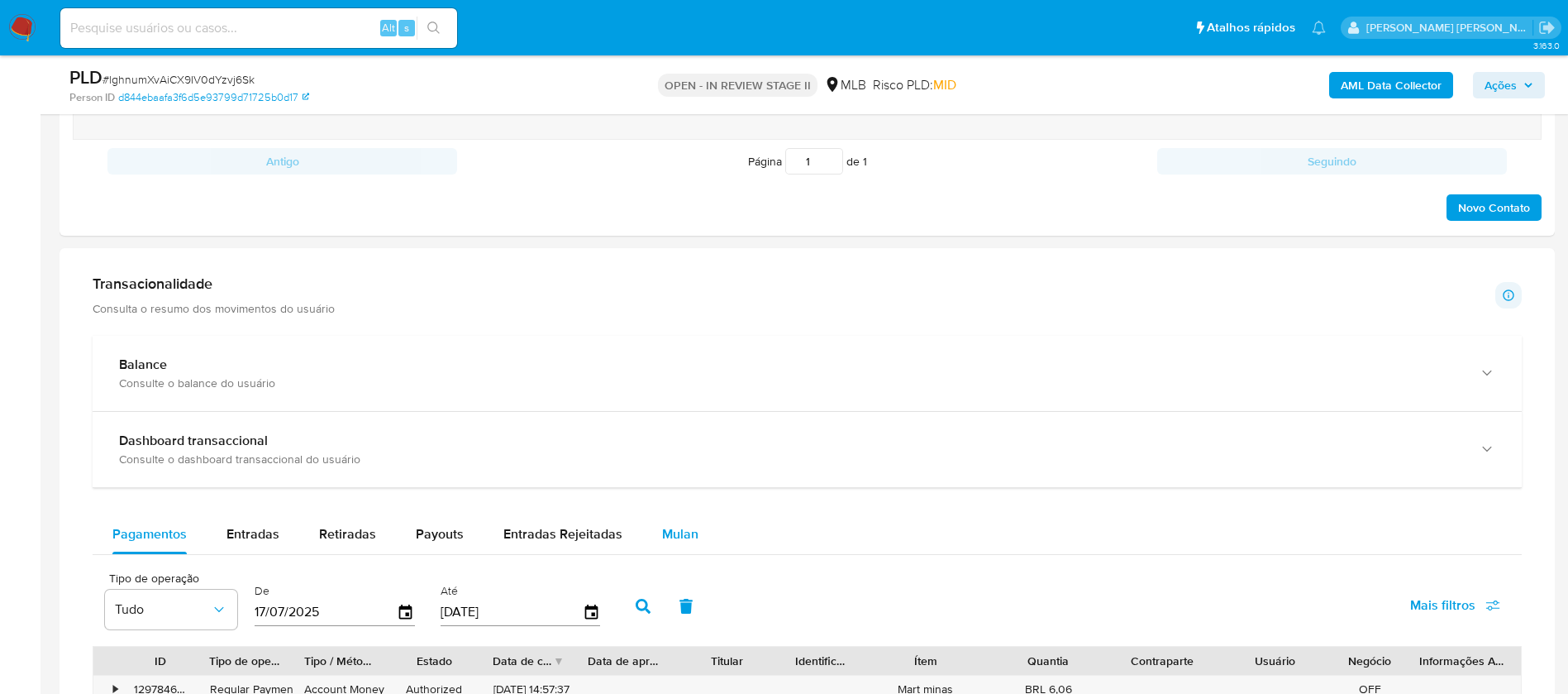
click at [676, 528] on span "Mulan" at bounding box center [680, 533] width 36 height 19
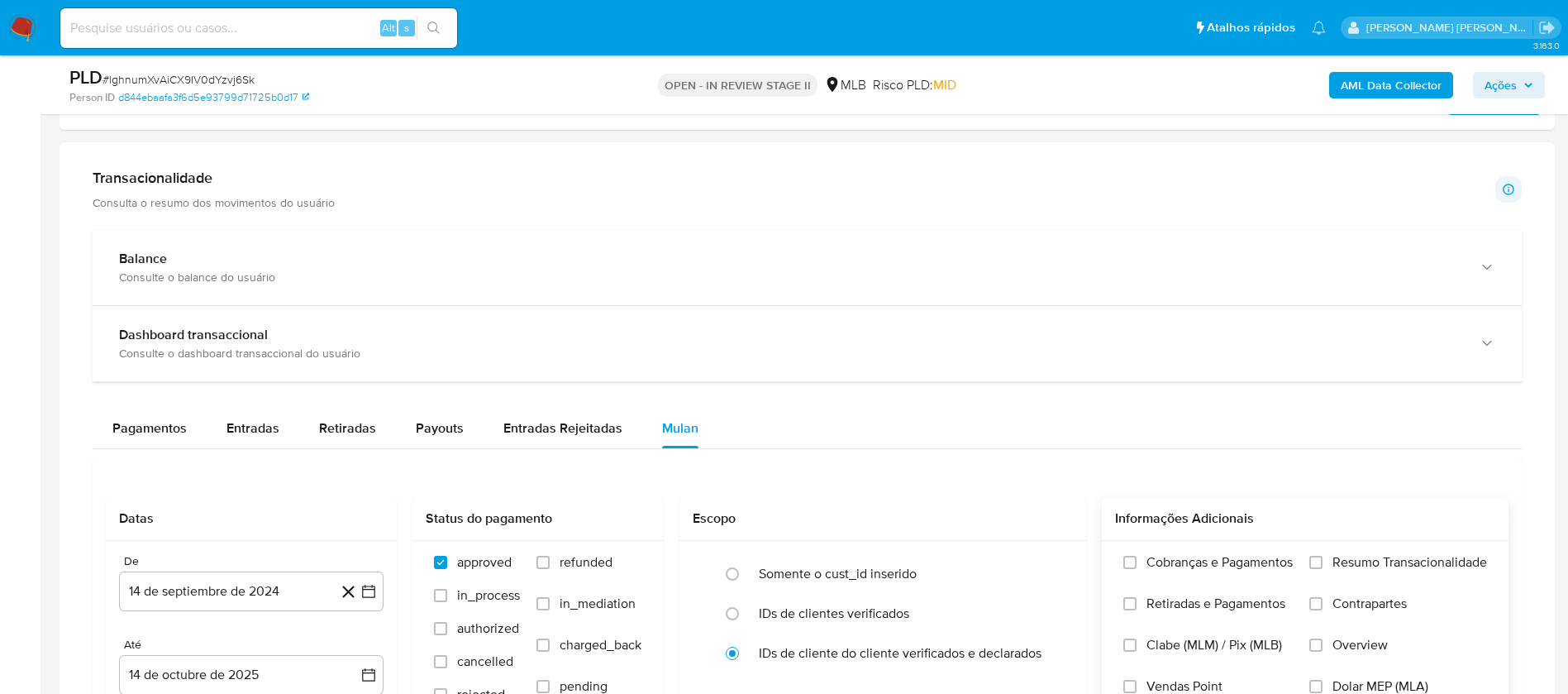
scroll to position [1241, 0]
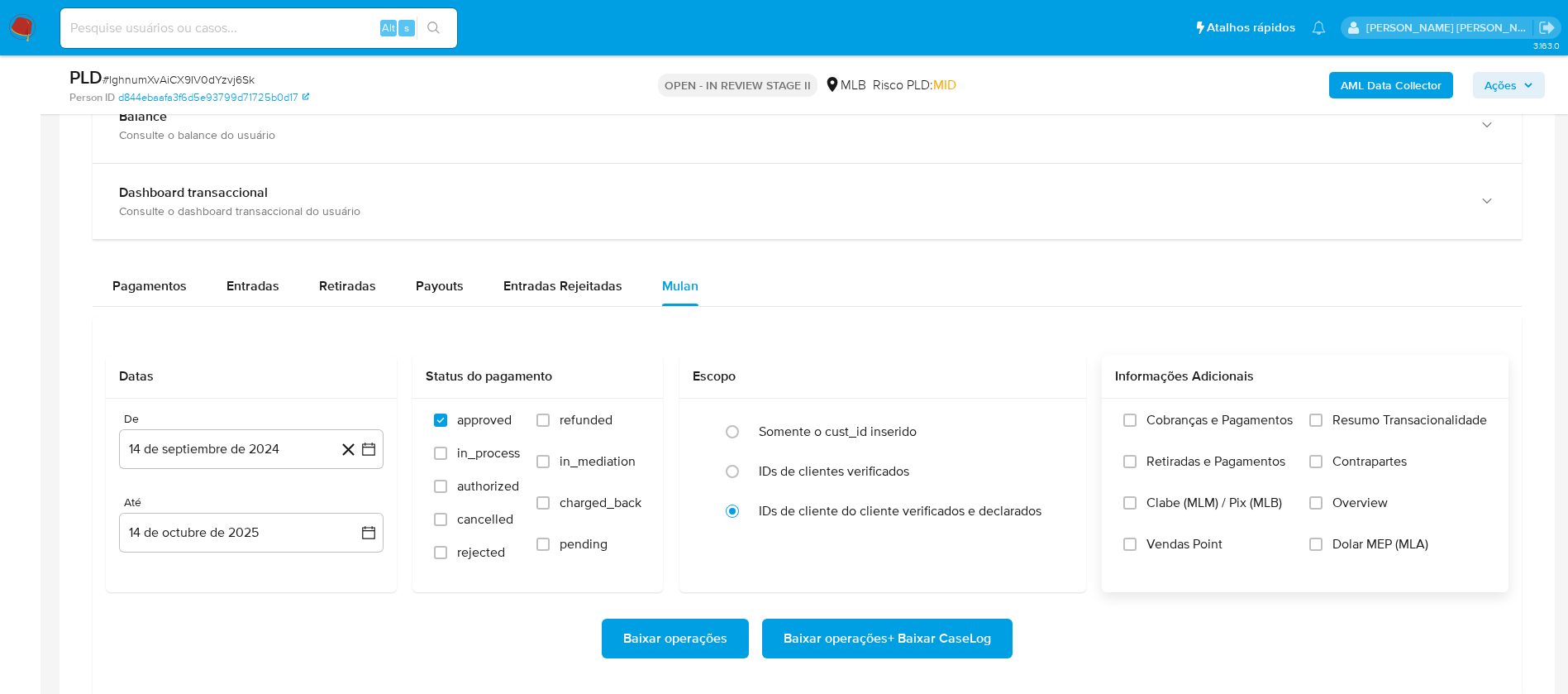
click at [1392, 419] on span "Resumo Transacionalidade" at bounding box center [1410, 420] width 155 height 16
click at [1323, 419] on input "Resumo Transacionalidade" at bounding box center [1316, 420] width 14 height 14
click at [1182, 538] on span "Vendas Point" at bounding box center [1184, 544] width 76 height 16
click at [1136, 538] on input "Vendas Point" at bounding box center [1130, 544] width 14 height 14
click at [172, 436] on button "14 de septiembre de 2024" at bounding box center [252, 449] width 264 height 40
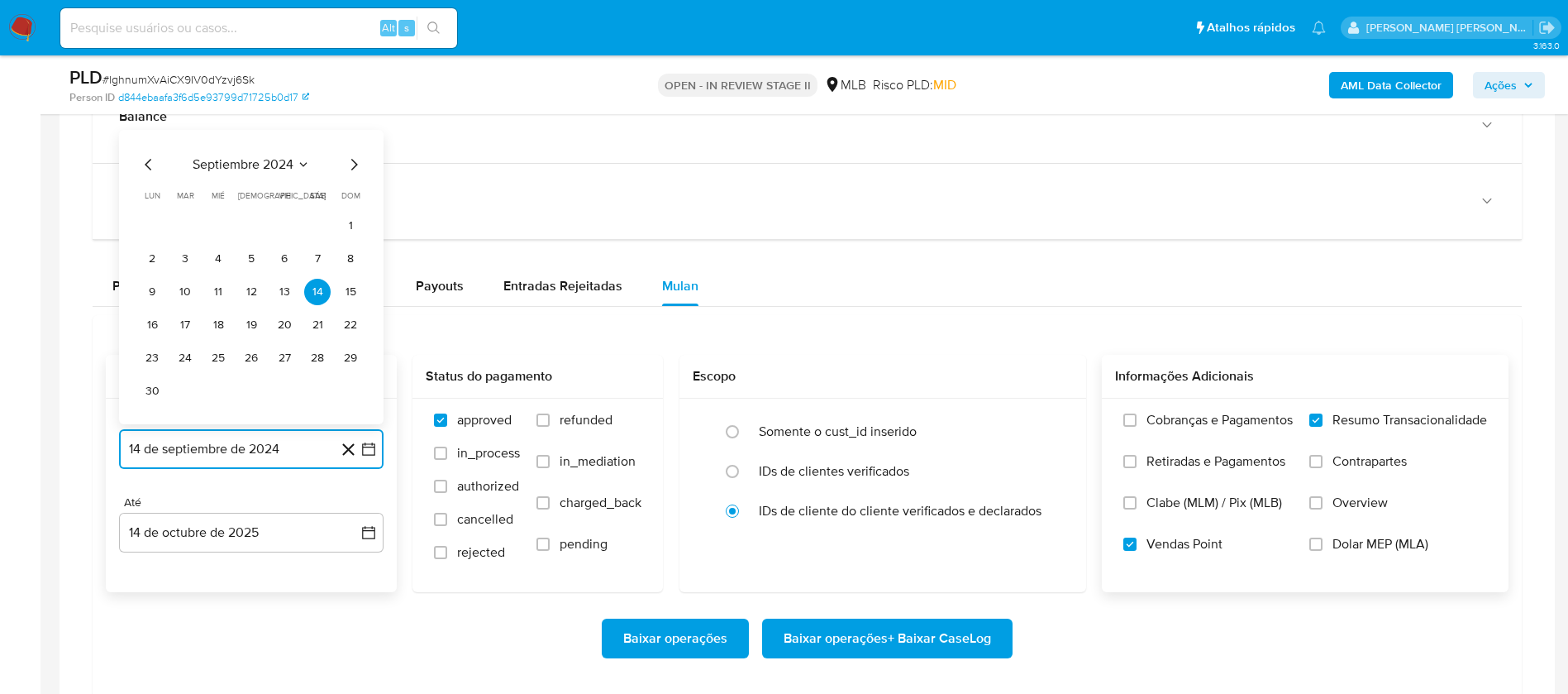
click at [270, 158] on span "septiembre 2024" at bounding box center [242, 165] width 100 height 16
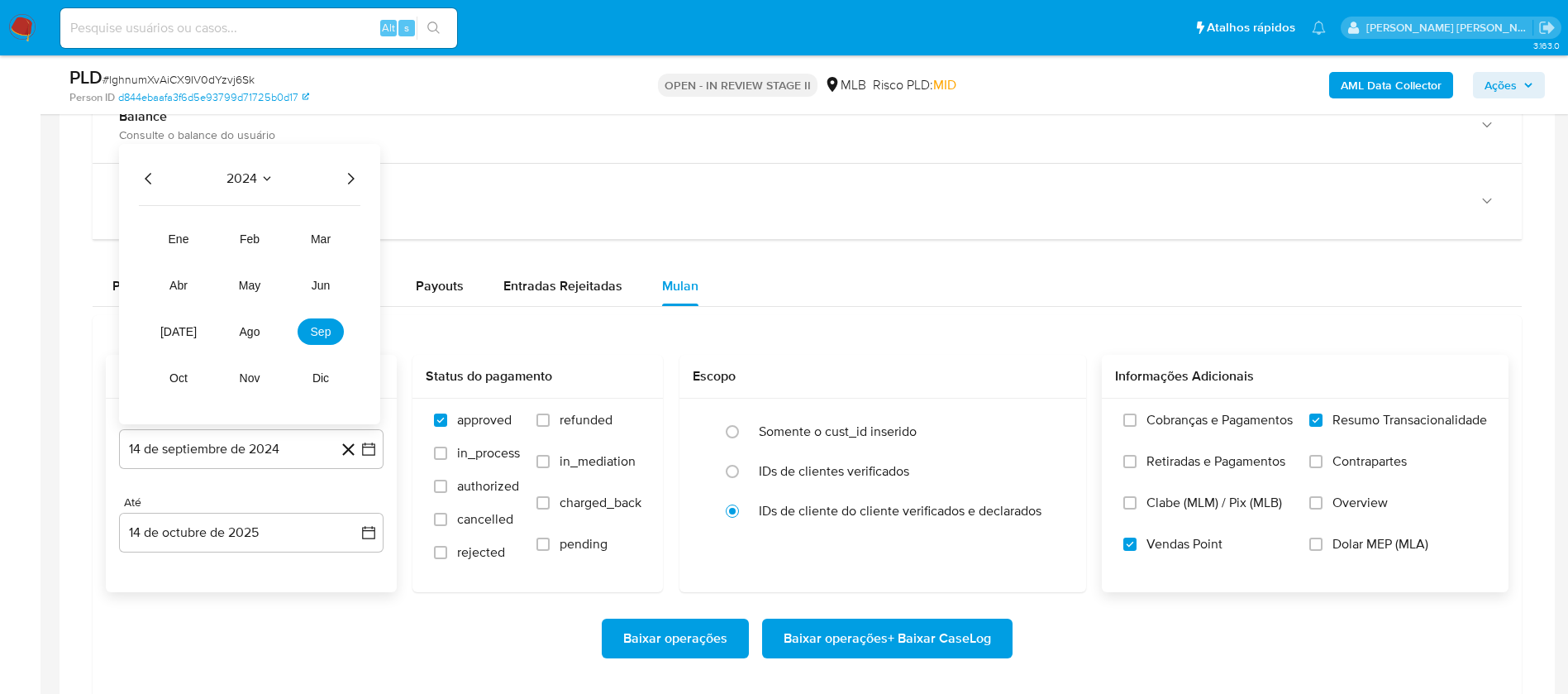
click at [353, 171] on icon "Año siguiente" at bounding box center [350, 178] width 20 height 20
click at [255, 337] on button "ago" at bounding box center [249, 331] width 46 height 26
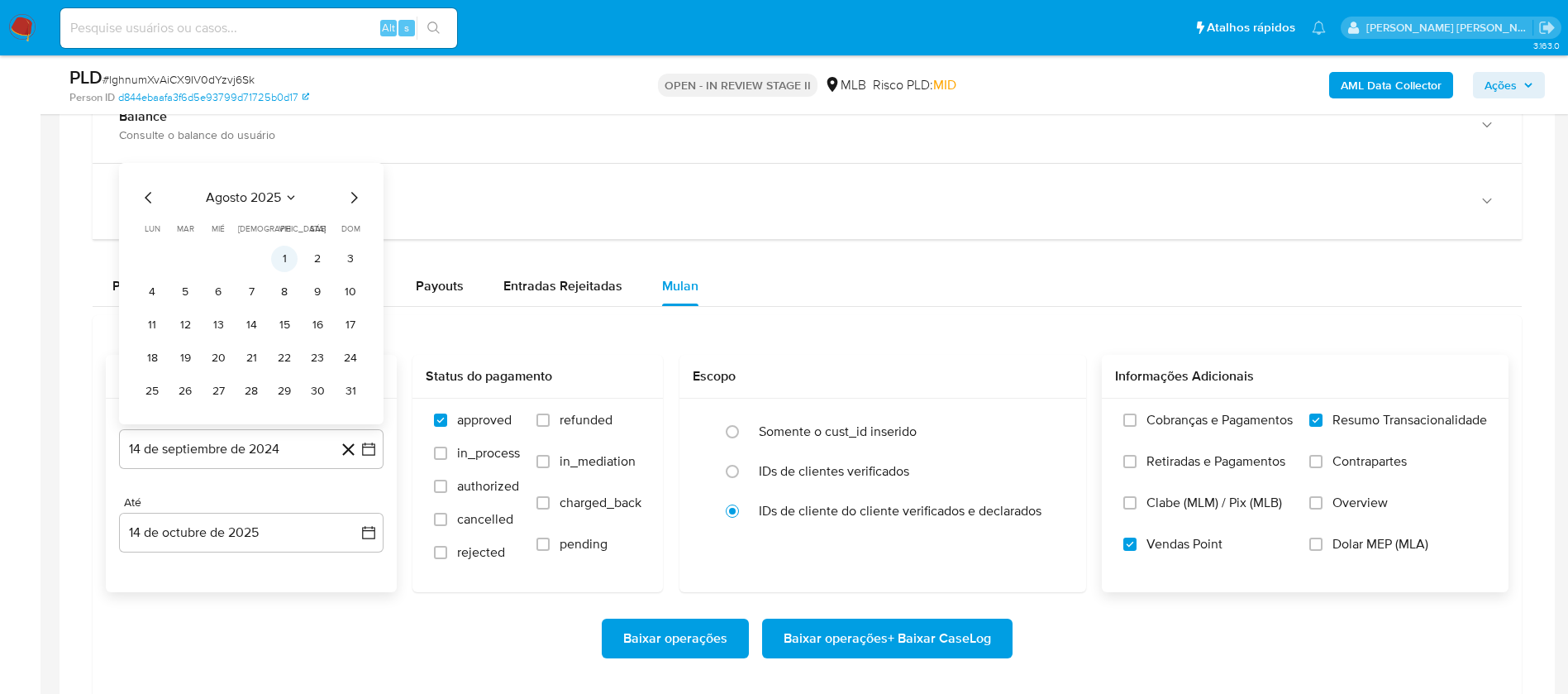
click at [287, 249] on button "1" at bounding box center [284, 258] width 26 height 26
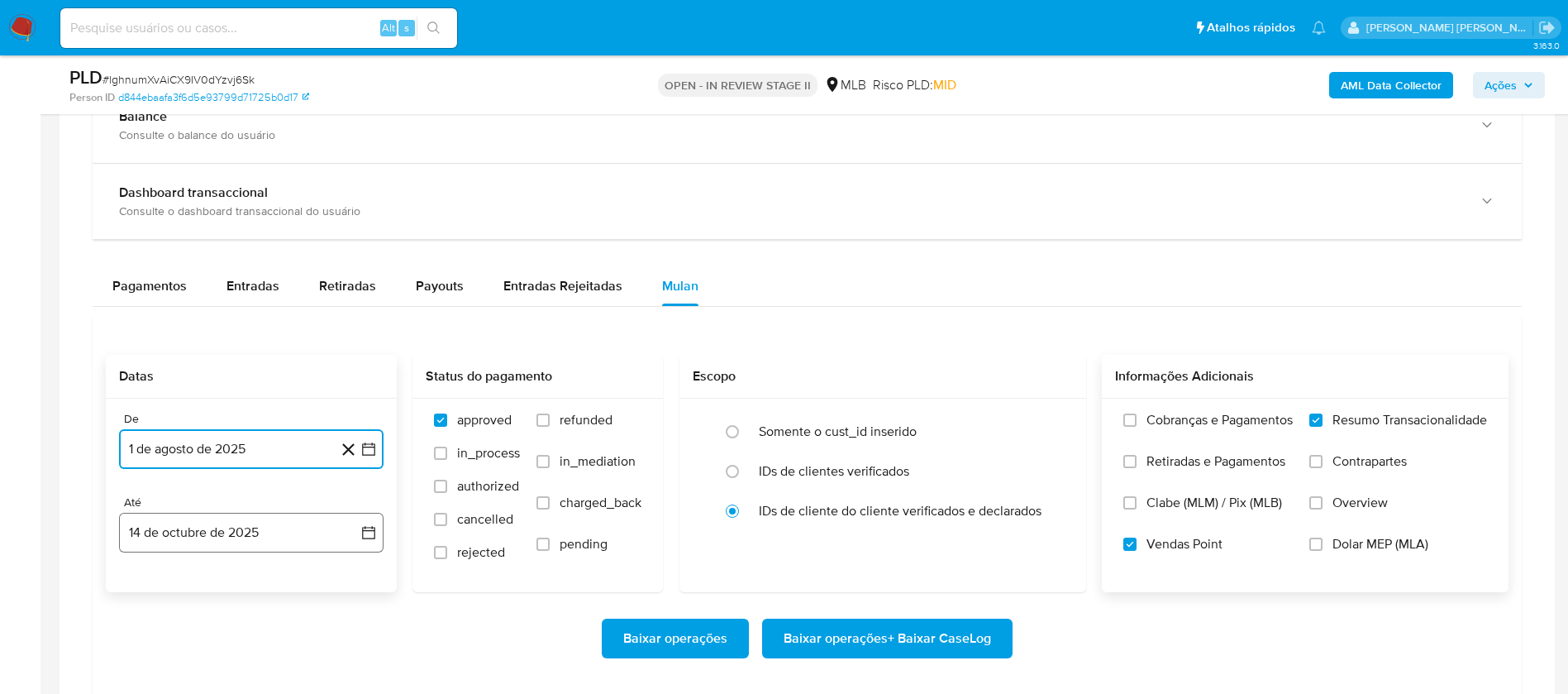
click at [261, 533] on button "14 de octubre de 2025" at bounding box center [252, 532] width 264 height 40
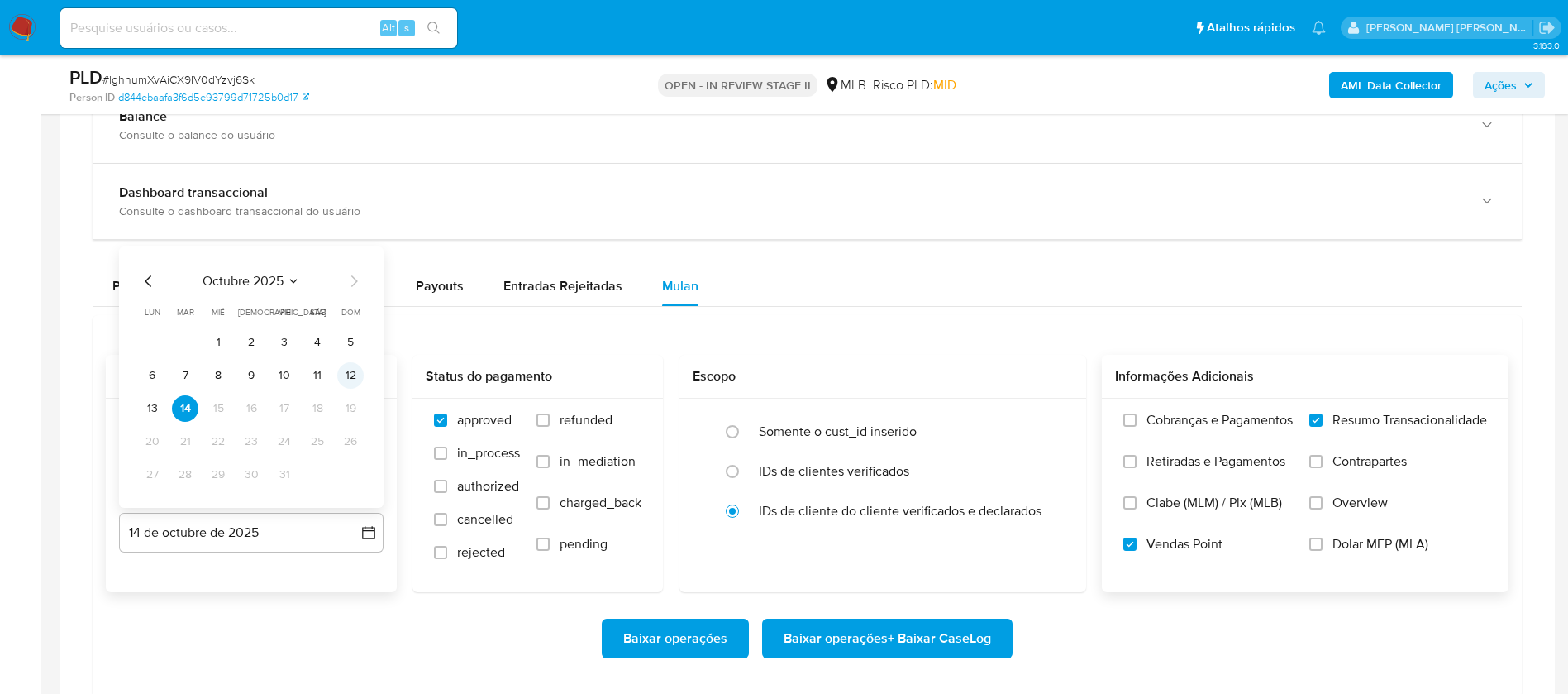
click at [355, 371] on button "12" at bounding box center [350, 375] width 26 height 26
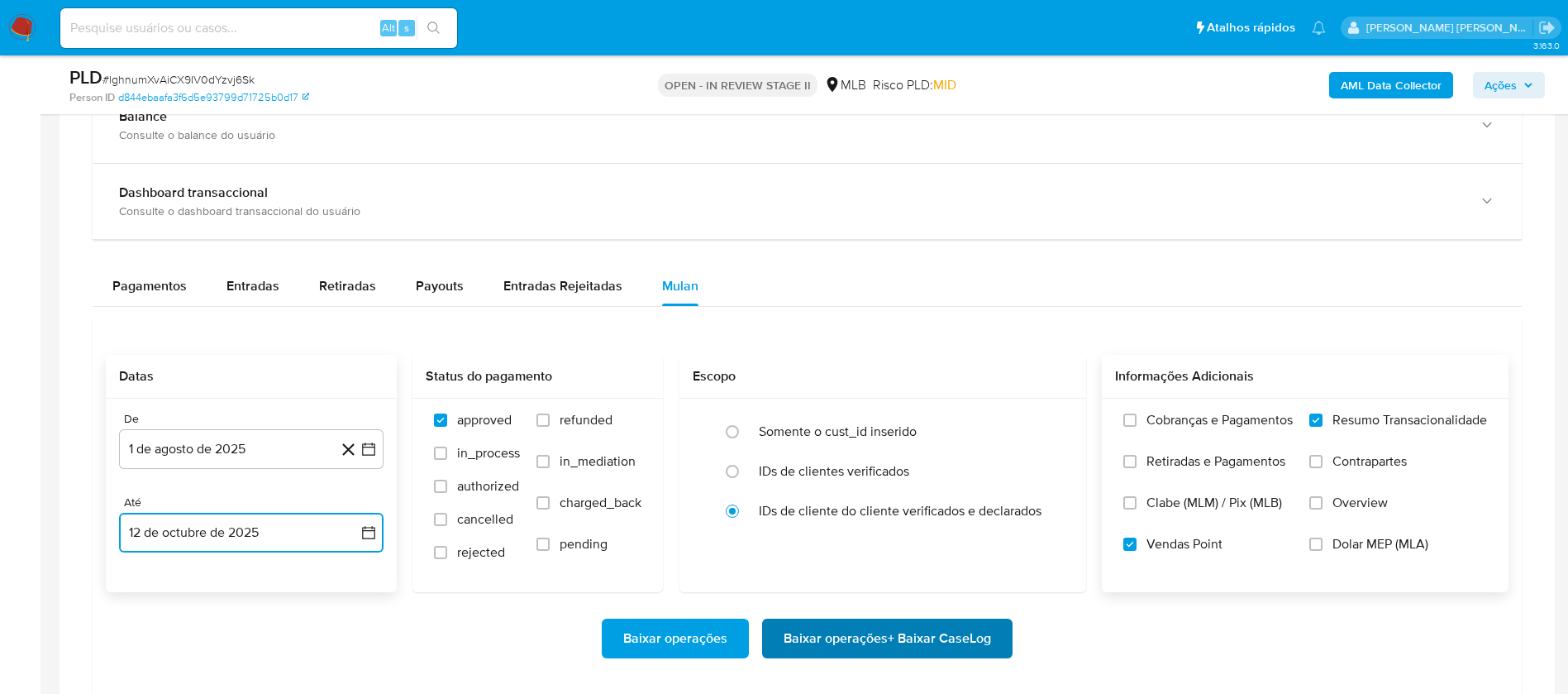
click at [927, 637] on span "Baixar operações + Baixar CaseLog" at bounding box center [887, 638] width 207 height 36
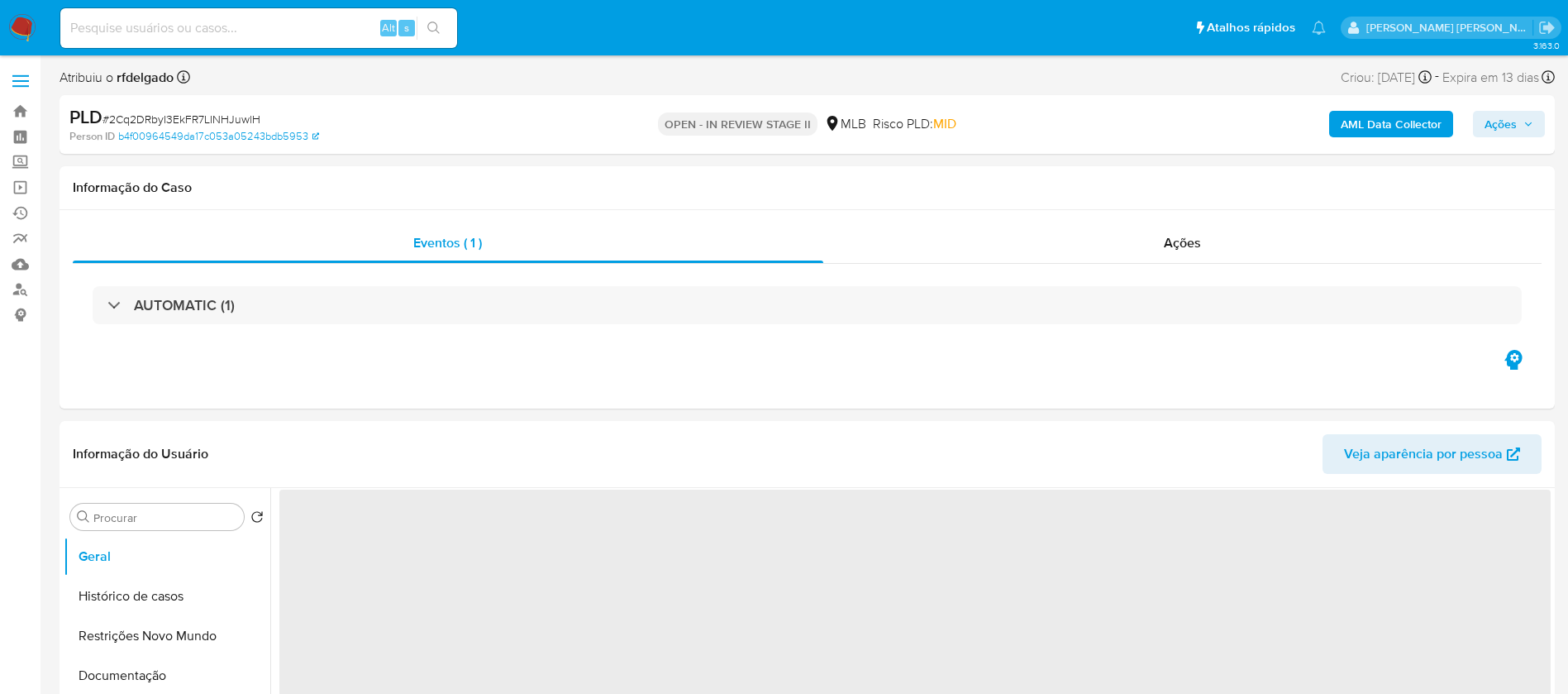
select select "10"
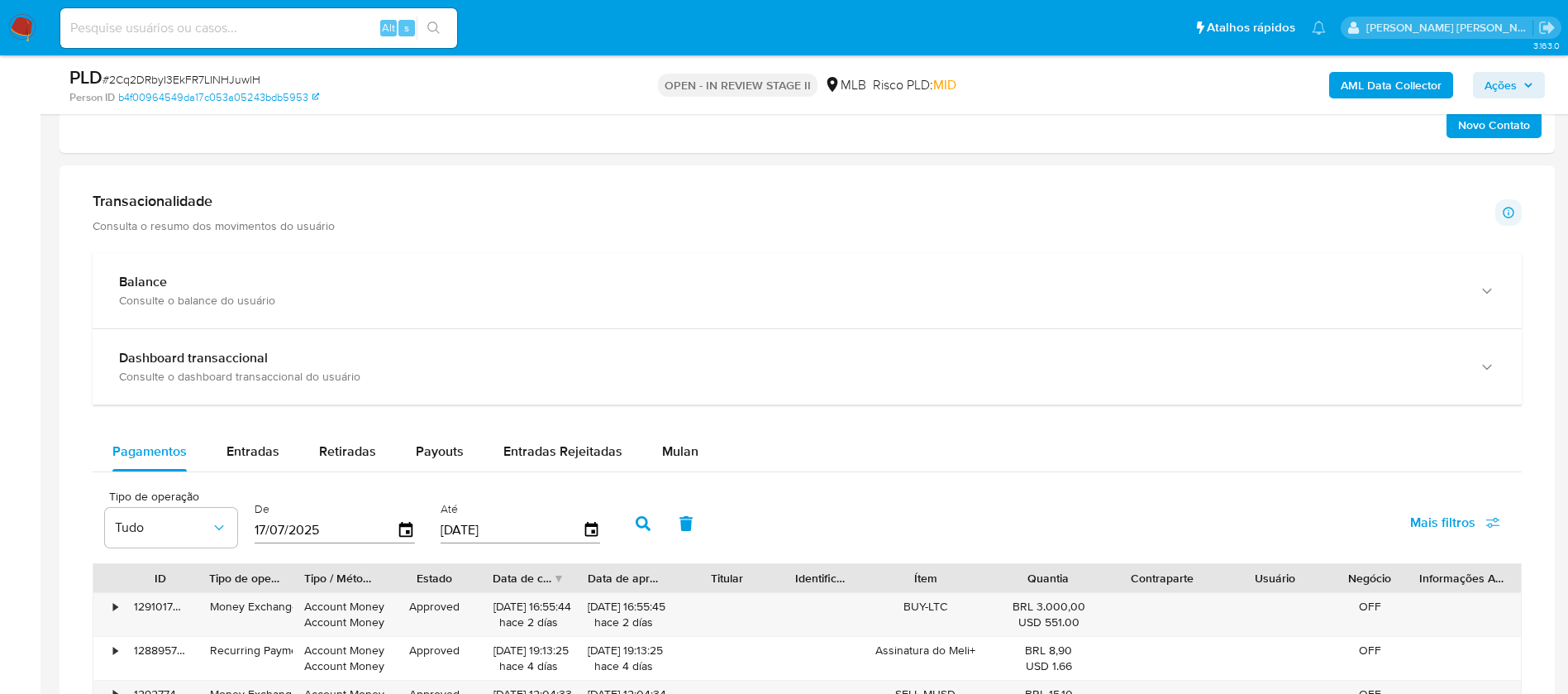
scroll to position [1116, 0]
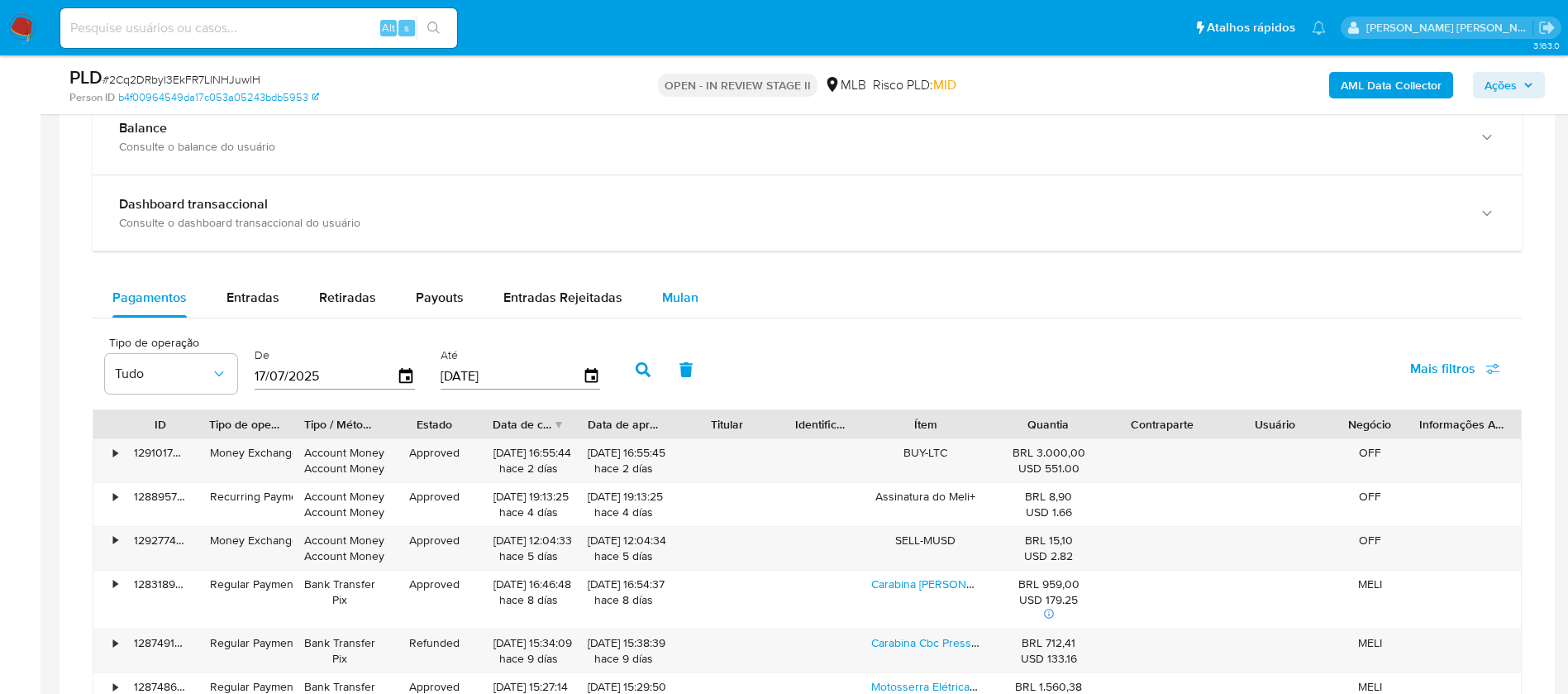
click at [673, 292] on span "Mulan" at bounding box center [680, 297] width 36 height 19
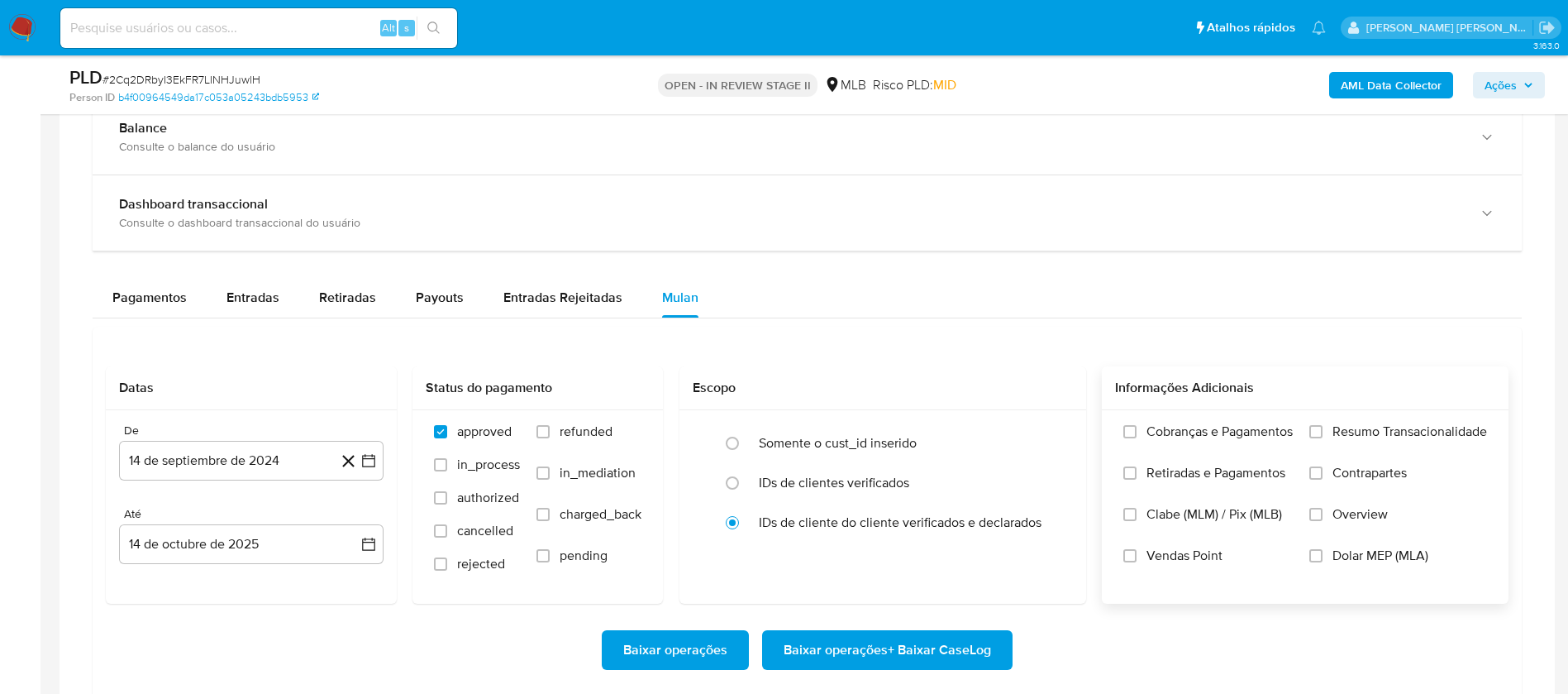
click at [1389, 428] on span "Resumo Transacionalidade" at bounding box center [1410, 432] width 155 height 16
click at [1323, 428] on input "Resumo Transacionalidade" at bounding box center [1316, 432] width 14 height 14
click at [1139, 552] on label "Vendas Point" at bounding box center [1208, 568] width 169 height 42
click at [1136, 552] on input "Vendas Point" at bounding box center [1130, 556] width 14 height 14
click at [237, 465] on button "14 de septiembre de 2024" at bounding box center [252, 461] width 264 height 40
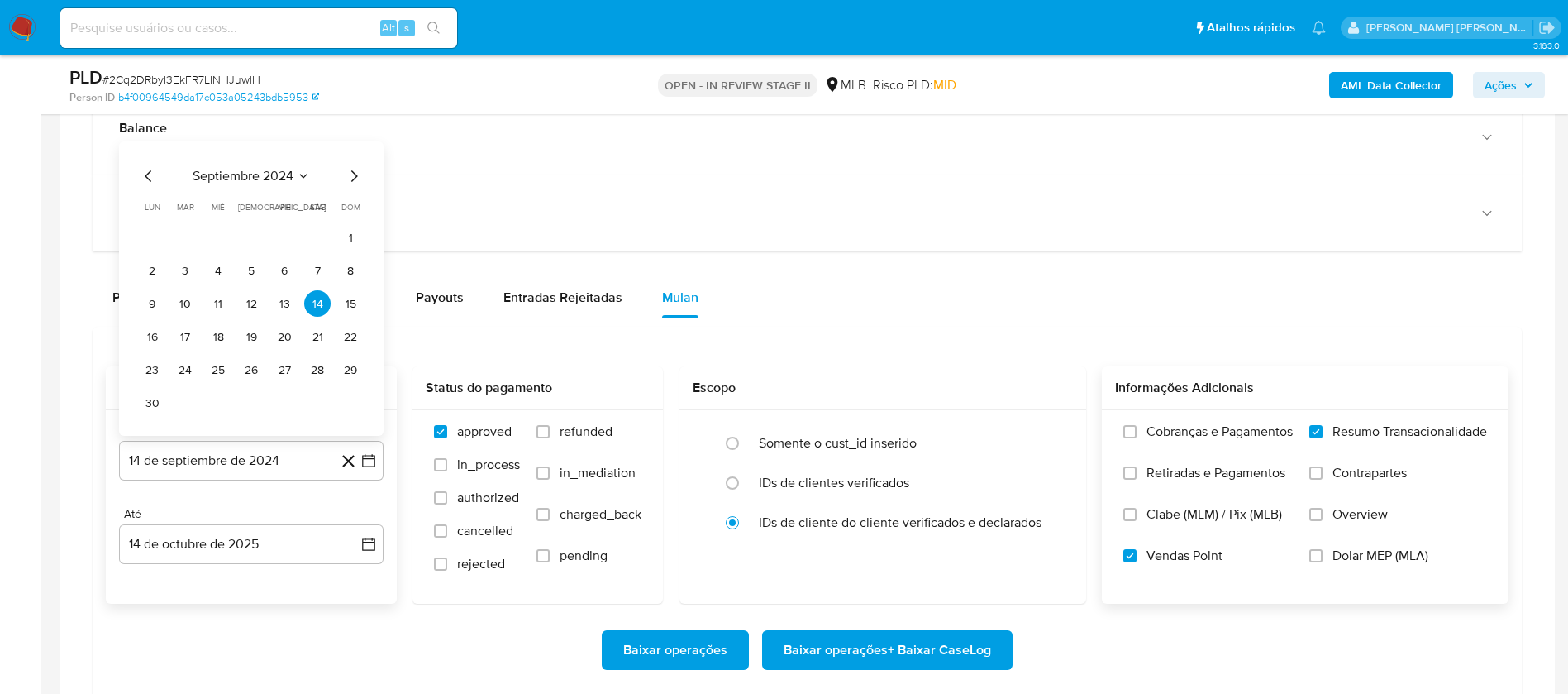
click at [276, 158] on div "septiembre 2024 septiembre 2024 lun lunes mar martes mié miércoles jue jueves v…" at bounding box center [252, 288] width 264 height 294
click at [288, 182] on span "septiembre 2024" at bounding box center [242, 176] width 100 height 16
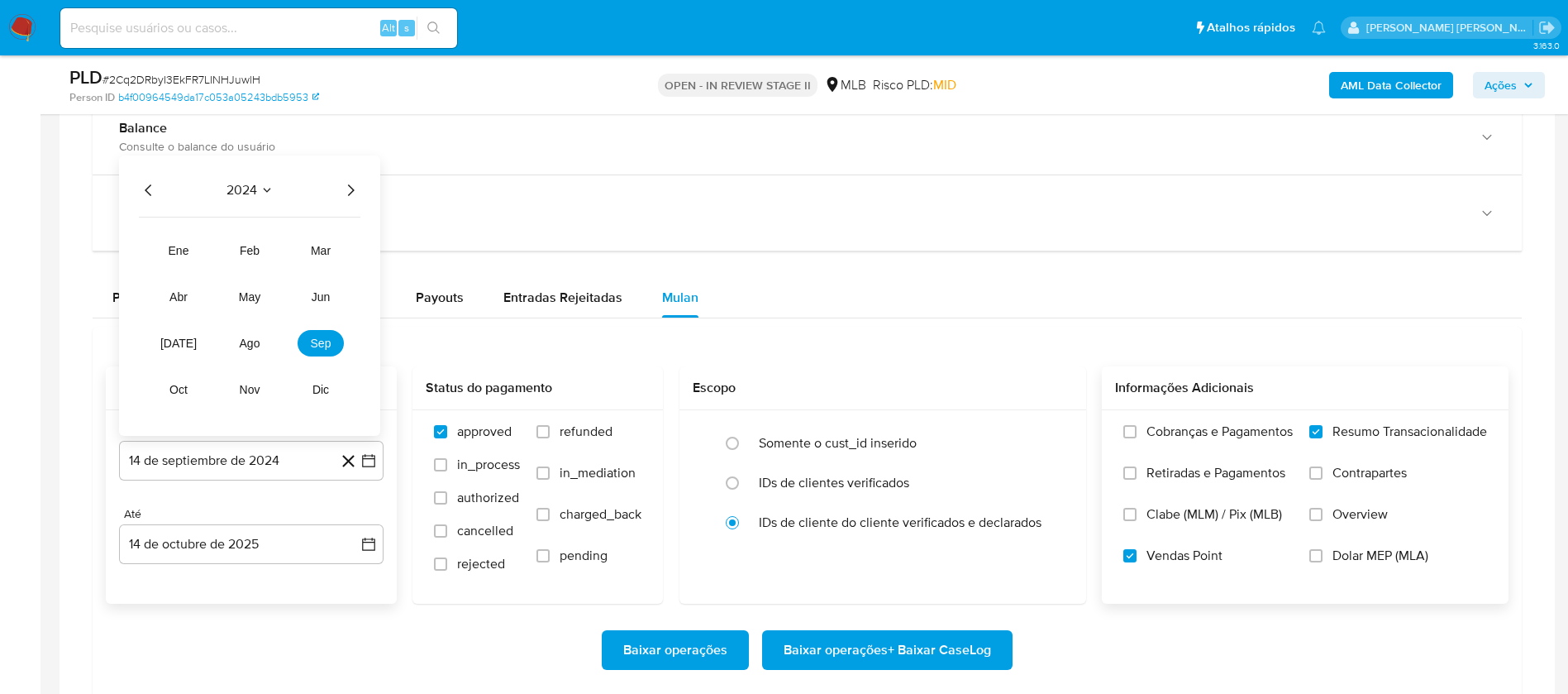
click at [349, 189] on icon "Año siguiente" at bounding box center [350, 190] width 20 height 20
click at [250, 345] on span "ago" at bounding box center [250, 343] width 21 height 14
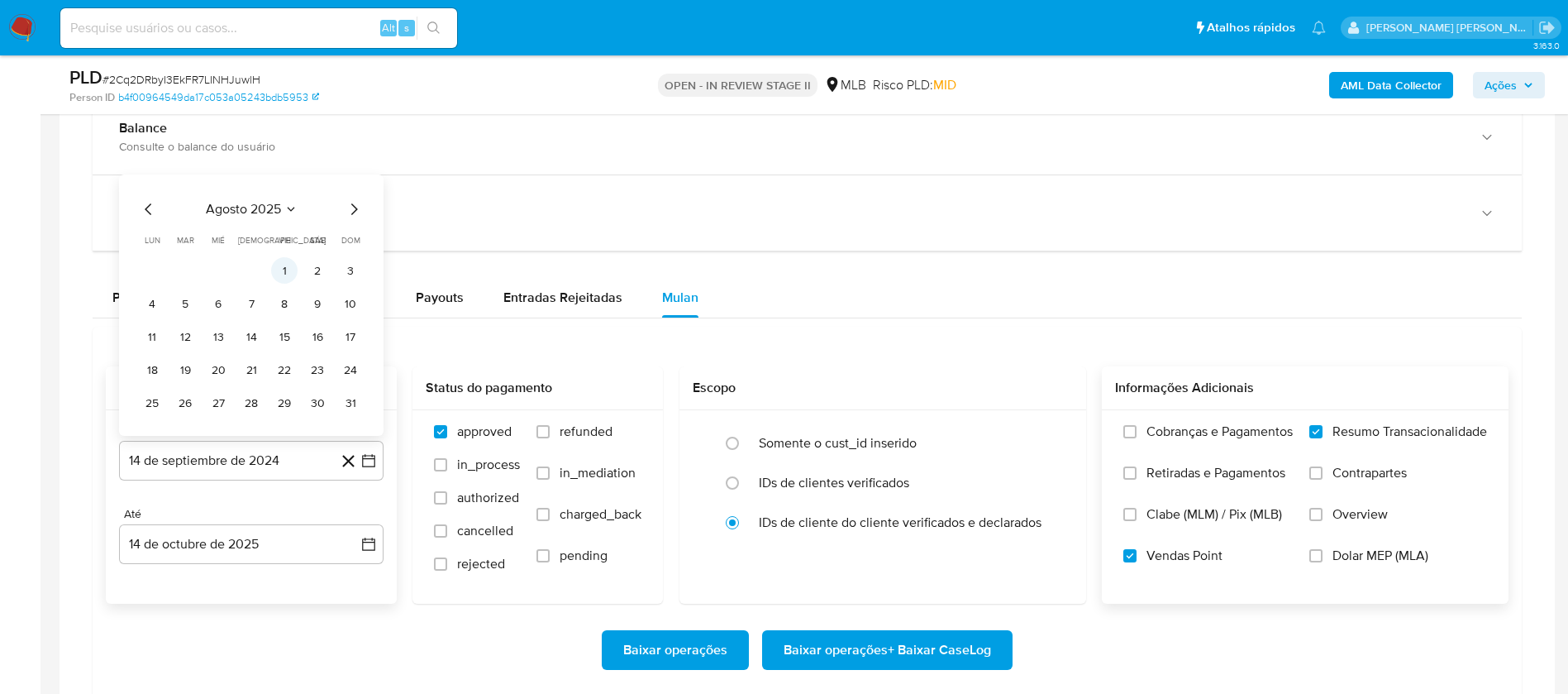
click at [282, 270] on button "1" at bounding box center [284, 270] width 26 height 26
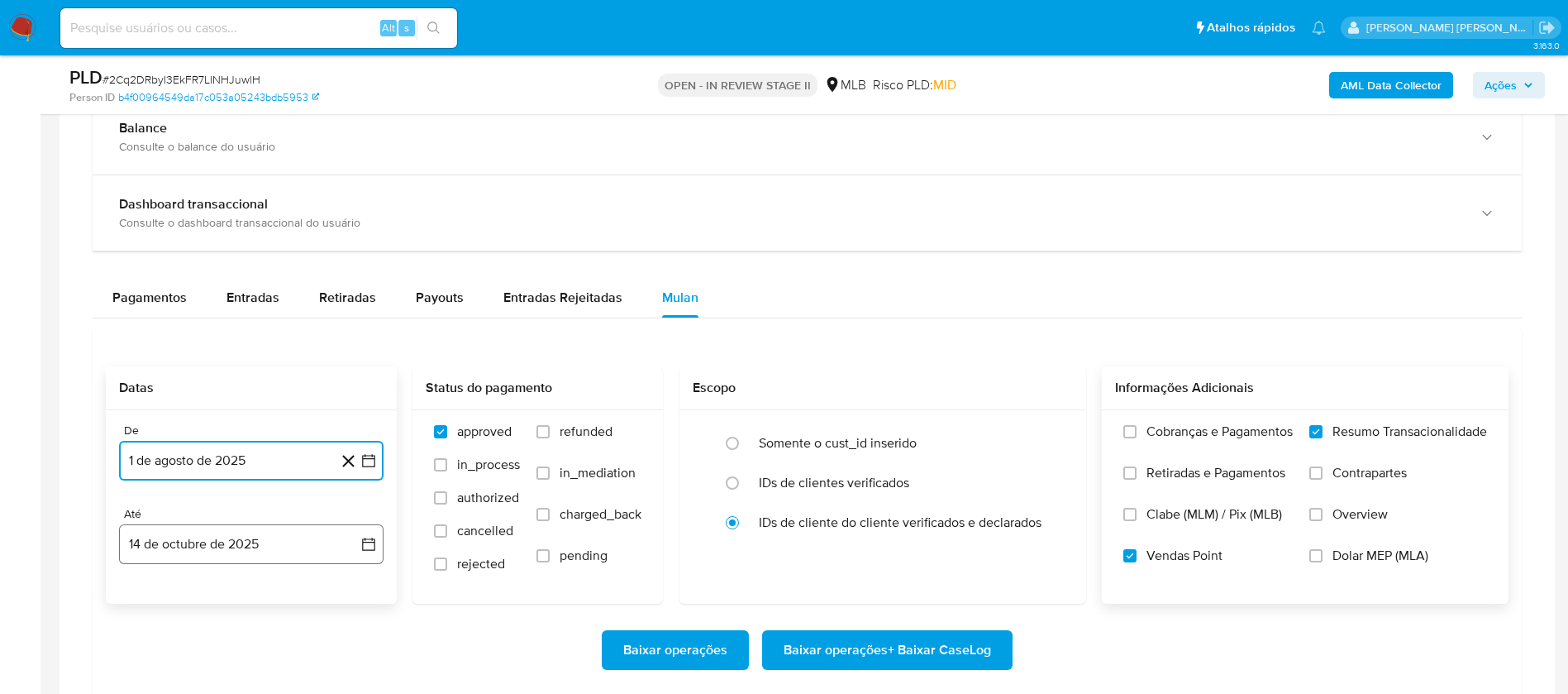
click at [220, 536] on button "14 de octubre de 2025" at bounding box center [252, 544] width 264 height 40
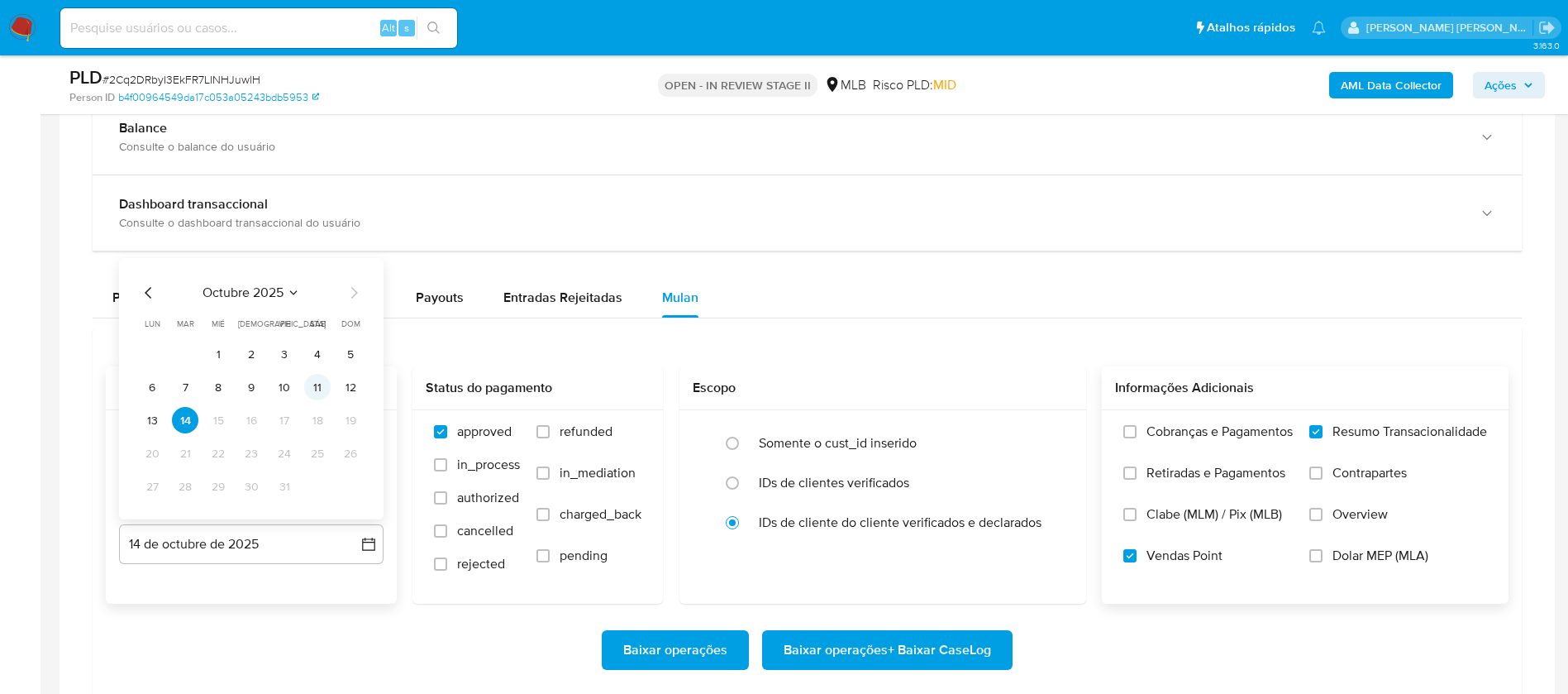
click at [322, 388] on button "11" at bounding box center [317, 386] width 26 height 26
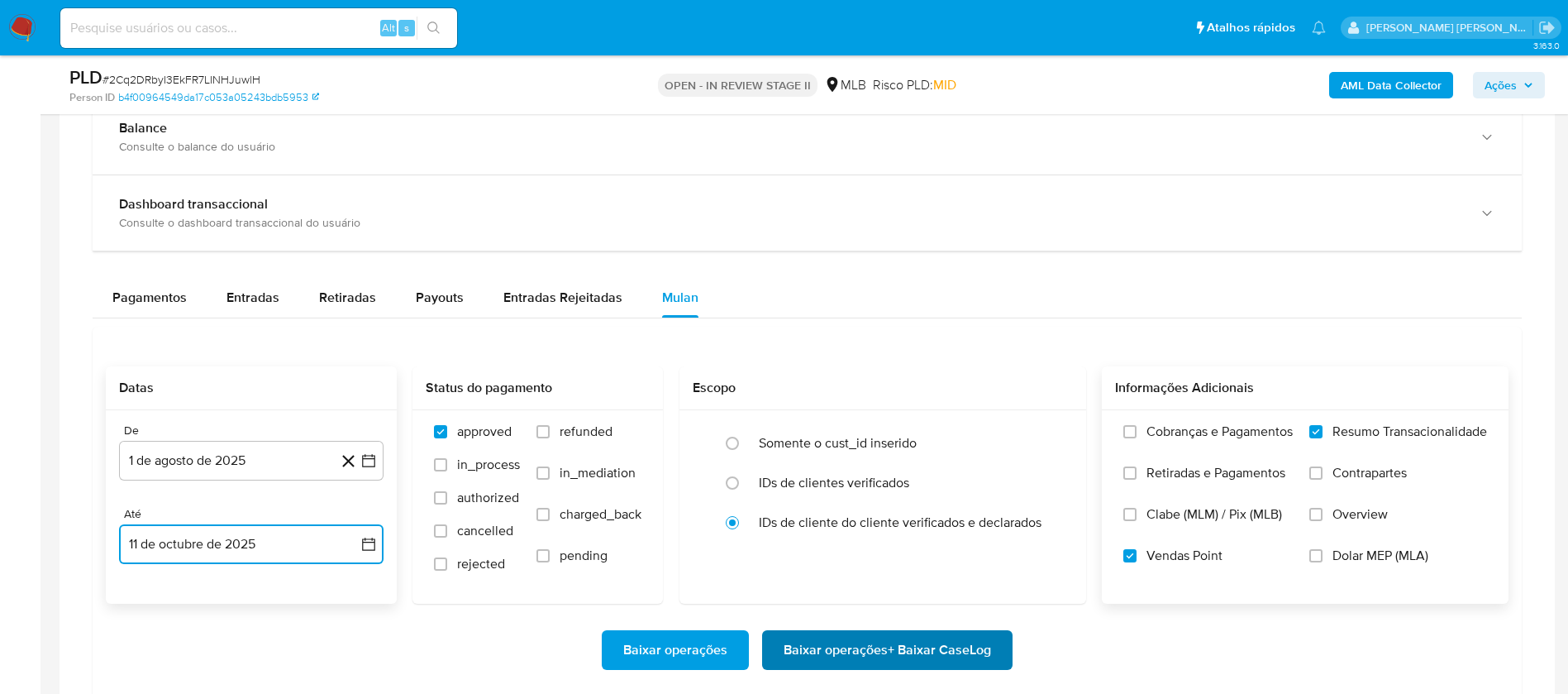
click at [940, 666] on span "Baixar operações + Baixar CaseLog" at bounding box center [887, 650] width 207 height 36
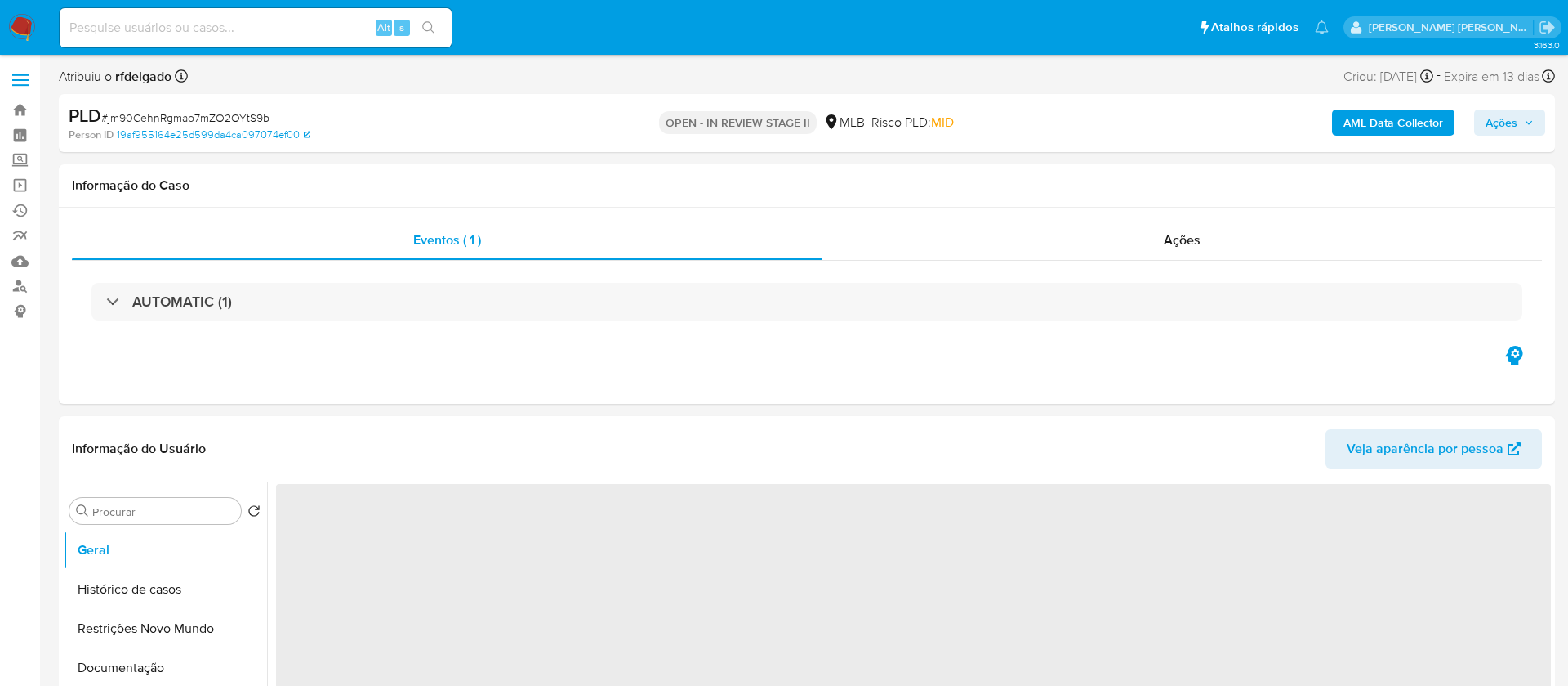
select select "10"
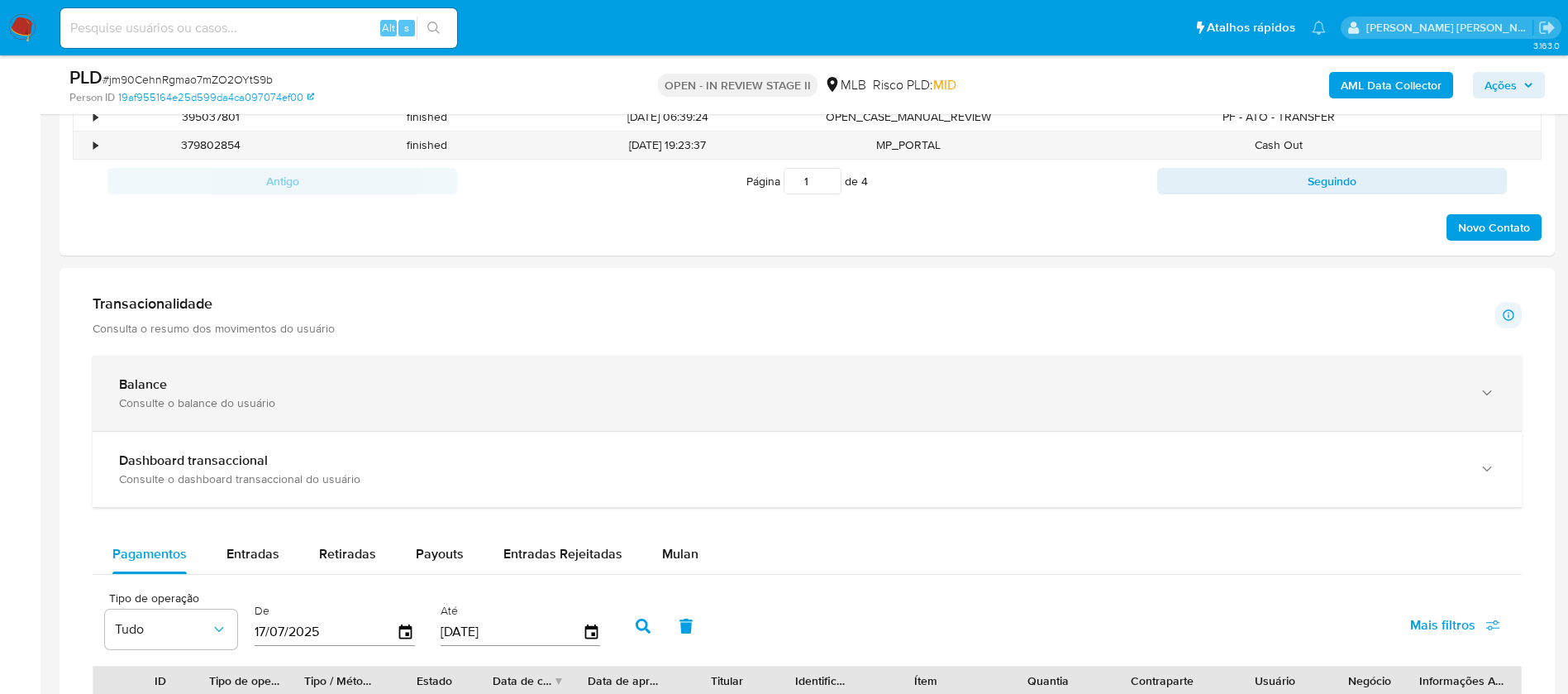
scroll to position [992, 0]
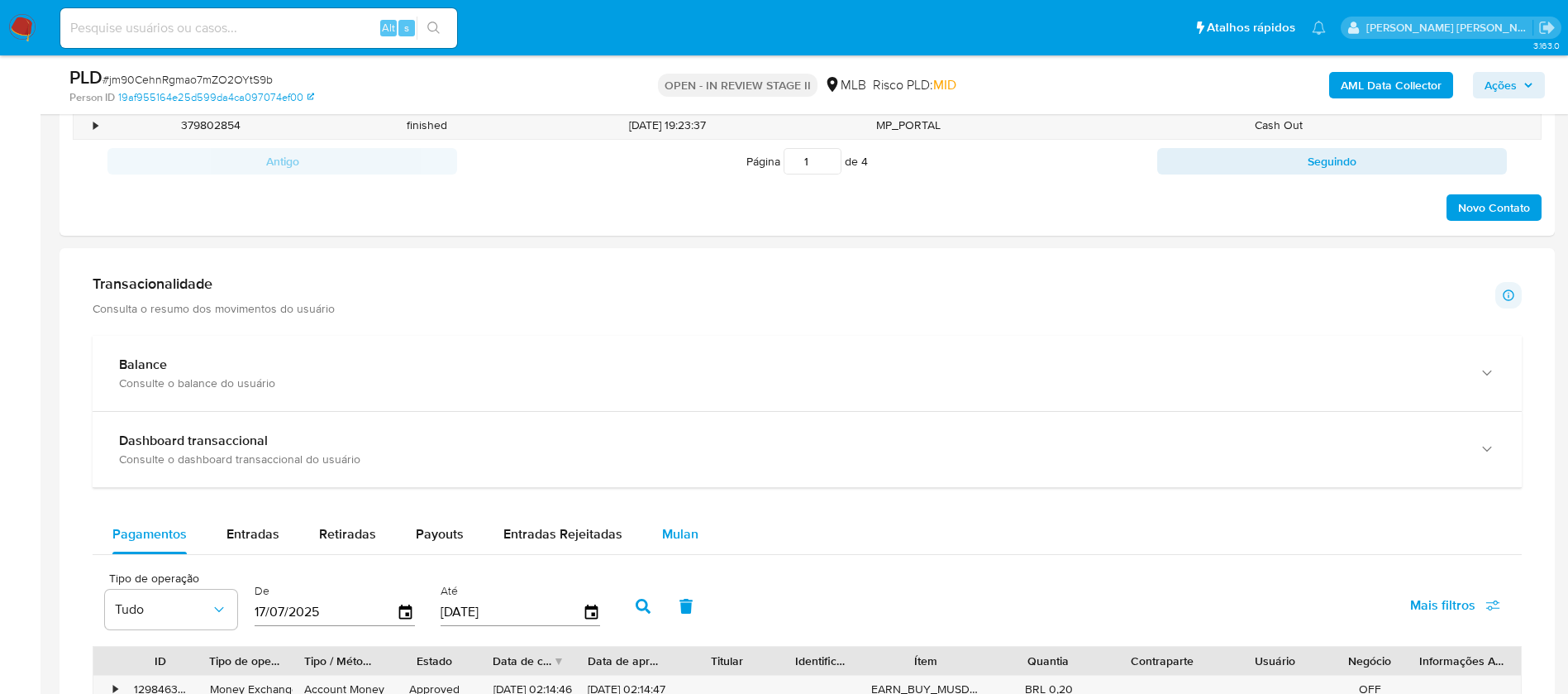
click at [700, 522] on button "Mulan" at bounding box center [680, 534] width 76 height 40
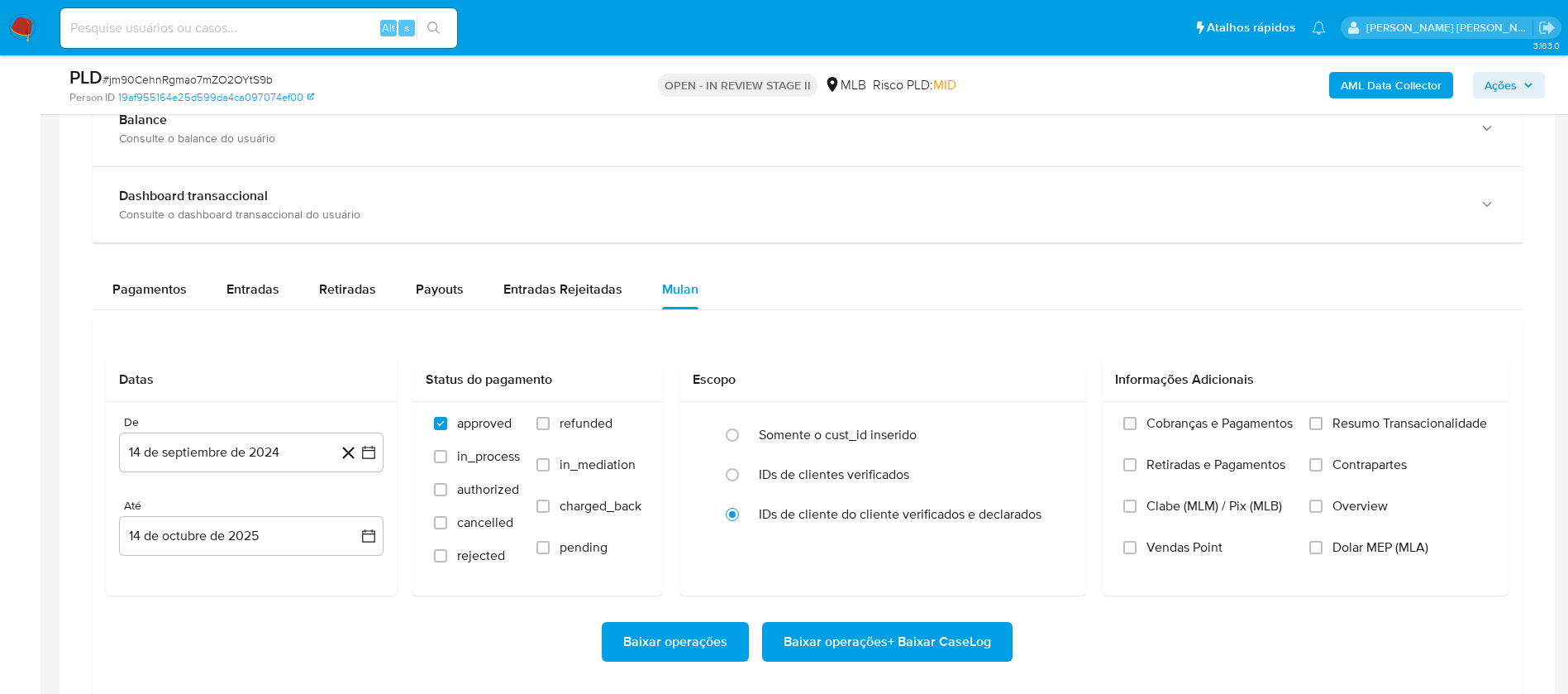
scroll to position [1241, 0]
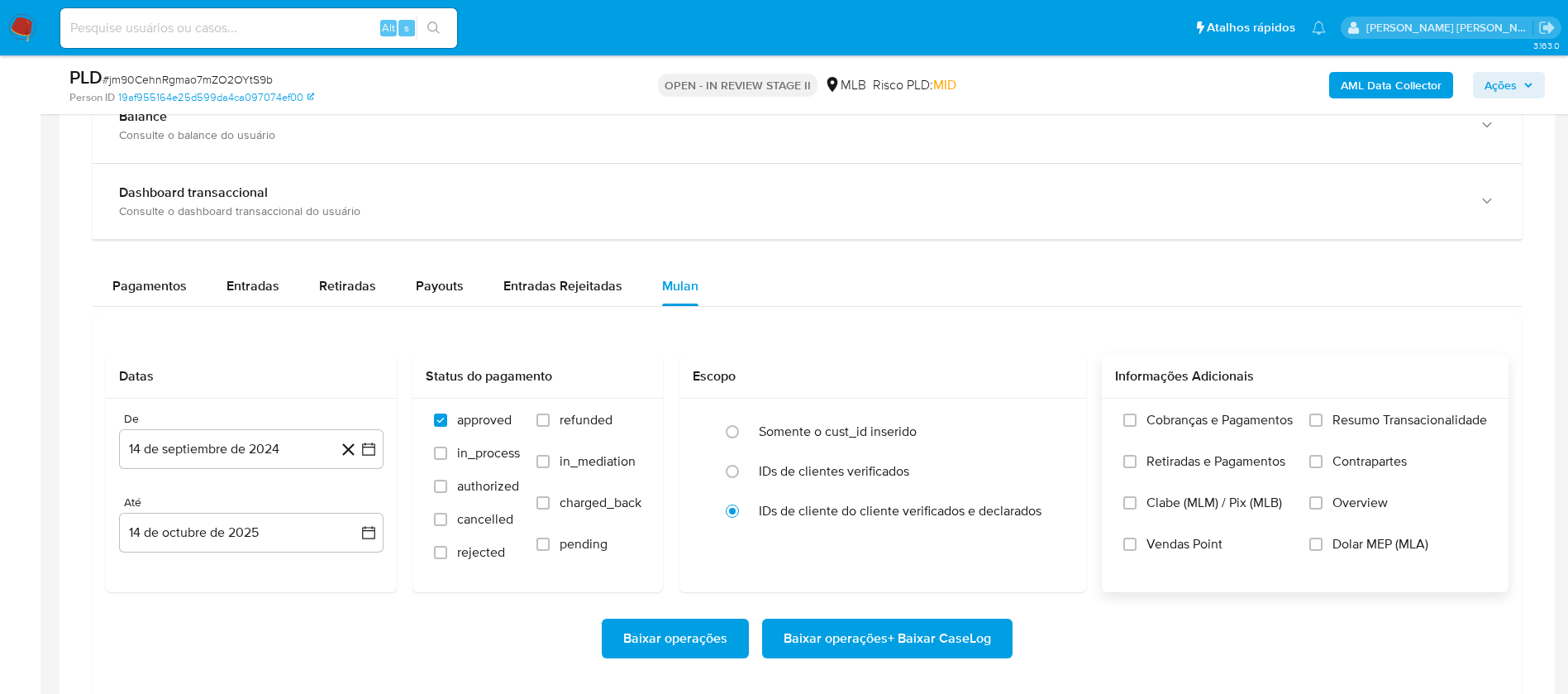
click at [1405, 420] on span "Resumo Transacionalidade" at bounding box center [1410, 420] width 155 height 16
click at [1323, 420] on input "Resumo Transacionalidade" at bounding box center [1316, 420] width 14 height 14
click at [1183, 547] on span "Vendas Point" at bounding box center [1184, 544] width 76 height 16
click at [1136, 547] on input "Vendas Point" at bounding box center [1130, 544] width 14 height 14
click at [244, 439] on button "14 de septiembre de 2024" at bounding box center [252, 449] width 264 height 40
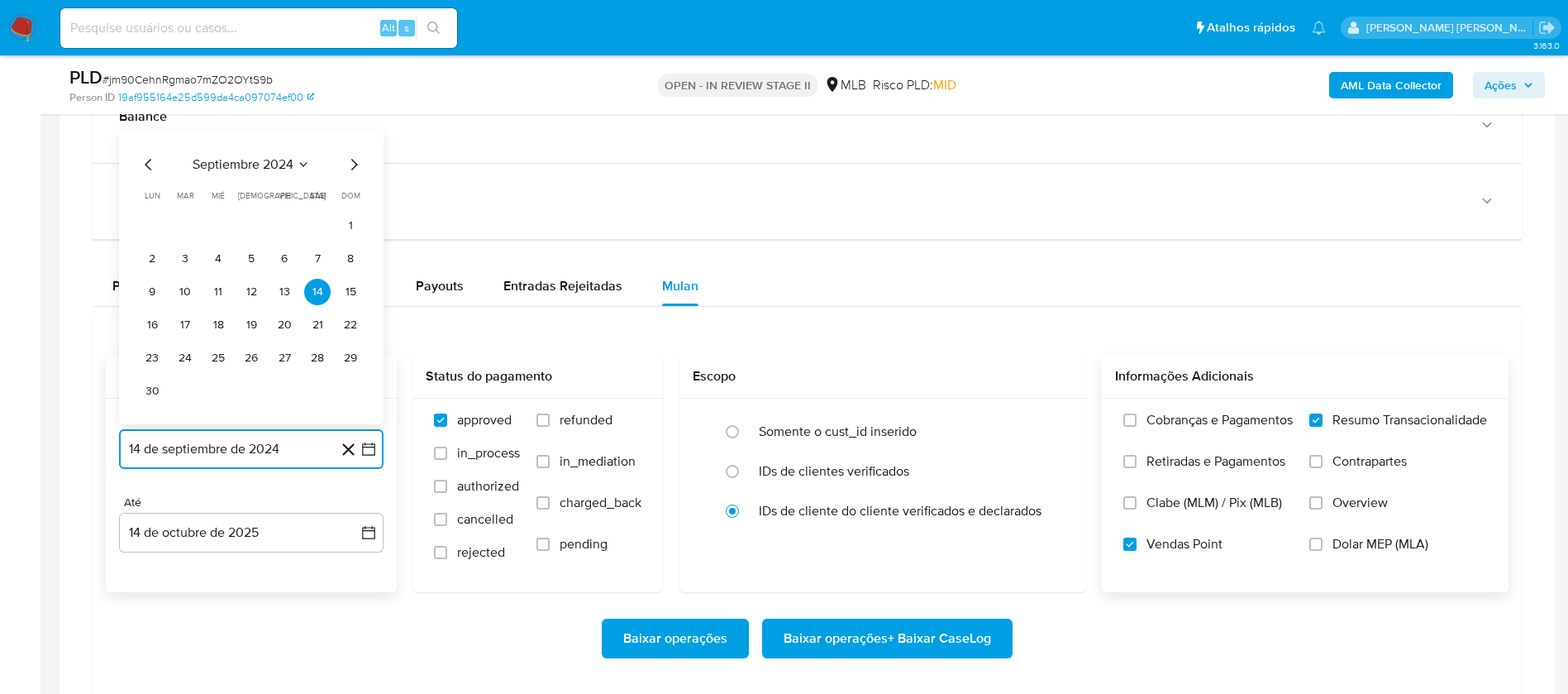
click at [276, 171] on span "septiembre 2024" at bounding box center [242, 165] width 100 height 16
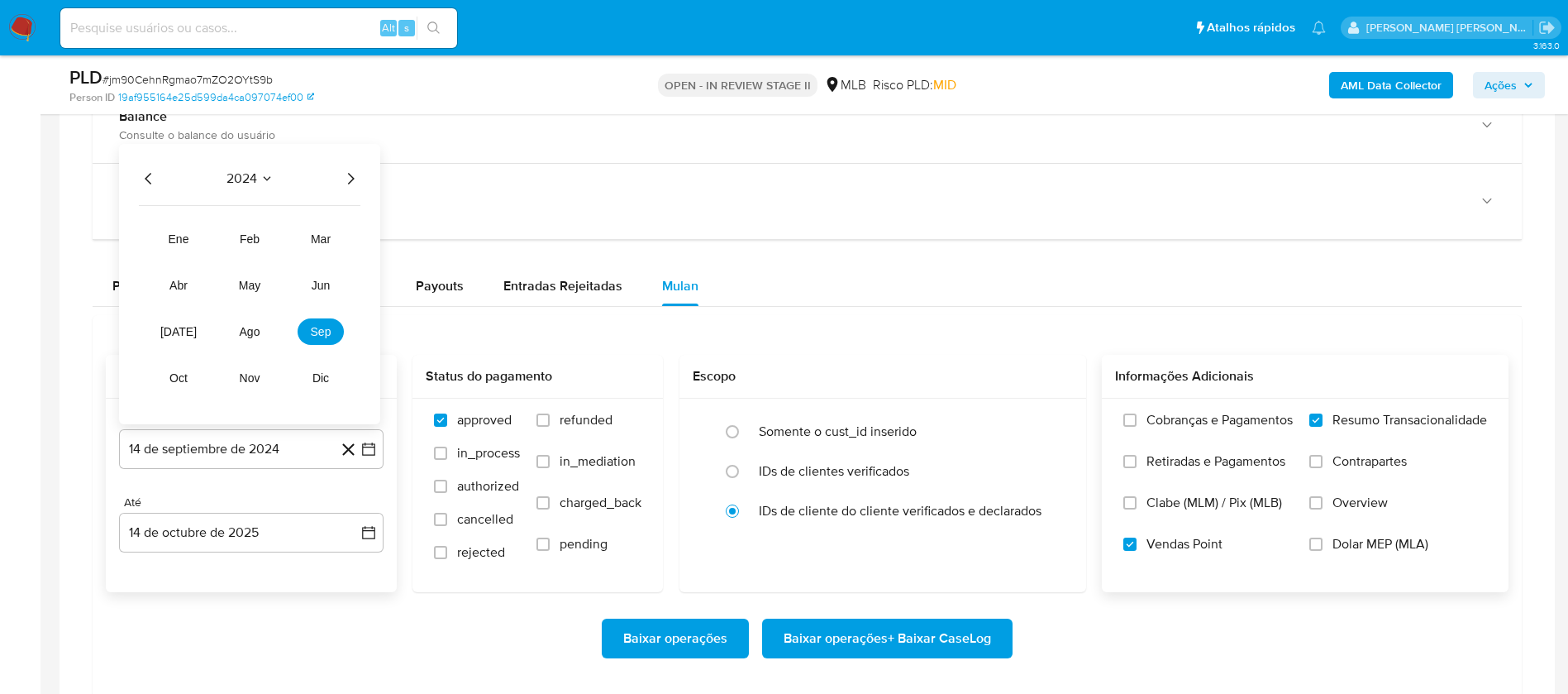
click at [342, 169] on icon "Año siguiente" at bounding box center [350, 178] width 20 height 20
click at [245, 336] on span "ago" at bounding box center [250, 331] width 21 height 14
click at [290, 251] on button "1" at bounding box center [284, 258] width 26 height 26
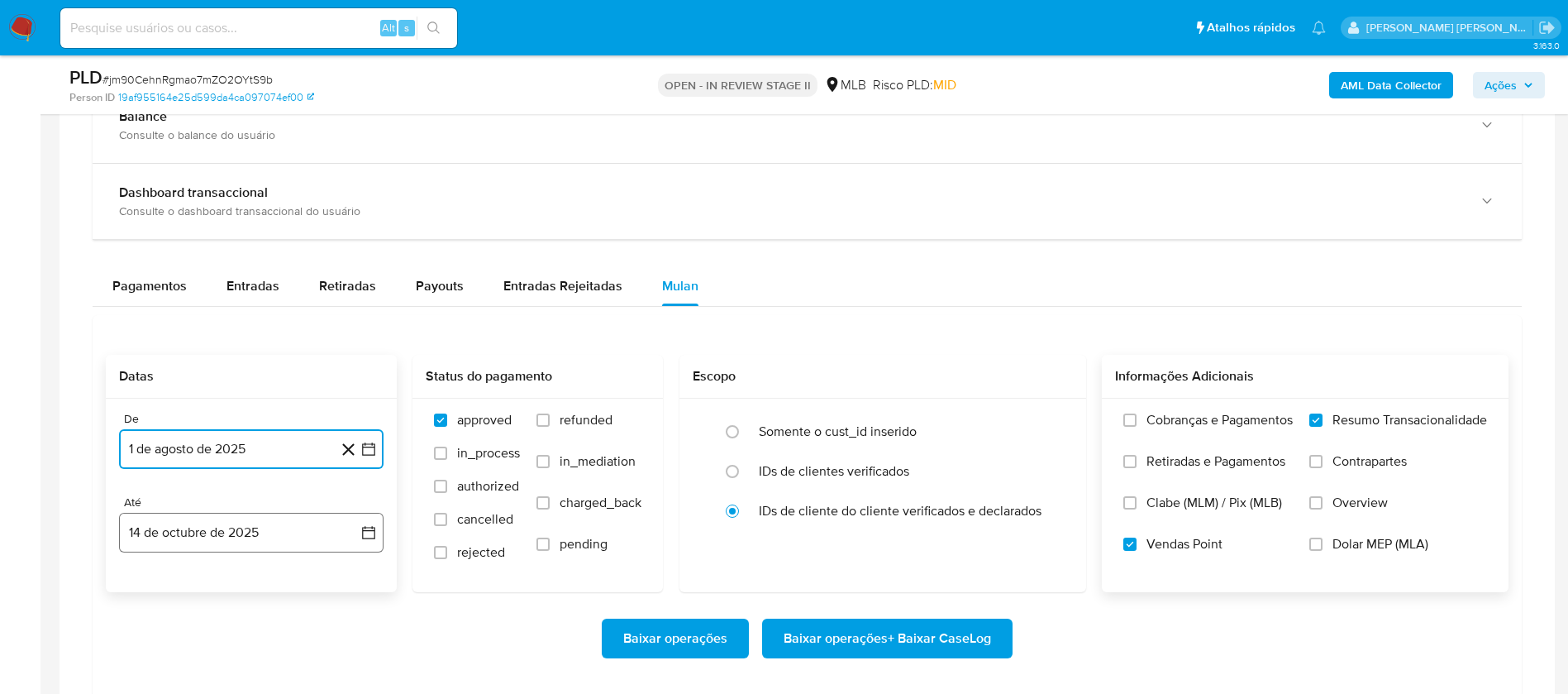
click at [280, 538] on button "14 de octubre de 2025" at bounding box center [252, 532] width 264 height 40
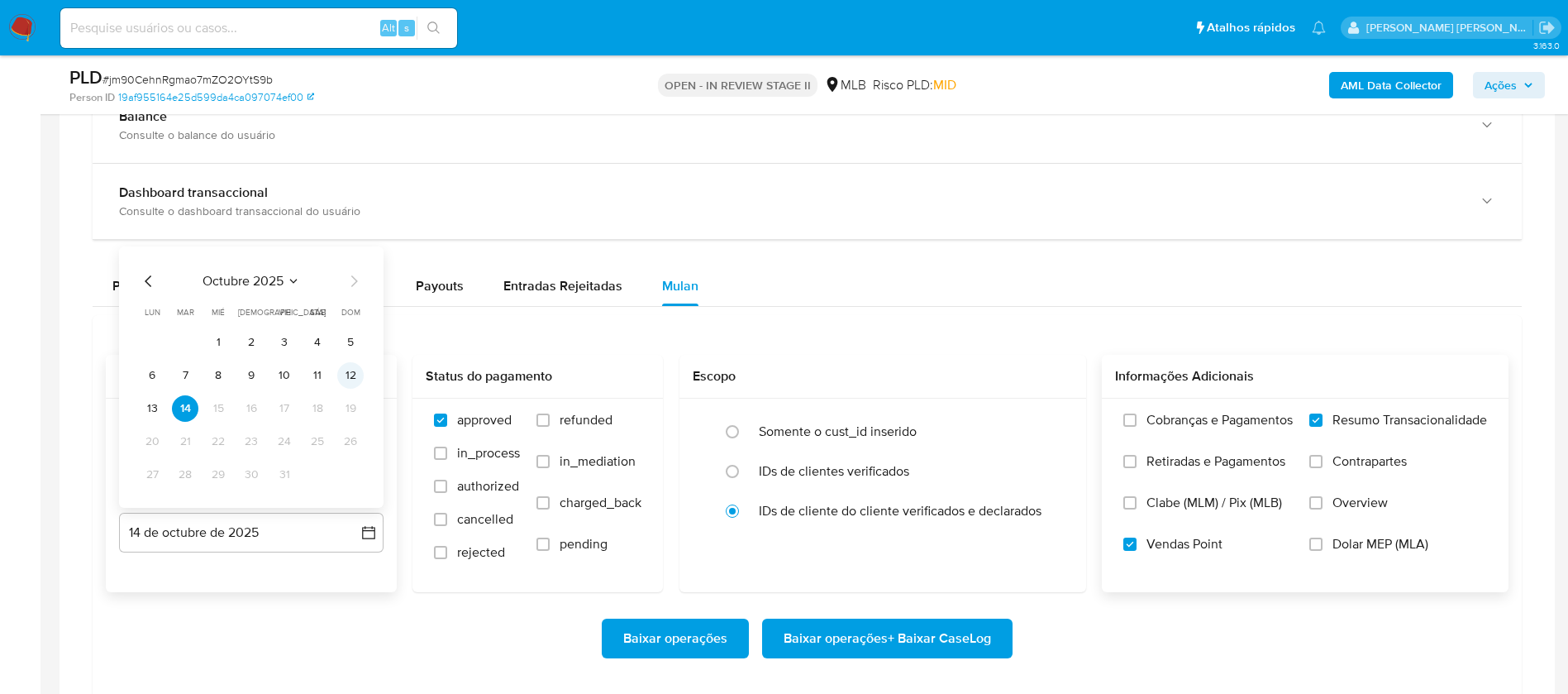
click at [359, 376] on button "12" at bounding box center [350, 375] width 26 height 26
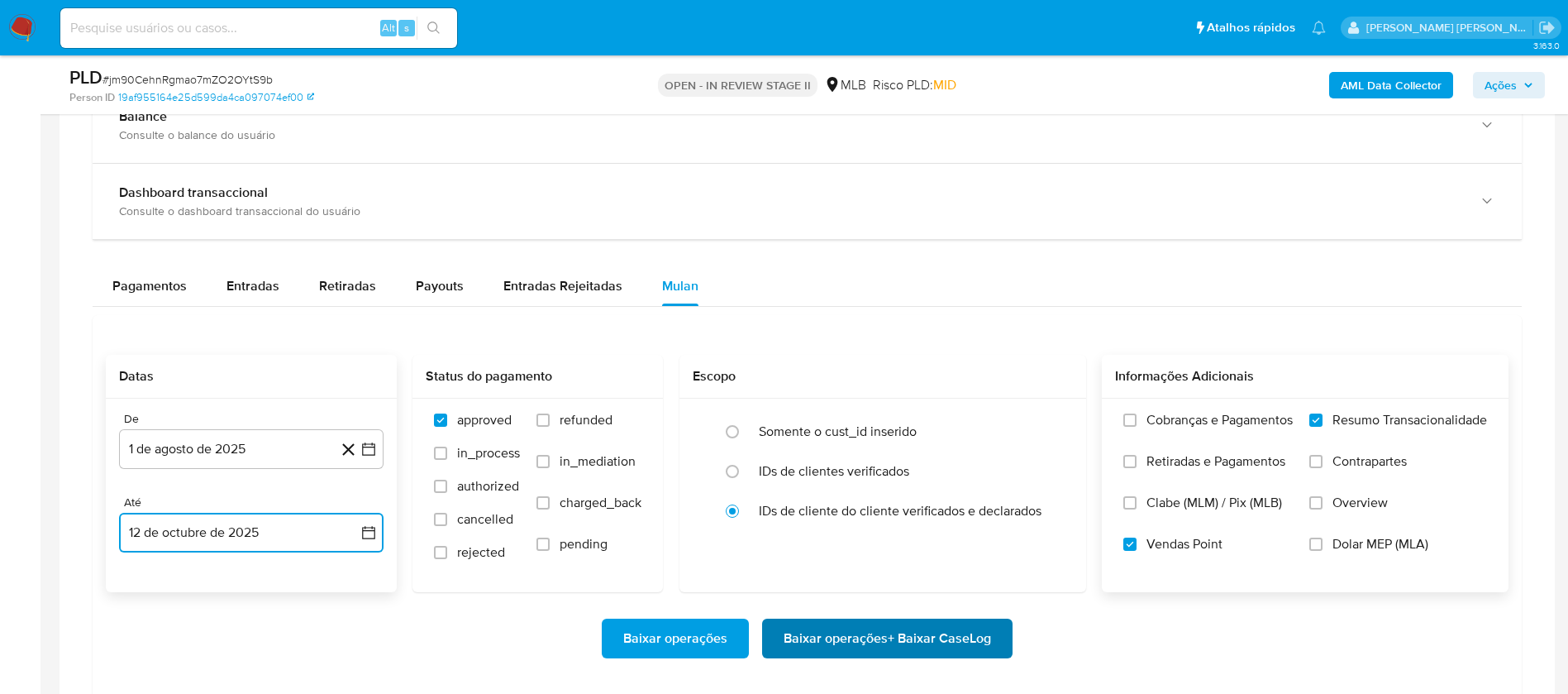
click at [903, 628] on span "Baixar operações + Baixar CaseLog" at bounding box center [887, 638] width 207 height 36
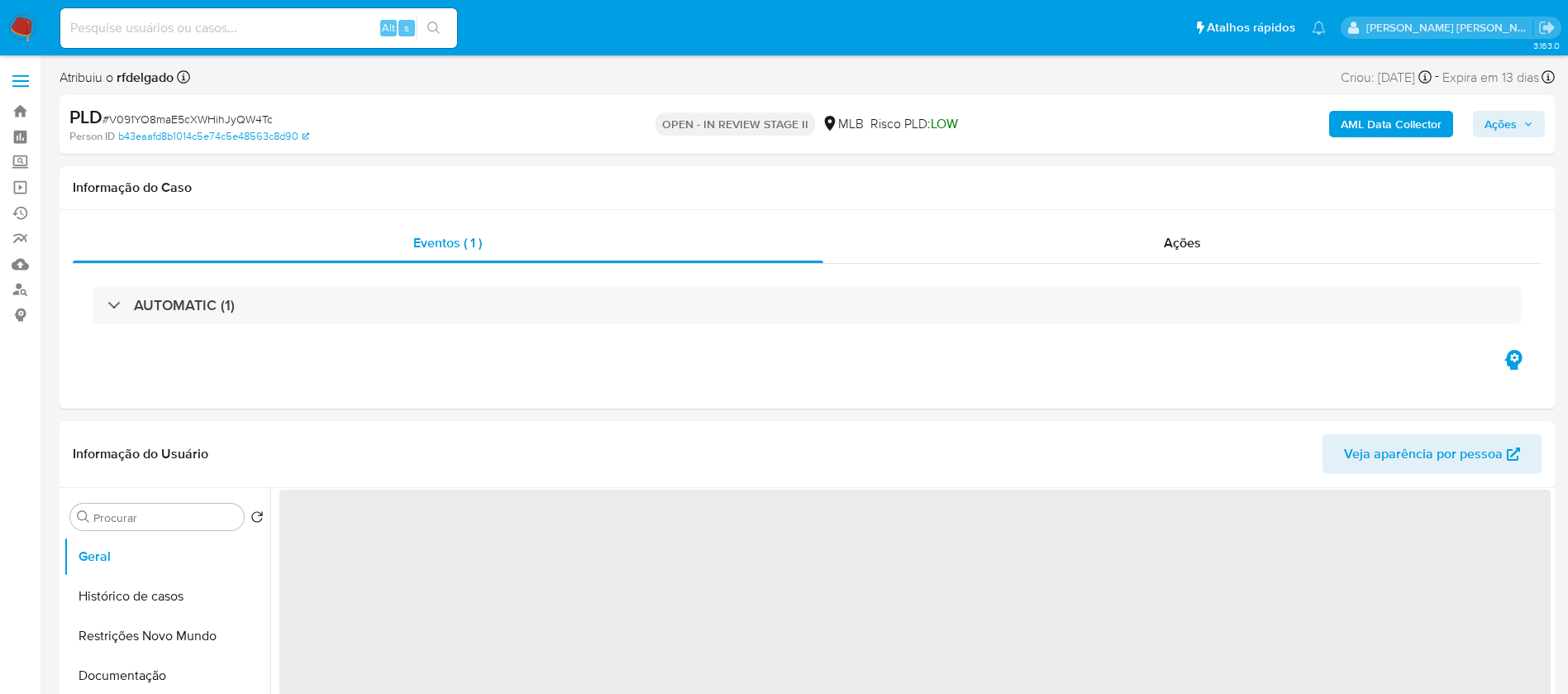
select select "10"
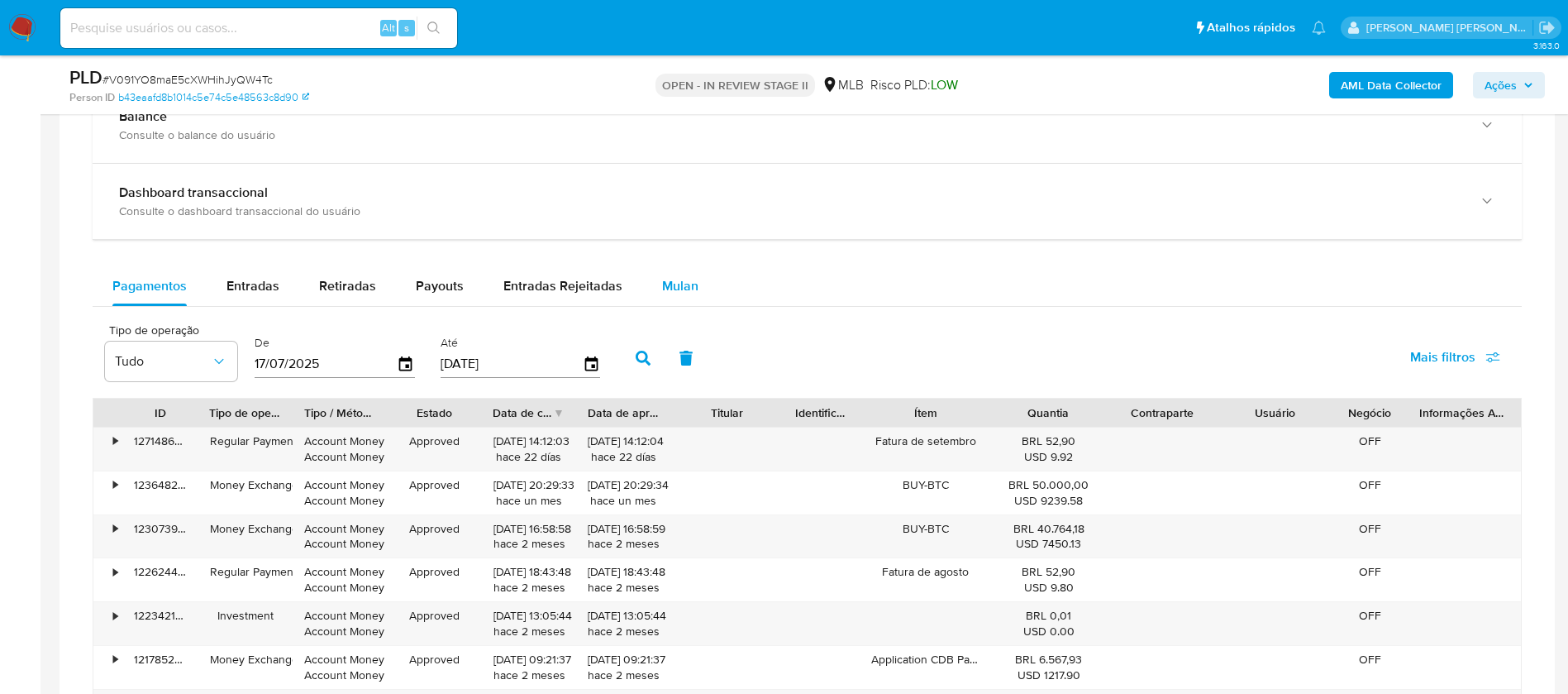
click at [679, 280] on span "Mulan" at bounding box center [680, 285] width 36 height 19
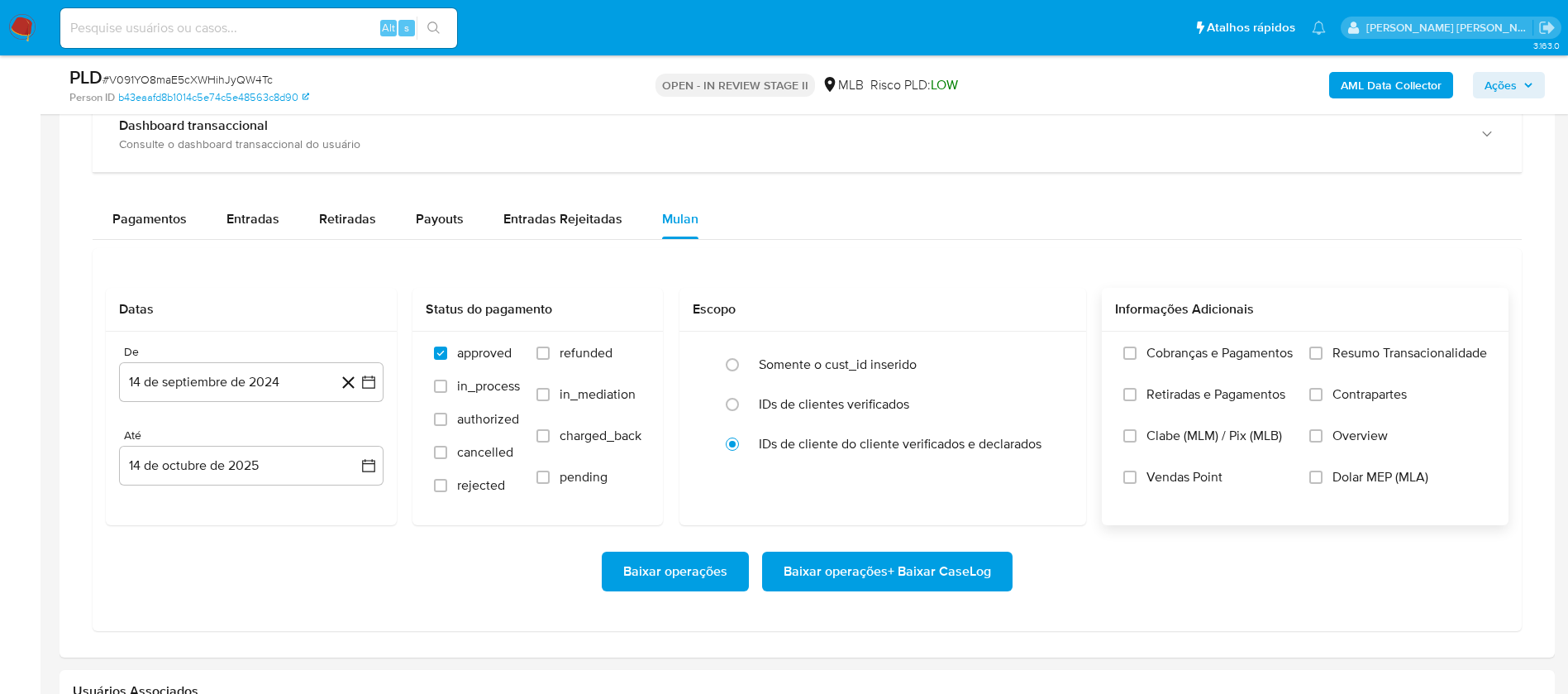
scroll to position [1364, 0]
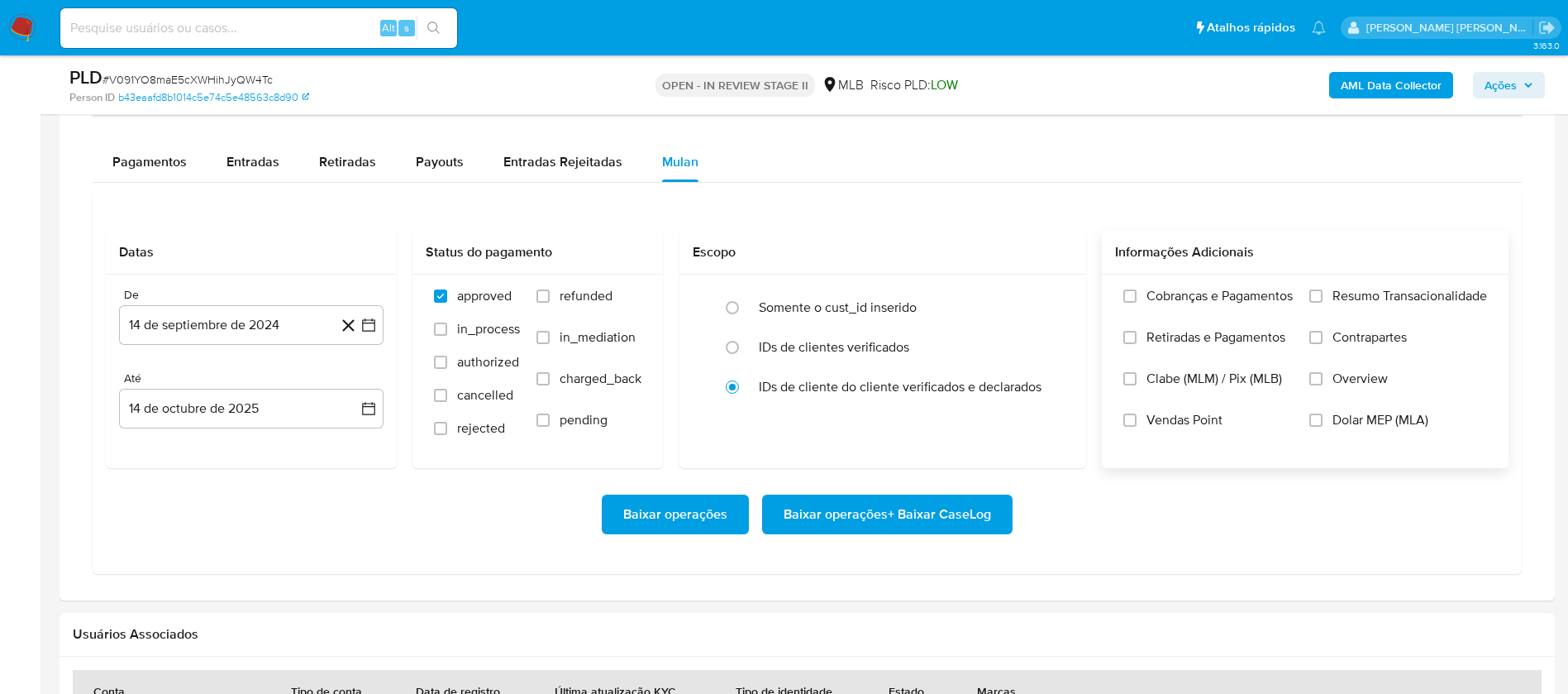
click at [1387, 294] on span "Resumo Transacionalidade" at bounding box center [1410, 296] width 155 height 16
click at [1323, 294] on input "Resumo Transacionalidade" at bounding box center [1316, 296] width 14 height 14
click at [1198, 423] on span "Vendas Point" at bounding box center [1184, 420] width 76 height 16
click at [1136, 423] on input "Vendas Point" at bounding box center [1130, 420] width 14 height 14
click at [222, 337] on button "14 de septiembre de 2024" at bounding box center [252, 325] width 264 height 40
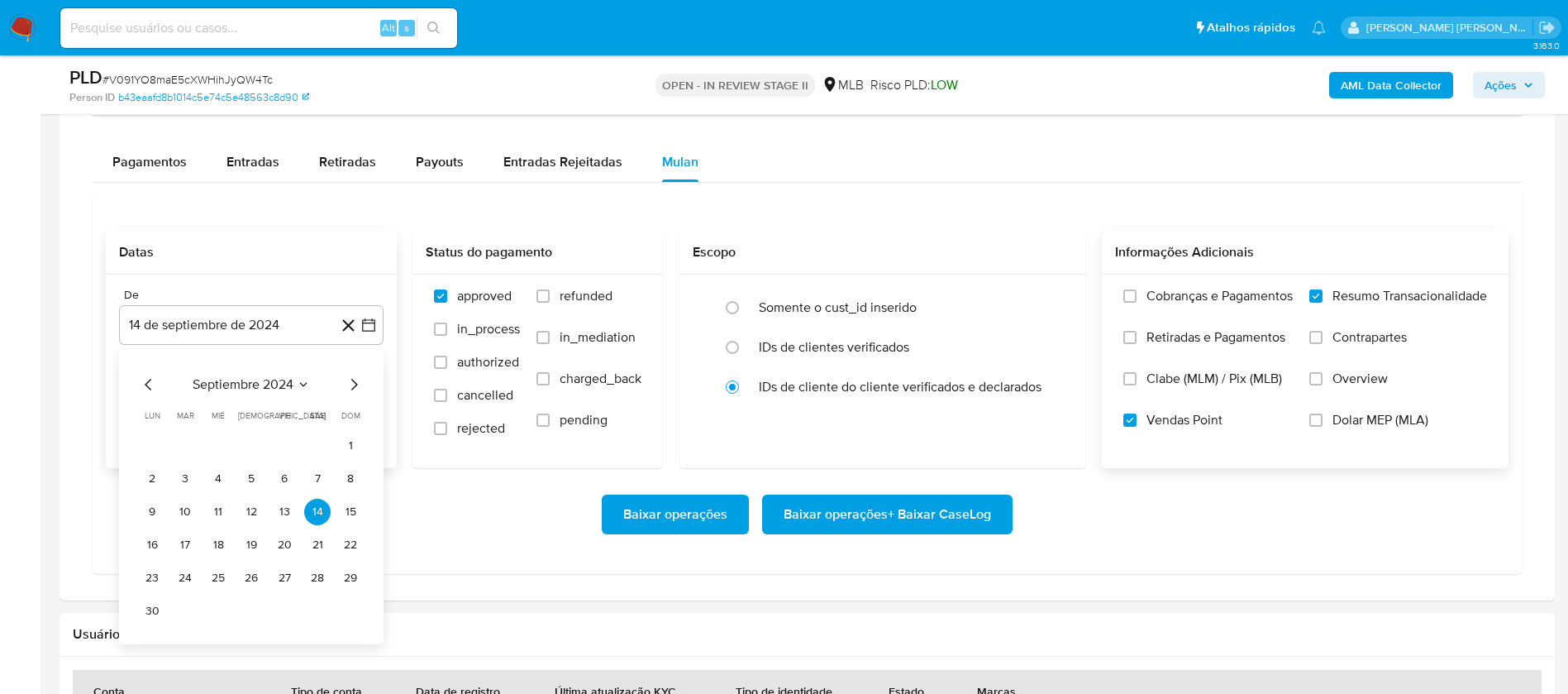
click at [260, 393] on div "septiembre 2024" at bounding box center [252, 385] width 225 height 20
click at [282, 376] on span "septiembre 2024" at bounding box center [242, 385] width 100 height 16
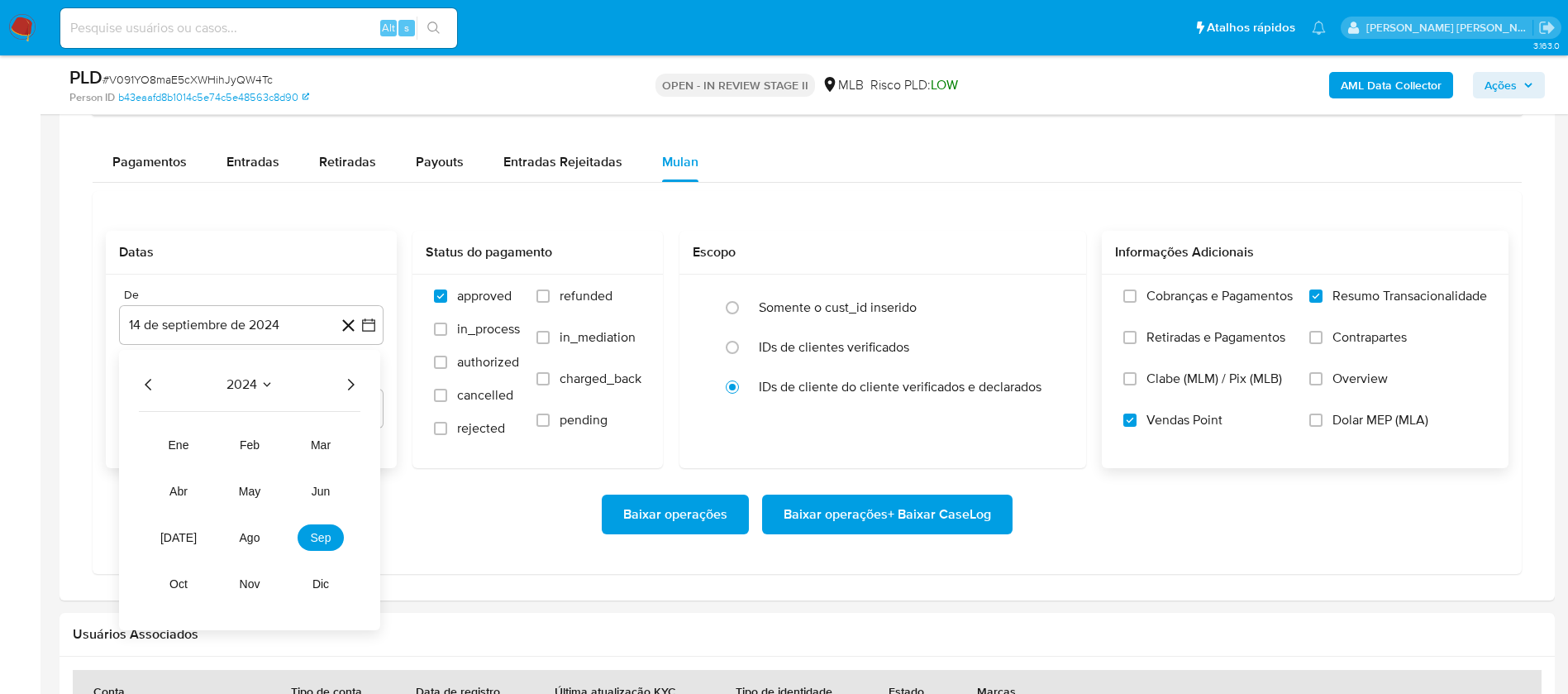
click at [358, 384] on icon "Año siguiente" at bounding box center [350, 385] width 20 height 20
click at [244, 532] on span "ago" at bounding box center [250, 537] width 21 height 14
click at [285, 444] on button "1" at bounding box center [284, 445] width 26 height 26
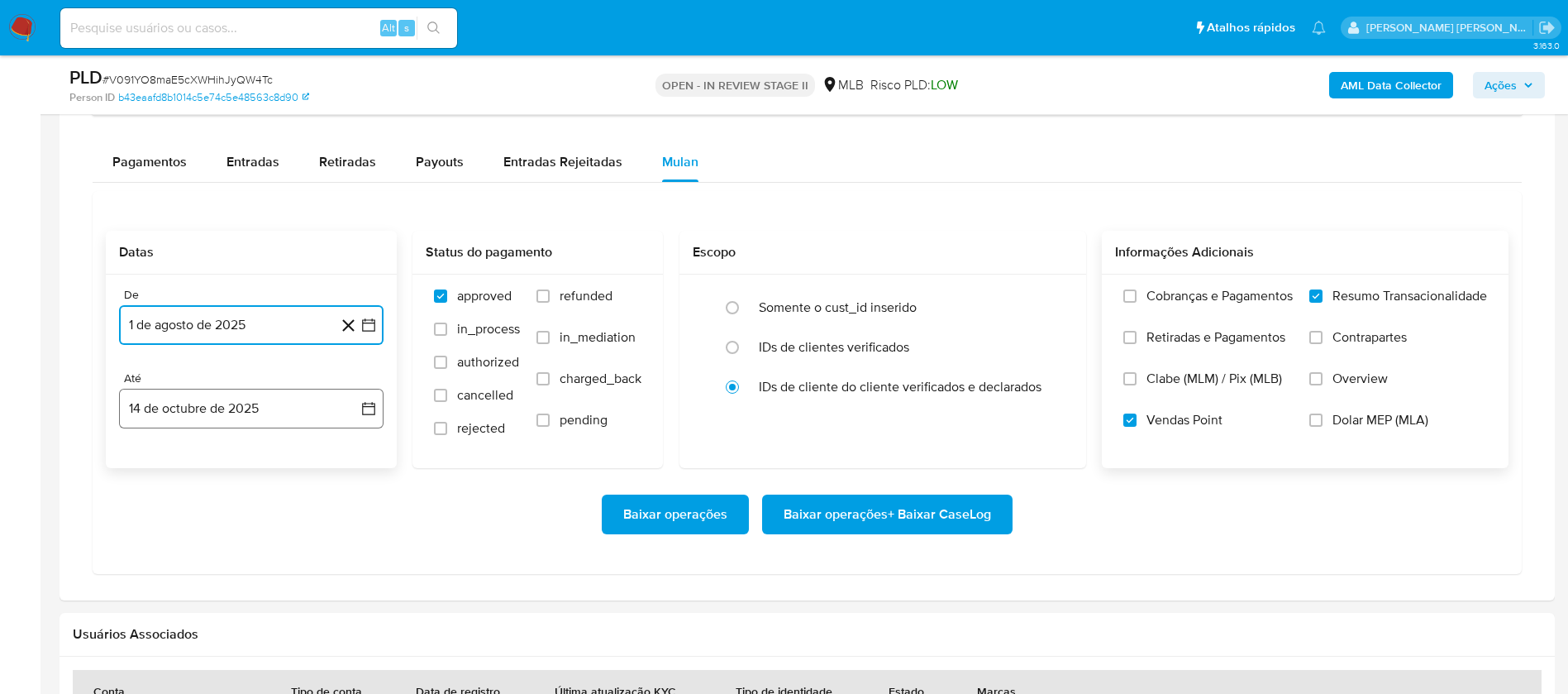
click at [292, 411] on button "14 de octubre de 2025" at bounding box center [252, 408] width 264 height 40
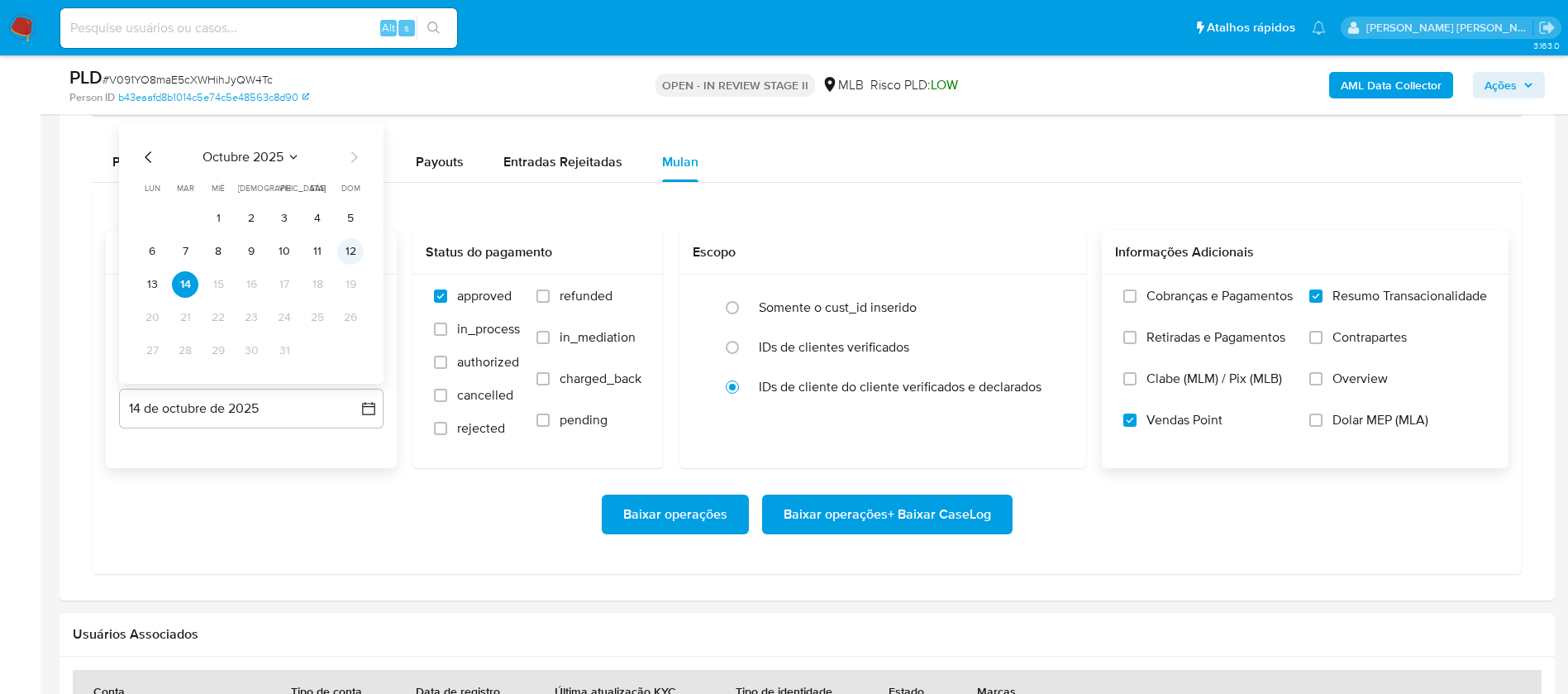
click at [354, 248] on button "12" at bounding box center [350, 251] width 26 height 26
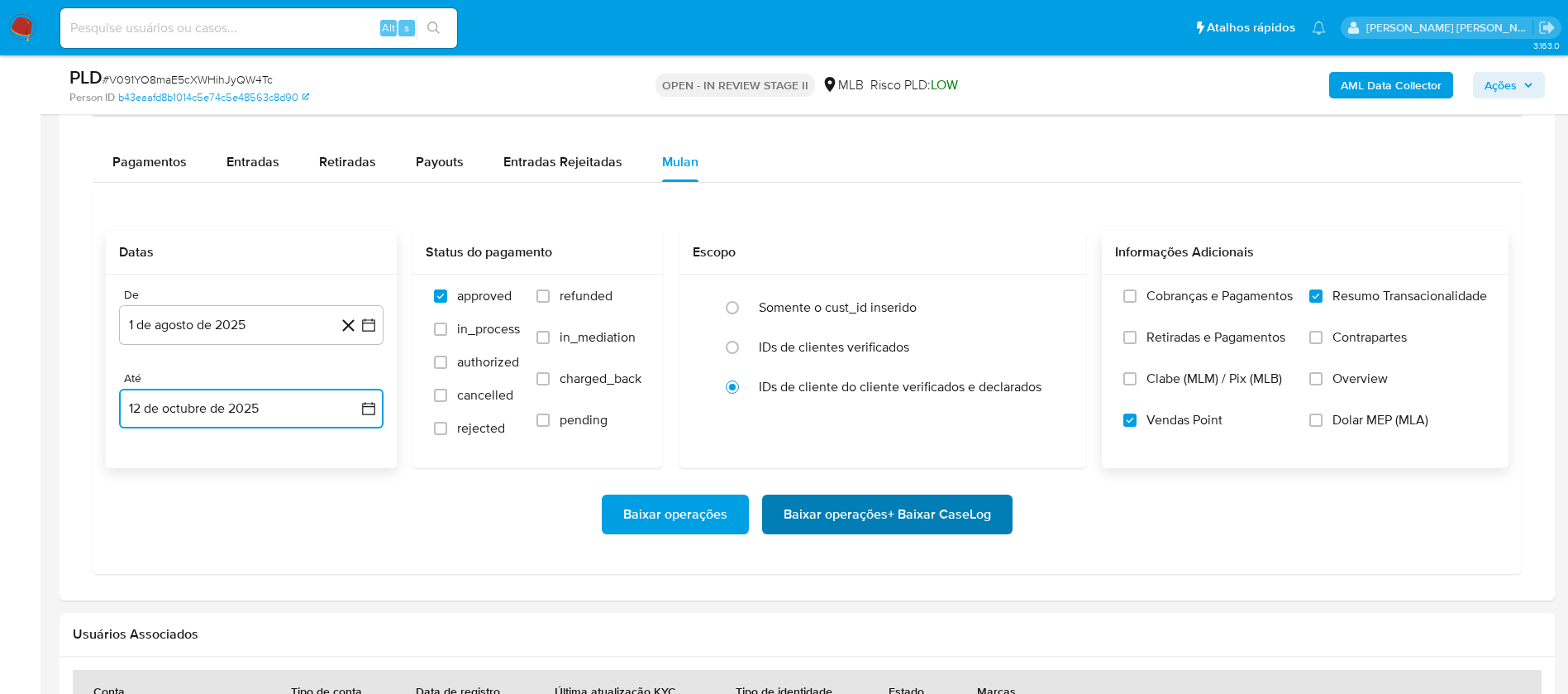
click at [806, 503] on span "Baixar operações + Baixar CaseLog" at bounding box center [887, 514] width 207 height 36
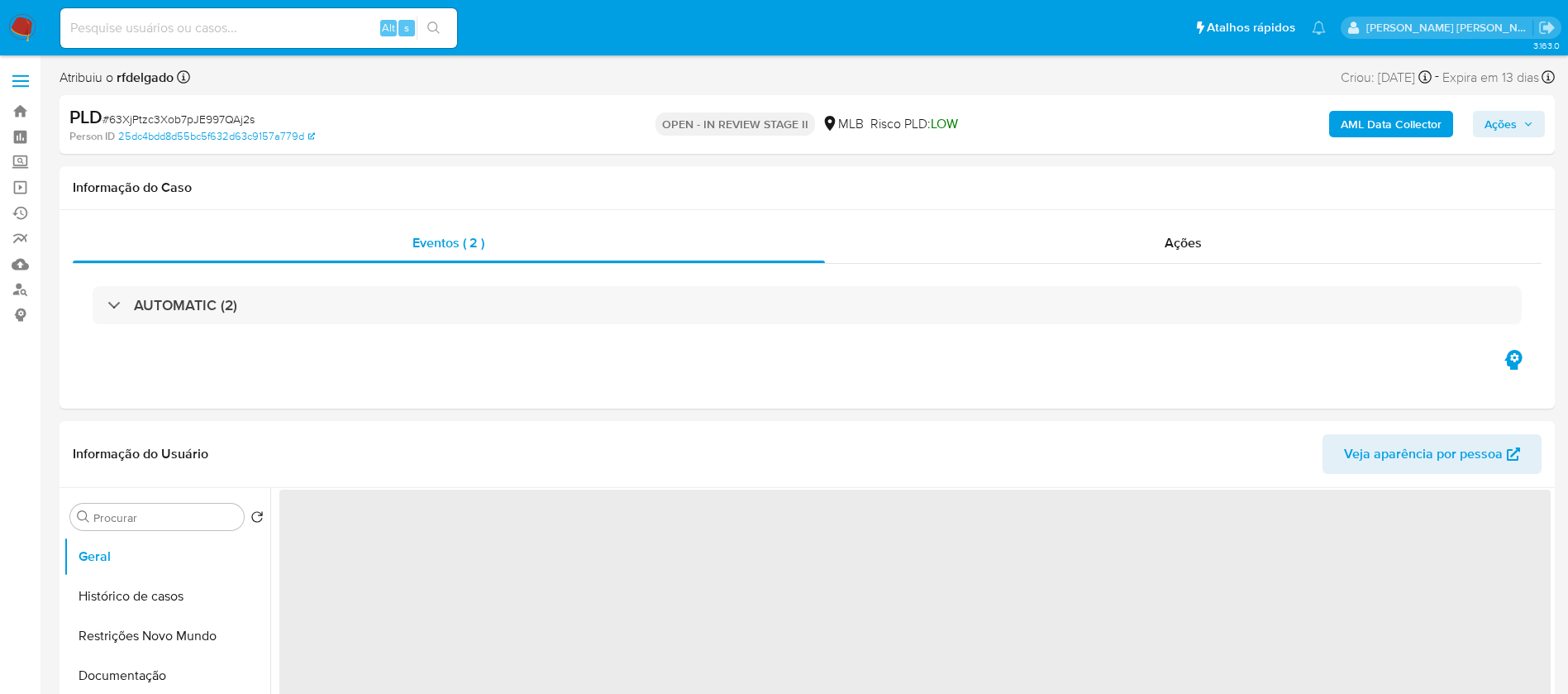
select select "10"
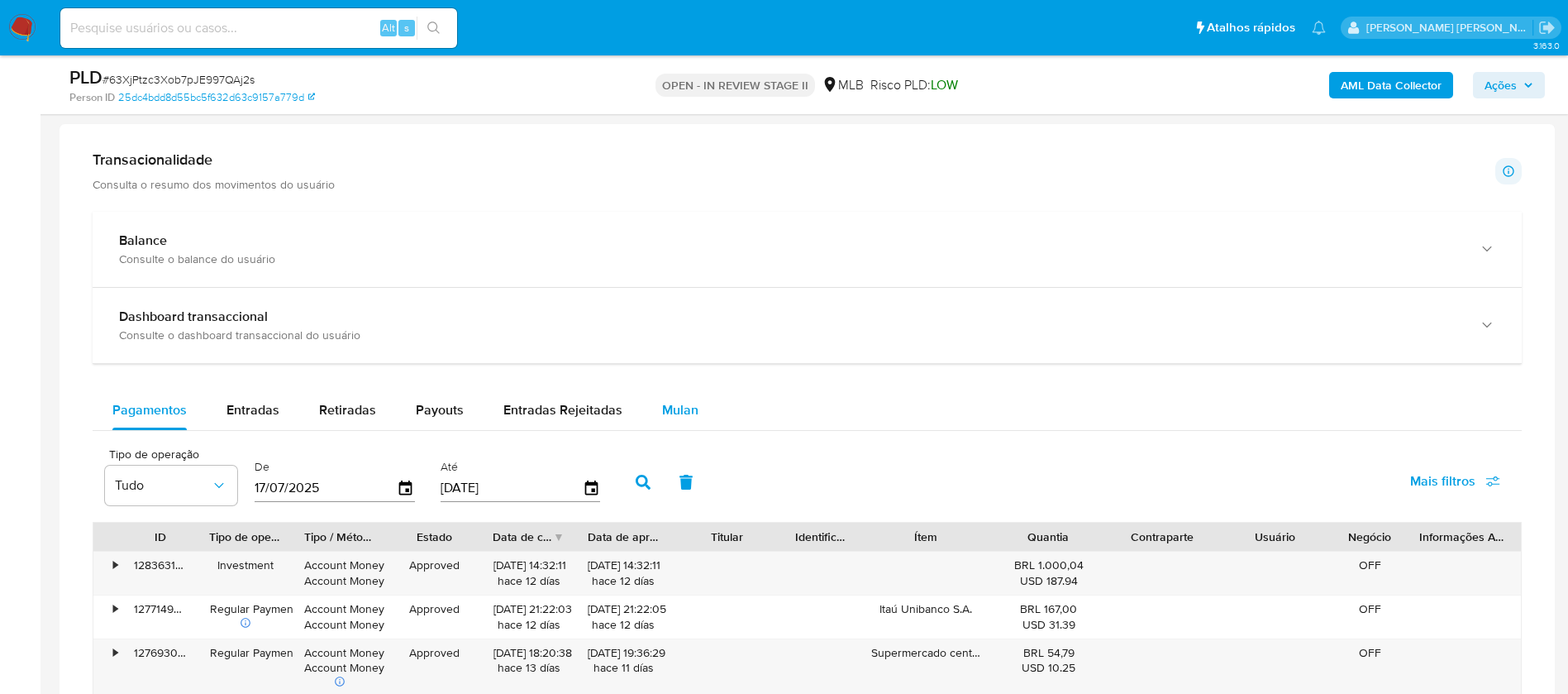
click at [670, 400] on span "Mulan" at bounding box center [680, 409] width 36 height 19
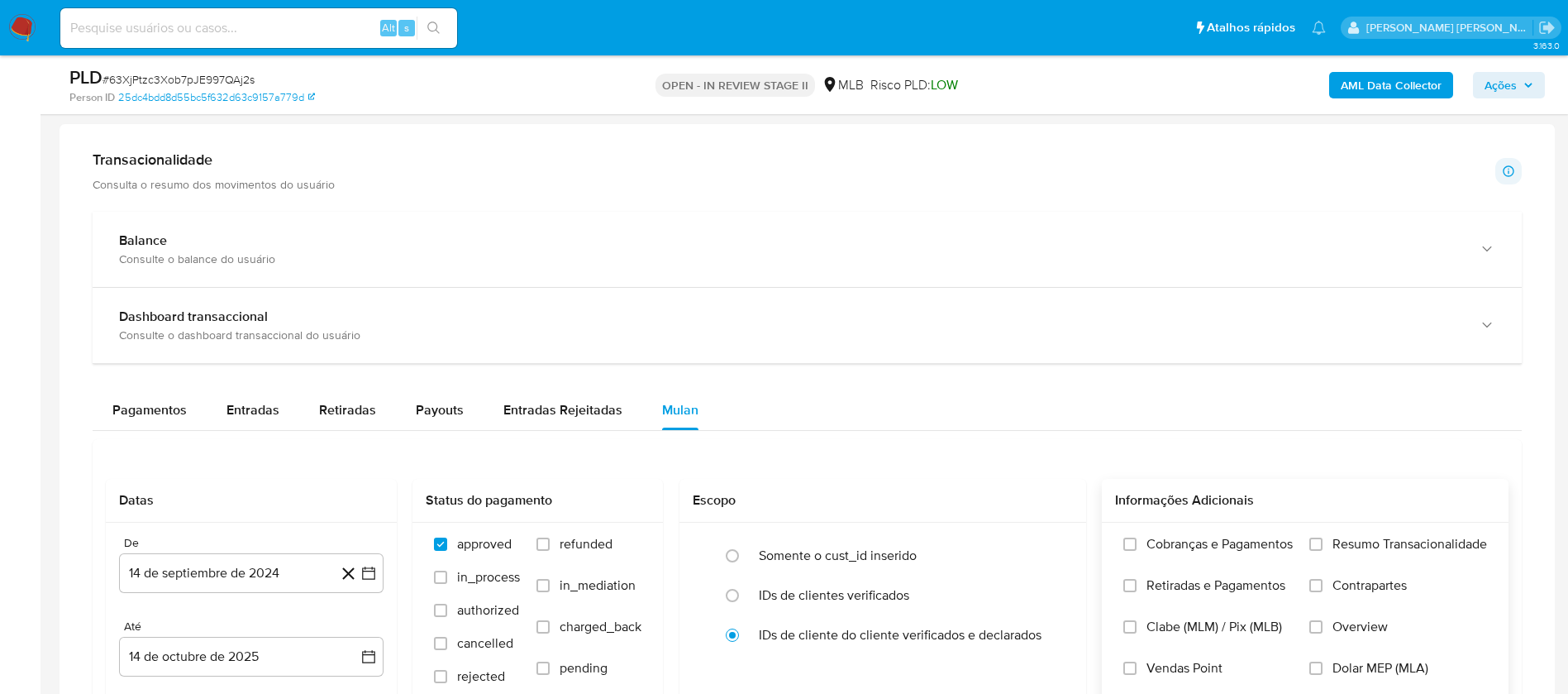
scroll to position [1364, 0]
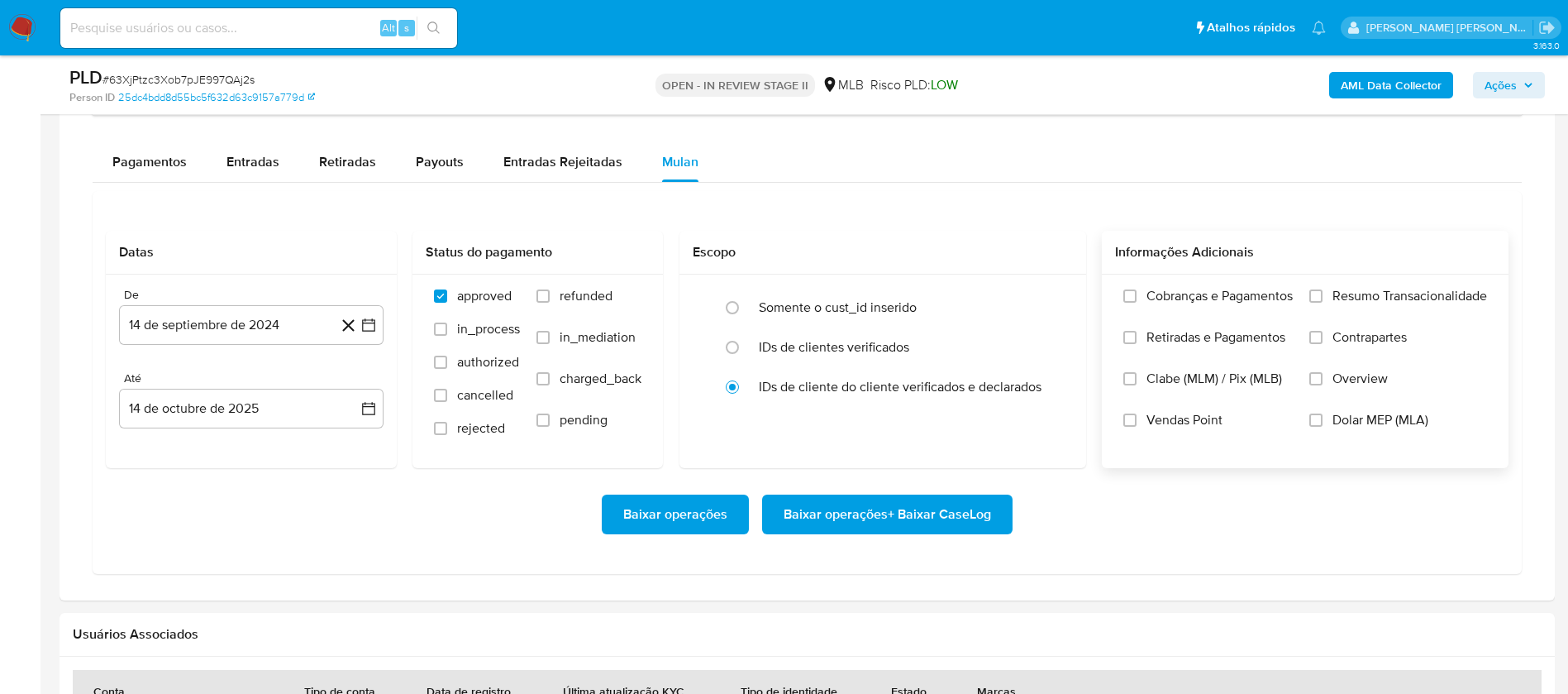
click at [1402, 292] on span "Resumo Transacionalidade" at bounding box center [1410, 296] width 155 height 16
click at [1323, 292] on input "Resumo Transacionalidade" at bounding box center [1316, 296] width 14 height 14
click at [1153, 421] on span "Vendas Point" at bounding box center [1184, 420] width 76 height 16
click at [1136, 421] on input "Vendas Point" at bounding box center [1130, 420] width 14 height 14
click at [248, 316] on button "14 de septiembre de 2024" at bounding box center [252, 325] width 264 height 40
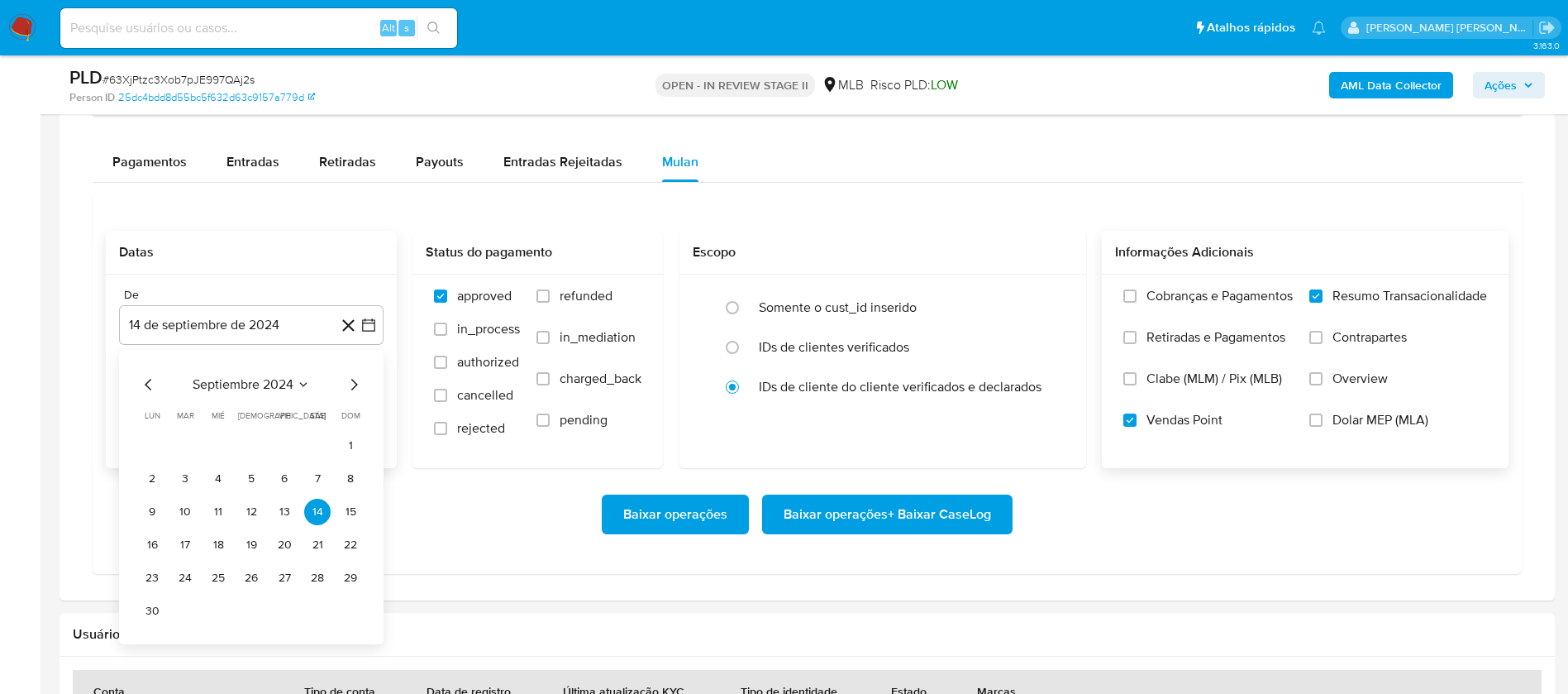
click at [253, 395] on div "septiembre 2024 septiembre 2024 lun lunes mar martes mié miércoles jue jueves v…" at bounding box center [252, 499] width 225 height 250
click at [347, 385] on icon "Mes siguiente" at bounding box center [354, 385] width 20 height 20
click at [283, 371] on div "octubre 2024 octubre 2024 lun lunes mar martes mié miércoles jue jueves vie vie…" at bounding box center [252, 480] width 264 height 261
click at [280, 385] on span "octubre 2024" at bounding box center [243, 385] width 81 height 16
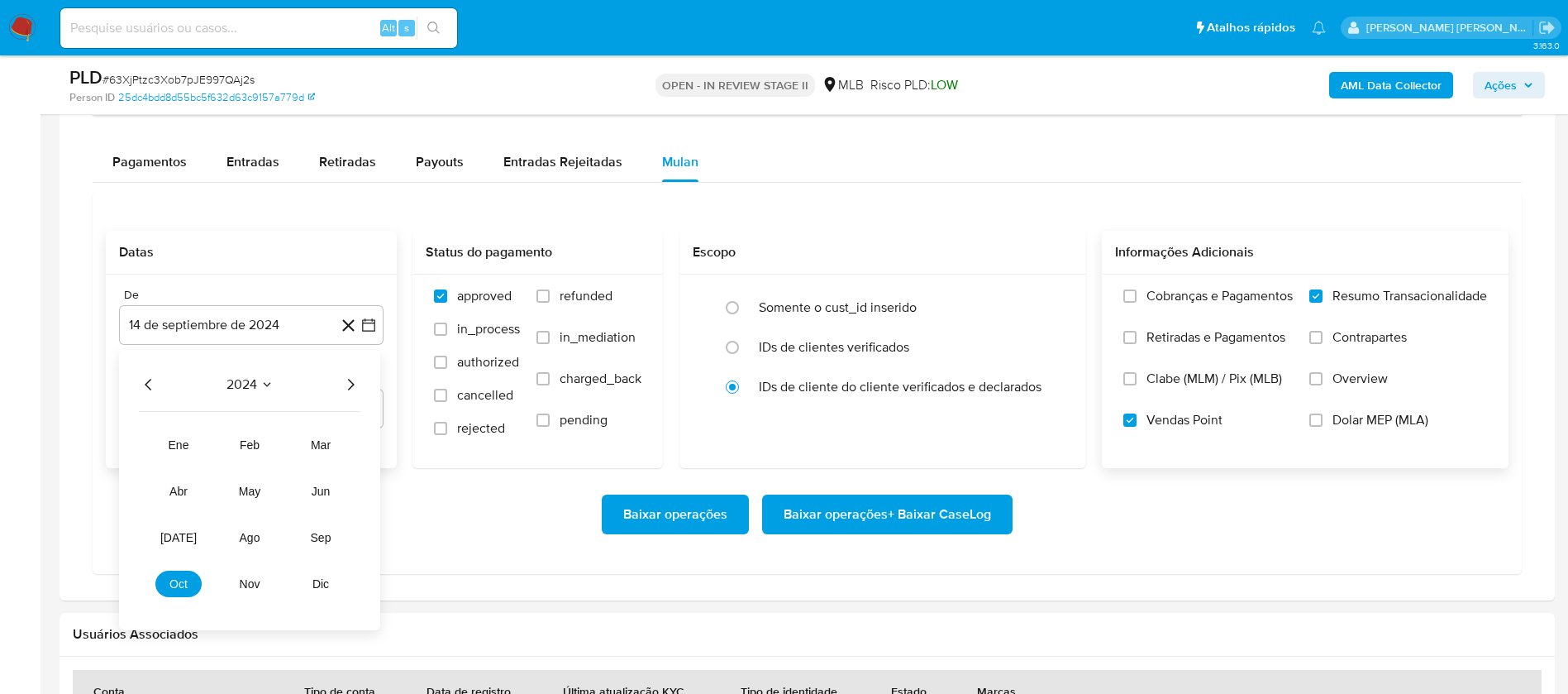
click at [340, 392] on icon "Año siguiente" at bounding box center [350, 385] width 20 height 20
click at [252, 535] on span "ago" at bounding box center [250, 537] width 21 height 14
click at [285, 446] on button "1" at bounding box center [284, 445] width 26 height 26
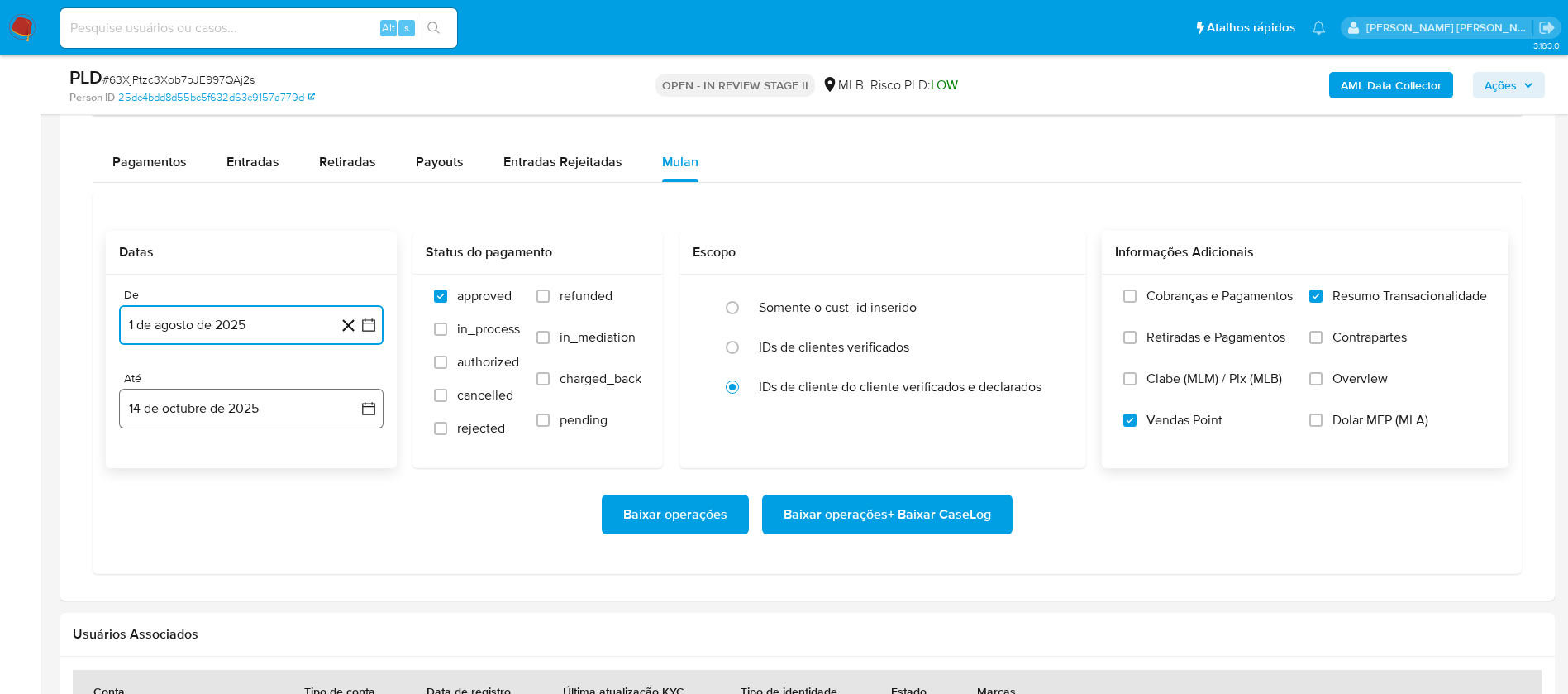
click at [282, 402] on button "14 de octubre de 2025" at bounding box center [252, 408] width 264 height 40
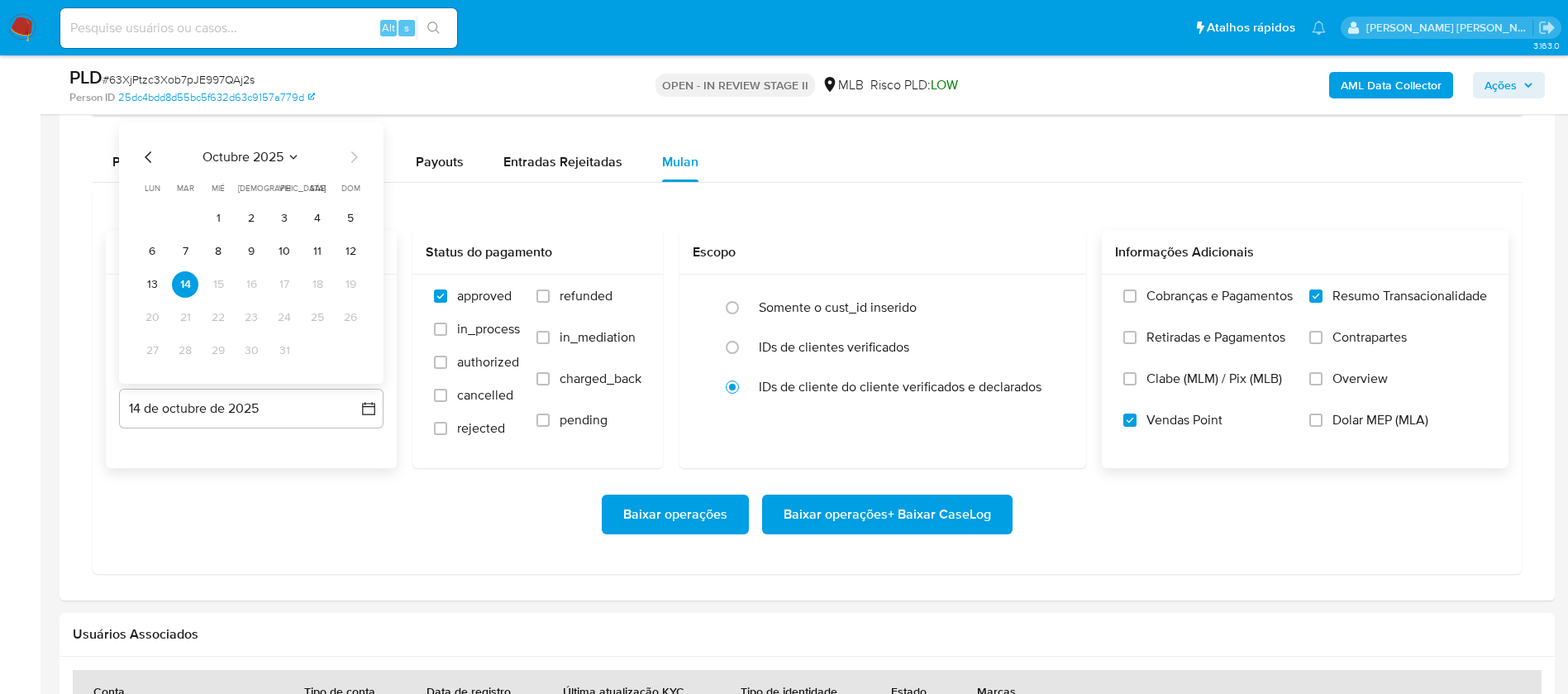
click at [349, 247] on button "12" at bounding box center [350, 251] width 26 height 26
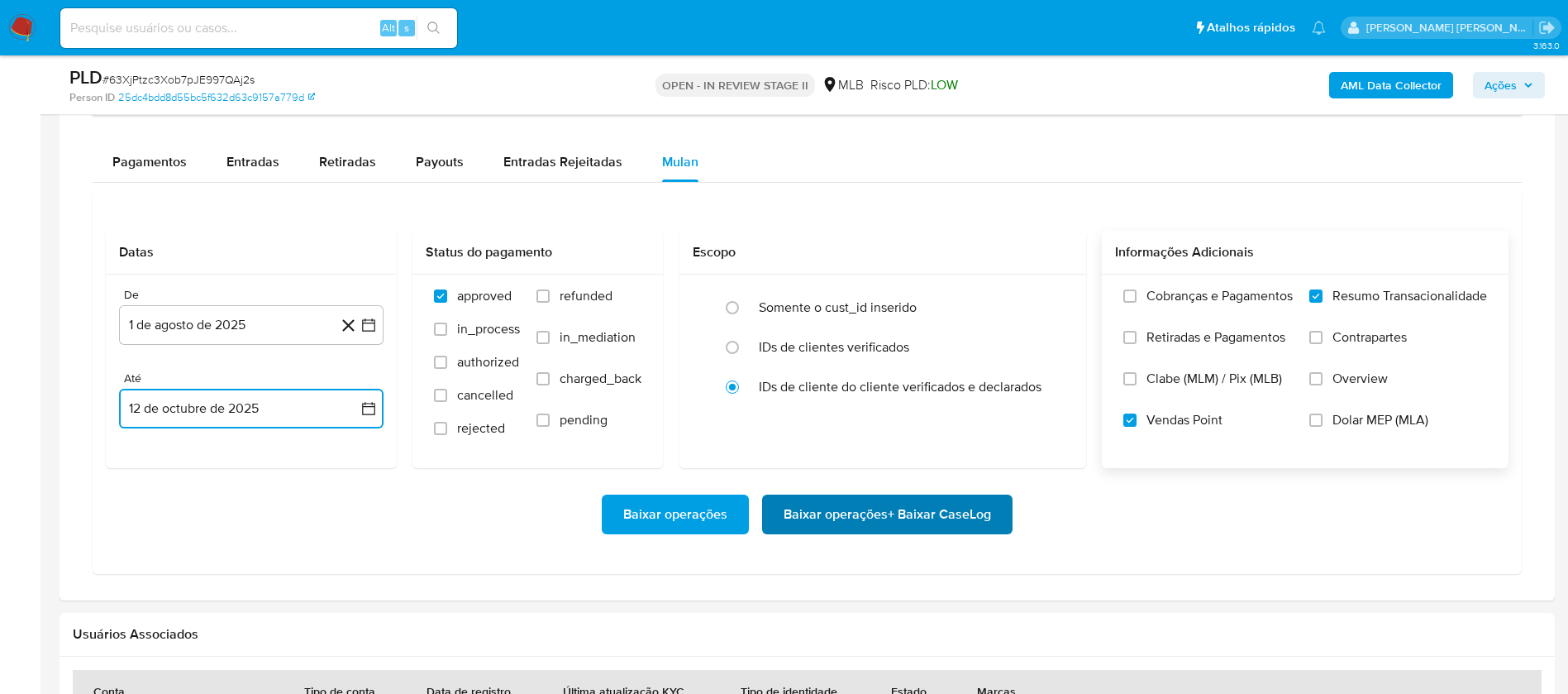
click at [886, 496] on span "Baixar operações + Baixar CaseLog" at bounding box center [887, 514] width 207 height 36
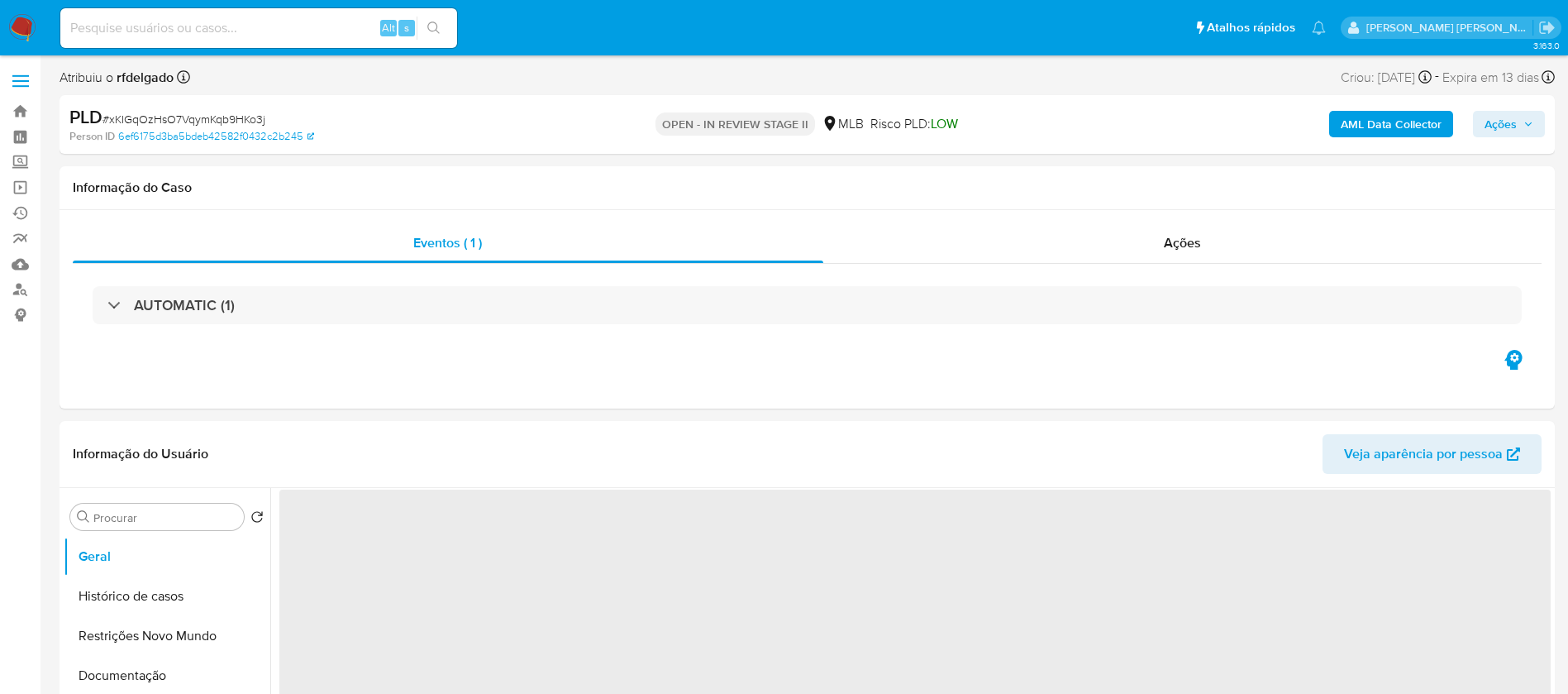
select select "10"
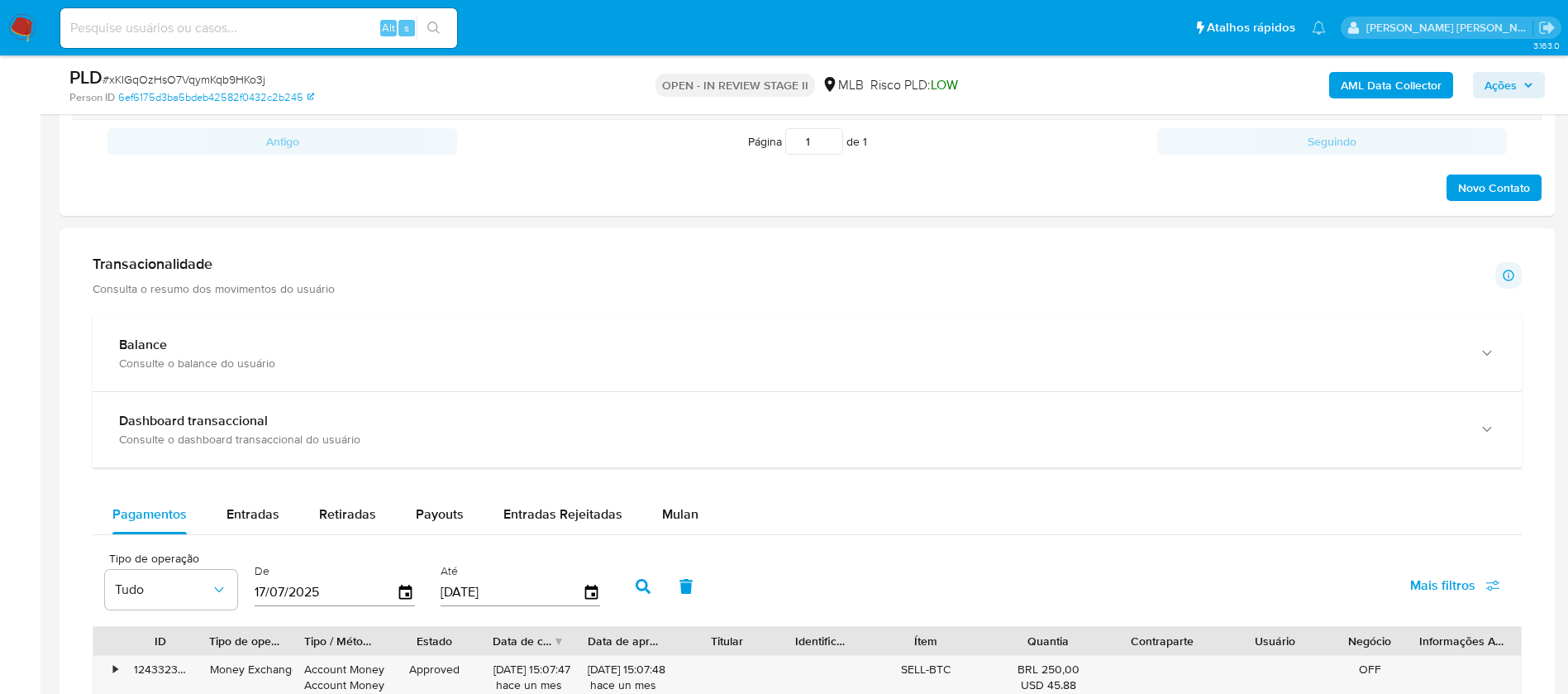
scroll to position [1241, 0]
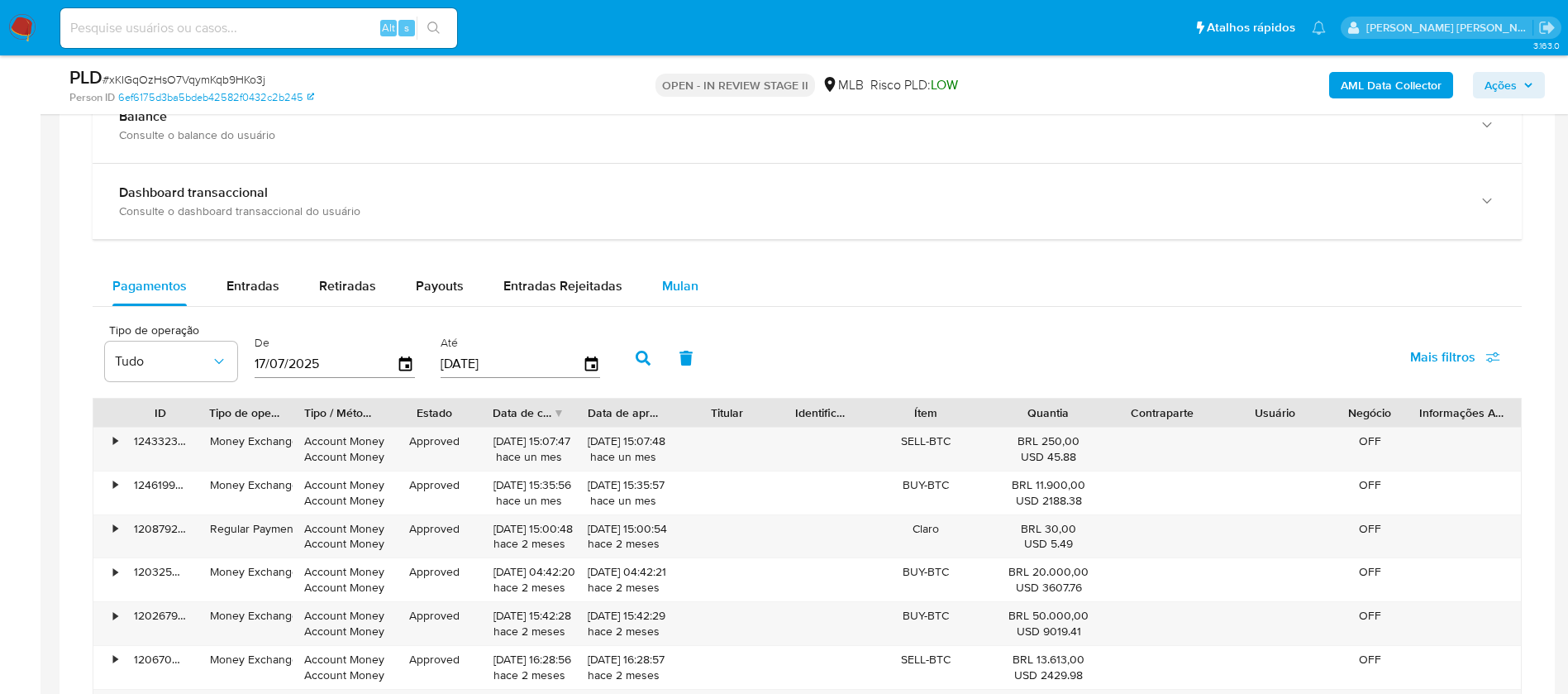
click at [667, 278] on span "Mulan" at bounding box center [680, 285] width 36 height 19
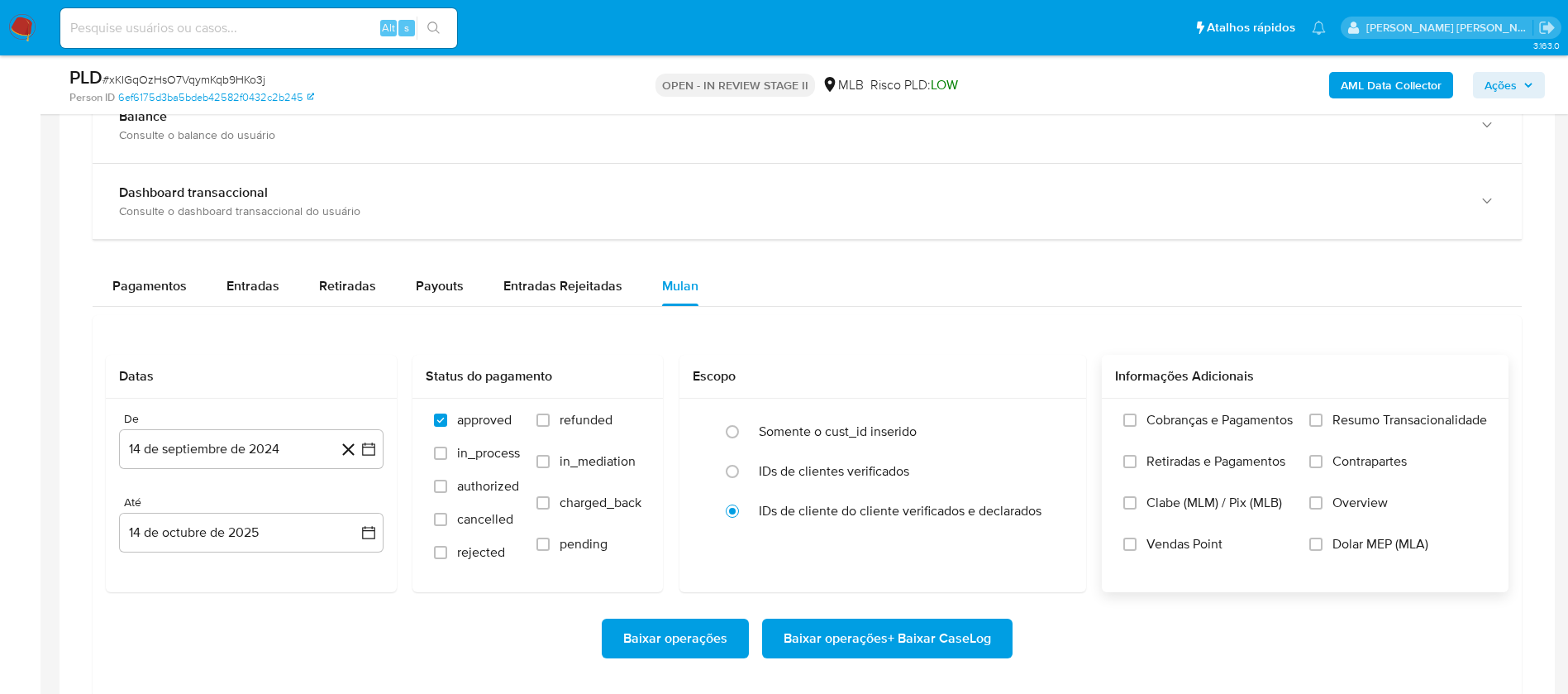
click at [1379, 416] on span "Resumo Transacionalidade" at bounding box center [1410, 420] width 155 height 16
click at [1323, 416] on input "Resumo Transacionalidade" at bounding box center [1316, 420] width 14 height 14
click at [1183, 541] on span "Vendas Point" at bounding box center [1184, 544] width 76 height 16
click at [1136, 541] on input "Vendas Point" at bounding box center [1130, 544] width 14 height 14
click at [270, 445] on button "14 de septiembre de 2024" at bounding box center [252, 449] width 264 height 40
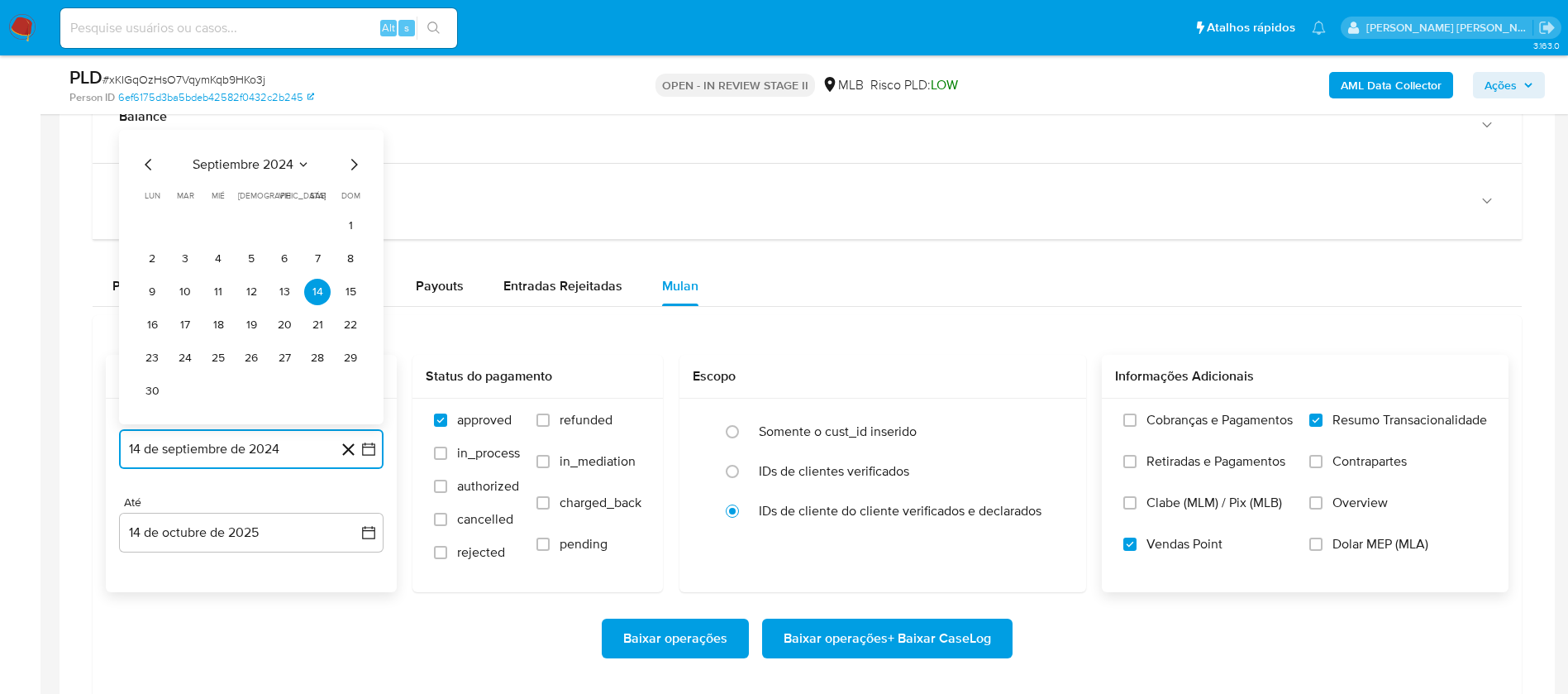
click at [257, 159] on span "septiembre 2024" at bounding box center [242, 165] width 100 height 16
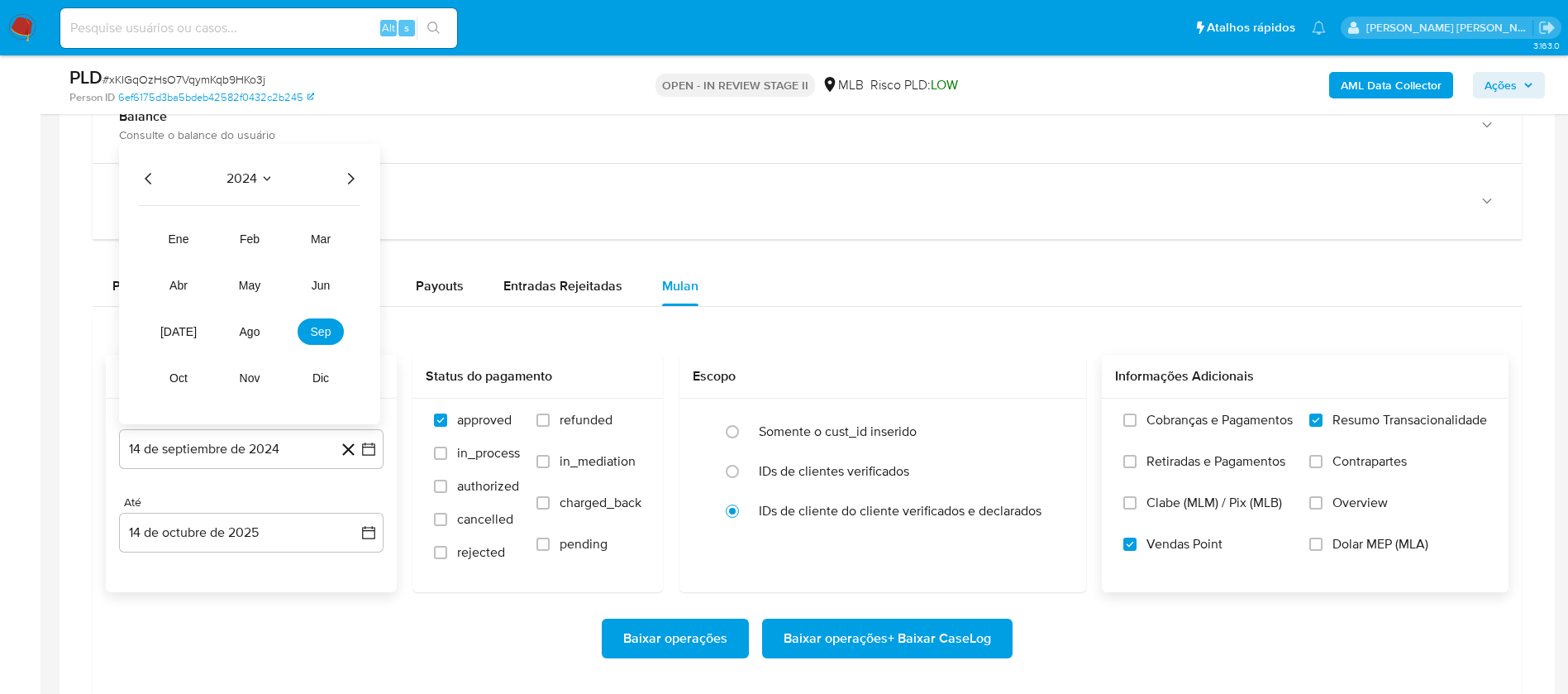
click at [345, 177] on icon "Año siguiente" at bounding box center [350, 178] width 20 height 20
click at [254, 337] on span "ago" at bounding box center [250, 331] width 21 height 14
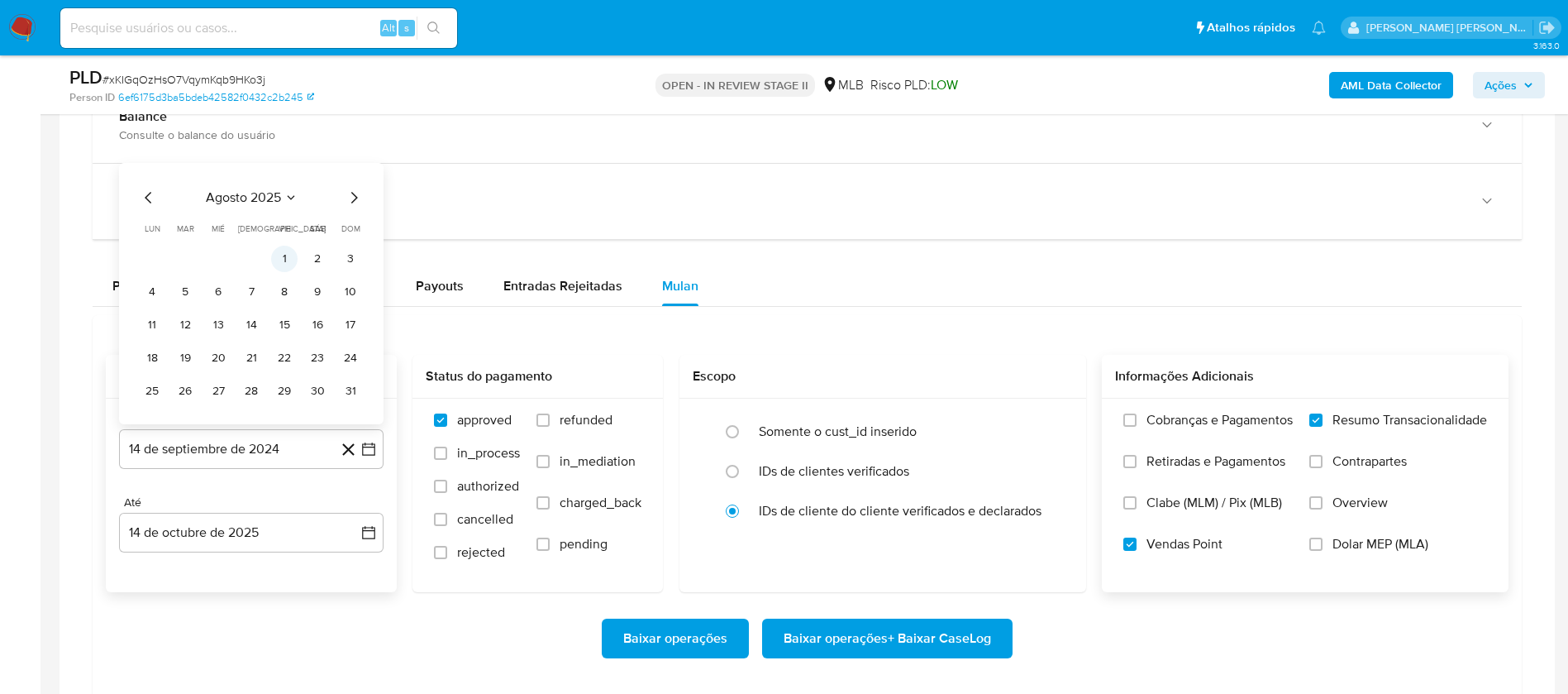
click at [291, 252] on button "1" at bounding box center [284, 258] width 26 height 26
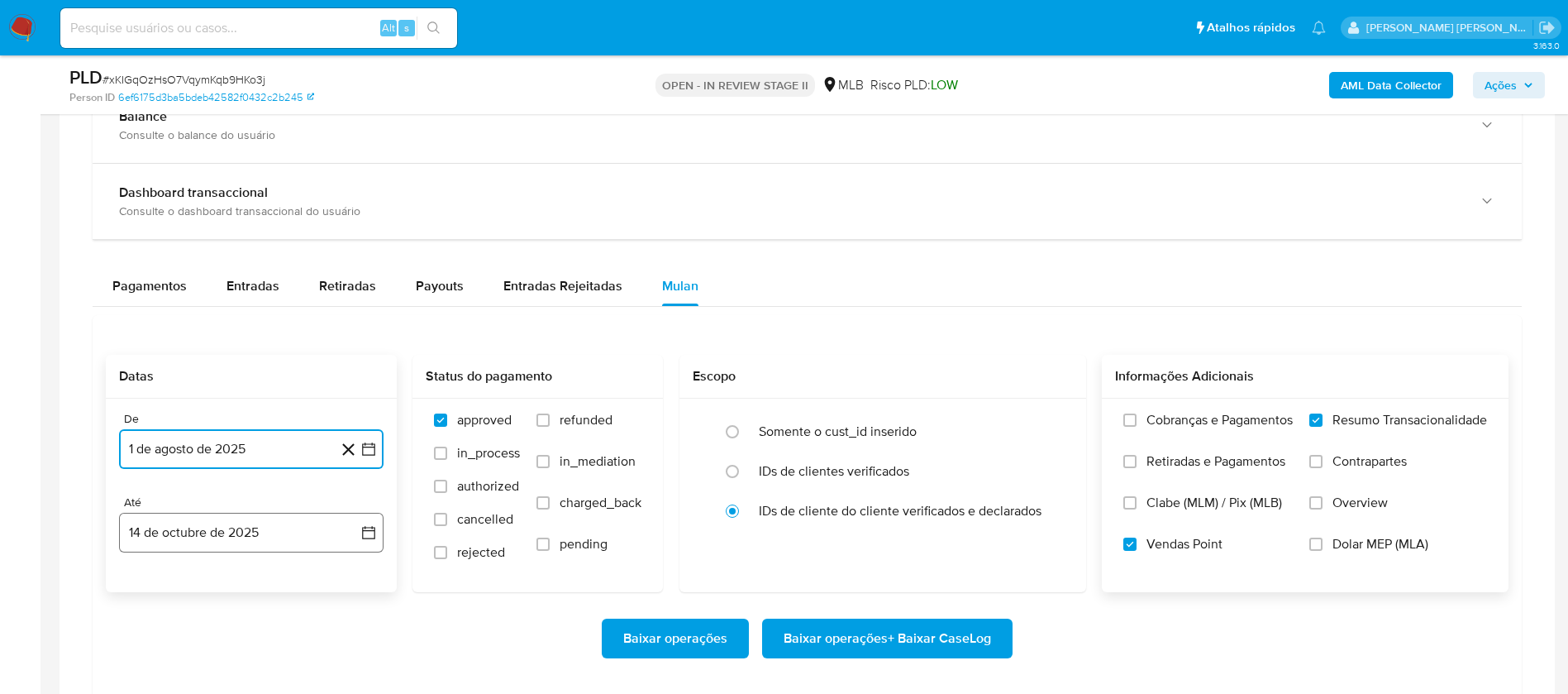
click at [249, 535] on button "14 de octubre de 2025" at bounding box center [252, 532] width 264 height 40
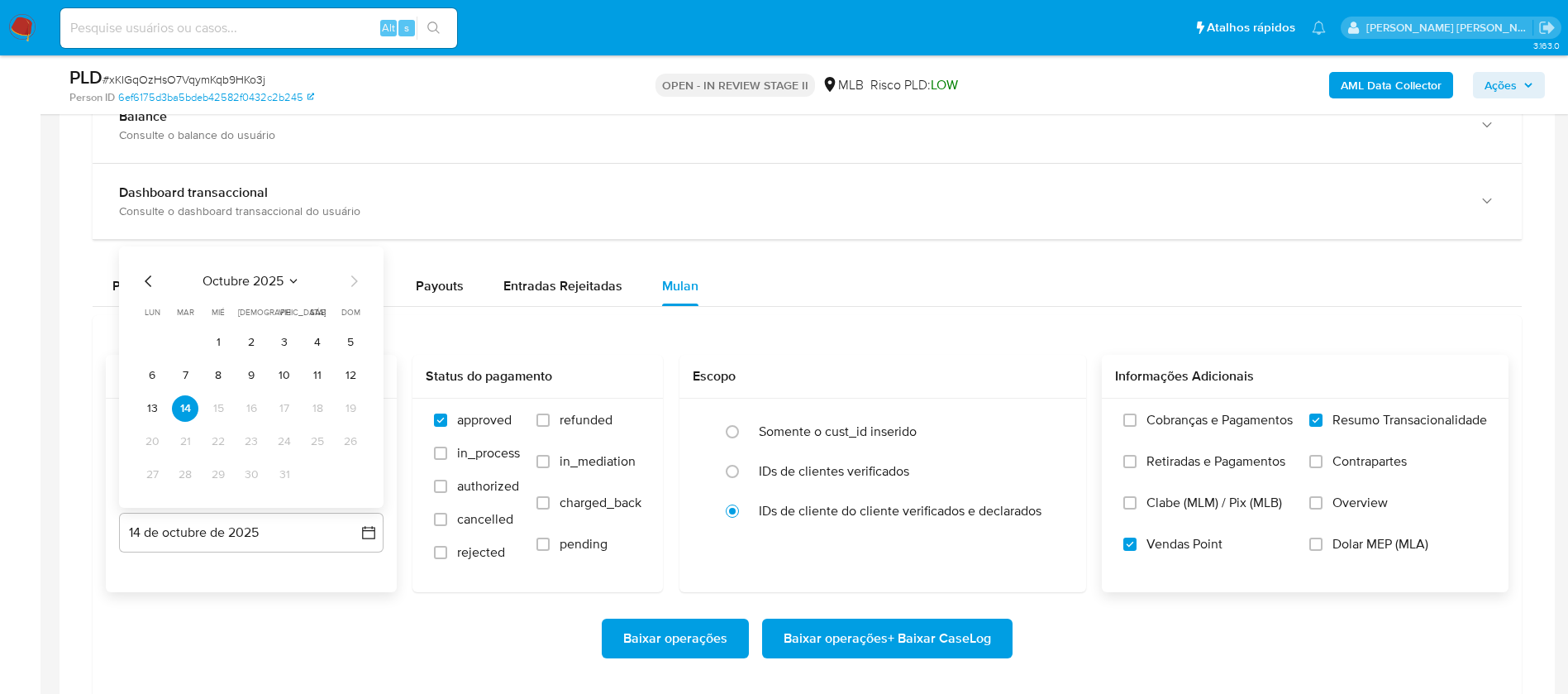
click at [284, 282] on button "octubre 2025" at bounding box center [252, 281] width 98 height 16
click at [173, 460] on span "oct" at bounding box center [177, 461] width 19 height 14
click at [354, 372] on button "12" at bounding box center [350, 375] width 26 height 26
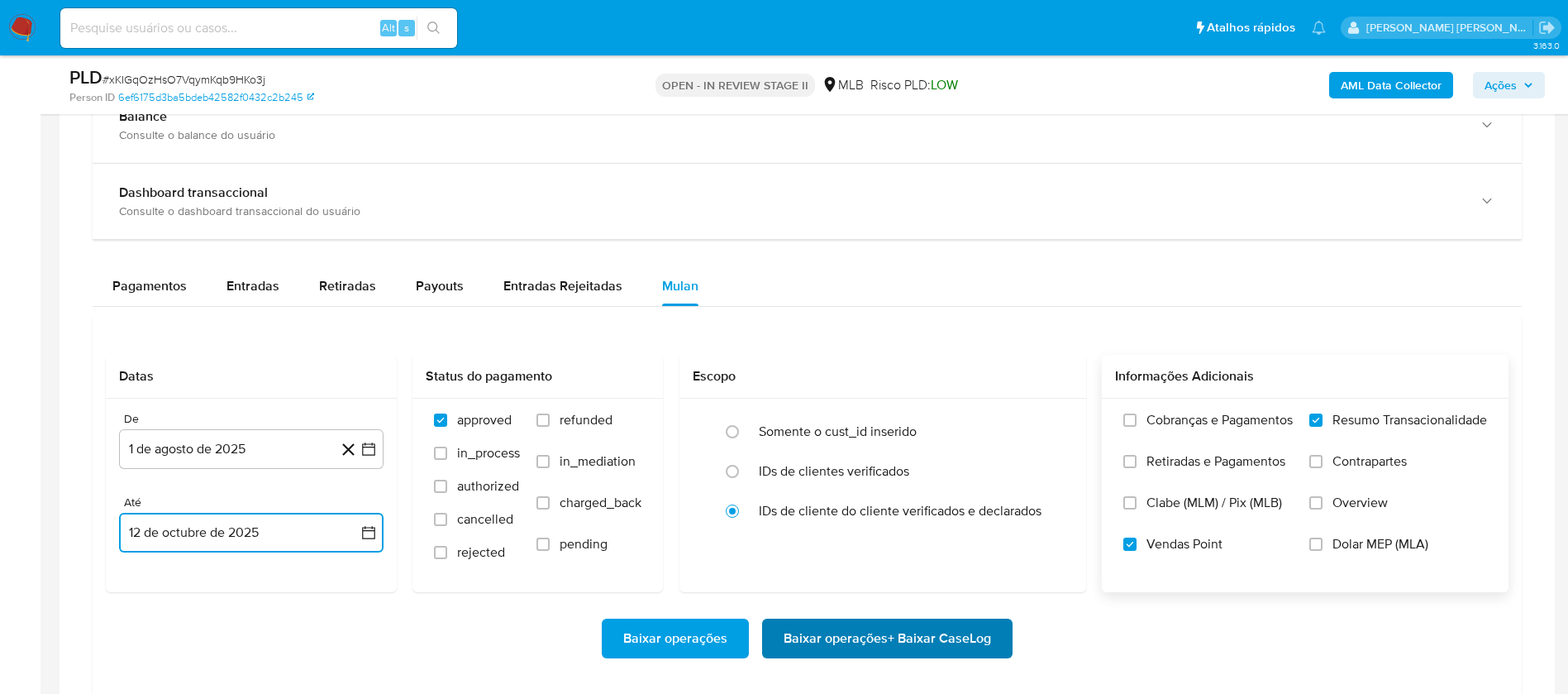
click at [845, 631] on span "Baixar operações + Baixar CaseLog" at bounding box center [887, 638] width 207 height 36
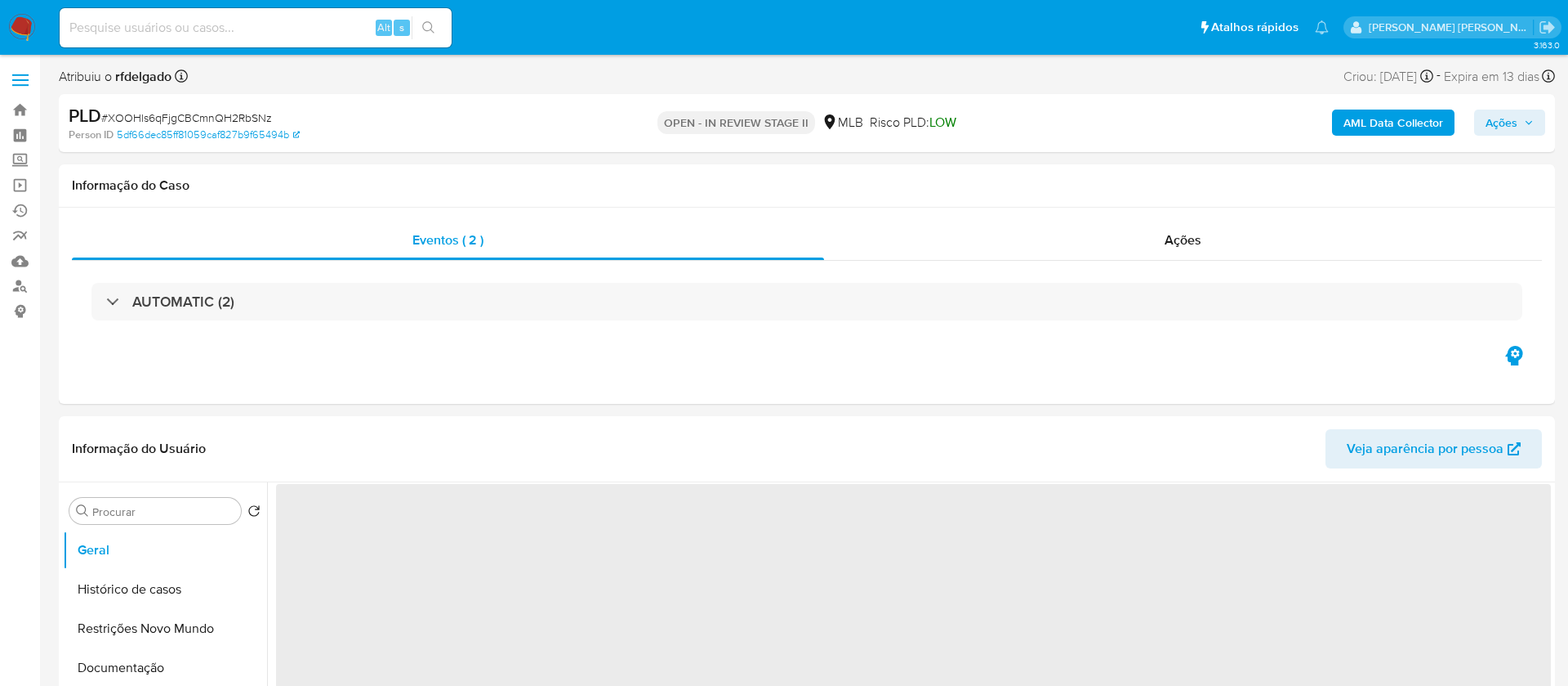
select select "10"
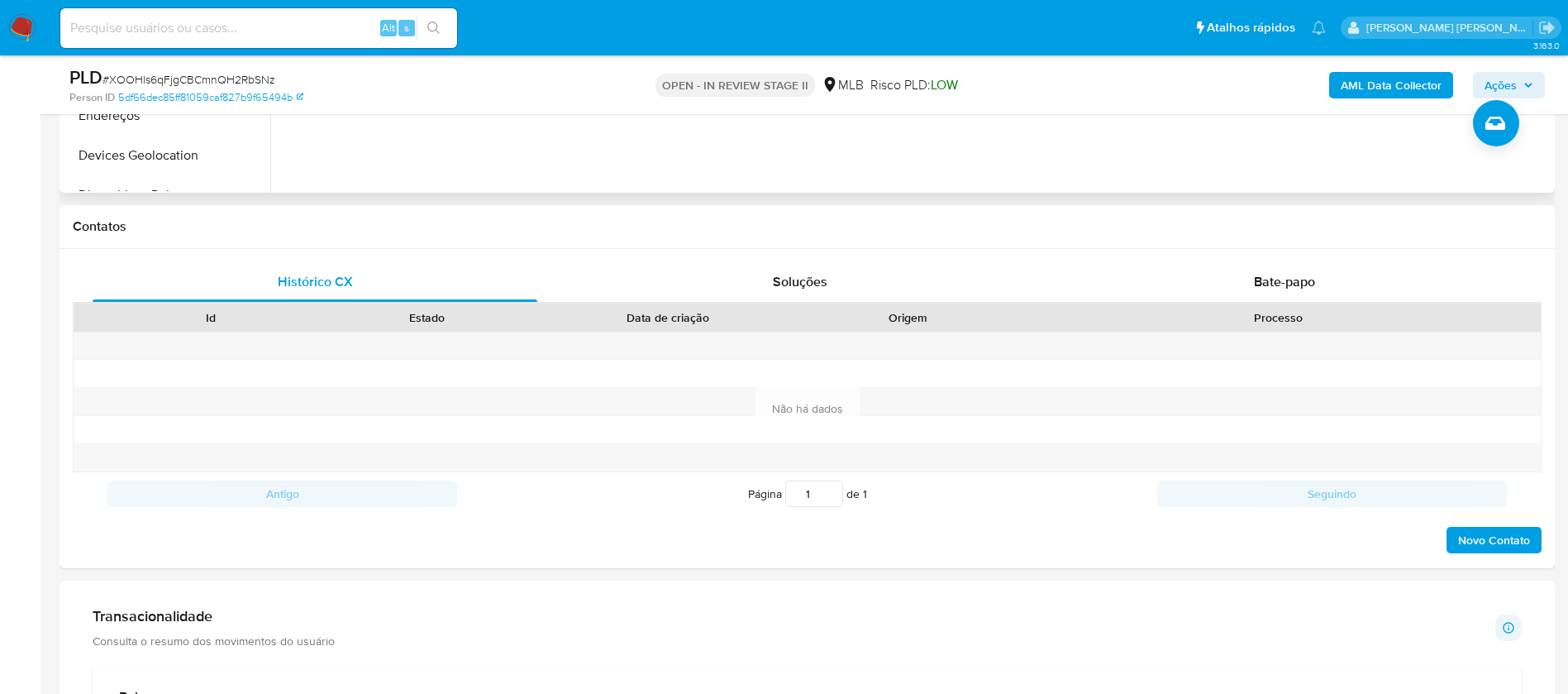
scroll to position [992, 0]
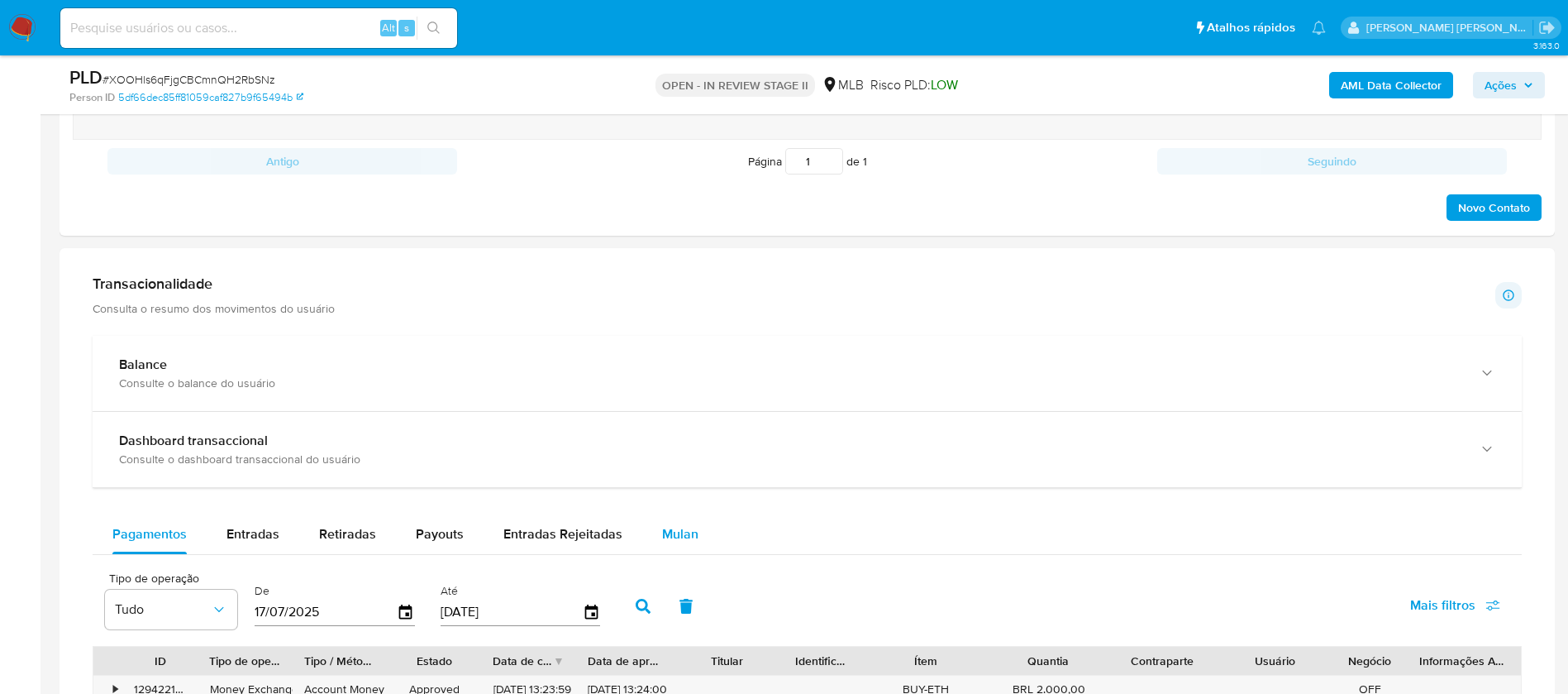
click at [676, 534] on span "Mulan" at bounding box center [680, 533] width 36 height 19
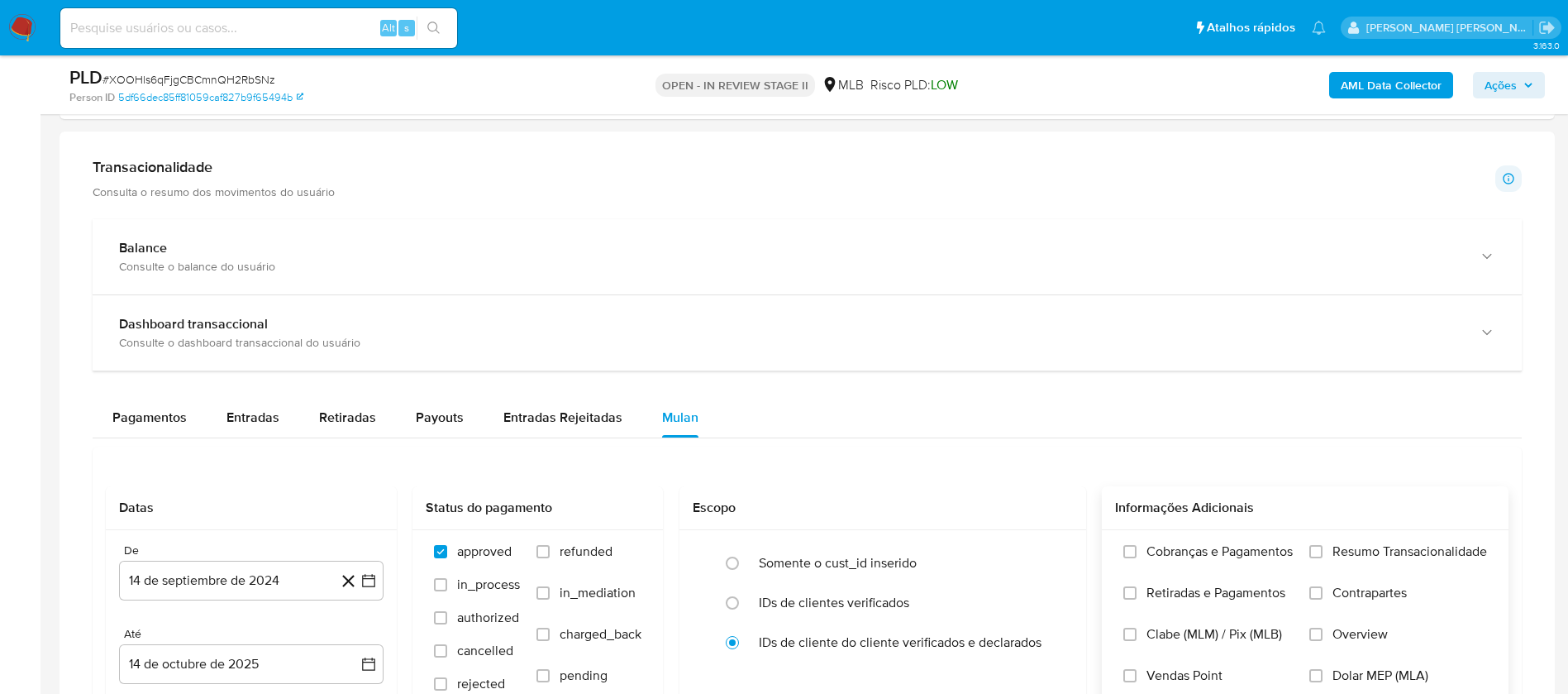
scroll to position [1241, 0]
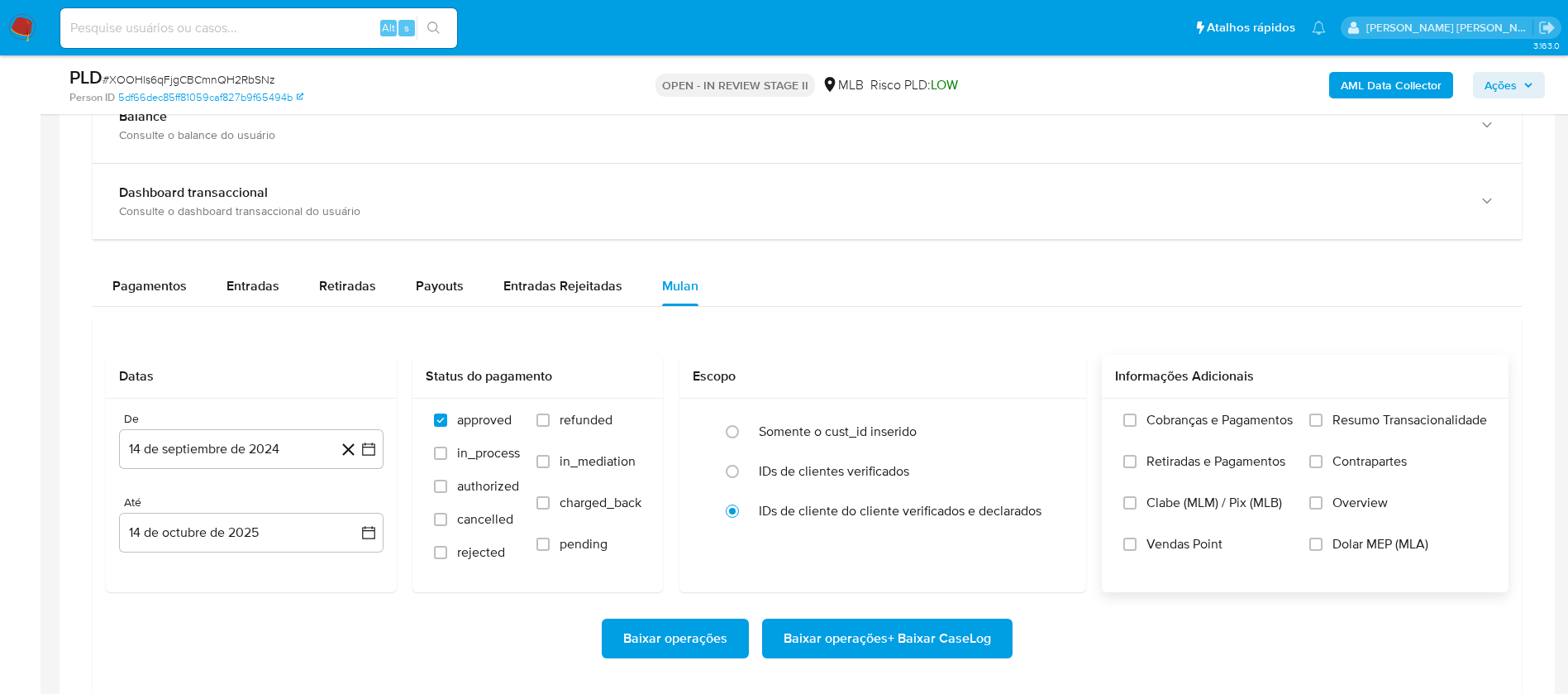
click at [1378, 412] on span "Resumo Transacionalidade" at bounding box center [1410, 420] width 155 height 16
click at [1323, 414] on input "Resumo Transacionalidade" at bounding box center [1316, 420] width 14 height 14
click at [1138, 550] on label "Vendas Point" at bounding box center [1208, 556] width 169 height 42
click at [1136, 550] on input "Vendas Point" at bounding box center [1130, 544] width 14 height 14
click at [225, 444] on button "14 de septiembre de 2024" at bounding box center [252, 449] width 264 height 40
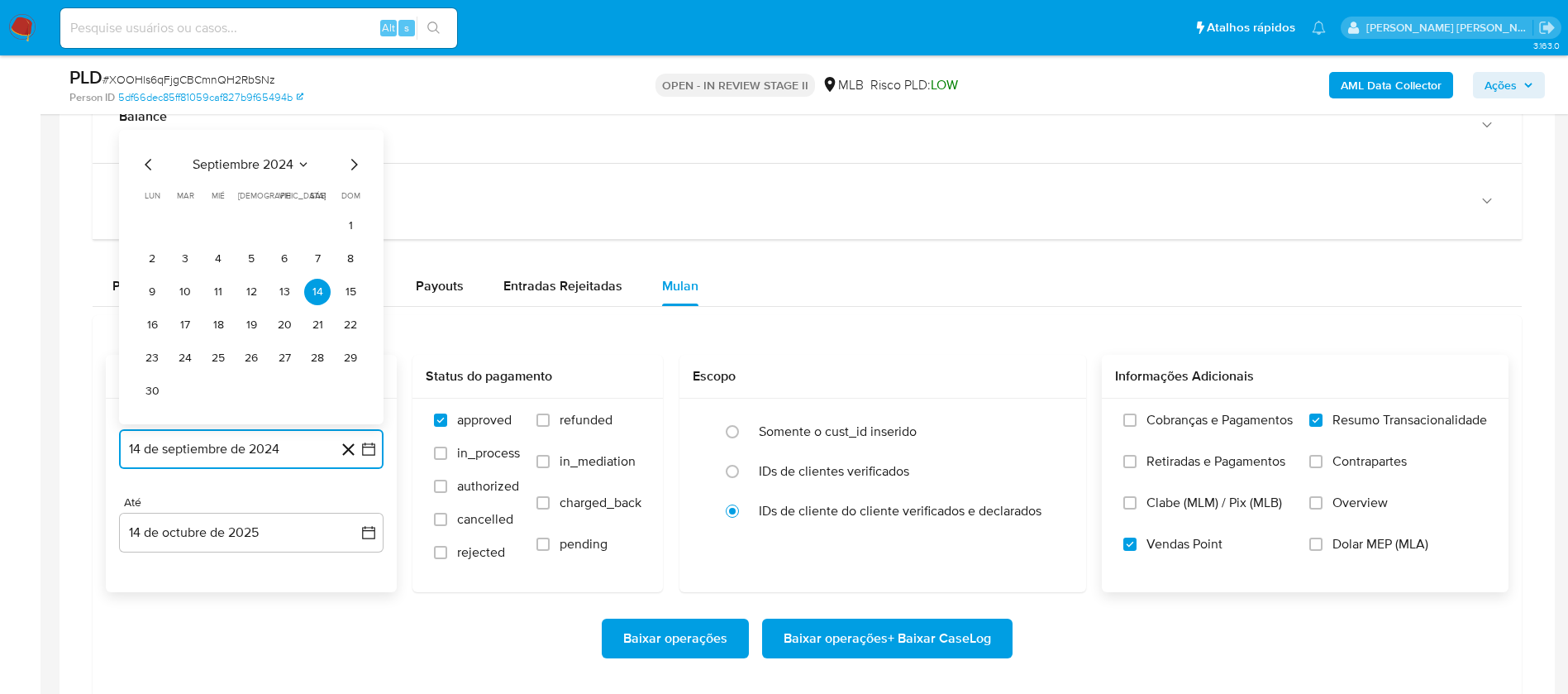
click at [263, 161] on span "septiembre 2024" at bounding box center [242, 165] width 100 height 16
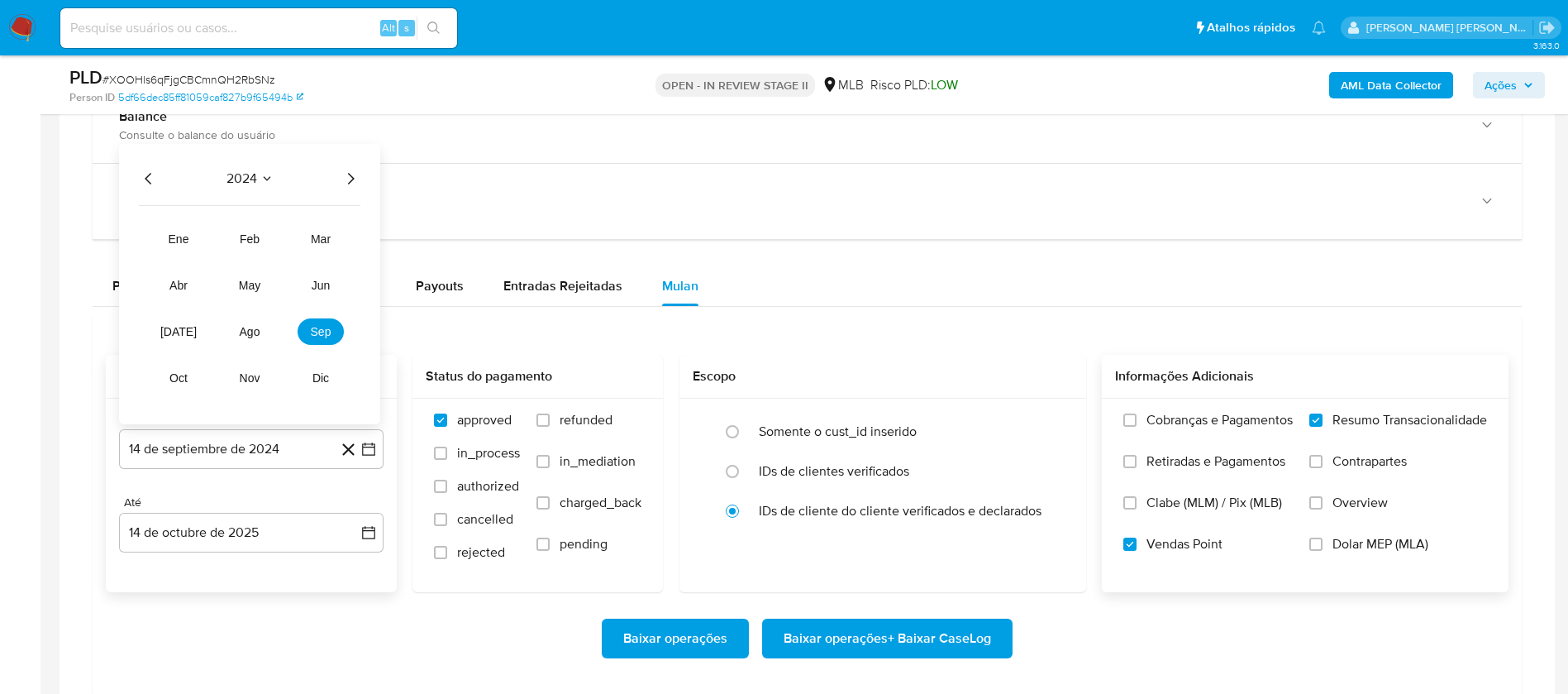
click at [351, 179] on icon "Año siguiente" at bounding box center [350, 178] width 20 height 20
click at [252, 327] on span "ago" at bounding box center [250, 331] width 21 height 14
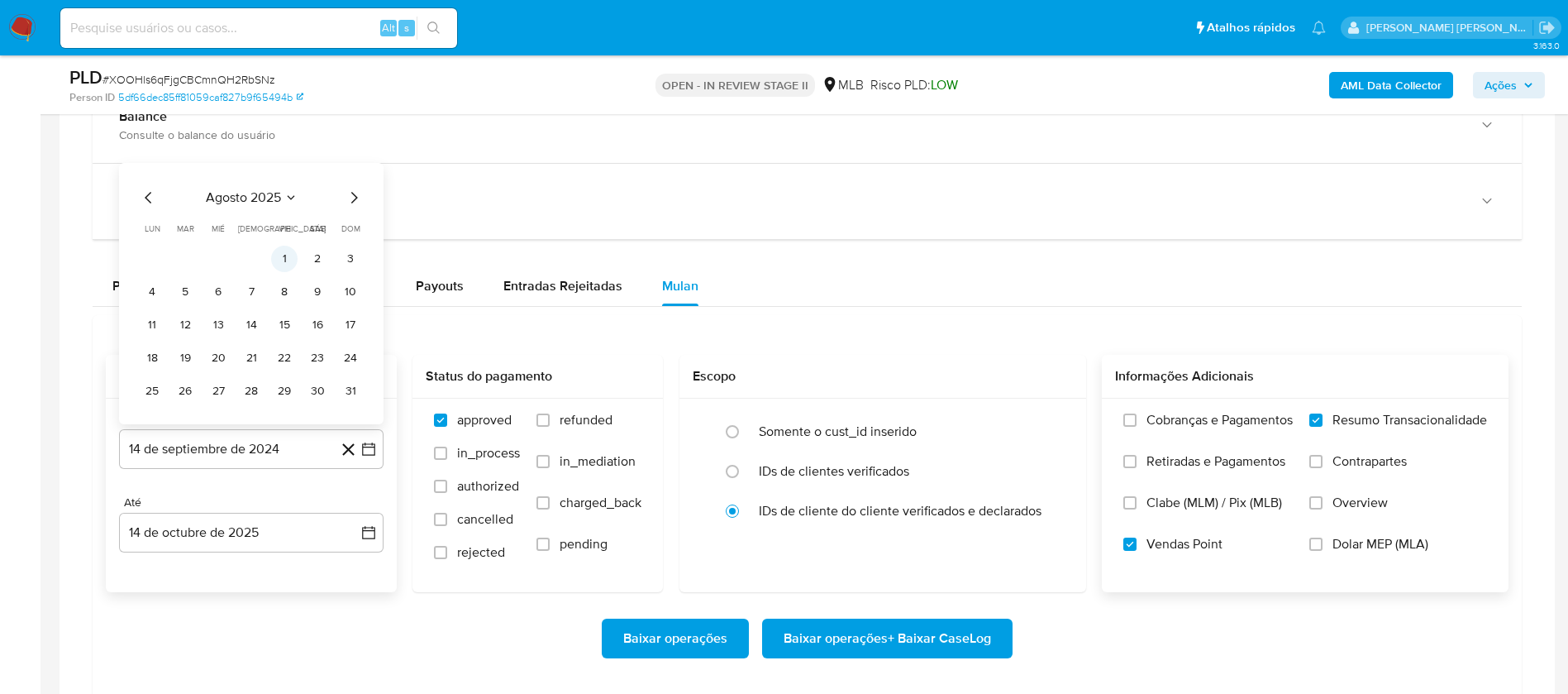
click at [287, 259] on button "1" at bounding box center [284, 258] width 26 height 26
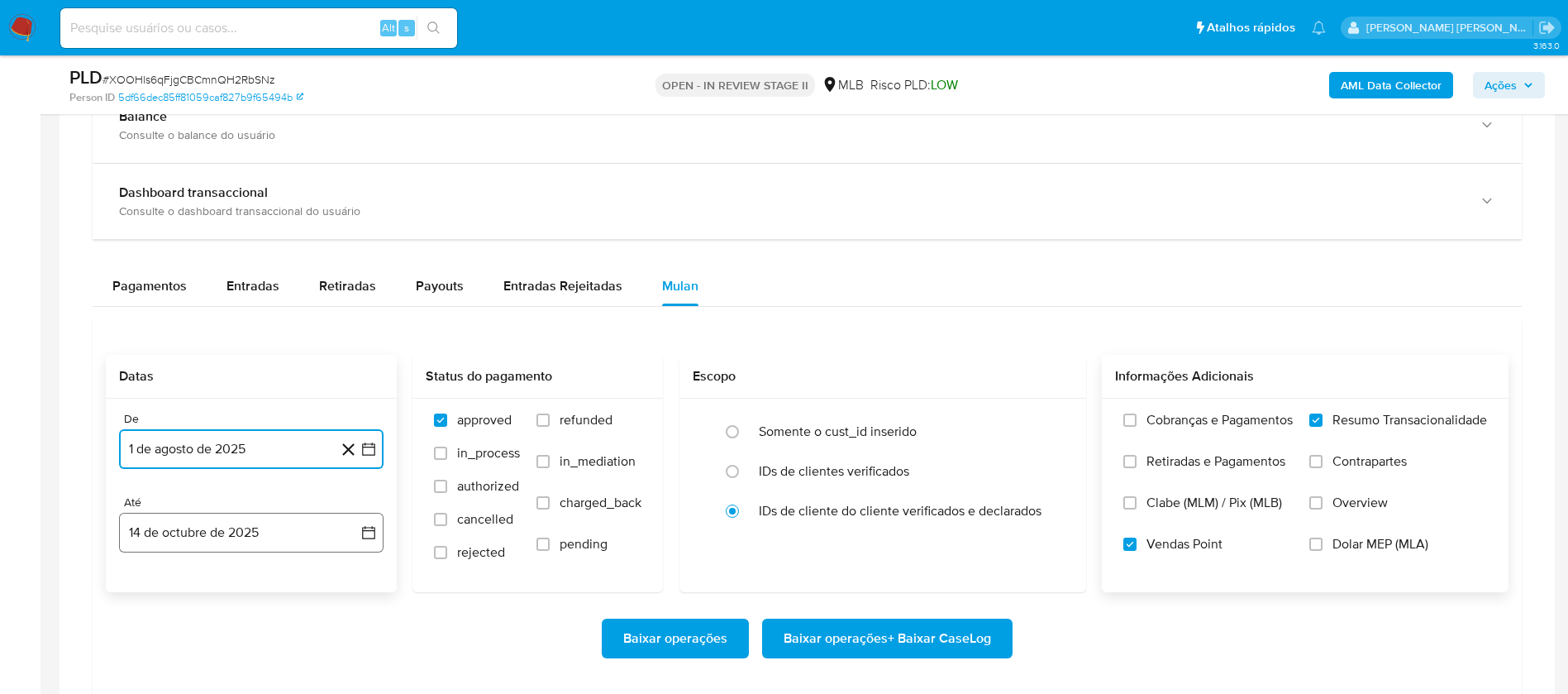
click at [272, 532] on button "14 de octubre de 2025" at bounding box center [252, 532] width 264 height 40
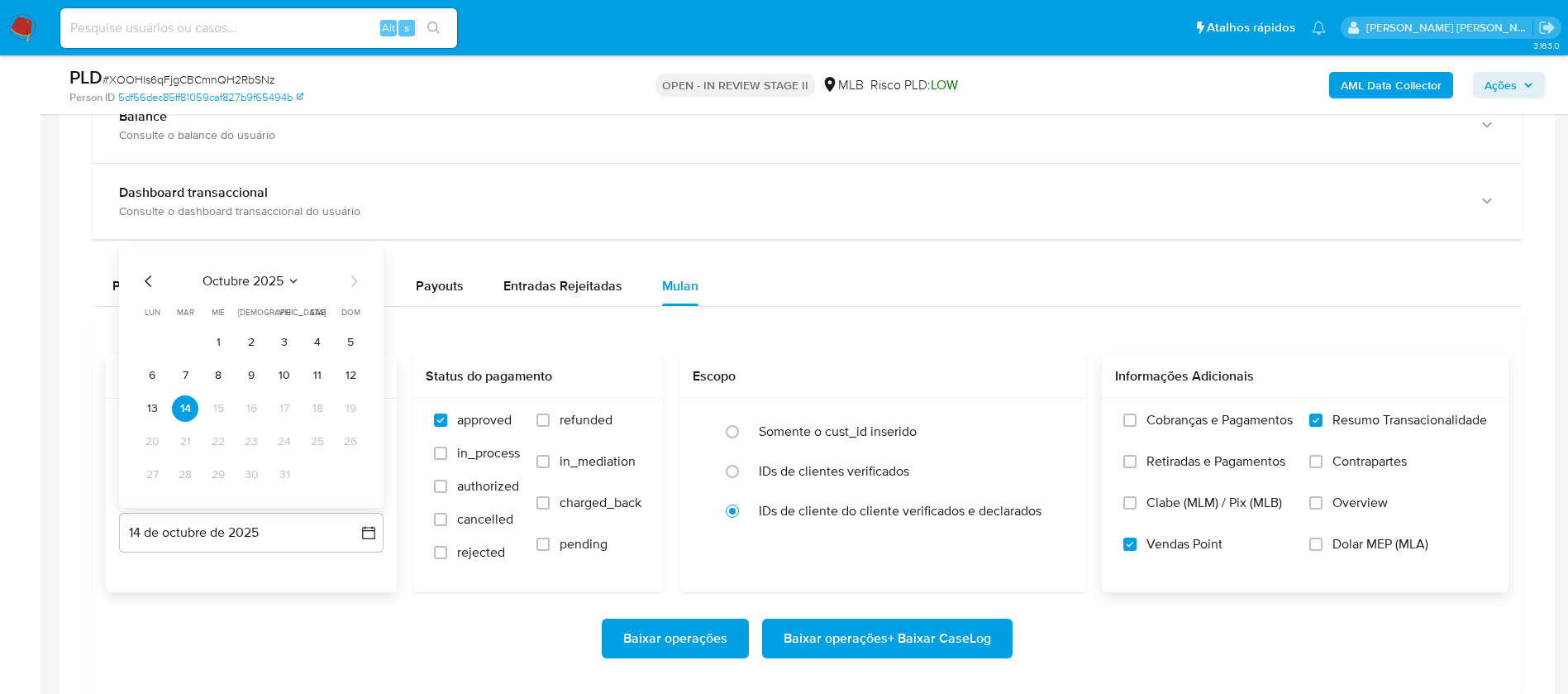
click at [356, 378] on button "12" at bounding box center [350, 375] width 26 height 26
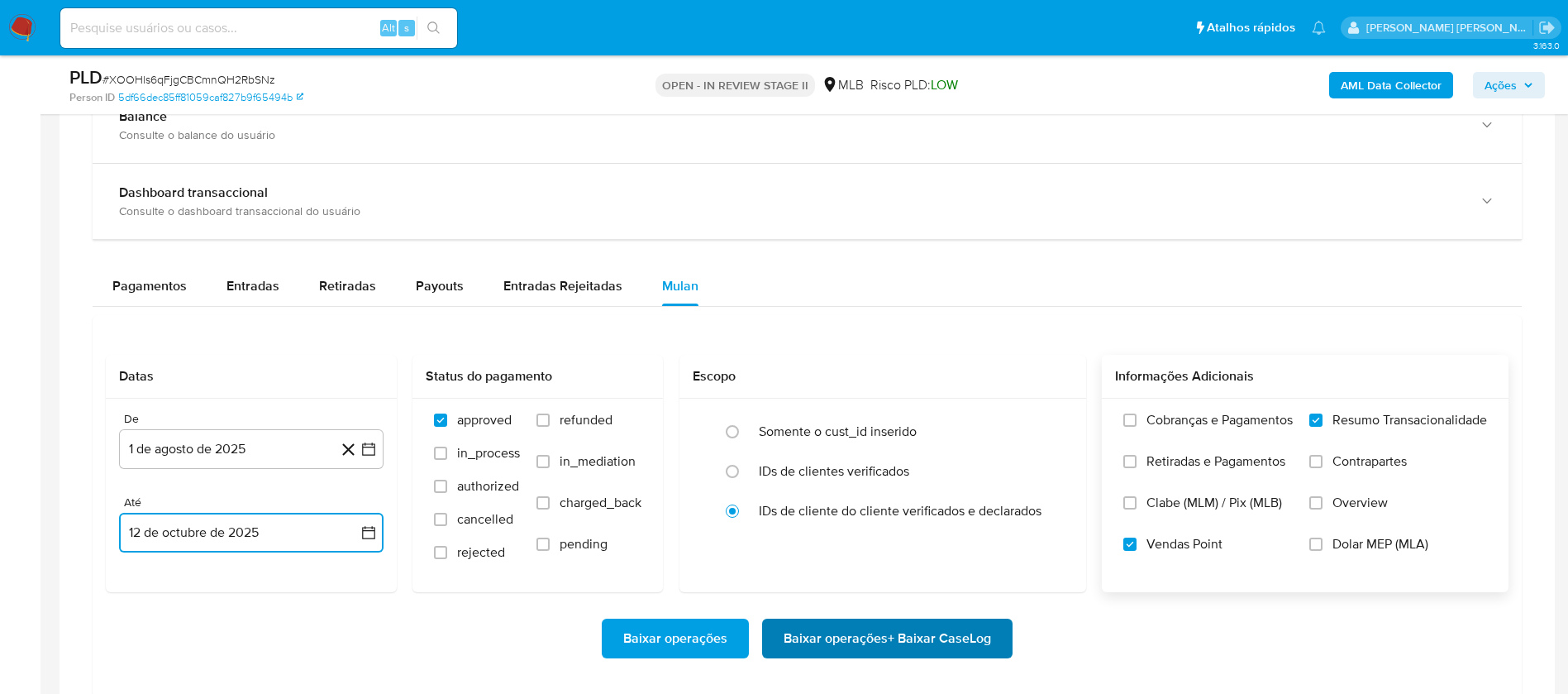
click at [990, 642] on span "Baixar operações + Baixar CaseLog" at bounding box center [887, 638] width 207 height 36
